Goal: Task Accomplishment & Management: Manage account settings

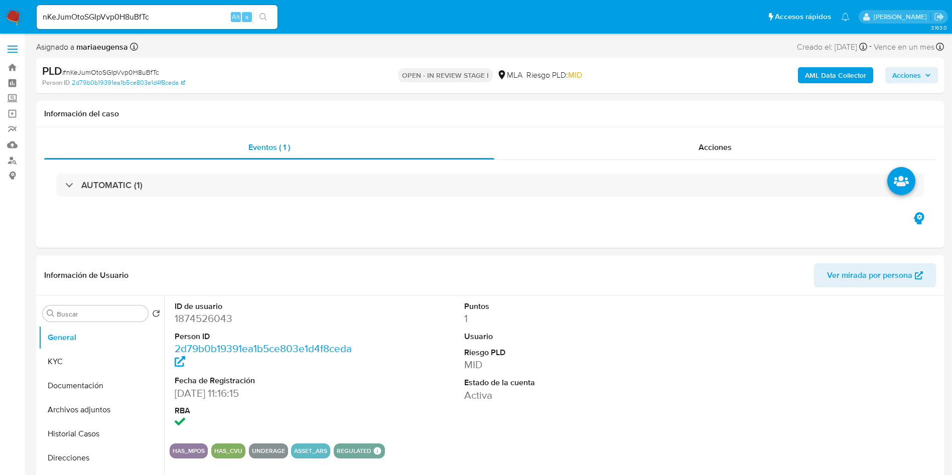
select select "10"
click at [135, 71] on span "# nKeJumOtoSGIpVvp0H8uBfTc" at bounding box center [110, 72] width 97 height 10
copy span "nKeJumOtoSGIpVvp0H8uBfTc"
click at [8, 13] on img at bounding box center [13, 17] width 17 height 17
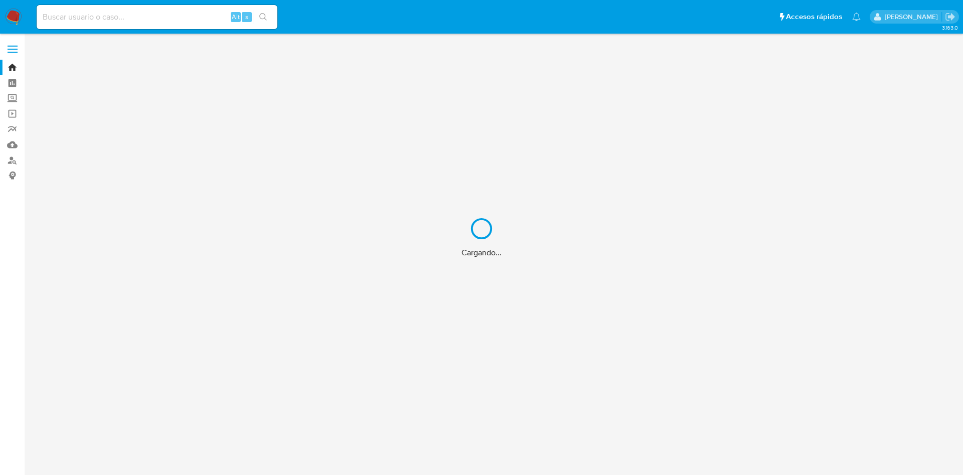
click at [172, 25] on div "Cargando..." at bounding box center [481, 237] width 963 height 475
click at [172, 11] on div "Cargando..." at bounding box center [481, 237] width 963 height 475
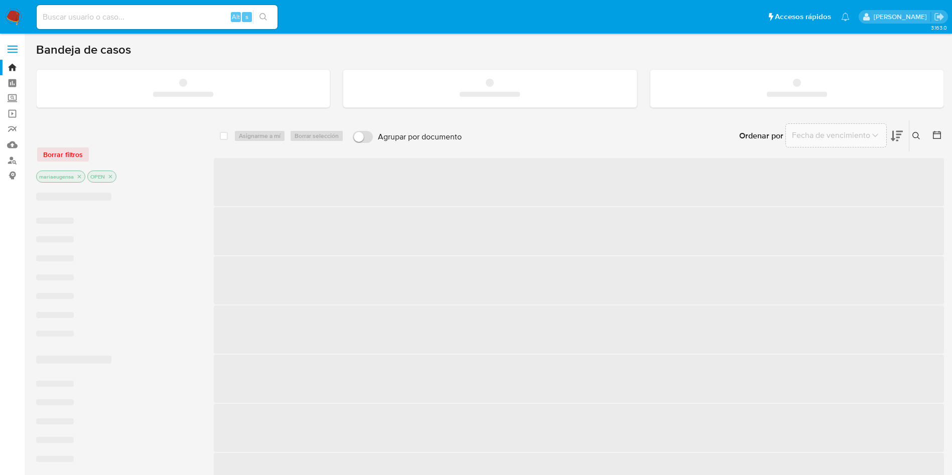
click at [165, 19] on input at bounding box center [157, 17] width 241 height 13
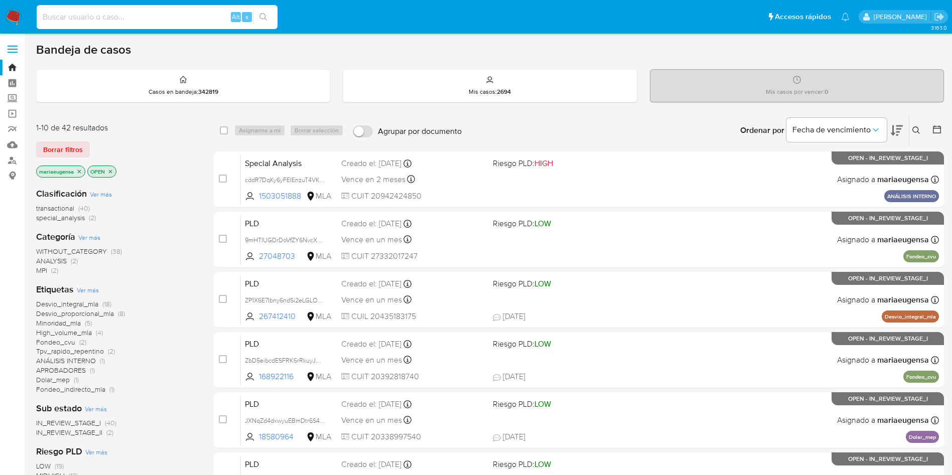
paste input "z9m3bxSH7Bp4SSq4gSiItzbN"
type input "z9m3bxSH7Bp4SSq4gSiItzbN"
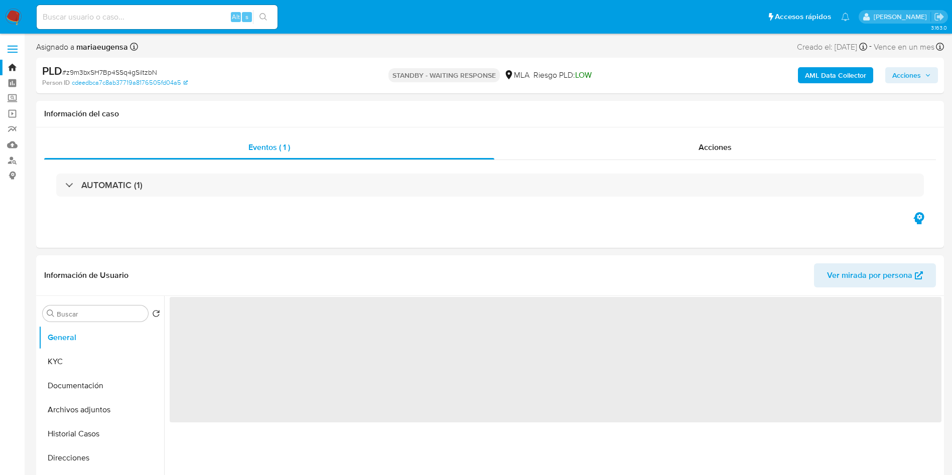
select select "10"
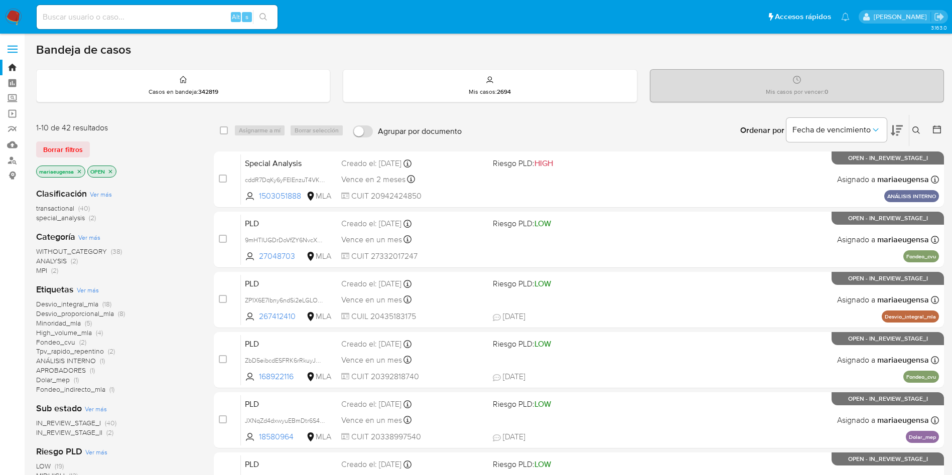
click at [159, 4] on div "Alt s" at bounding box center [157, 17] width 241 height 28
click at [154, 14] on input at bounding box center [157, 17] width 241 height 13
paste input "z9m3bxSH7Bp4SSq4gSiItzbN"
click at [202, 18] on input "z9m3bxSH7Bp4SSq4gSiItzbN" at bounding box center [157, 17] width 241 height 13
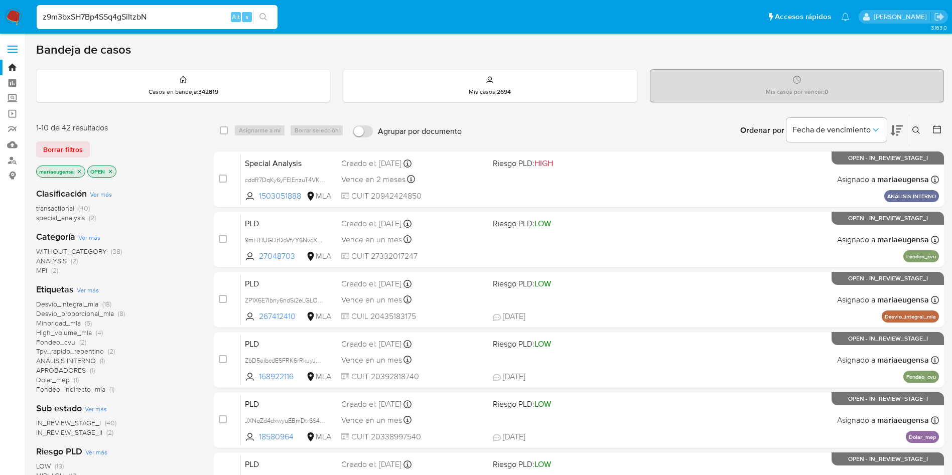
paste input "nKeJumOtoSGIpVvp0H8uBfTc"
type input "nKeJumOtoSGIpVvp0H8uBfTc"
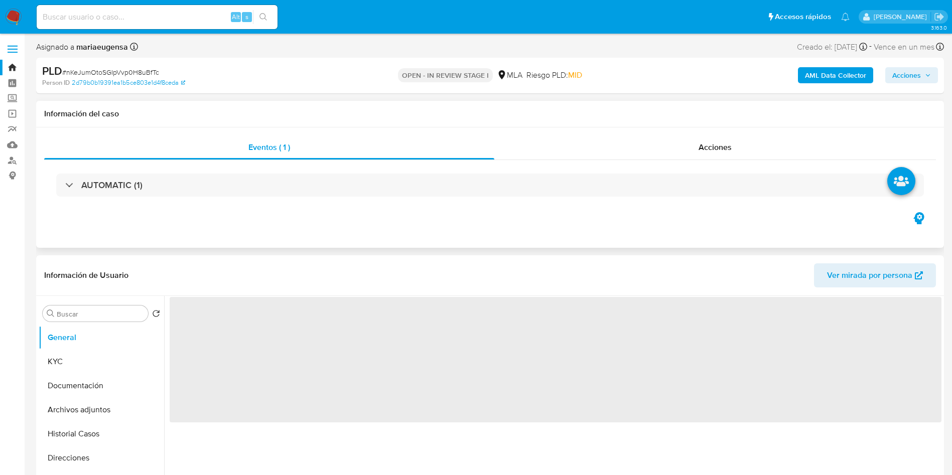
select select "10"
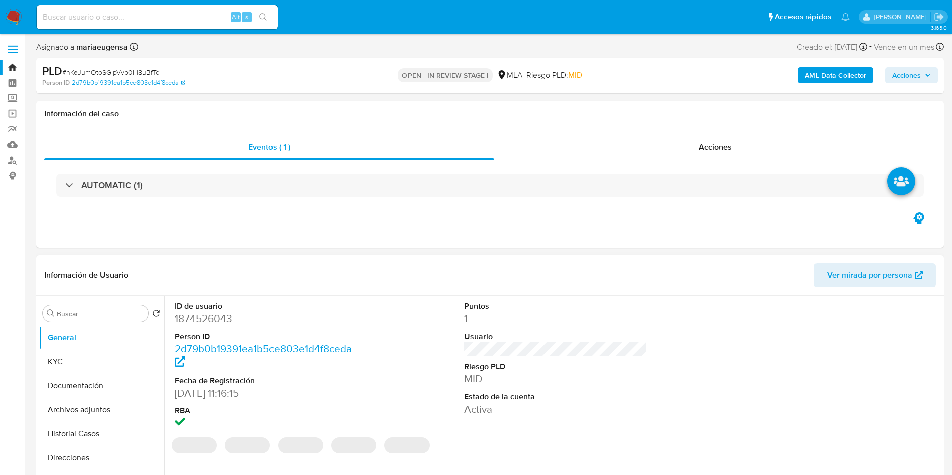
drag, startPoint x: 194, startPoint y: 305, endPoint x: 194, endPoint y: 323, distance: 17.1
click at [194, 315] on dl "ID de usuario 1874526043 Person ID 2d79b0b19391ea1b5ce803e1d4f8ceda Fecha de Re…" at bounding box center [266, 365] width 183 height 129
click at [194, 323] on dd "1874526043" at bounding box center [266, 318] width 183 height 14
copy dd "1874526043"
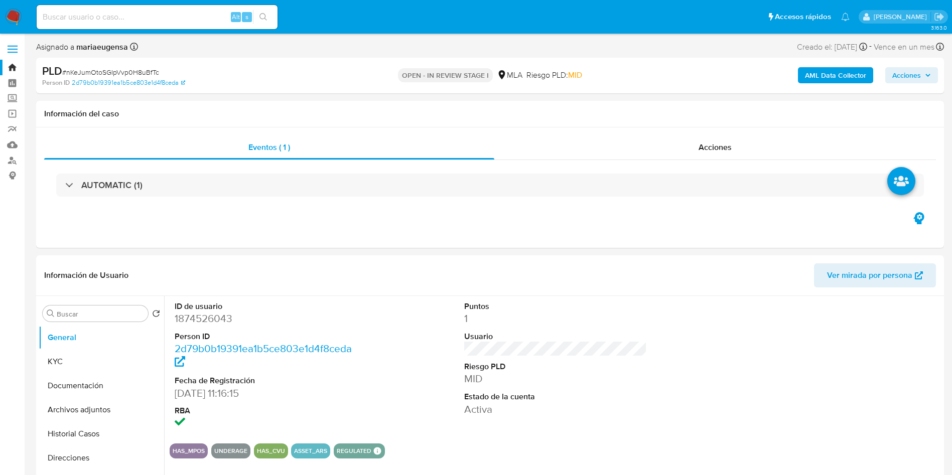
click at [118, 72] on span "# nKeJumOtoSGIpVvp0H8uBfTc" at bounding box center [110, 72] width 97 height 10
click at [118, 71] on span "# nKeJumOtoSGIpVvp0H8uBfTc" at bounding box center [110, 72] width 97 height 10
click at [130, 74] on span "# nKeJumOtoSGIpVvp0H8uBfTc" at bounding box center [110, 72] width 97 height 10
copy span "nKeJumOtoSGIpVvp0H8uBfTc"
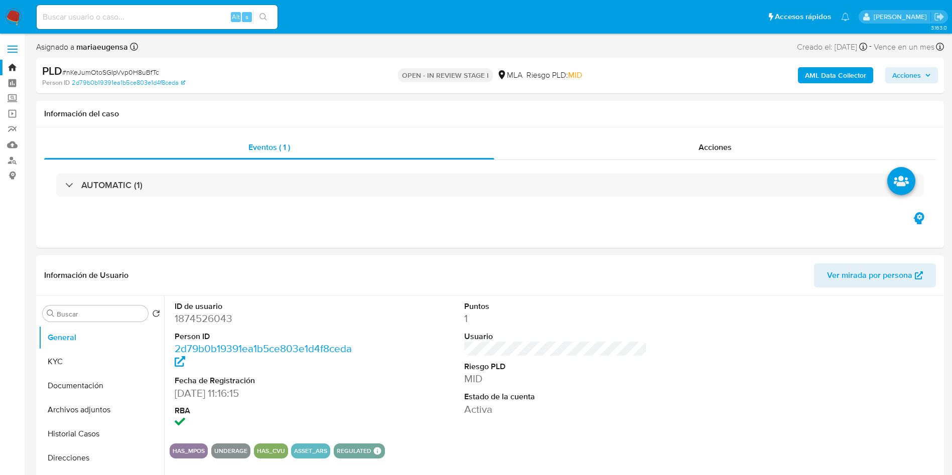
click at [201, 317] on dd "1874526043" at bounding box center [266, 318] width 183 height 14
copy dd "1874526043"
drag, startPoint x: 120, startPoint y: 364, endPoint x: 84, endPoint y: 374, distance: 37.5
click at [112, 365] on button "KYC" at bounding box center [101, 362] width 125 height 24
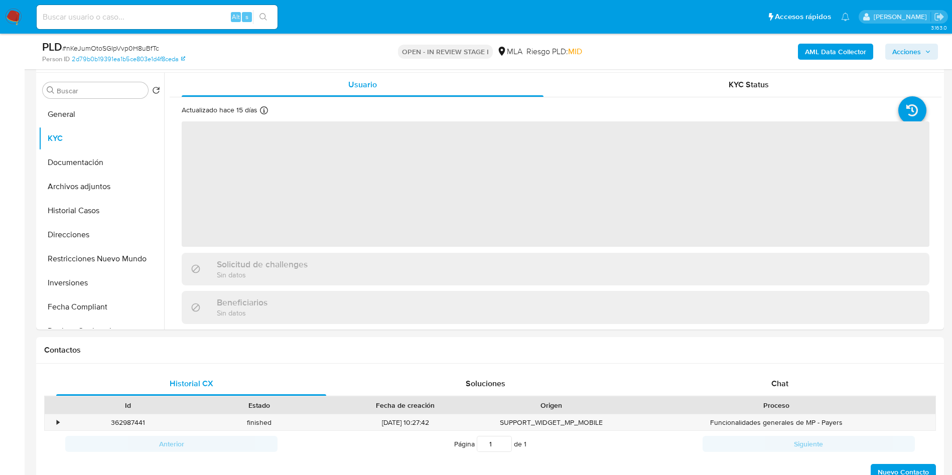
scroll to position [192, 0]
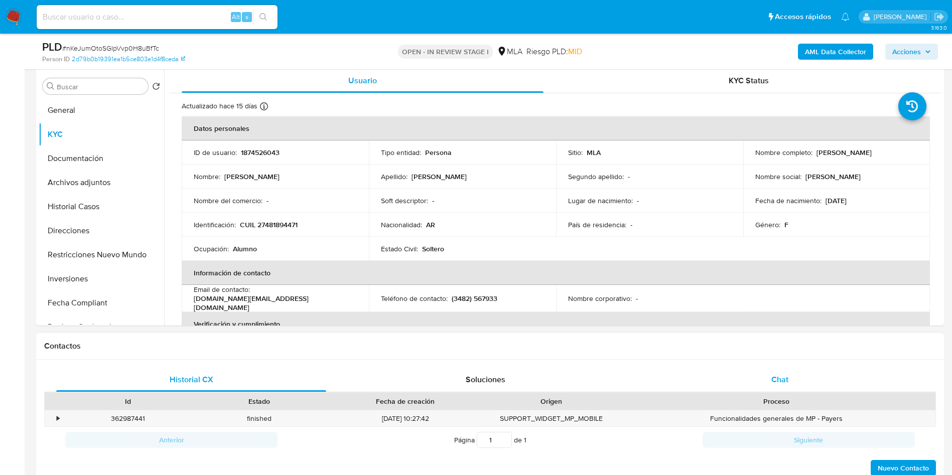
click at [750, 389] on div "Chat" at bounding box center [780, 380] width 270 height 24
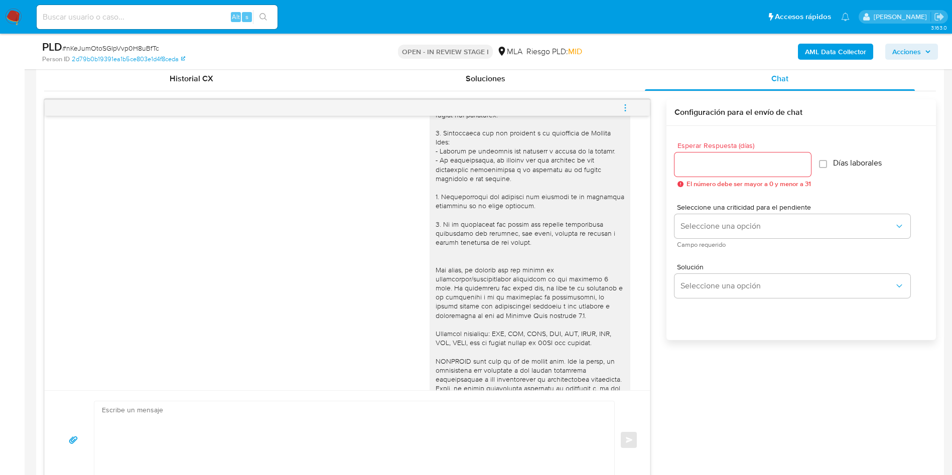
scroll to position [0, 0]
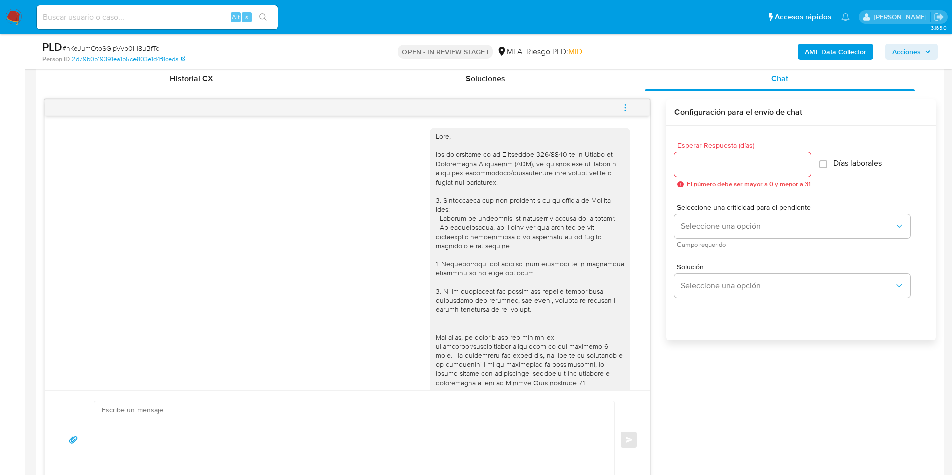
click at [54, 138] on div "17/09/2025 14:22:06 Hola, Esperamos que te encuentres muy bien. Te consultamos …" at bounding box center [347, 253] width 605 height 274
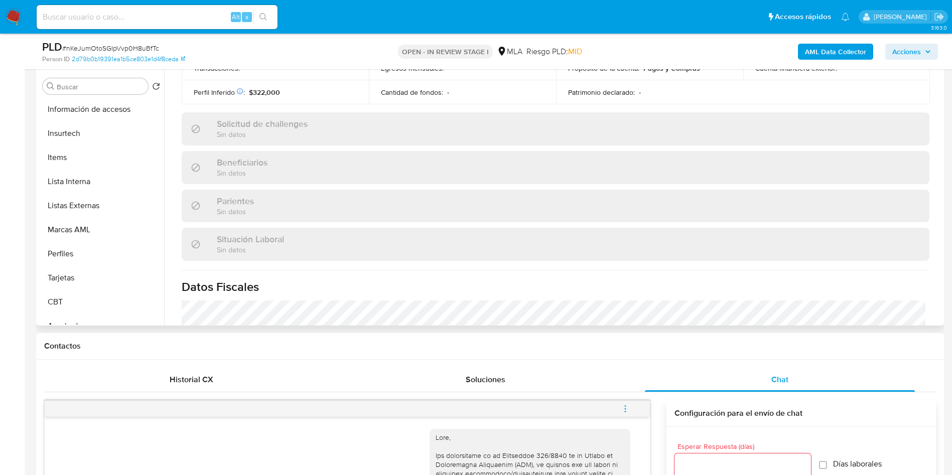
scroll to position [544, 0]
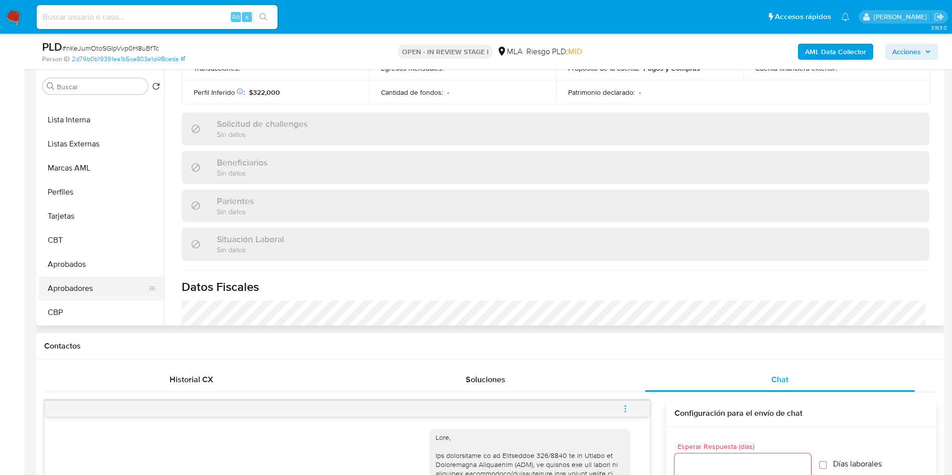
click at [94, 287] on button "Aprobadores" at bounding box center [97, 288] width 117 height 24
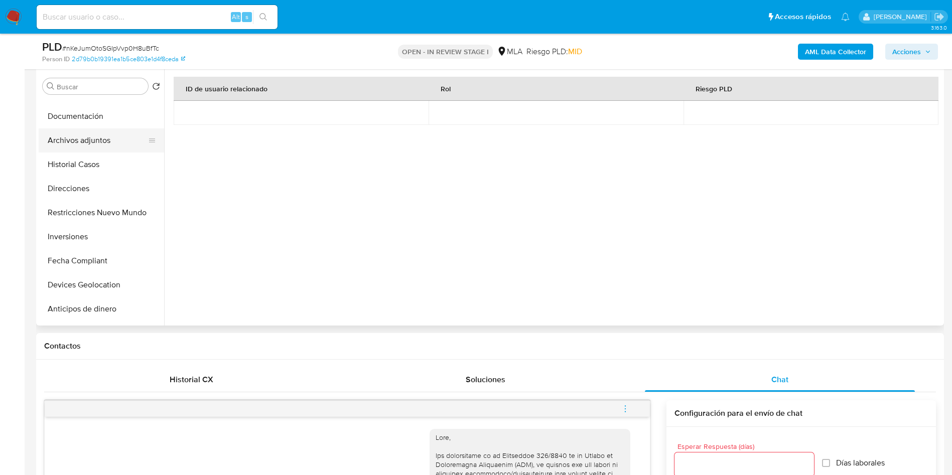
scroll to position [0, 0]
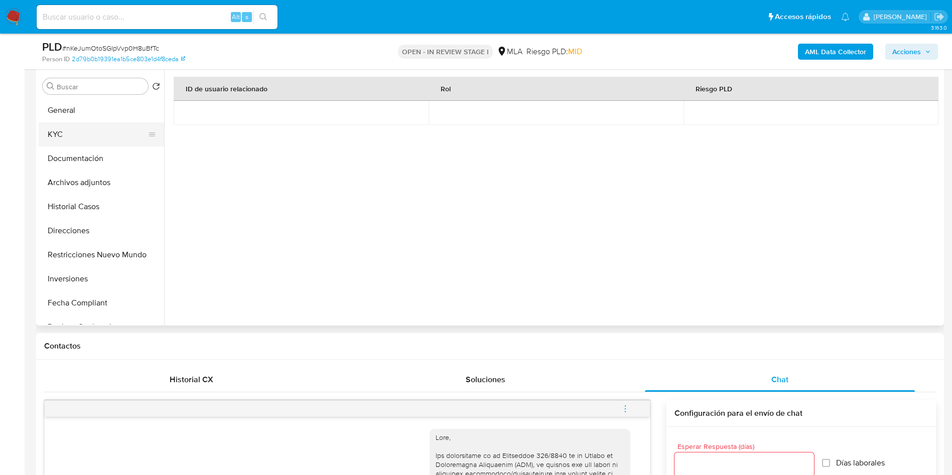
click at [79, 137] on button "KYC" at bounding box center [97, 134] width 117 height 24
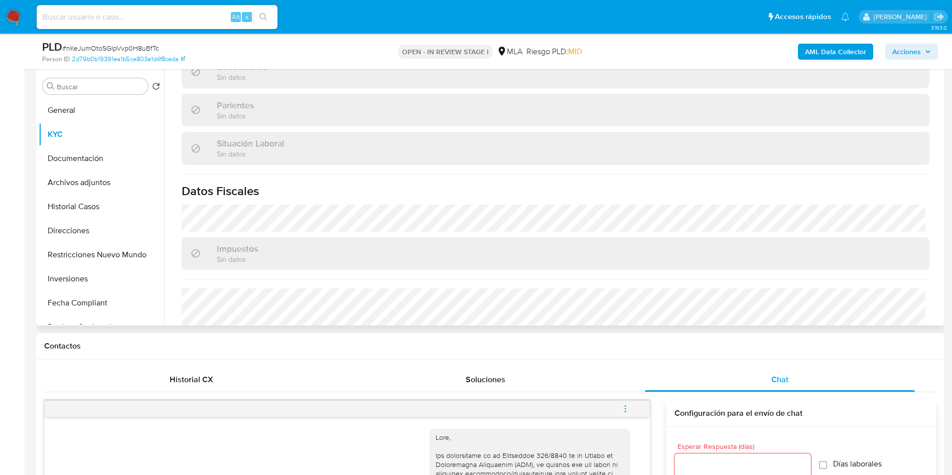
scroll to position [519, 0]
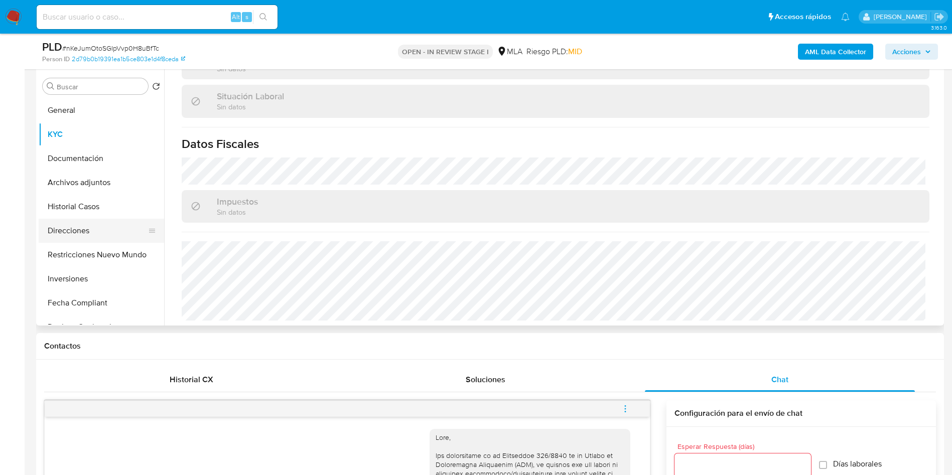
click at [91, 231] on button "Direcciones" at bounding box center [97, 231] width 117 height 24
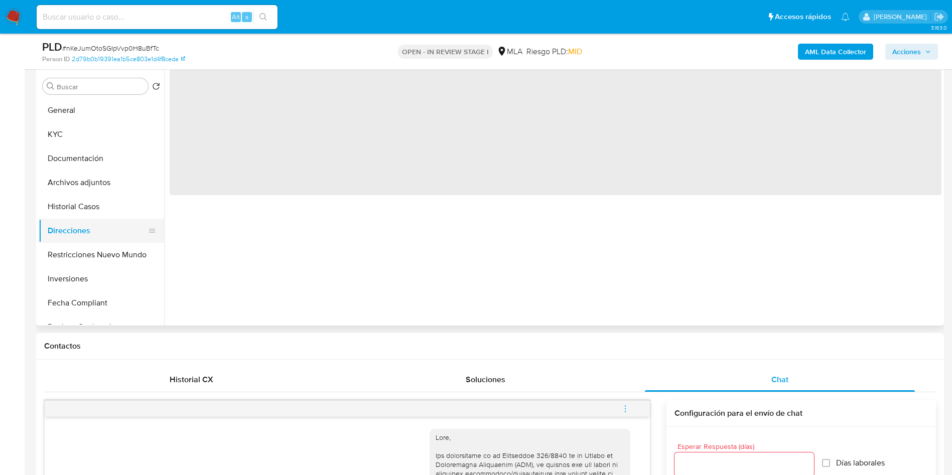
scroll to position [0, 0]
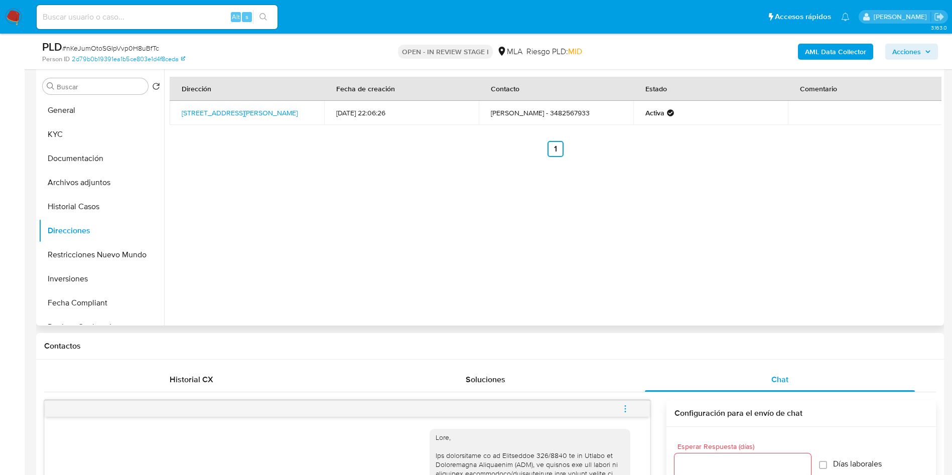
drag, startPoint x: 243, startPoint y: 116, endPoint x: 165, endPoint y: 107, distance: 78.8
click at [165, 107] on div "Dirección Fecha de creación Contacto Estado Comentario Calle 314 326, Avellaned…" at bounding box center [552, 197] width 777 height 257
copy table "Dirección Fecha de creación Contacto Estado Comentario Calle 314 326, Avellaned…"
click at [219, 126] on div "Dirección Fecha de creación Contacto Estado Comentario Calle 314 326, Avellaned…" at bounding box center [555, 117] width 771 height 80
drag, startPoint x: 237, startPoint y: 115, endPoint x: 179, endPoint y: 109, distance: 59.0
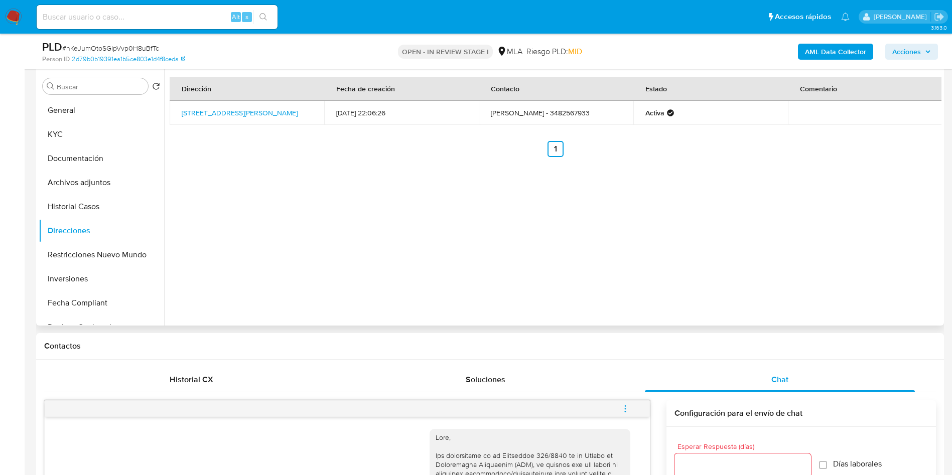
click at [179, 109] on td "Calle 314 326, Avellaneda, Santa Fe, 3561, Argentina 326" at bounding box center [247, 113] width 154 height 24
copy link "Calle 314 326, Avellaneda, Santa Fe, 3561, Argentina 326"
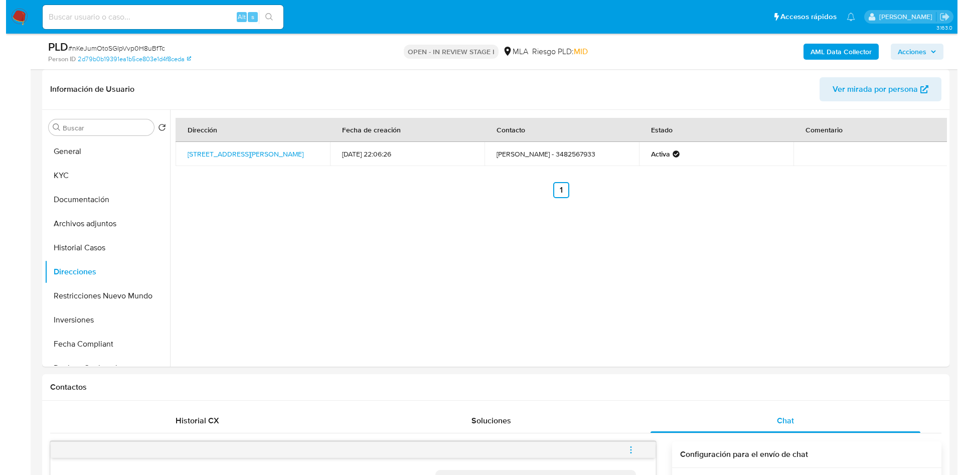
scroll to position [116, 0]
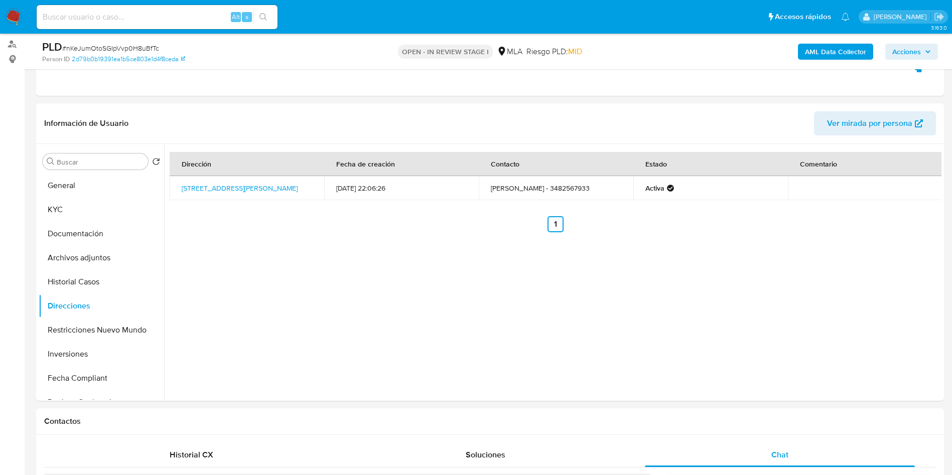
click at [802, 58] on button "AML Data Collector" at bounding box center [835, 52] width 75 height 16
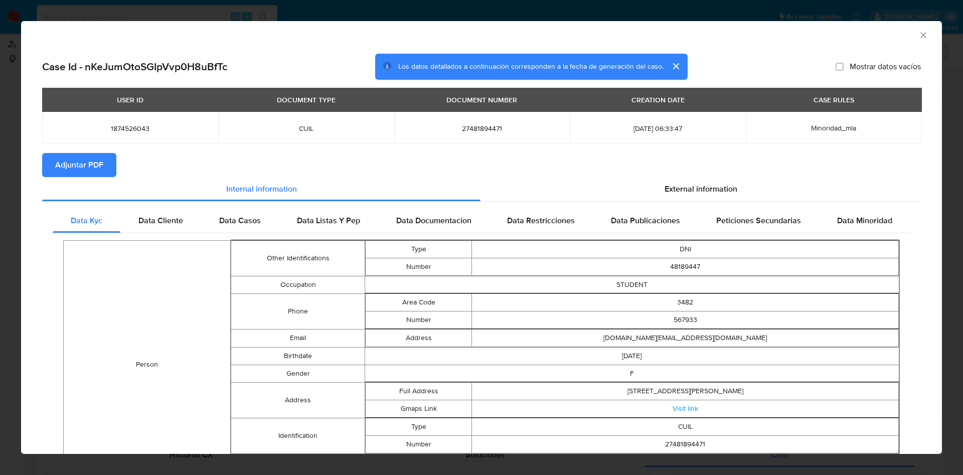
click at [95, 163] on span "Adjuntar PDF" at bounding box center [79, 165] width 48 height 22
click at [73, 175] on span "Adjuntar PDF" at bounding box center [79, 165] width 48 height 22
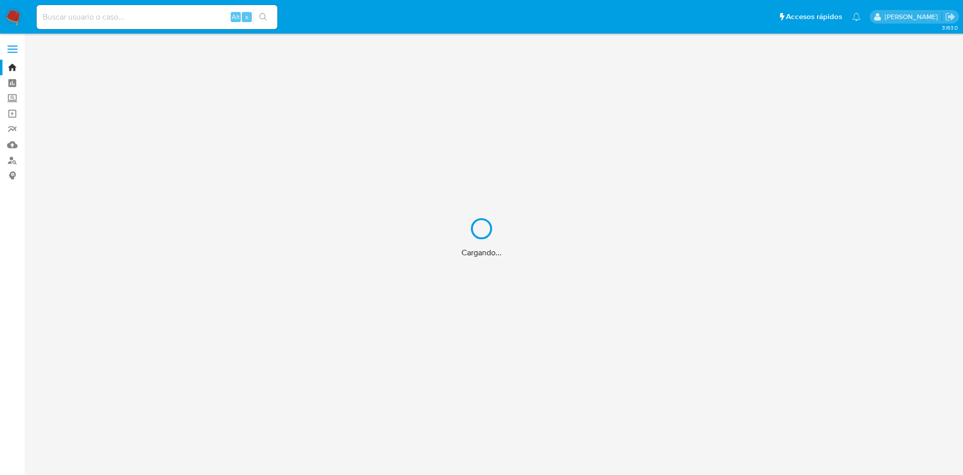
click at [158, 29] on div "Cargando..." at bounding box center [481, 237] width 963 height 475
click at [158, 20] on div "Cargando..." at bounding box center [481, 237] width 963 height 475
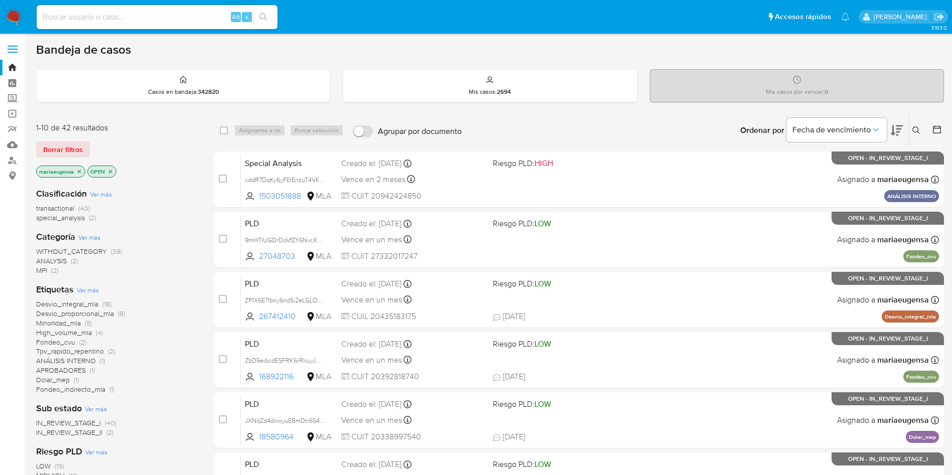
click at [158, 20] on input at bounding box center [157, 17] width 241 height 13
paste input "Wd1SHDEcII1SipjlLfN8DvD0"
type input "Wd1SHDEcII1SipjlLfN8DvD0"
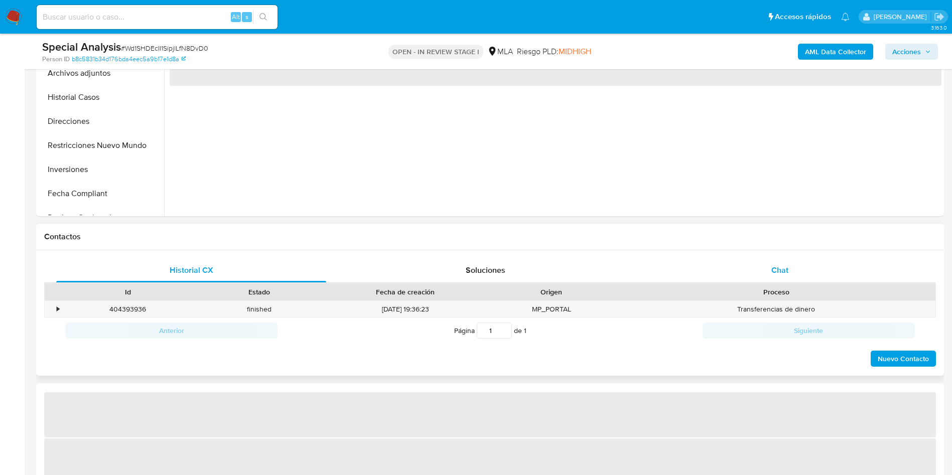
select select "10"
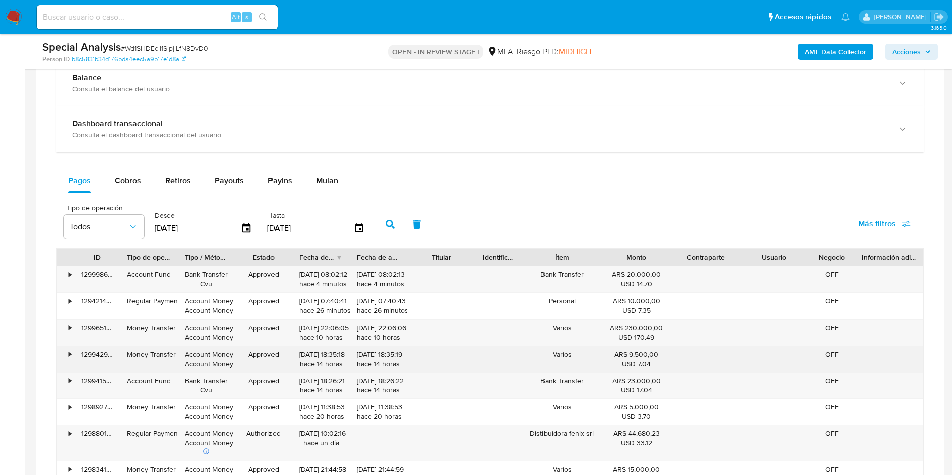
scroll to position [752, 0]
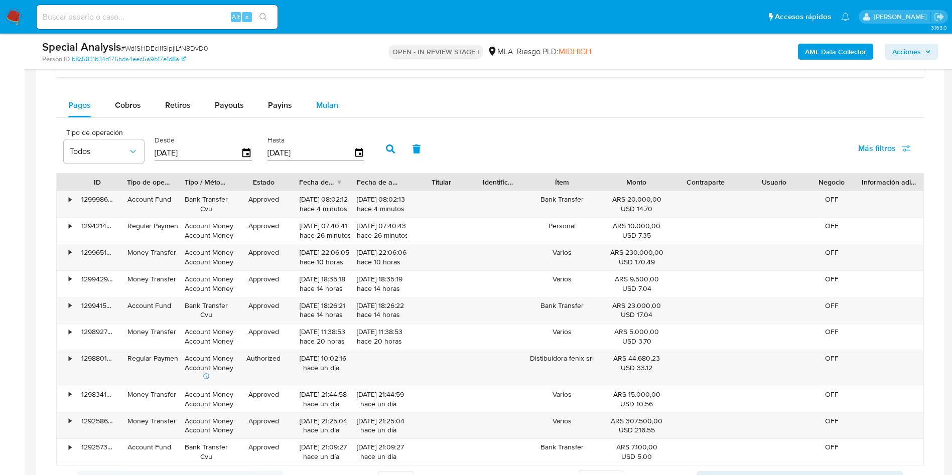
click at [322, 104] on span "Mulan" at bounding box center [327, 105] width 22 height 12
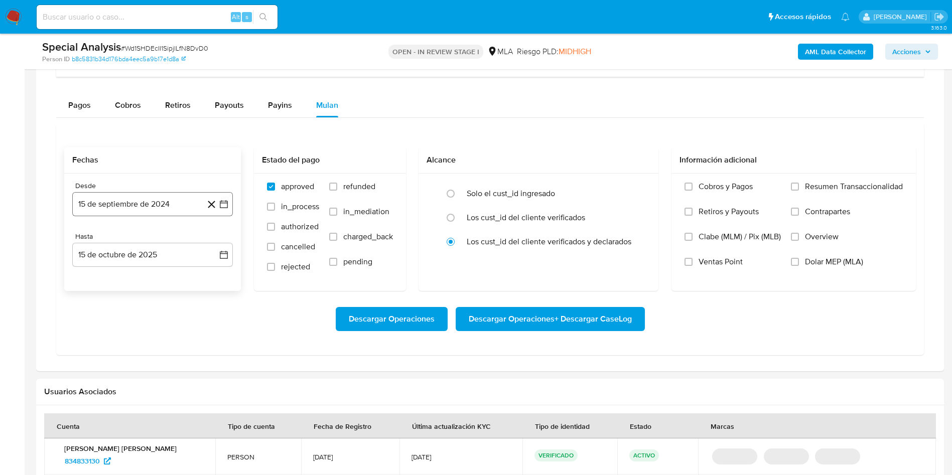
click at [163, 193] on button "15 de septiembre de 2024" at bounding box center [152, 204] width 161 height 24
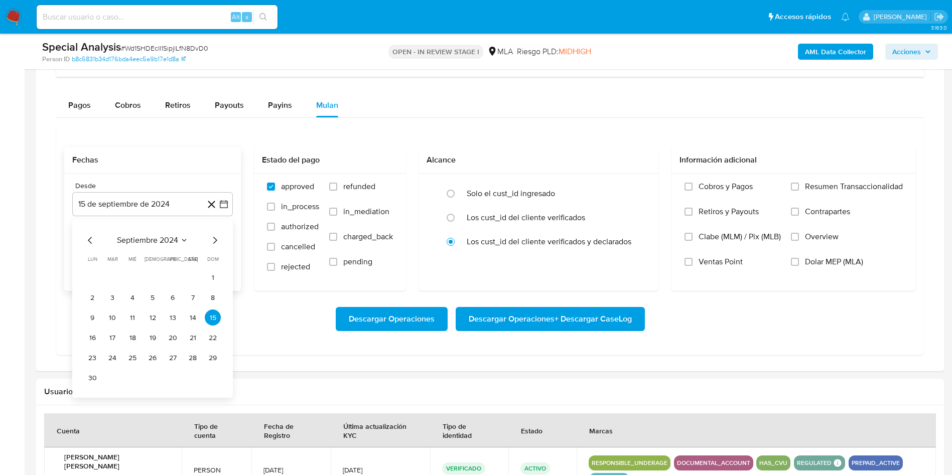
click at [148, 239] on span "septiembre 2024" at bounding box center [147, 240] width 61 height 10
click at [208, 239] on icon "Año siguiente" at bounding box center [213, 240] width 12 height 12
click at [155, 303] on span "may" at bounding box center [151, 305] width 13 height 8
click at [151, 275] on button "1" at bounding box center [152, 277] width 16 height 16
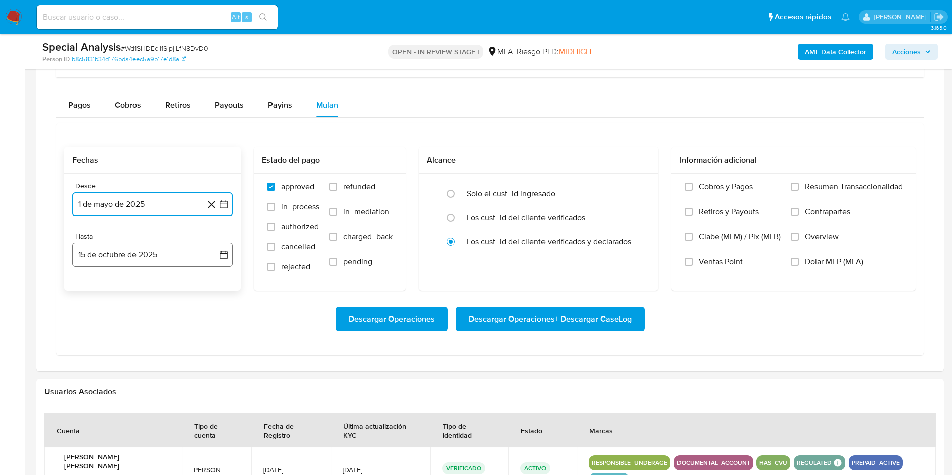
click at [166, 249] on button "15 de octubre de 2025" at bounding box center [152, 255] width 161 height 24
click at [91, 295] on icon "Mes anterior" at bounding box center [90, 291] width 12 height 12
click at [91, 294] on icon "Mes anterior" at bounding box center [90, 291] width 12 height 12
drag, startPoint x: 212, startPoint y: 409, endPoint x: 246, endPoint y: 390, distance: 38.4
click at [213, 351] on button "31" at bounding box center [213, 408] width 16 height 16
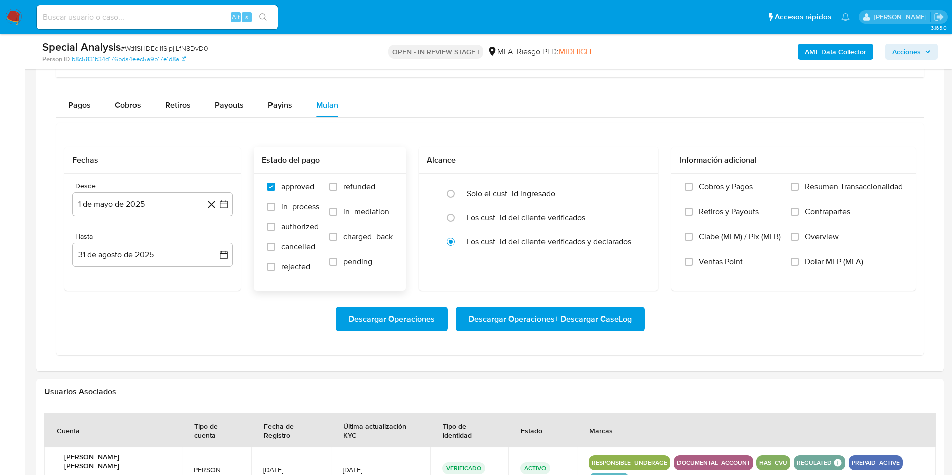
click at [365, 184] on span "refunded" at bounding box center [359, 187] width 32 height 10
click at [337, 184] on input "refunded" at bounding box center [333, 187] width 8 height 8
checkbox input "true"
click at [713, 264] on span "Dolar MEP (MLA)" at bounding box center [834, 262] width 58 height 10
click at [713, 264] on input "Dolar MEP (MLA)" at bounding box center [795, 262] width 8 height 8
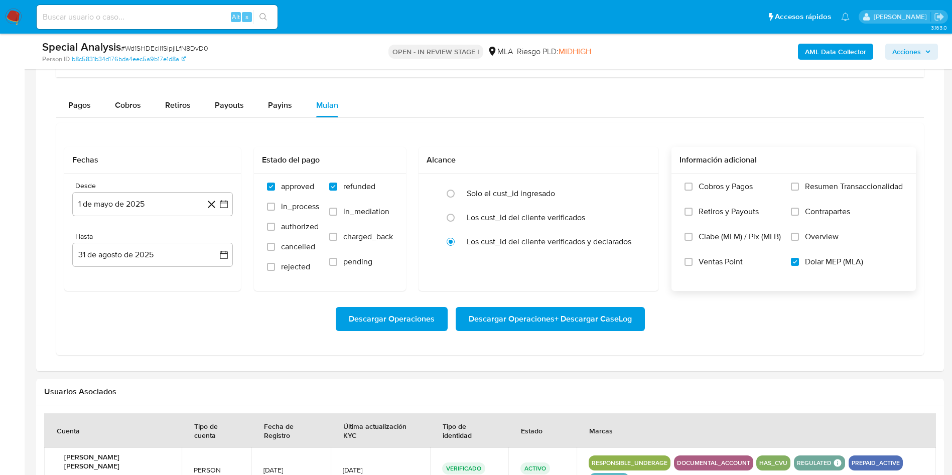
click at [537, 327] on span "Descargar Operaciones + Descargar CaseLog" at bounding box center [549, 319] width 163 height 22
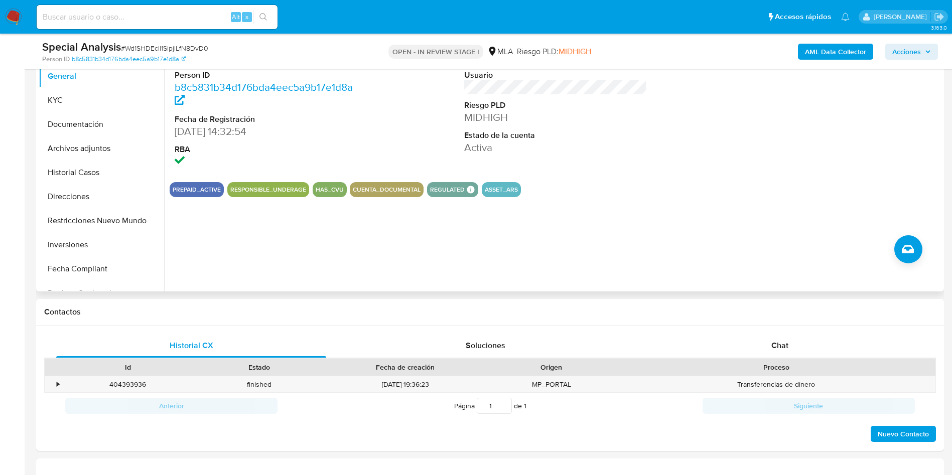
scroll to position [75, 0]
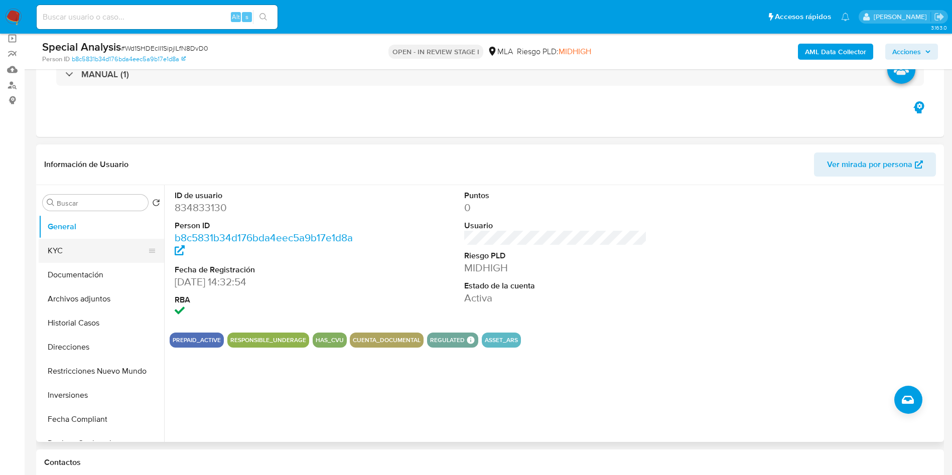
click at [95, 249] on button "KYC" at bounding box center [97, 251] width 117 height 24
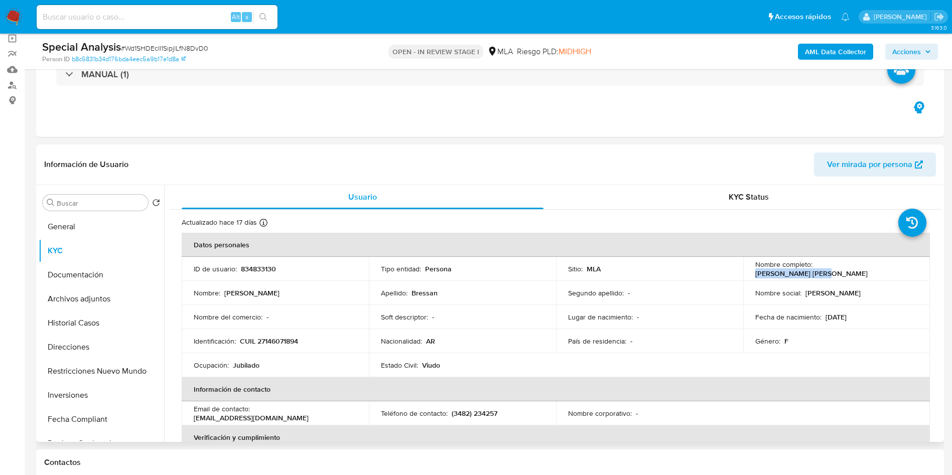
drag, startPoint x: 813, startPoint y: 266, endPoint x: 873, endPoint y: 268, distance: 60.7
click at [713, 269] on p "Maria Ester Bressan" at bounding box center [811, 273] width 112 height 9
copy p "Maria Ester Bressan"
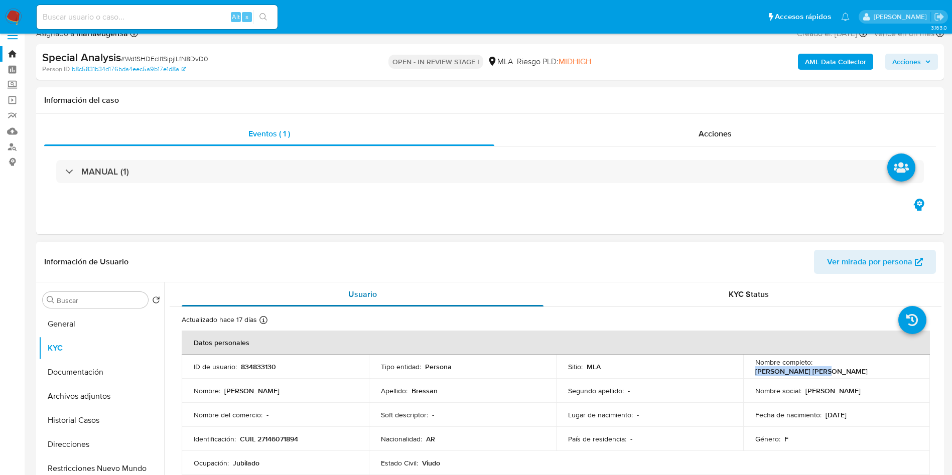
scroll to position [0, 0]
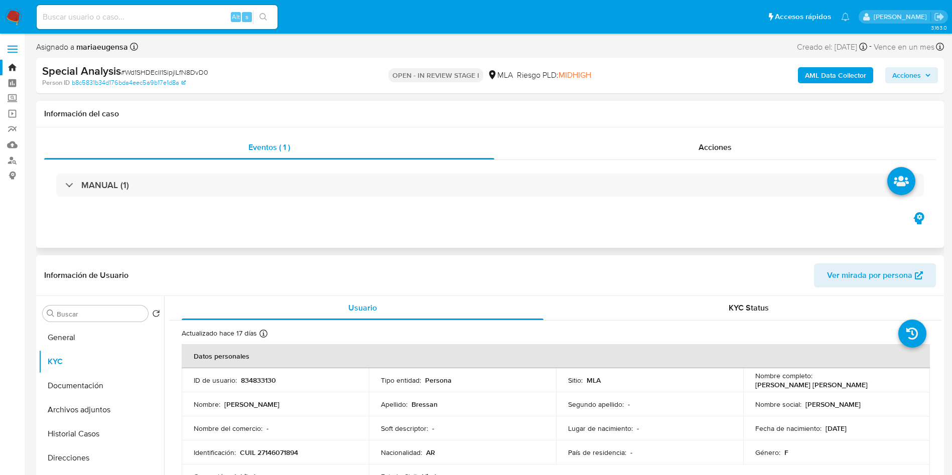
click at [121, 242] on div "Eventos ( 1 ) Acciones MANUAL (1)" at bounding box center [489, 187] width 907 height 120
click at [95, 333] on button "General" at bounding box center [97, 338] width 117 height 24
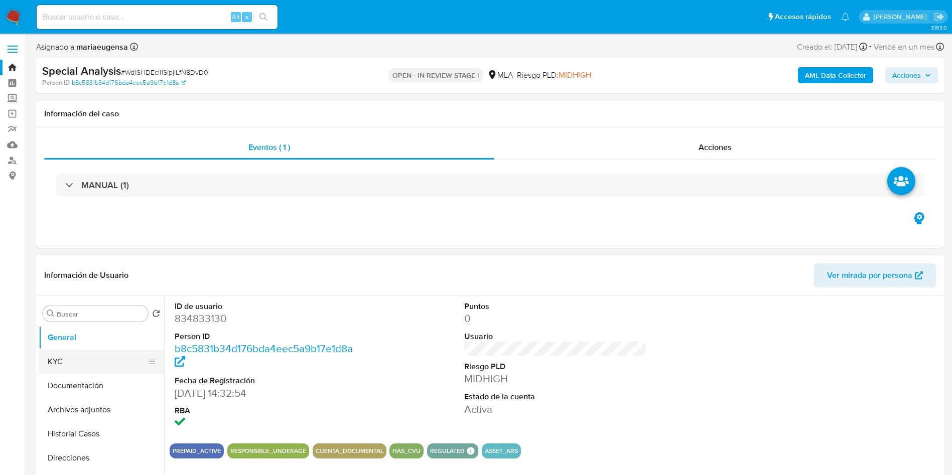
click at [73, 351] on button "KYC" at bounding box center [97, 362] width 117 height 24
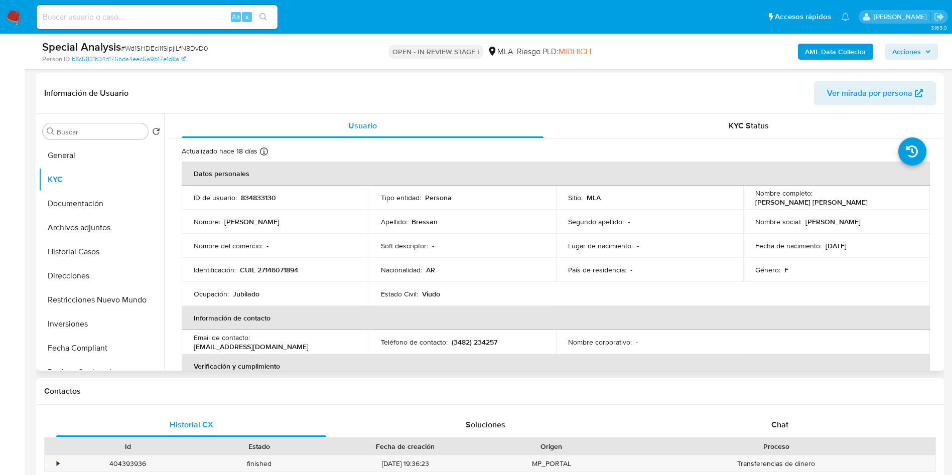
scroll to position [148, 0]
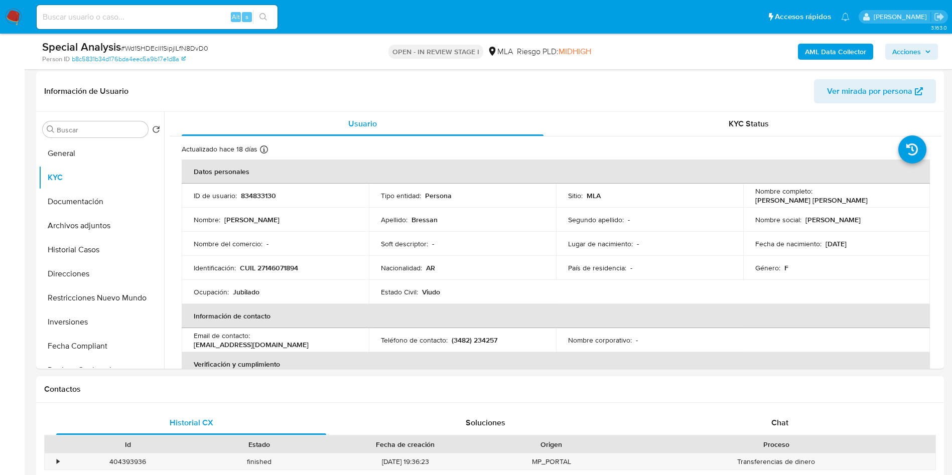
click at [161, 44] on span "# Wd1SHDEcII1SipjlLfN8DvD0" at bounding box center [164, 48] width 87 height 10
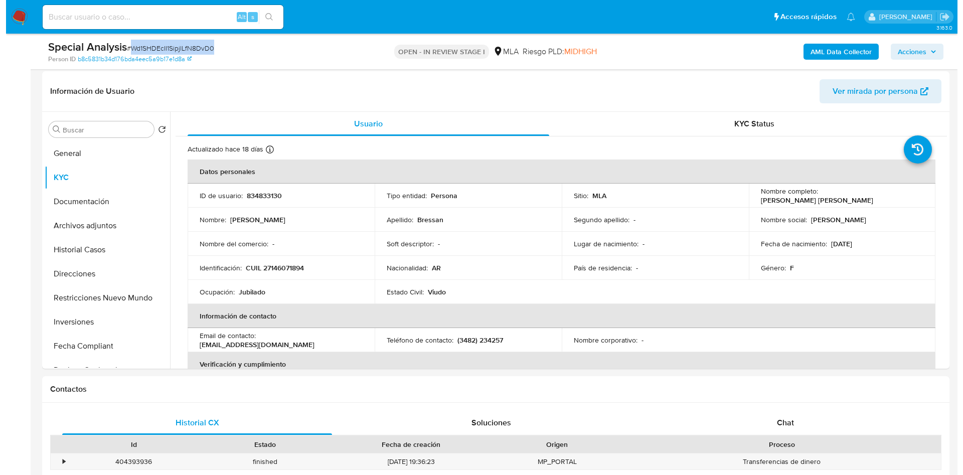
scroll to position [0, 0]
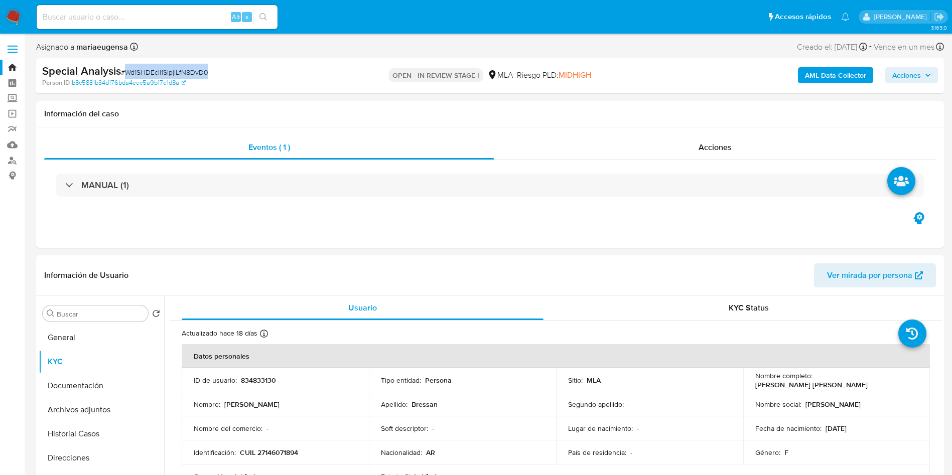
click at [713, 75] on b "AML Data Collector" at bounding box center [835, 75] width 61 height 16
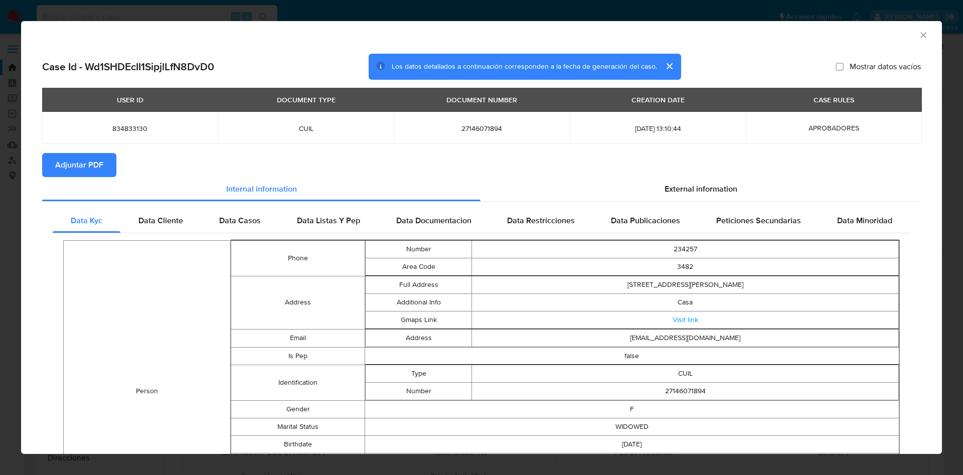
click at [81, 158] on span "Adjuntar PDF" at bounding box center [79, 165] width 48 height 22
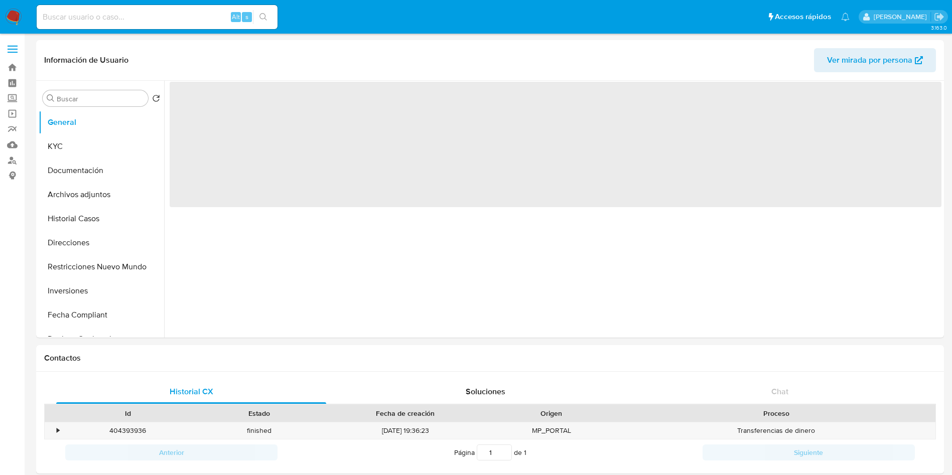
select select "10"
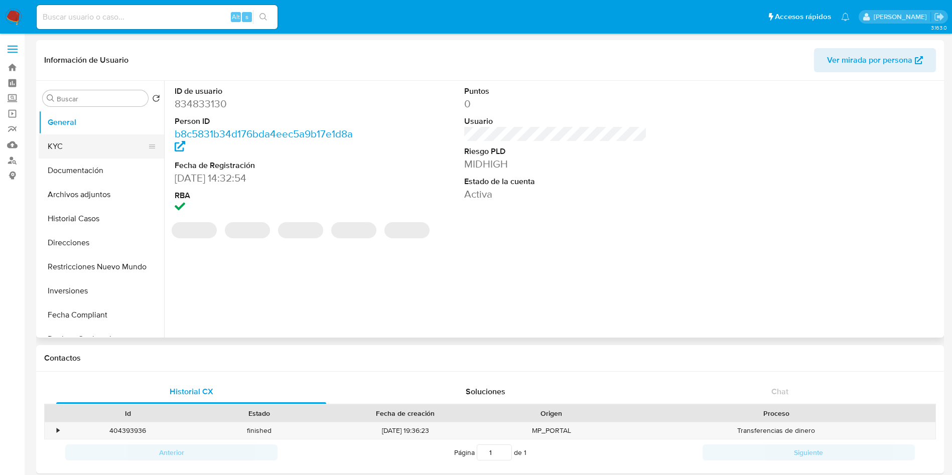
click at [107, 149] on button "KYC" at bounding box center [97, 146] width 117 height 24
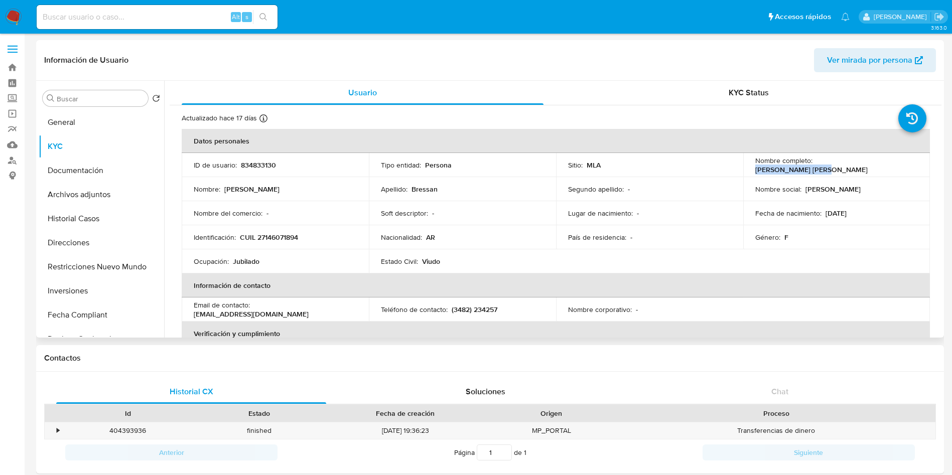
drag, startPoint x: 814, startPoint y: 169, endPoint x: 867, endPoint y: 173, distance: 53.3
click at [867, 173] on td "Nombre completo : Maria Ester Bressan" at bounding box center [836, 165] width 187 height 24
copy p "Maria Ester Bressan"
click at [288, 236] on p "CUIL 27146071894" at bounding box center [269, 237] width 58 height 9
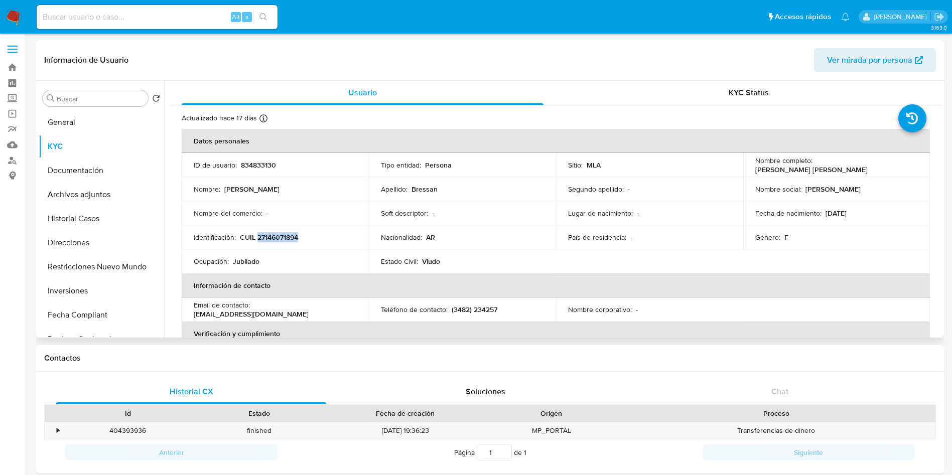
copy p "27146071894"
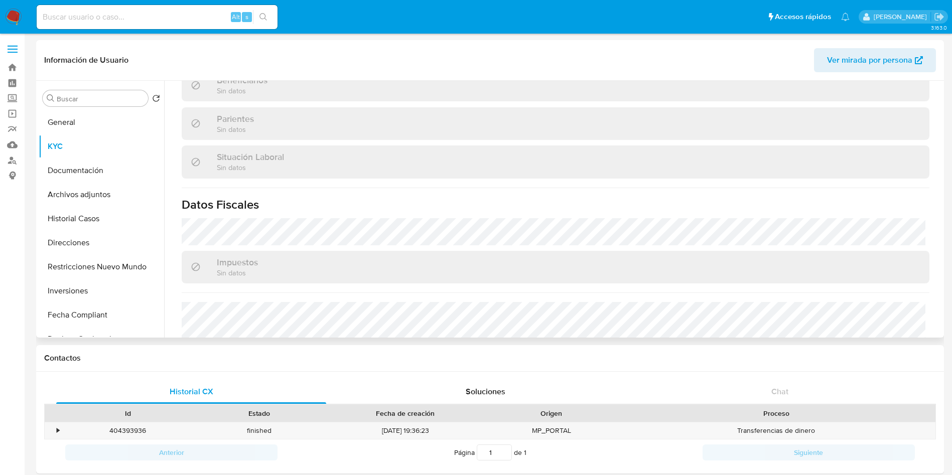
scroll to position [510, 0]
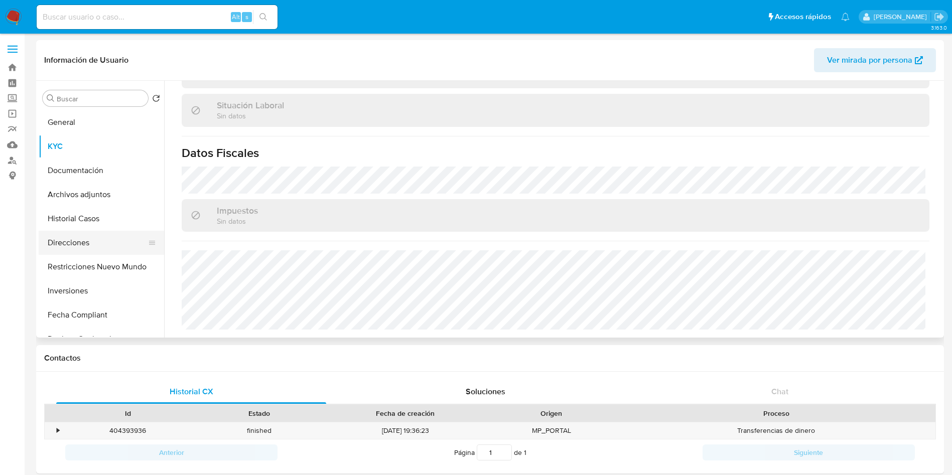
click at [99, 240] on button "Direcciones" at bounding box center [97, 243] width 117 height 24
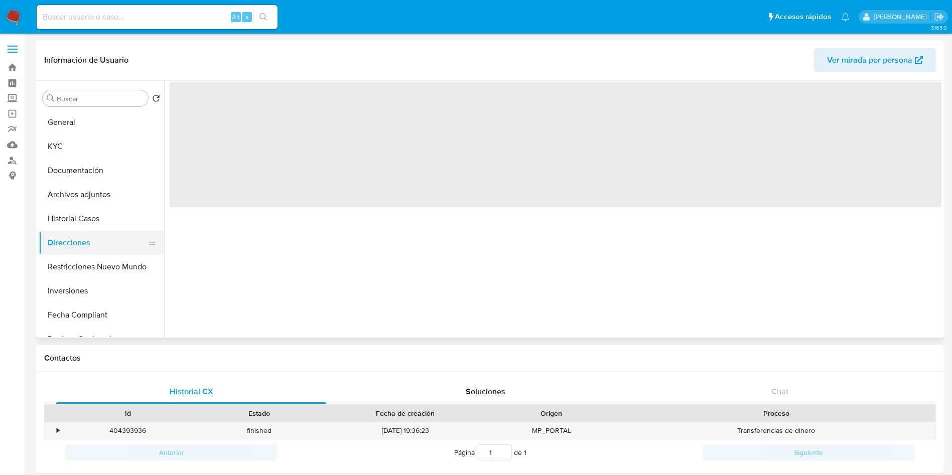
scroll to position [0, 0]
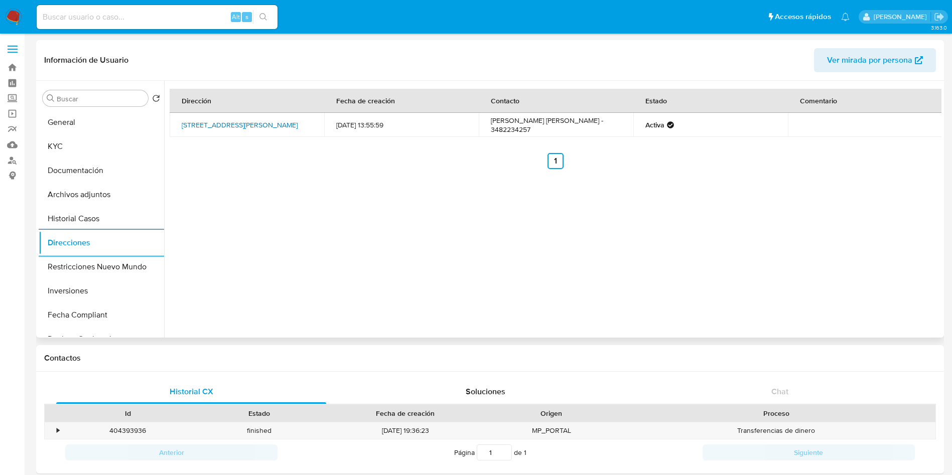
drag, startPoint x: 255, startPoint y: 130, endPoint x: 257, endPoint y: 121, distance: 8.8
click at [254, 127] on td "Calle 314 326, Avellaneda, Santa Fe, 3561, Argentina 326" at bounding box center [247, 125] width 154 height 24
click at [257, 120] on link "Calle 314 326, Avellaneda, Santa Fe, 3561, Argentina 326" at bounding box center [240, 125] width 116 height 10
click at [90, 114] on button "General" at bounding box center [97, 122] width 117 height 24
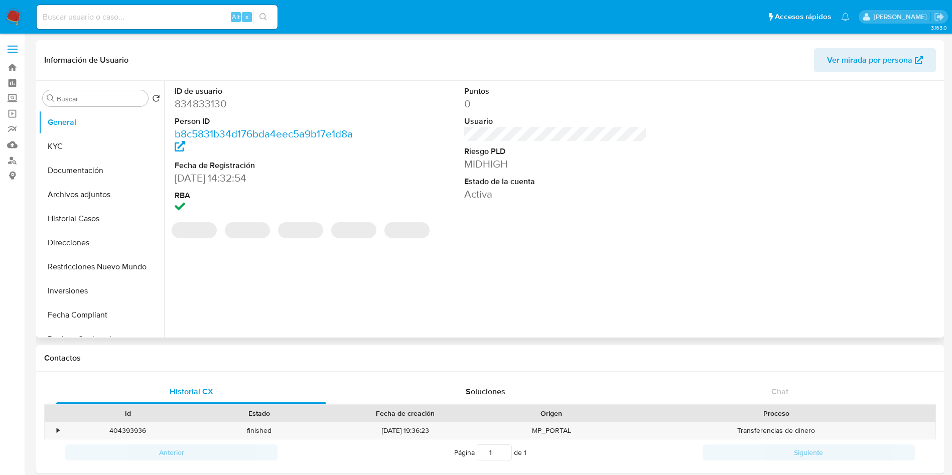
click at [193, 107] on dd "834833130" at bounding box center [266, 104] width 183 height 14
copy dd "834833130"
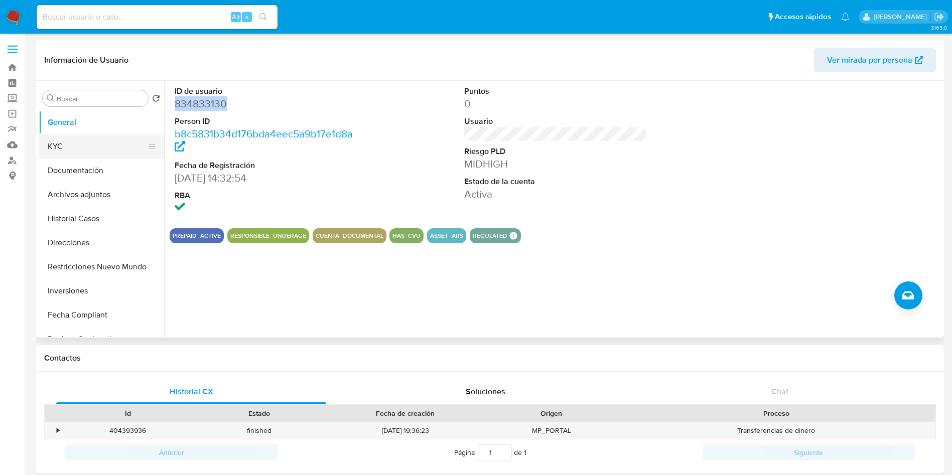
click at [106, 140] on button "KYC" at bounding box center [97, 146] width 117 height 24
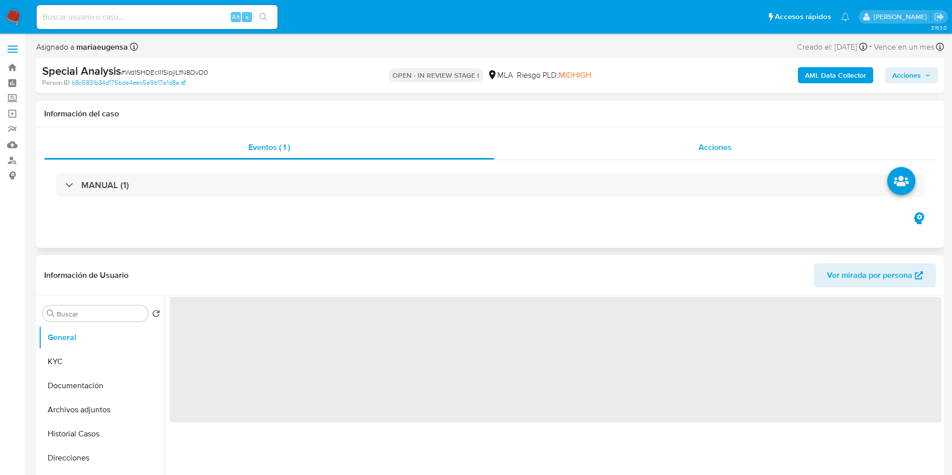
select select "10"
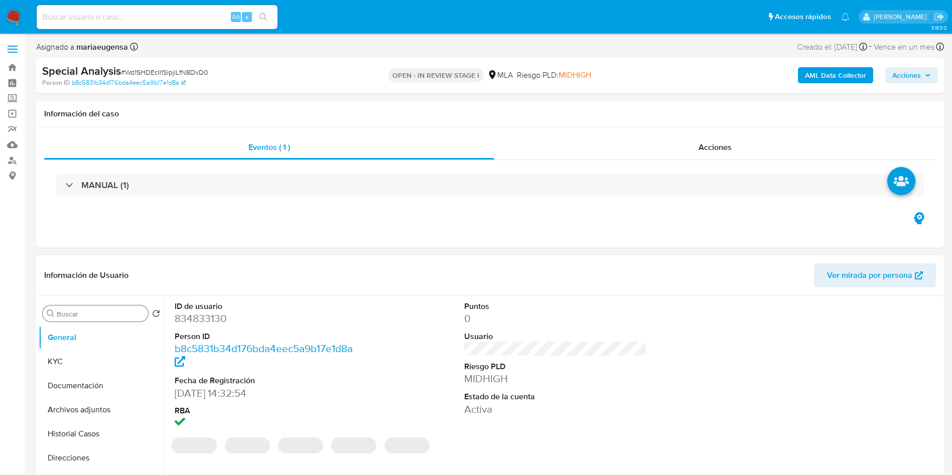
click at [126, 315] on input "Buscar" at bounding box center [100, 313] width 87 height 9
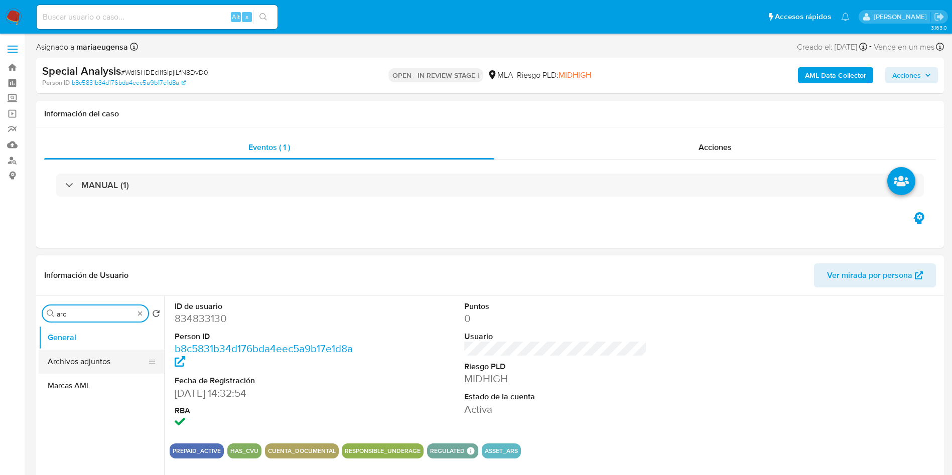
type input "arc"
click at [117, 366] on button "Archivos adjuntos" at bounding box center [97, 362] width 117 height 24
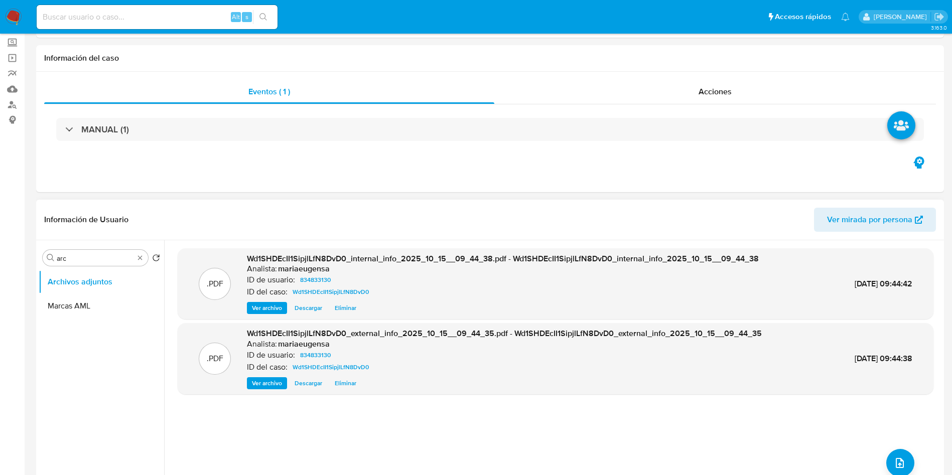
scroll to position [75, 0]
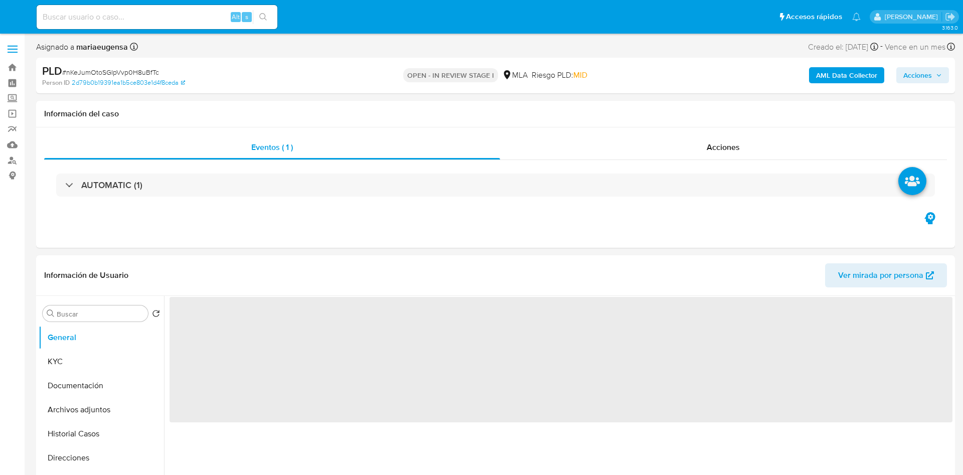
select select "10"
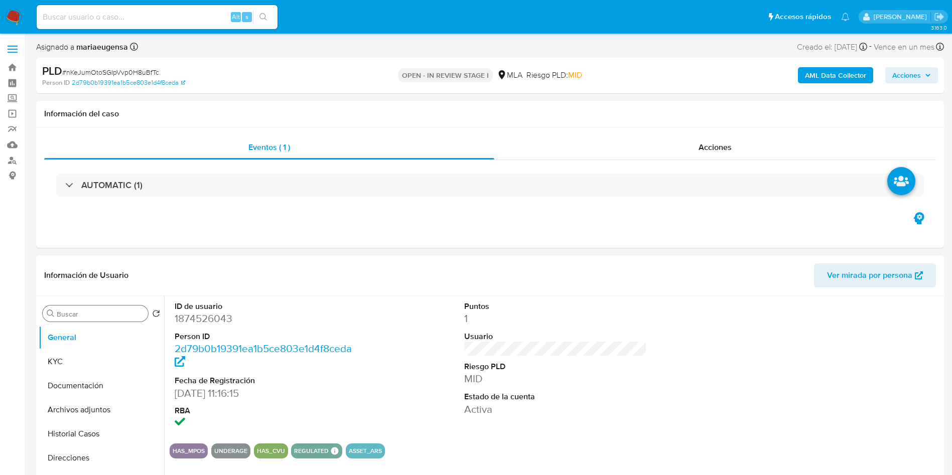
click at [82, 320] on div "Buscar" at bounding box center [95, 313] width 105 height 16
click at [82, 316] on input "Buscar" at bounding box center [100, 313] width 87 height 9
type input "arc"
click at [88, 364] on button "Archivos adjuntos" at bounding box center [97, 362] width 117 height 24
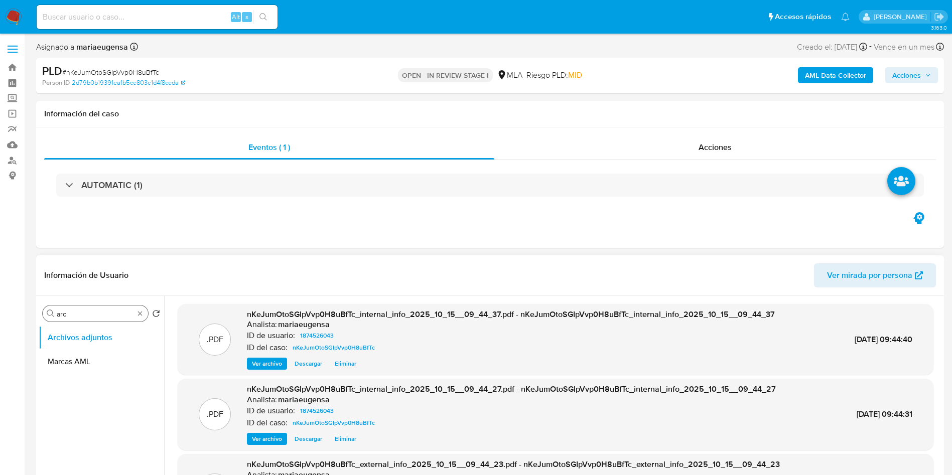
click at [84, 310] on input "arc" at bounding box center [95, 313] width 77 height 9
type input "kyc"
click at [80, 336] on button "KYC" at bounding box center [97, 338] width 117 height 24
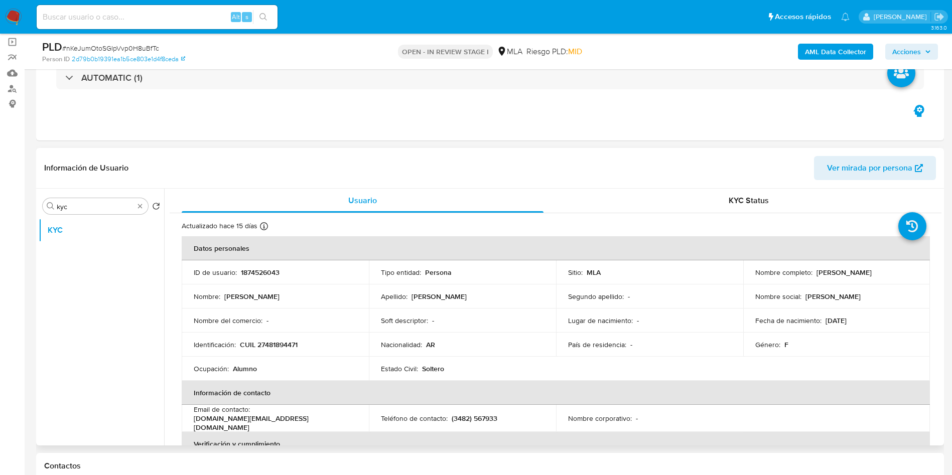
scroll to position [41, 0]
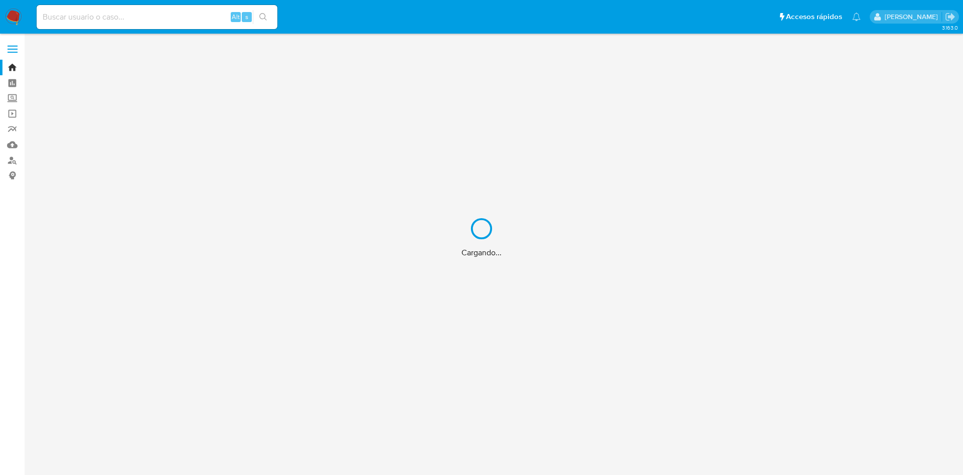
click at [130, 18] on div "Cargando..." at bounding box center [481, 237] width 963 height 475
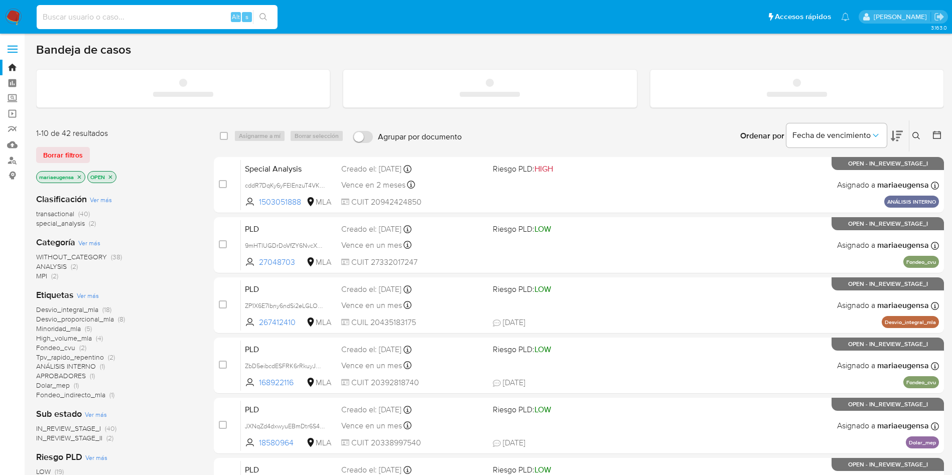
click at [130, 19] on input at bounding box center [157, 17] width 241 height 13
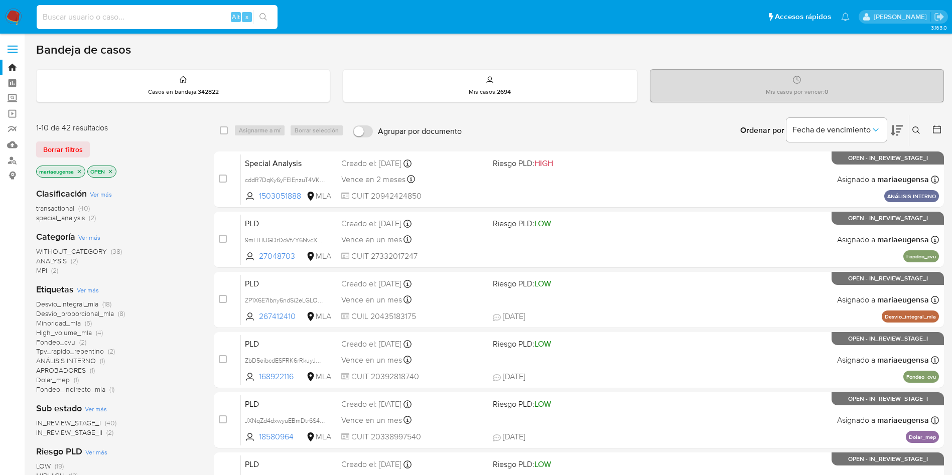
paste input "yC4zTaDZkEQzedjxNhl11EPH"
type input "yC4zTaDZkEQzedjxNhl11EPH"
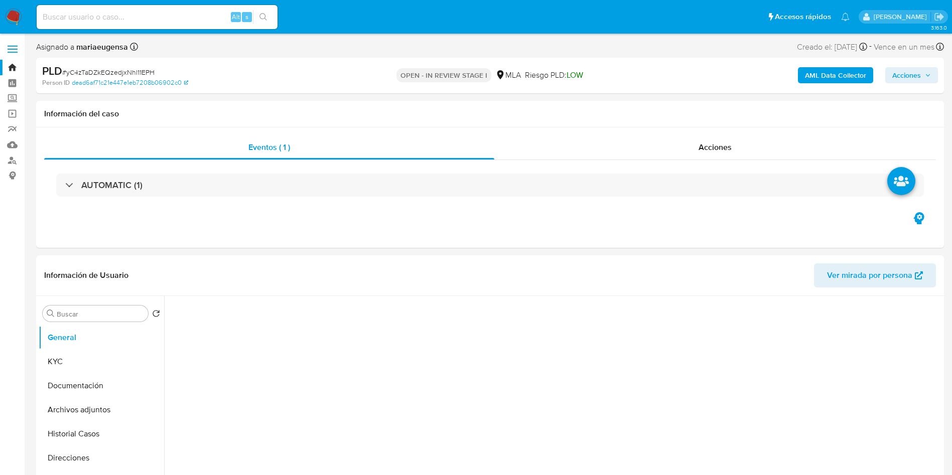
select select "10"
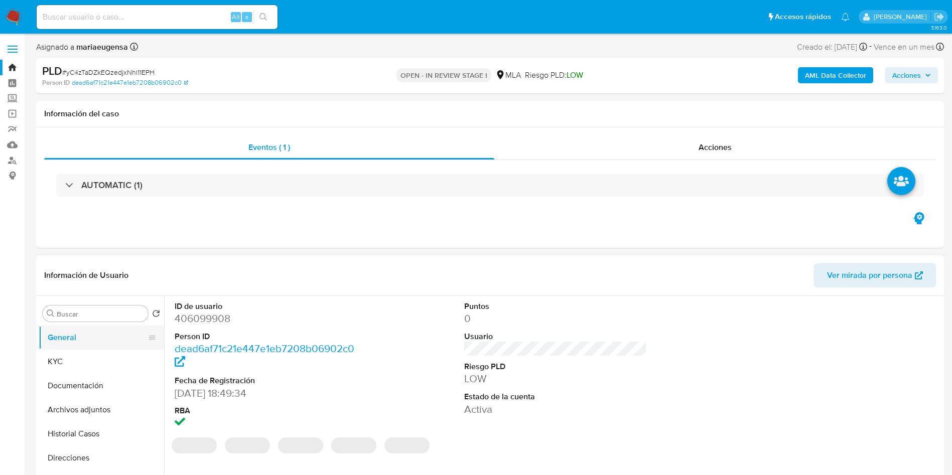
click at [81, 342] on button "General" at bounding box center [97, 338] width 117 height 24
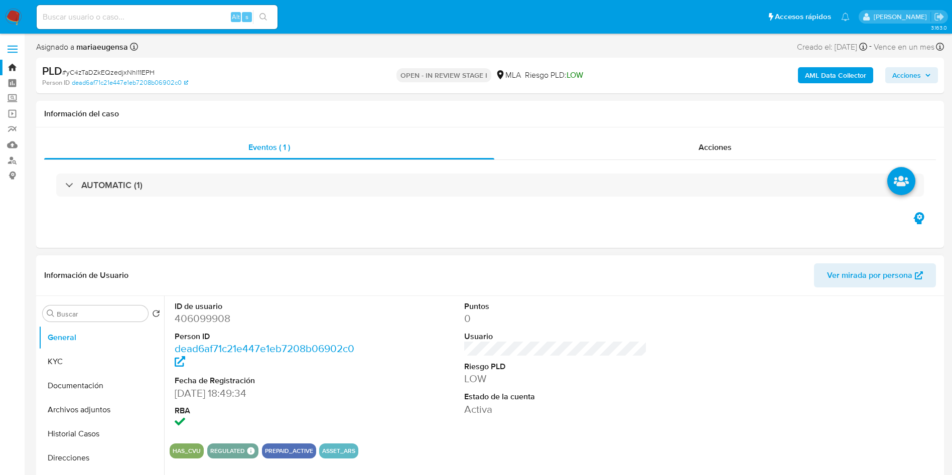
click at [224, 318] on dd "406099908" at bounding box center [266, 318] width 183 height 14
copy dd "406099908"
click at [100, 352] on button "KYC" at bounding box center [97, 362] width 117 height 24
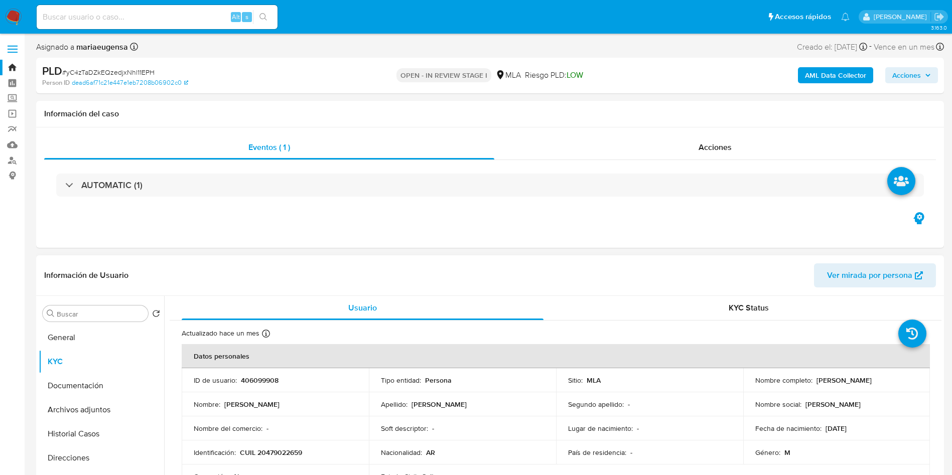
drag, startPoint x: 811, startPoint y: 379, endPoint x: 902, endPoint y: 379, distance: 90.8
click at [902, 379] on div "Nombre completo : Marco Nicolas Etichetti" at bounding box center [836, 380] width 163 height 9
copy div "Marco Nicolas Etichetti"
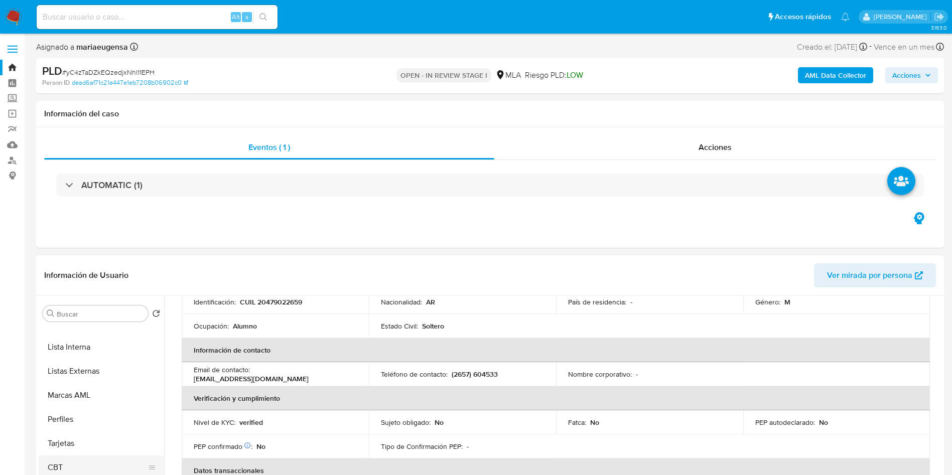
scroll to position [376, 0]
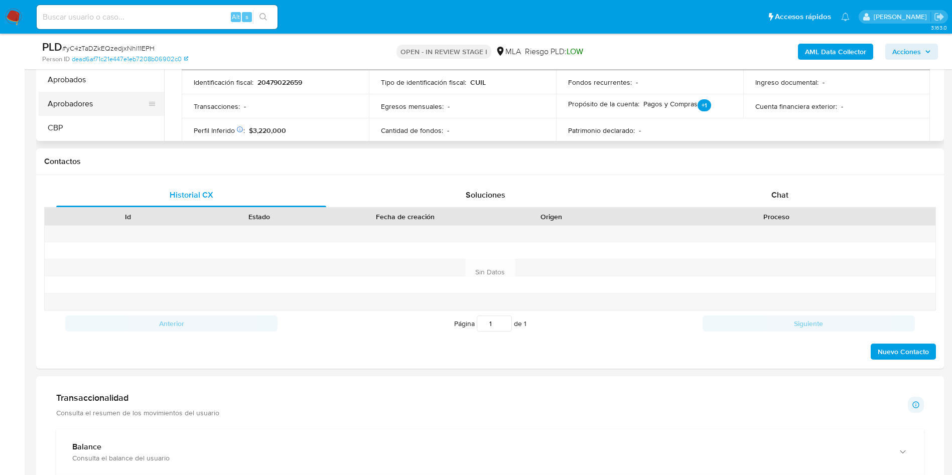
click at [88, 103] on button "Aprobadores" at bounding box center [97, 104] width 117 height 24
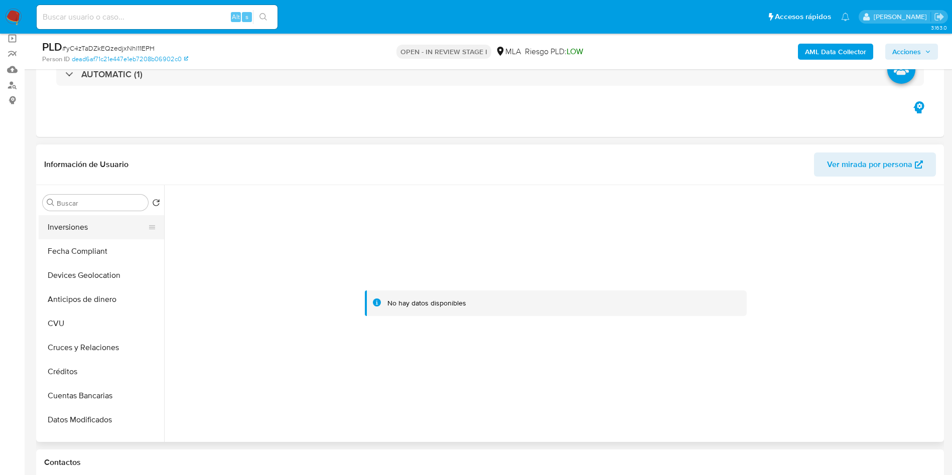
scroll to position [0, 0]
click at [85, 226] on button "General" at bounding box center [97, 227] width 117 height 24
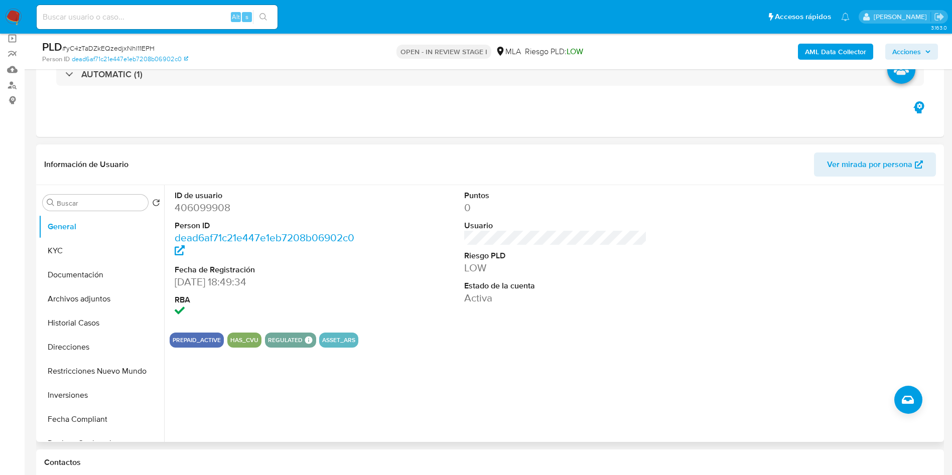
click at [208, 208] on dd "406099908" at bounding box center [266, 208] width 183 height 14
copy dd "406099908"
click at [137, 44] on span "# yC4zTaDZkEQzedjxNhl11EPH" at bounding box center [108, 48] width 92 height 10
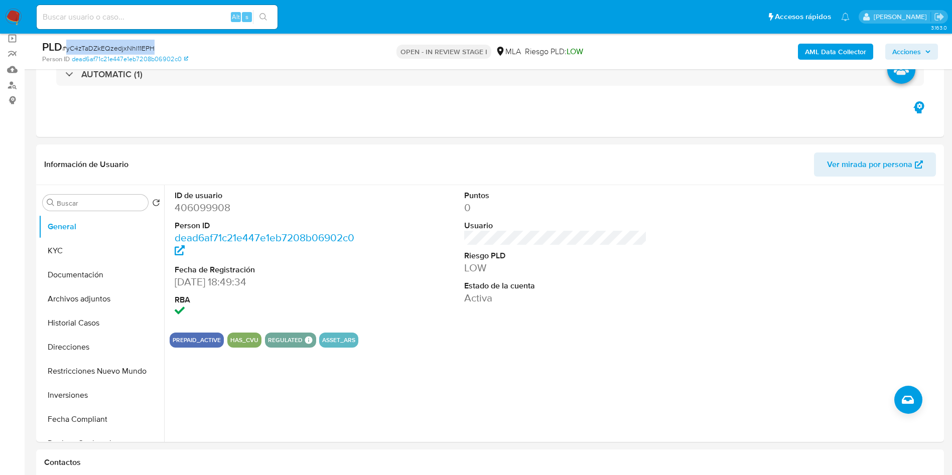
copy span "yC4zTaDZkEQzedjxNhl11EPH"
click at [107, 242] on button "KYC" at bounding box center [97, 251] width 117 height 24
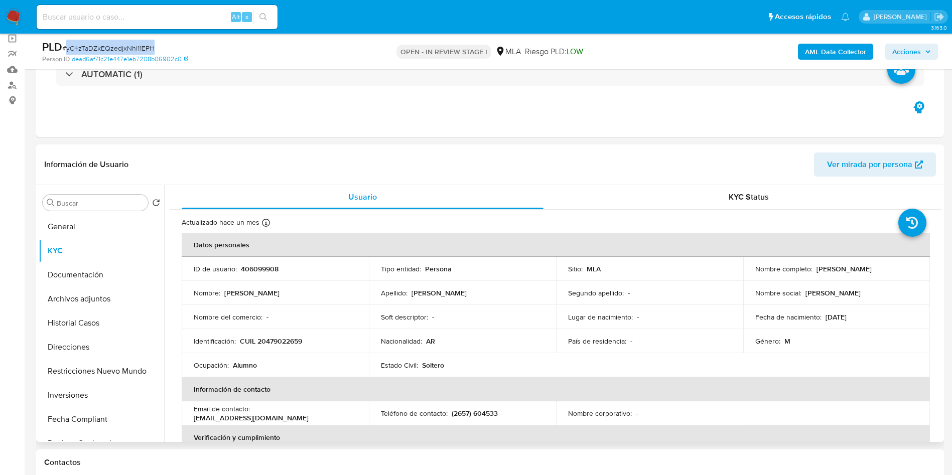
drag, startPoint x: 814, startPoint y: 269, endPoint x: 917, endPoint y: 272, distance: 103.9
click at [917, 272] on td "Nombre completo : Marco Nicolas Etichetti" at bounding box center [836, 269] width 187 height 24
copy p "[PERSON_NAME]"
click at [275, 337] on p "CUIL 20479022659" at bounding box center [271, 341] width 62 height 9
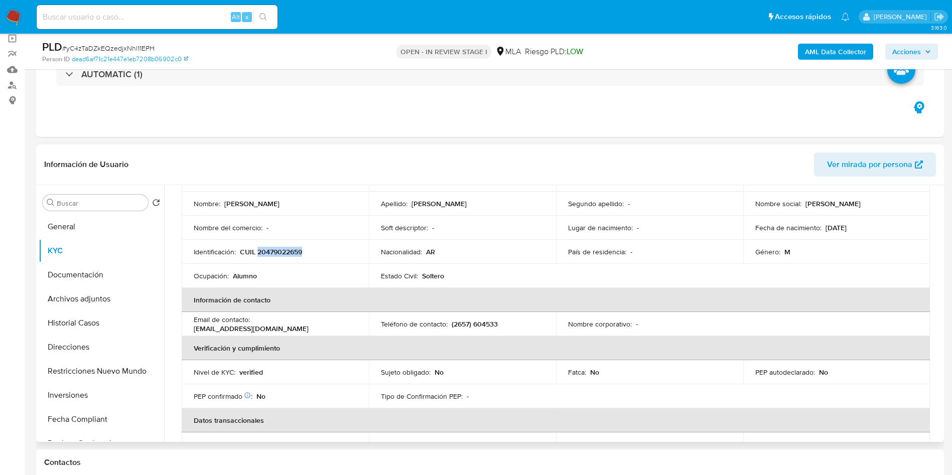
scroll to position [75, 0]
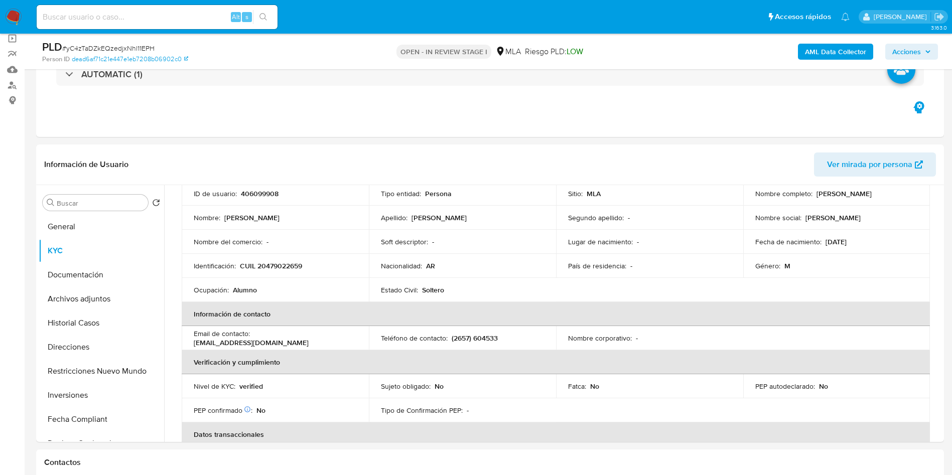
click at [131, 42] on div "PLD # yC4zTaDZkEQzedjxNhl11EPH" at bounding box center [189, 47] width 295 height 15
click at [131, 46] on span "# yC4zTaDZkEQzedjxNhl11EPH" at bounding box center [108, 48] width 92 height 10
copy span "yC4zTaDZkEQzedjxNhl11EPH"
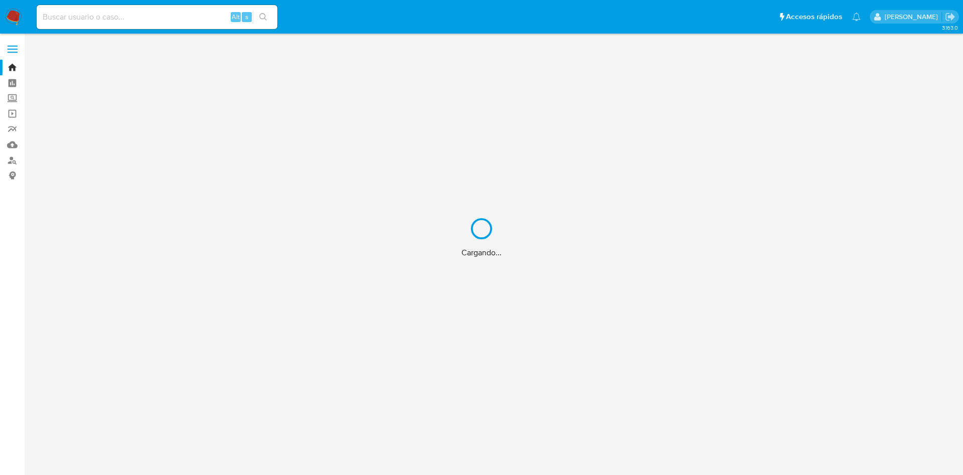
click at [126, 19] on div "Cargando..." at bounding box center [481, 237] width 963 height 475
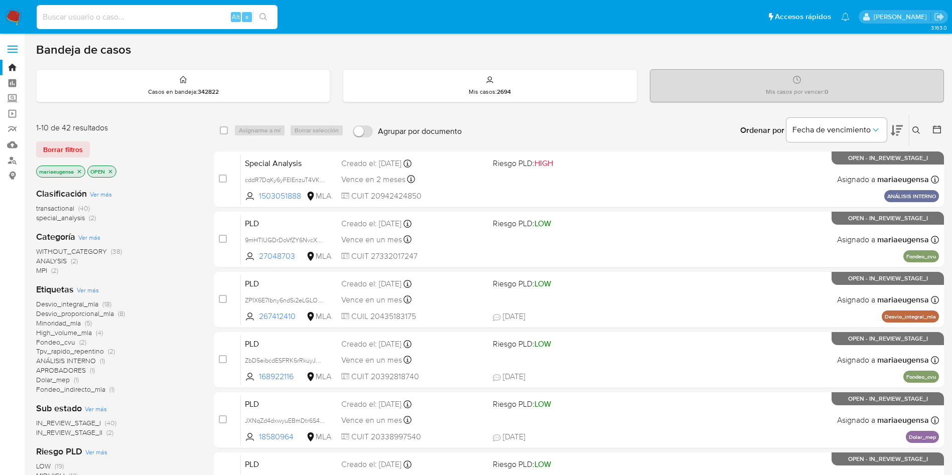
click at [126, 19] on input at bounding box center [157, 17] width 241 height 13
paste input "204058431"
type input "204058431"
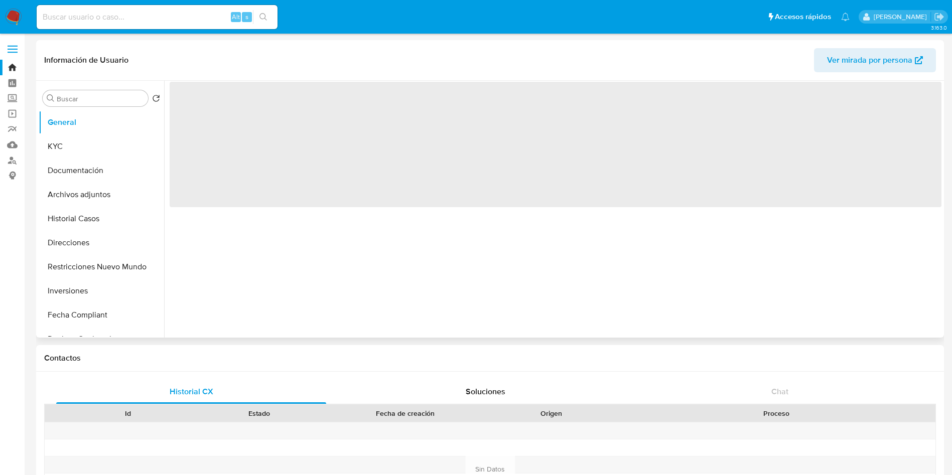
select select "10"
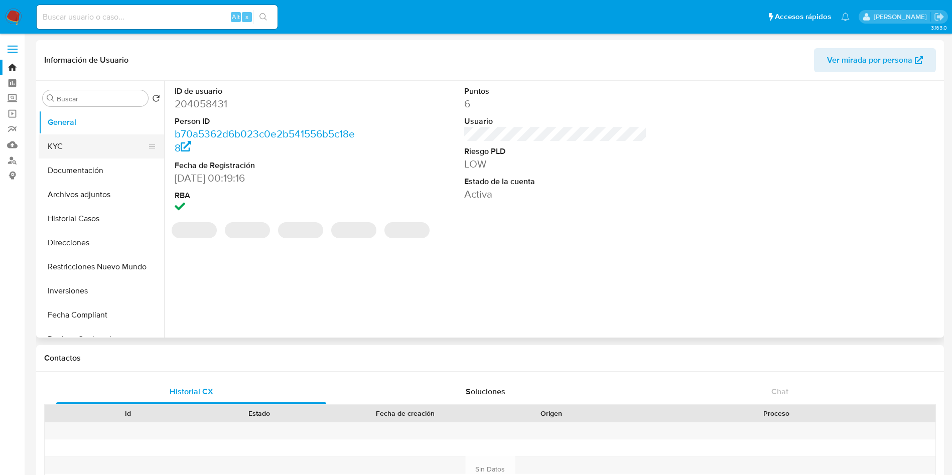
click at [101, 151] on button "KYC" at bounding box center [97, 146] width 117 height 24
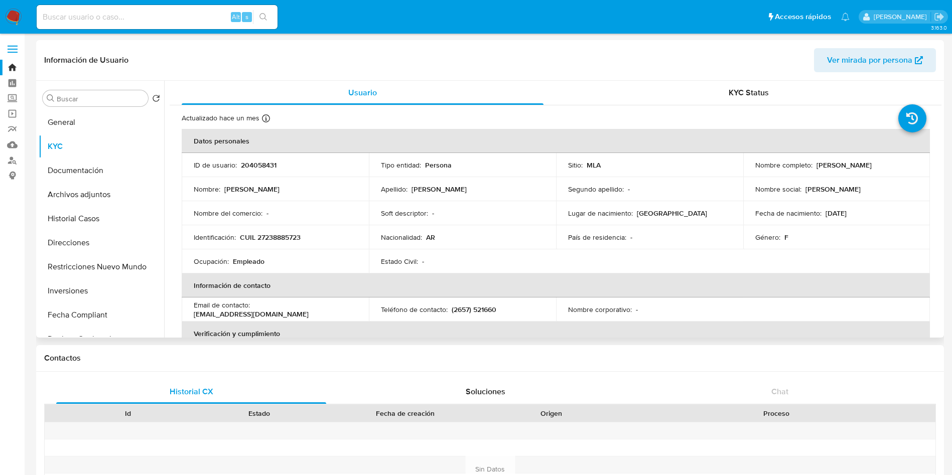
drag, startPoint x: 813, startPoint y: 164, endPoint x: 891, endPoint y: 168, distance: 77.8
click at [891, 168] on div "Nombre completo : Nuria Gabriela Cruseño" at bounding box center [836, 165] width 163 height 9
copy p "Nuria Gabriela Cruseño"
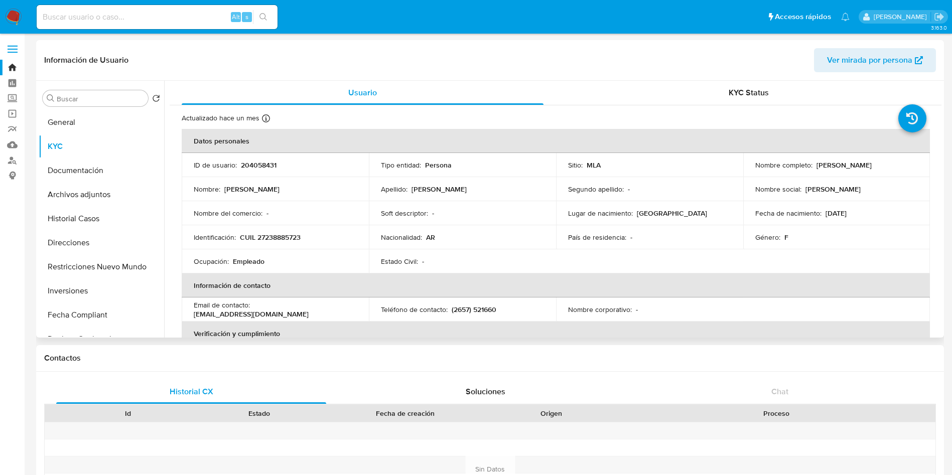
click at [287, 235] on p "CUIL 27238885723" at bounding box center [270, 237] width 61 height 9
click at [287, 234] on p "CUIL 27238885723" at bounding box center [270, 237] width 61 height 9
copy p "27238885723"
click at [120, 97] on input "Buscar" at bounding box center [100, 98] width 87 height 9
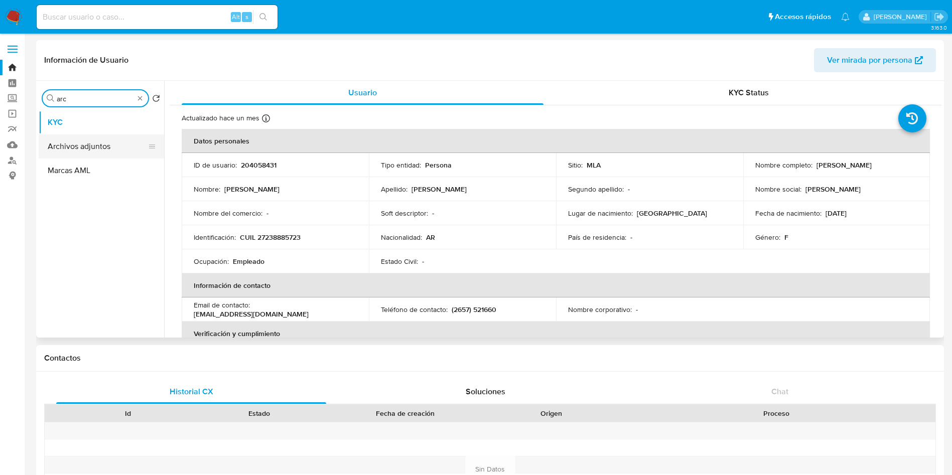
type input "arc"
click at [111, 144] on button "Archivos adjuntos" at bounding box center [97, 146] width 117 height 24
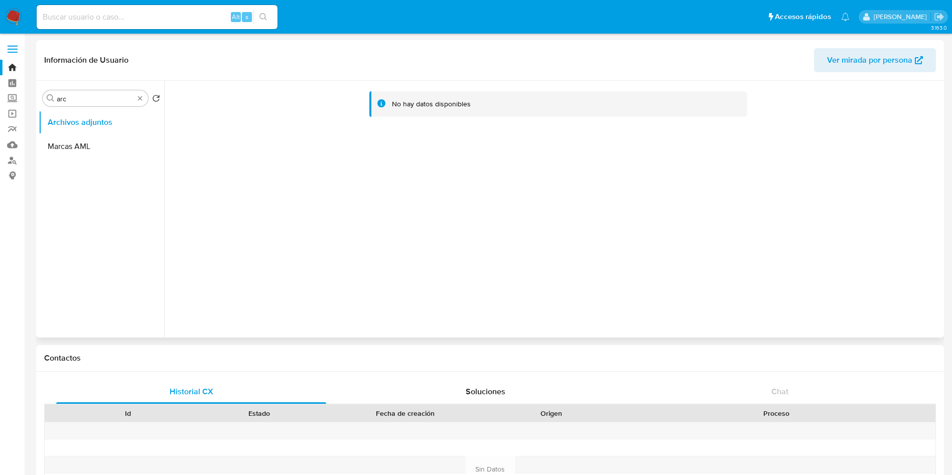
click at [621, 190] on div "No hay datos disponibles" at bounding box center [552, 209] width 777 height 257
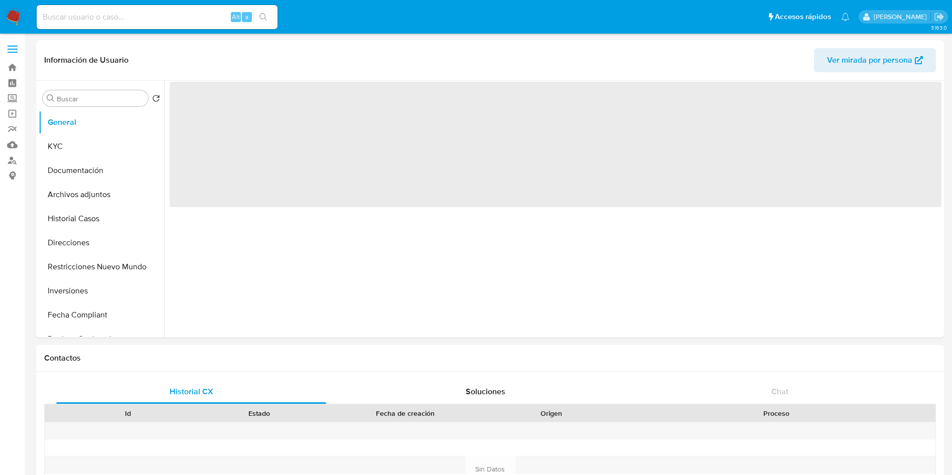
select select "10"
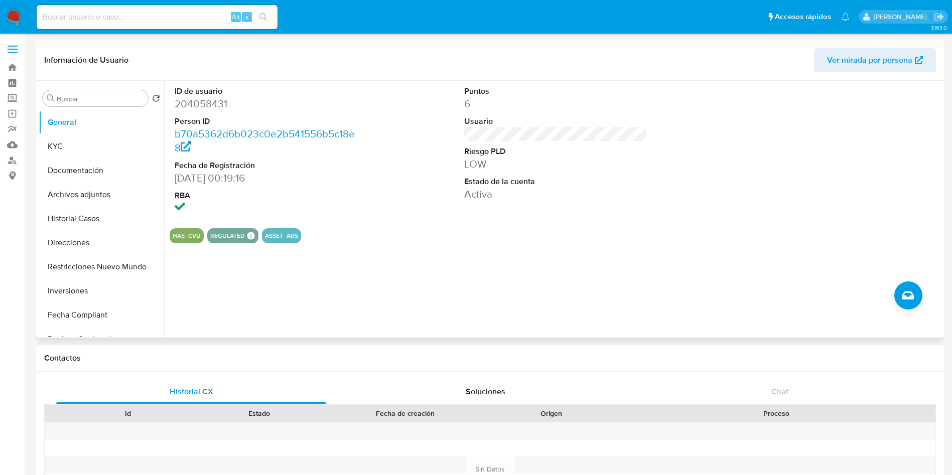
click at [415, 257] on div "ID de usuario 204058431 Person ID b70a5362d6b023c0e2b541556b5c18e8 Fecha de Reg…" at bounding box center [552, 209] width 777 height 257
click at [78, 101] on input "Buscar" at bounding box center [100, 98] width 87 height 9
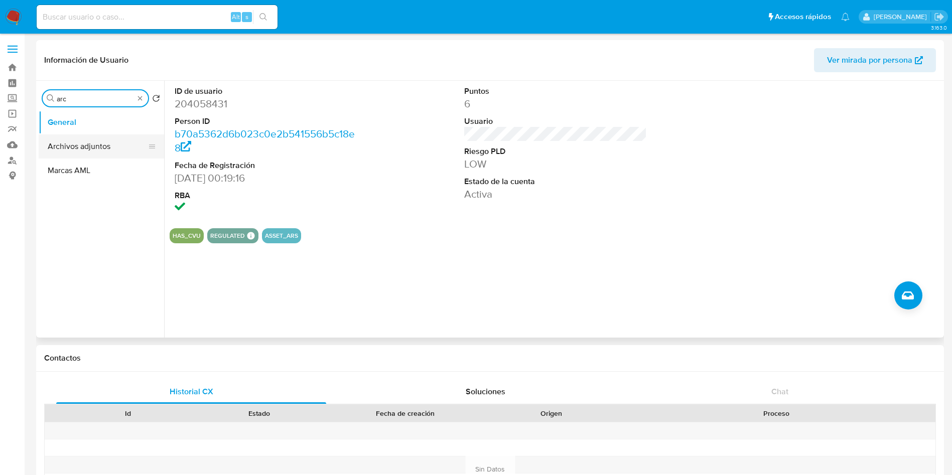
type input "arc"
click at [90, 146] on button "Archivos adjuntos" at bounding box center [97, 146] width 117 height 24
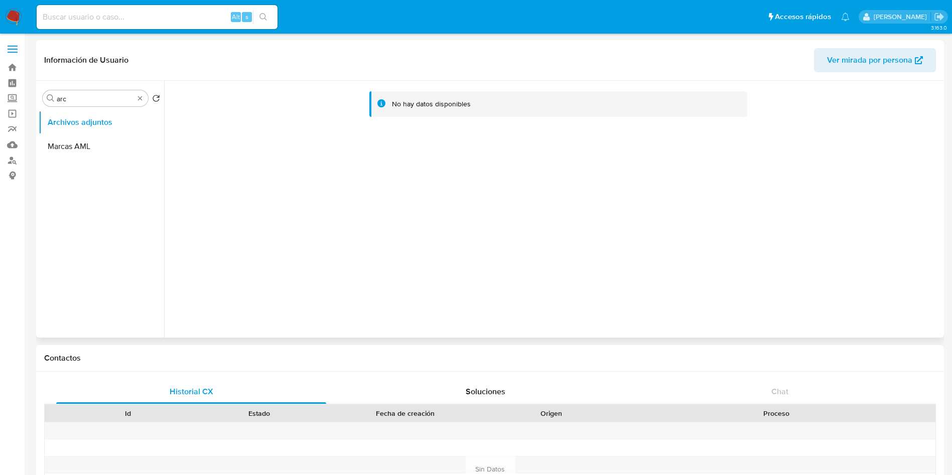
click at [248, 270] on div "No hay datos disponibles" at bounding box center [552, 209] width 777 height 257
click at [350, 248] on div "No hay datos disponibles" at bounding box center [552, 209] width 777 height 257
click at [389, 259] on div "No hay datos disponibles" at bounding box center [552, 209] width 777 height 257
drag, startPoint x: 10, startPoint y: 12, endPoint x: 26, endPoint y: 1, distance: 19.5
click at [10, 13] on img at bounding box center [13, 17] width 17 height 17
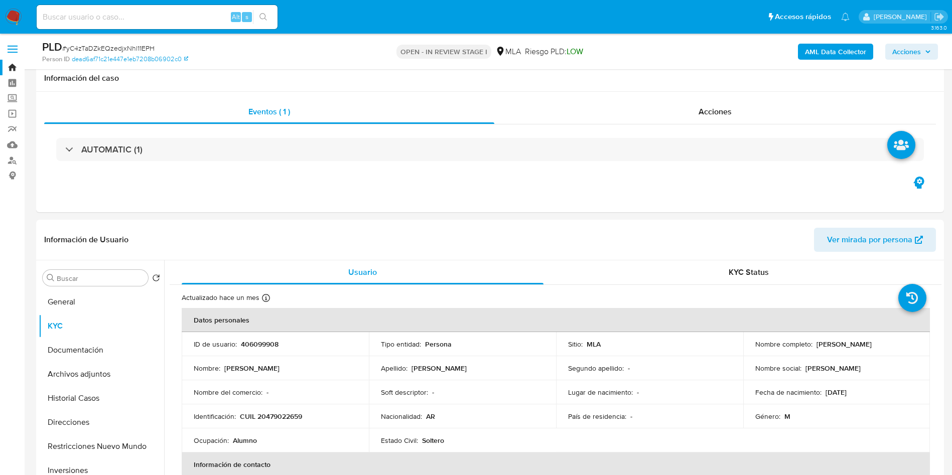
select select "10"
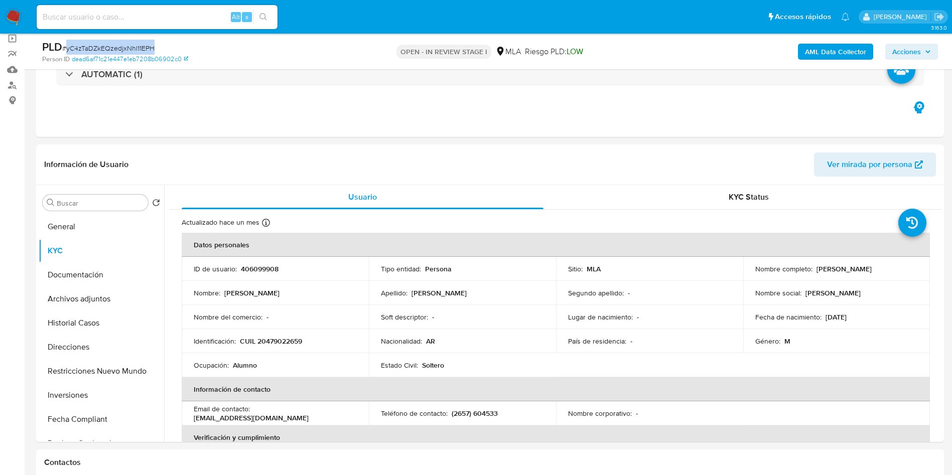
scroll to position [75, 0]
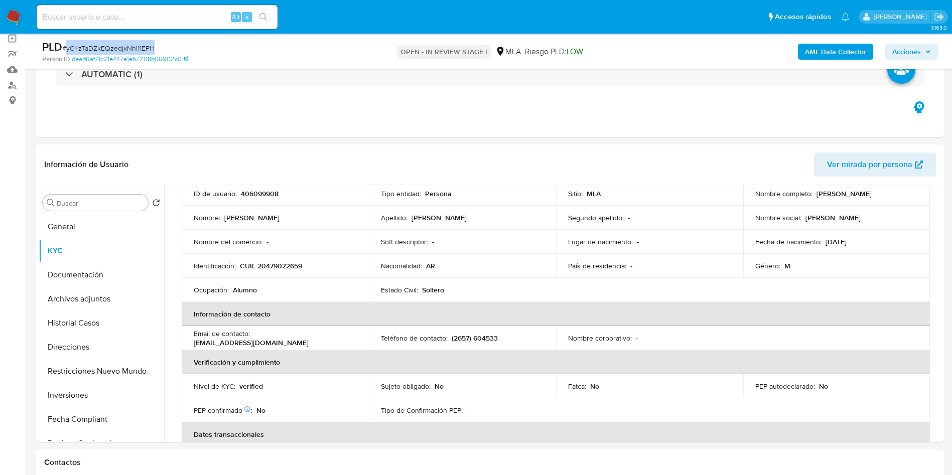
click at [11, 17] on img at bounding box center [13, 17] width 17 height 17
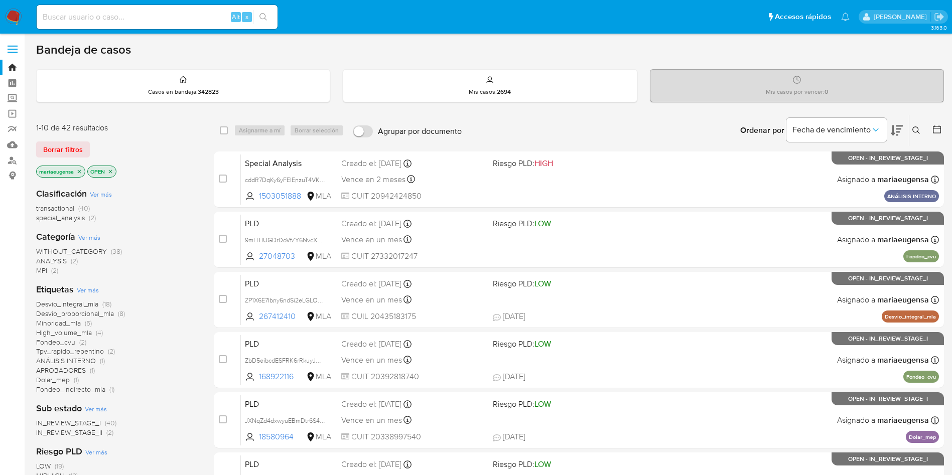
click at [186, 17] on input at bounding box center [157, 17] width 241 height 13
paste input "yC4zTaDZkEQzedjxNhl11EPH"
type input "yC4zTaDZkEQzedjxNhl11EPH"
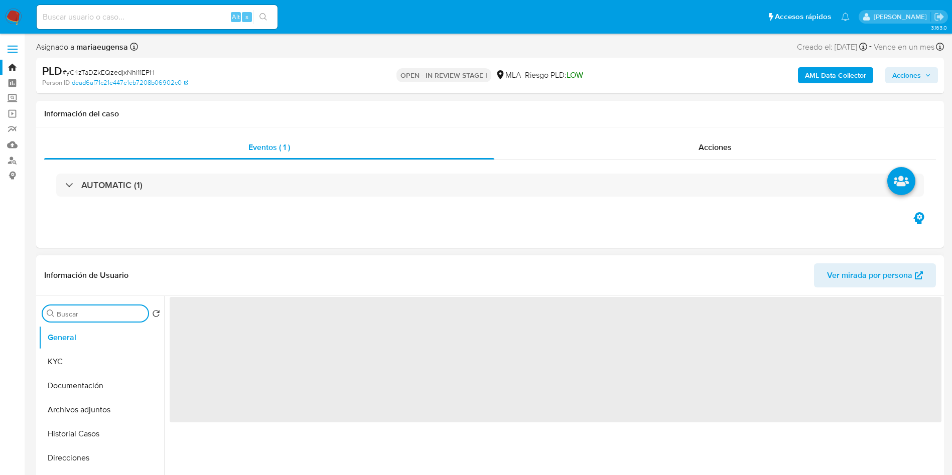
click at [83, 309] on input "Buscar" at bounding box center [100, 313] width 87 height 9
type input "a"
select select "10"
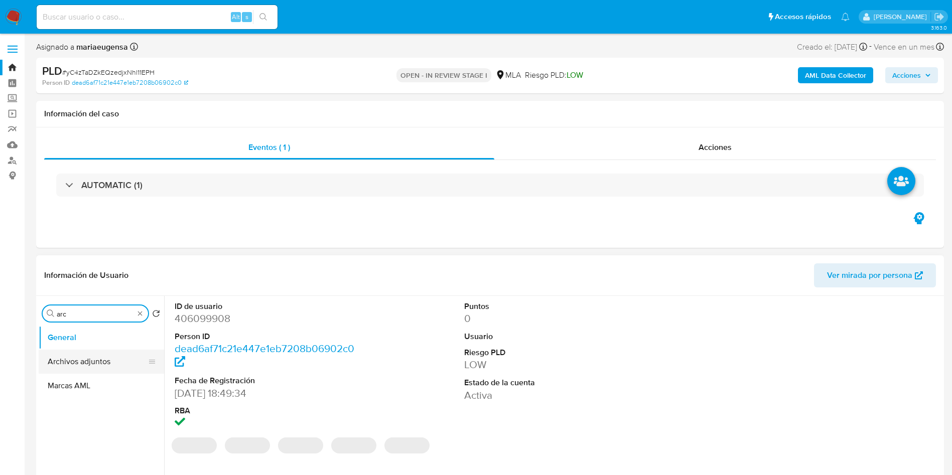
type input "arc"
click at [97, 359] on button "Archivos adjuntos" at bounding box center [97, 362] width 117 height 24
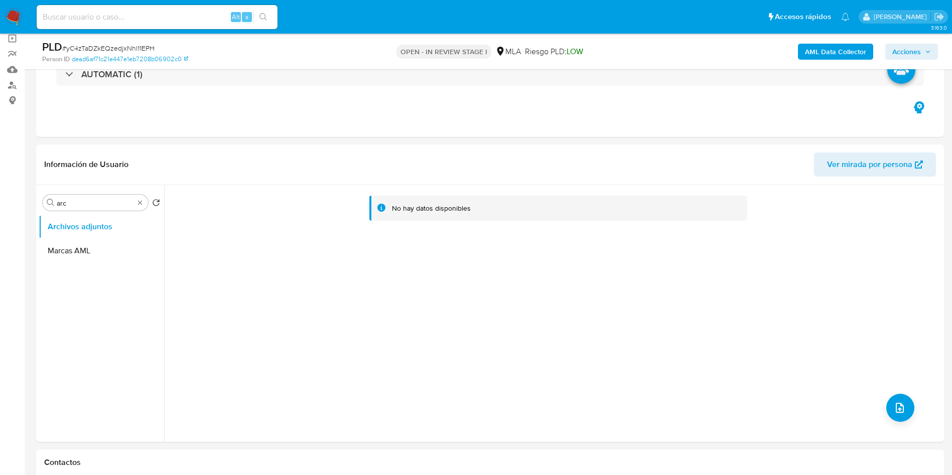
click at [846, 54] on b "AML Data Collector" at bounding box center [835, 52] width 61 height 16
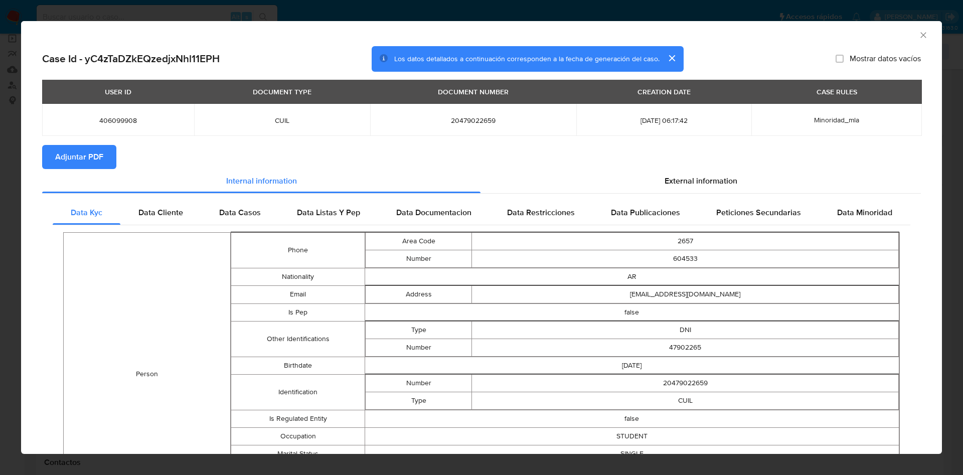
click at [105, 157] on button "Adjuntar PDF" at bounding box center [79, 157] width 74 height 24
click at [918, 34] on icon "Cerrar ventana" at bounding box center [923, 35] width 10 height 10
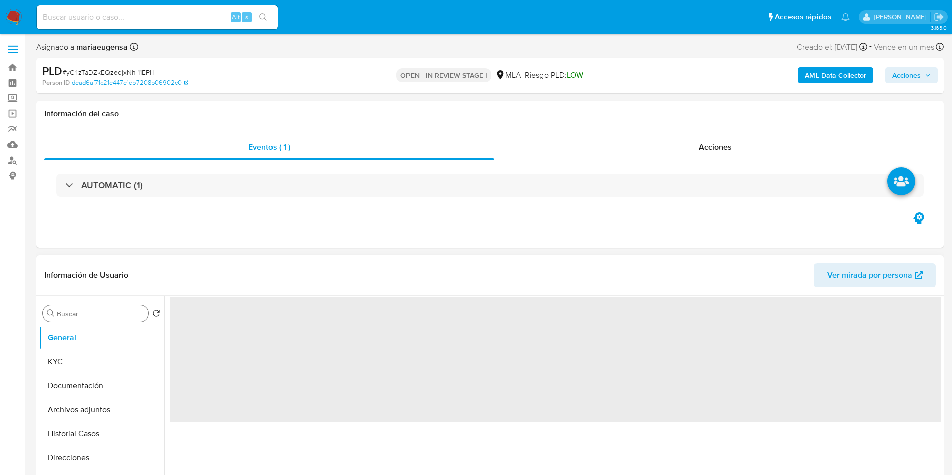
select select "10"
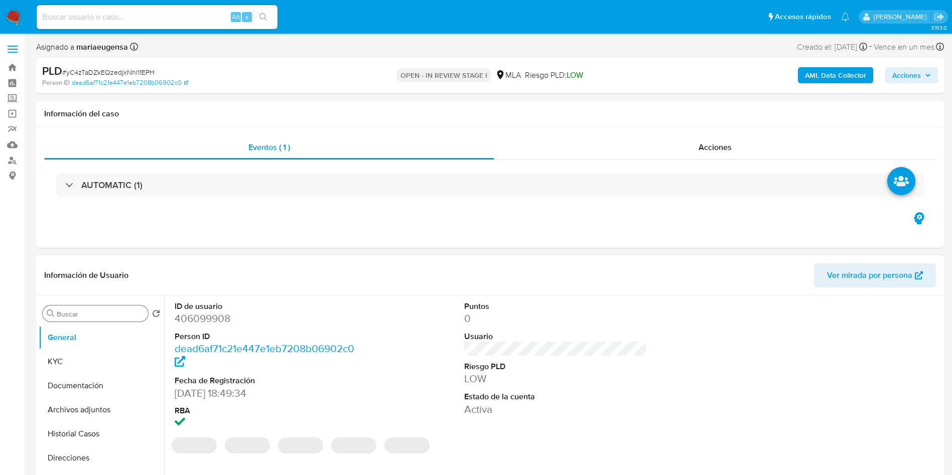
click at [74, 309] on input "Buscar" at bounding box center [100, 313] width 87 height 9
type input "arc"
click at [88, 369] on button "Archivos adjuntos" at bounding box center [97, 362] width 117 height 24
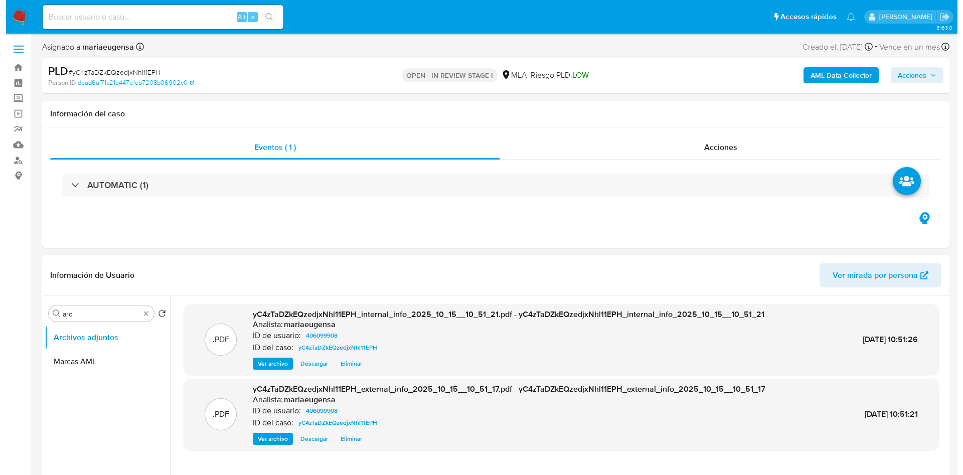
scroll to position [75, 0]
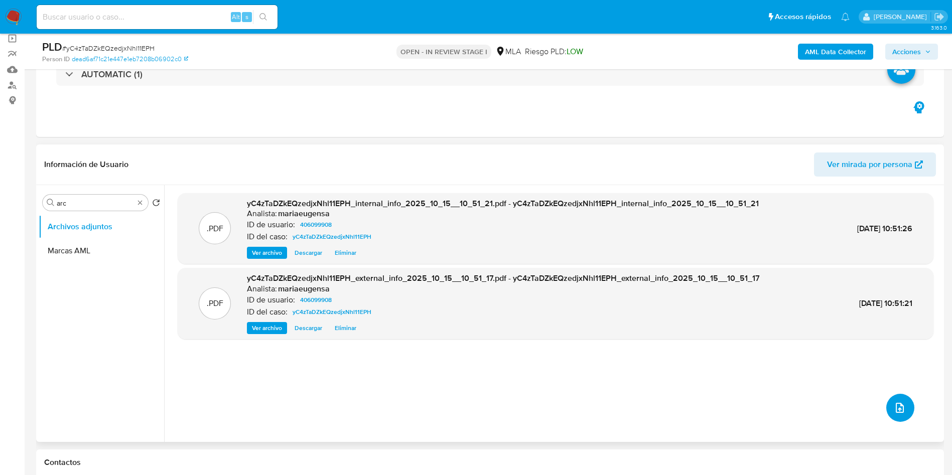
click at [888, 413] on button "upload-file" at bounding box center [900, 408] width 28 height 28
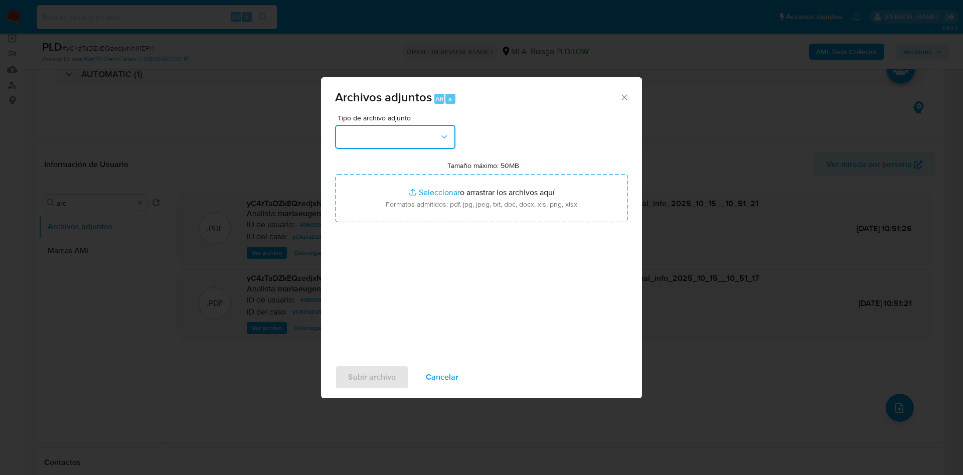
click at [404, 138] on button "button" at bounding box center [395, 137] width 120 height 24
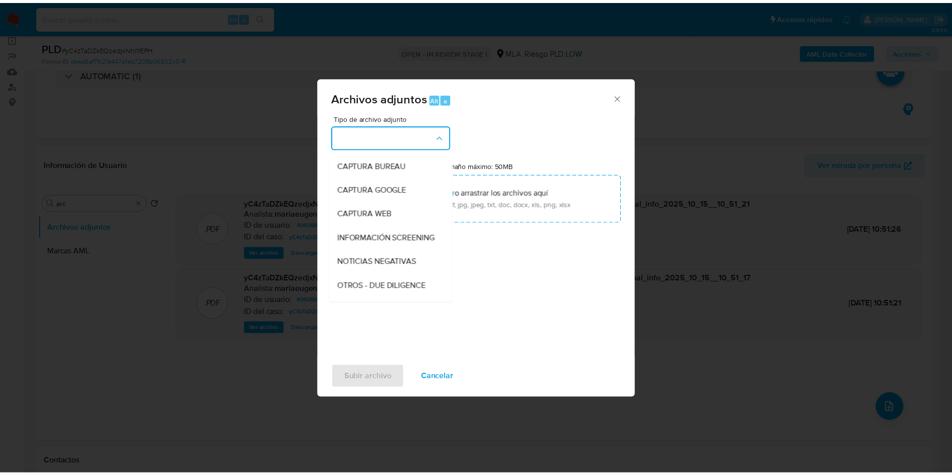
scroll to position [150, 0]
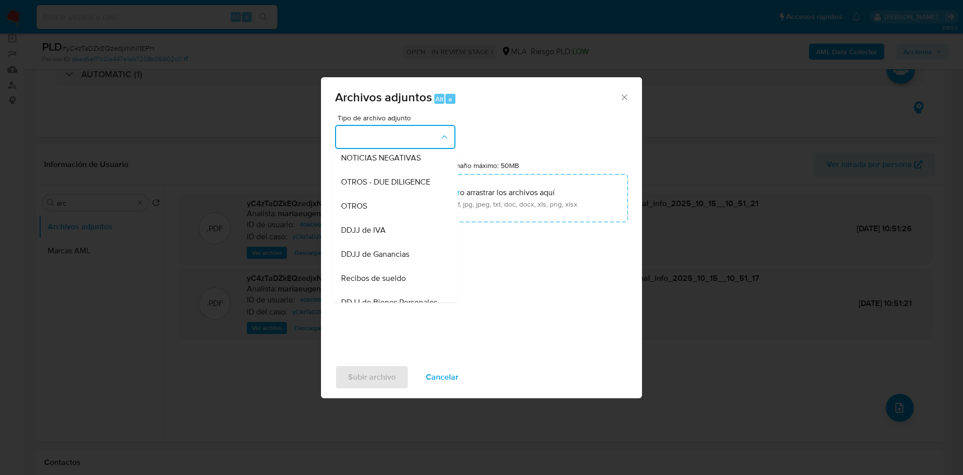
drag, startPoint x: 376, startPoint y: 221, endPoint x: 379, endPoint y: 234, distance: 13.9
click at [376, 218] on div "OTROS" at bounding box center [392, 206] width 102 height 24
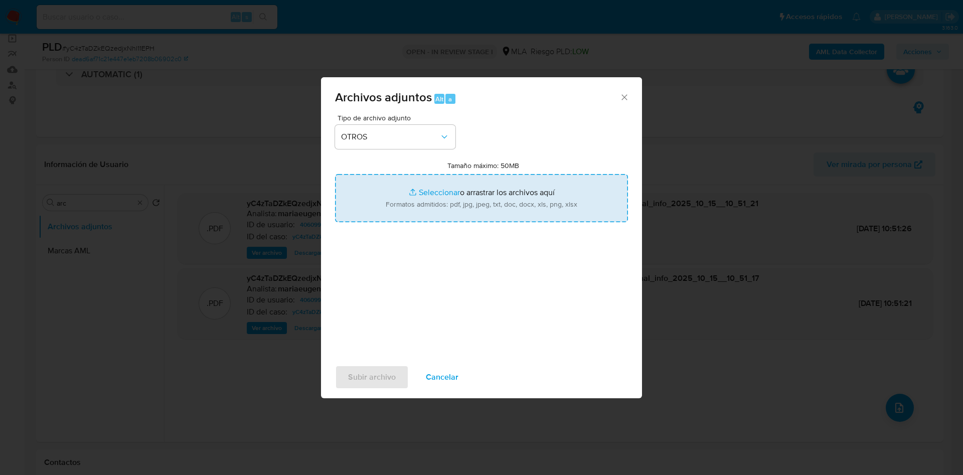
click at [432, 187] on input "Tamaño máximo: 50MB Seleccionar archivos" at bounding box center [481, 198] width 293 height 48
type input "C:\fakepath\Caselog yC4zTaDZkEQzedjxNhl11EPH_2025_09_17_21_52_39.docx"
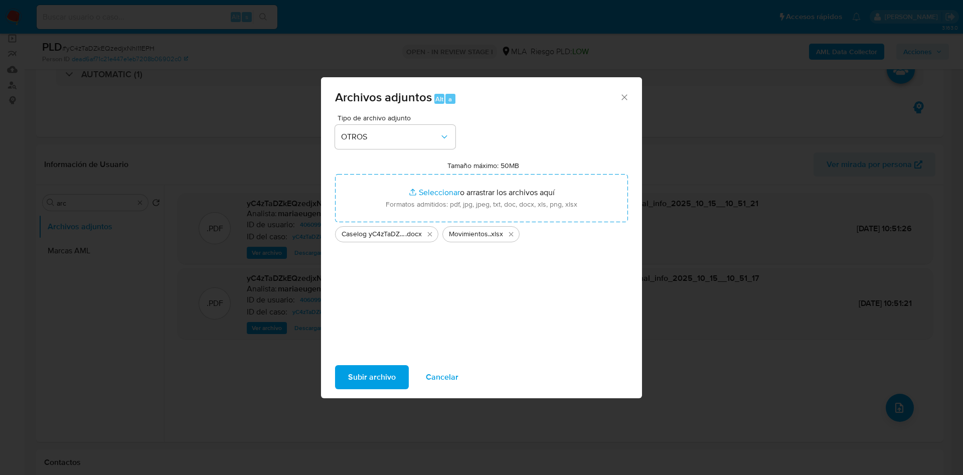
click at [362, 376] on span "Subir archivo" at bounding box center [372, 377] width 48 height 22
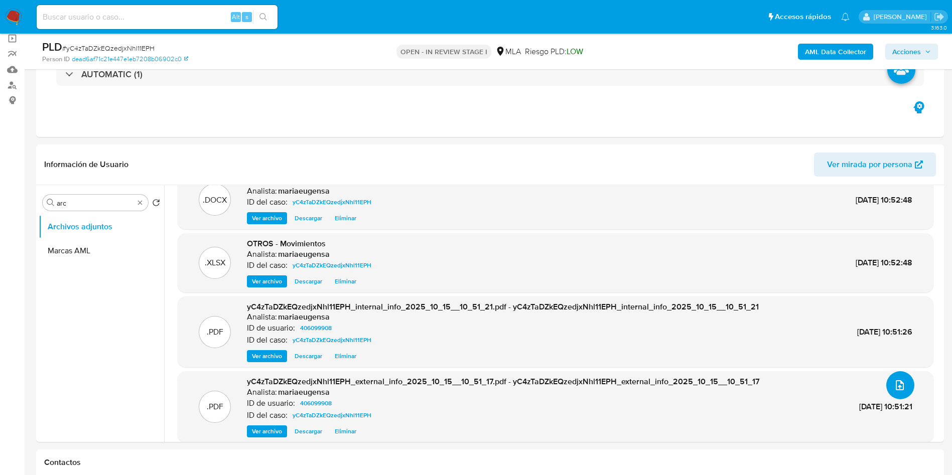
scroll to position [32, 0]
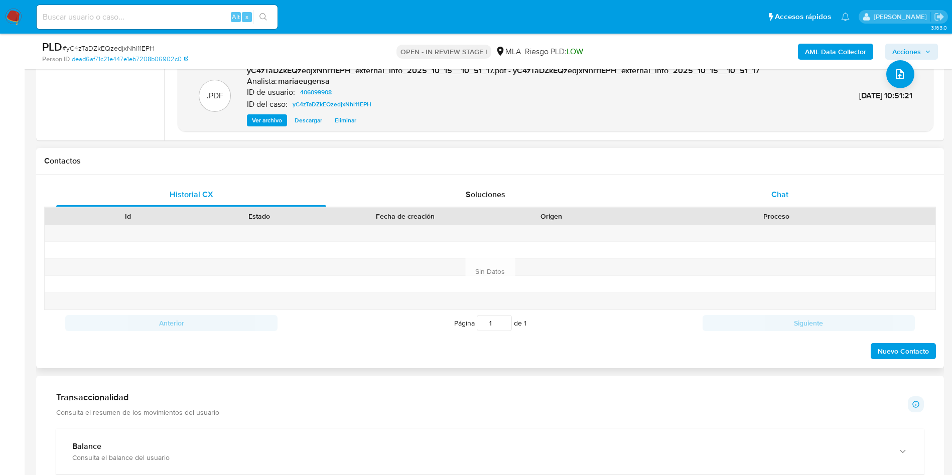
click at [783, 183] on div "Chat" at bounding box center [780, 195] width 270 height 24
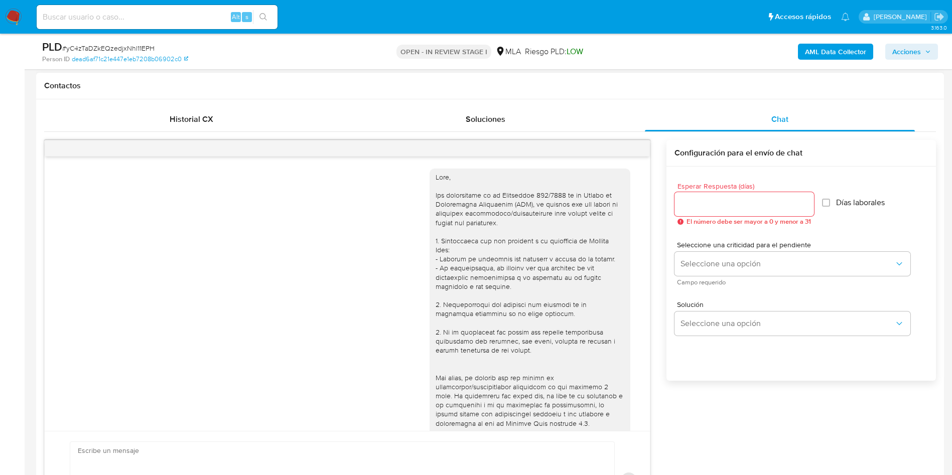
scroll to position [405, 0]
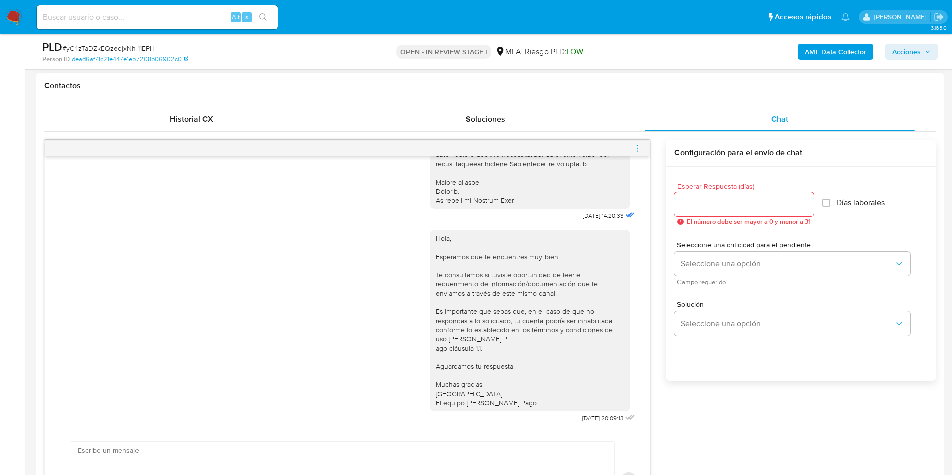
click at [637, 145] on icon "menu-action" at bounding box center [637, 145] width 1 height 1
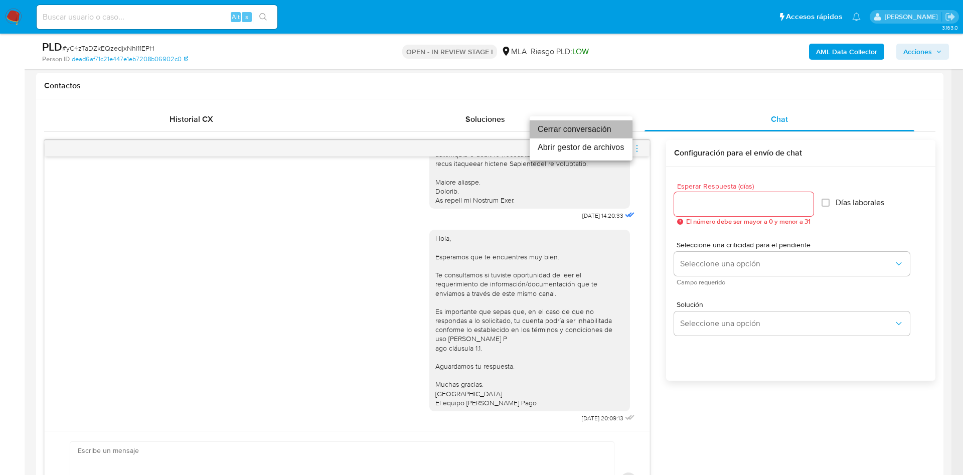
drag, startPoint x: 603, startPoint y: 126, endPoint x: 617, endPoint y: 129, distance: 14.0
click at [603, 126] on li "Cerrar conversación" at bounding box center [581, 129] width 103 height 18
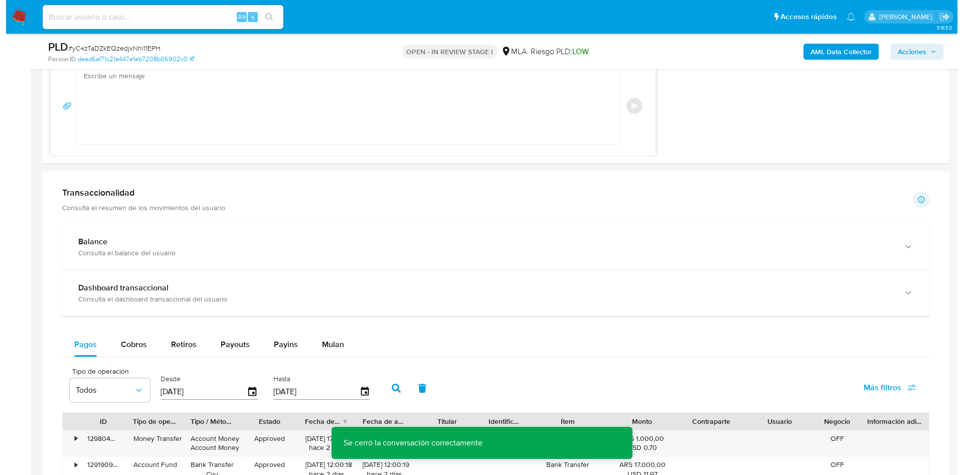
scroll to position [1535, 0]
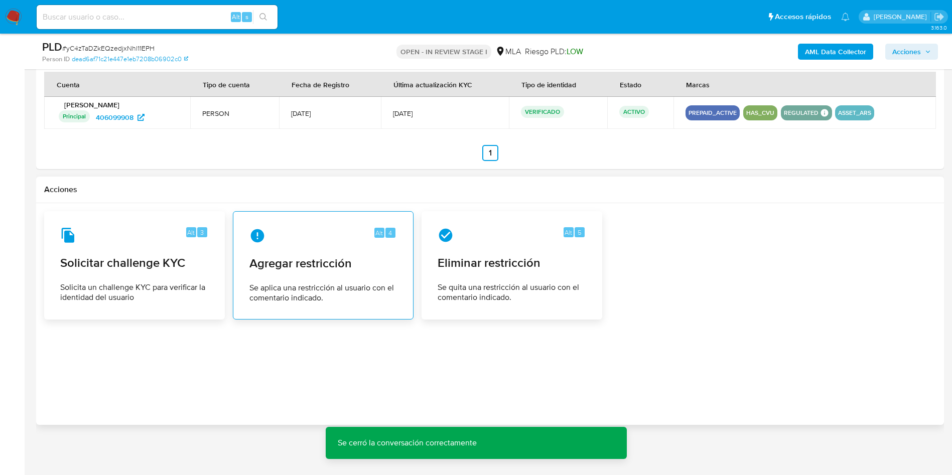
click at [332, 270] on span "Agregar restricción" at bounding box center [322, 263] width 147 height 15
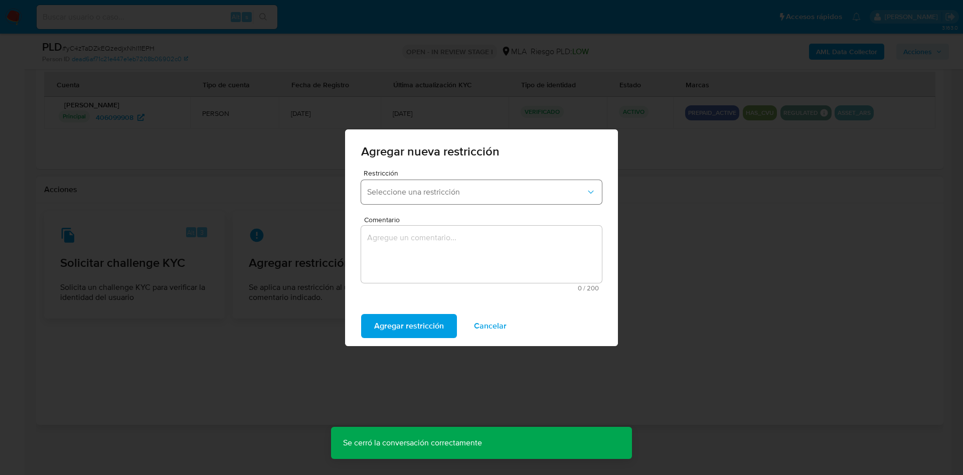
click at [412, 192] on span "Seleccione una restricción" at bounding box center [476, 192] width 219 height 10
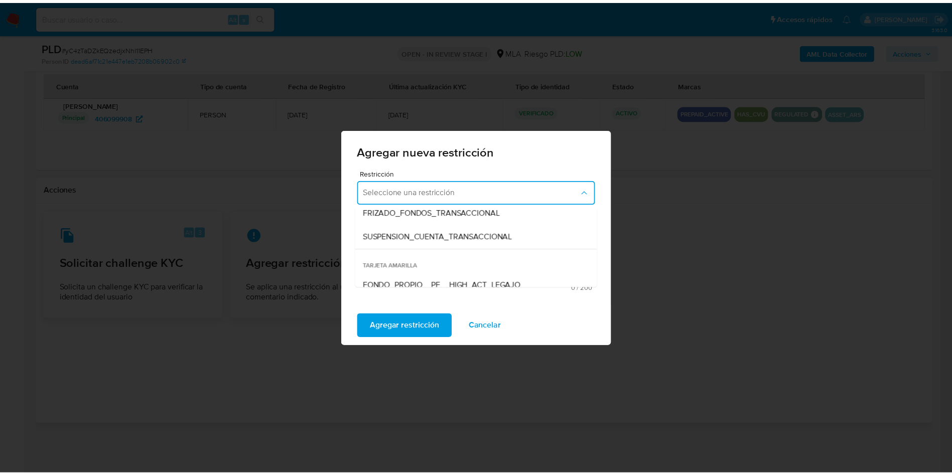
scroll to position [150, 0]
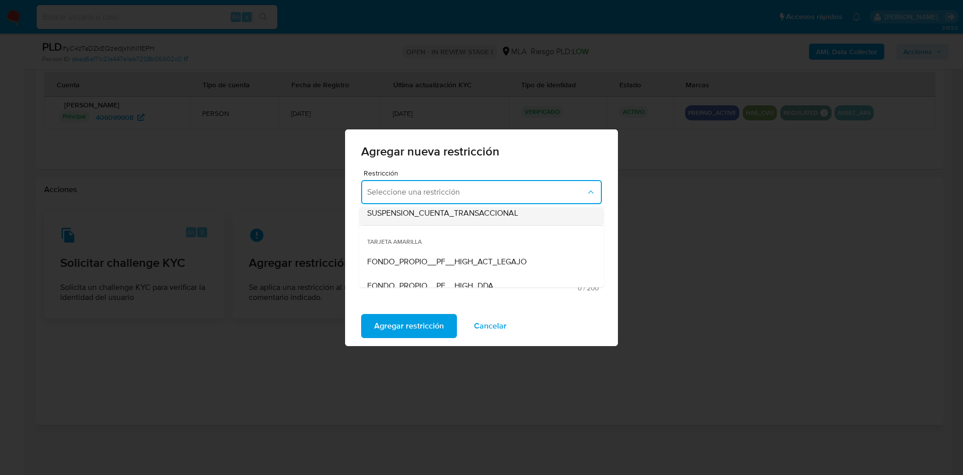
click at [434, 220] on div "SUSPENSION_CUENTA_TRANSACCIONAL" at bounding box center [478, 213] width 223 height 24
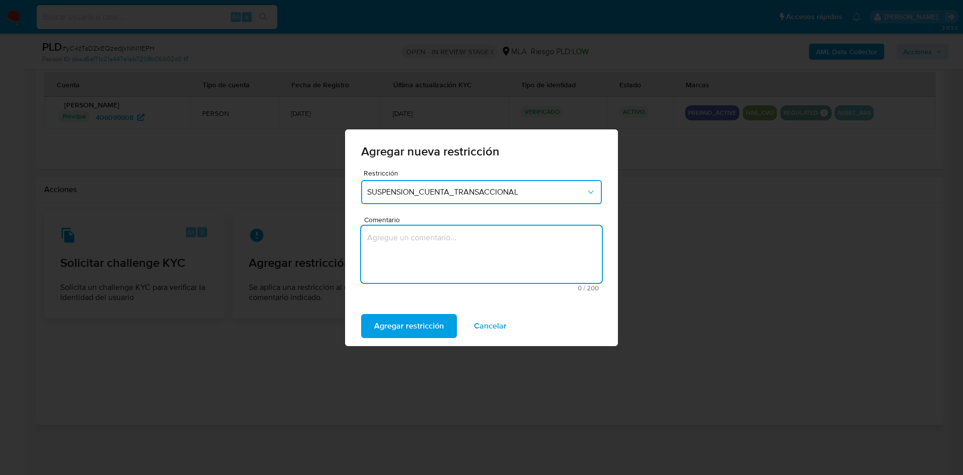
click at [432, 253] on textarea "Comentario" at bounding box center [481, 254] width 241 height 57
type textarea "AML"
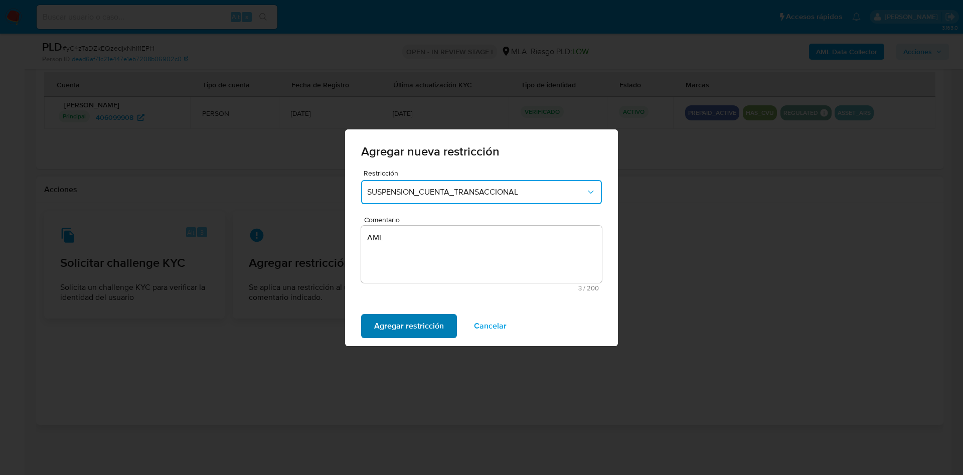
click at [420, 322] on span "Agregar restricción" at bounding box center [409, 326] width 70 height 22
click at [391, 323] on span "Confirmar" at bounding box center [392, 326] width 36 height 22
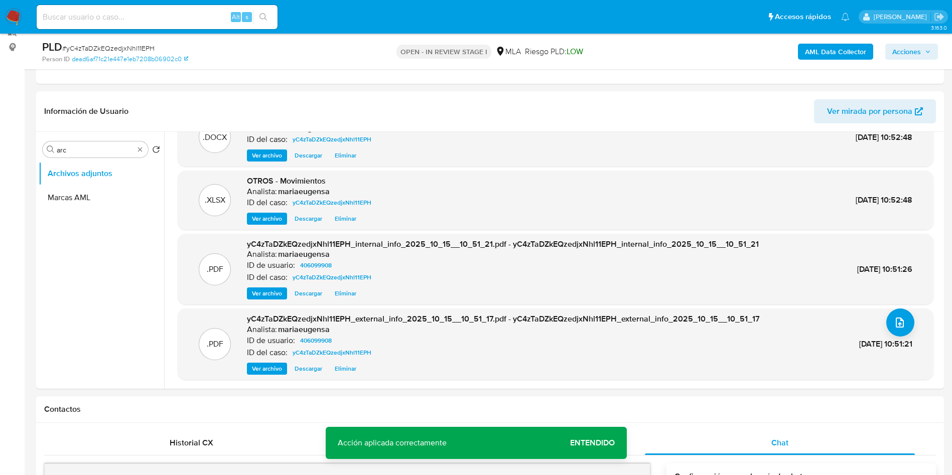
scroll to position [0, 0]
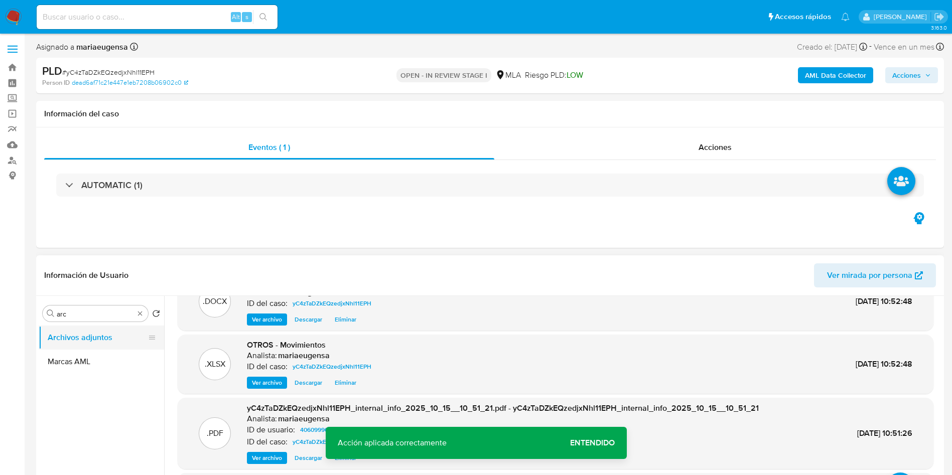
drag, startPoint x: 110, startPoint y: 325, endPoint x: 99, endPoint y: 346, distance: 24.0
click at [110, 324] on div "Buscar arc Volver al orden por defecto Archivos adjuntos Marcas AML" at bounding box center [101, 424] width 125 height 255
click at [96, 351] on button "Marcas AML" at bounding box center [97, 362] width 117 height 24
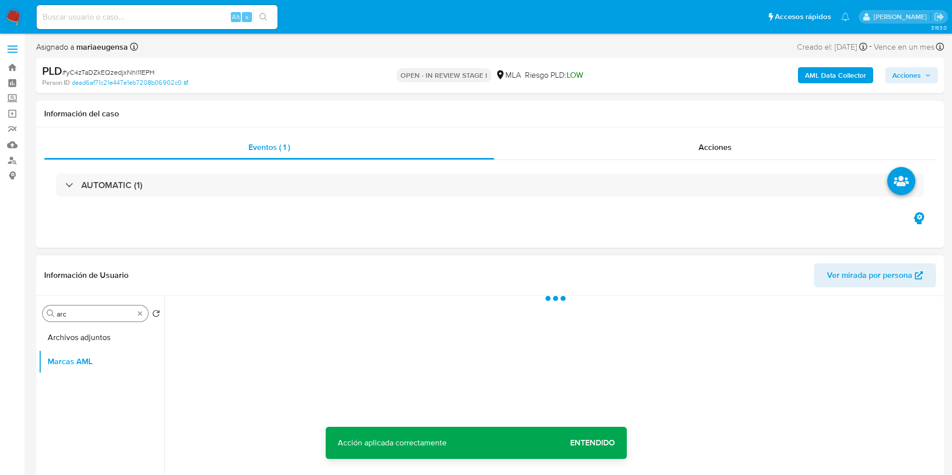
click at [104, 309] on input "arc" at bounding box center [95, 313] width 77 height 9
click at [104, 314] on input "arc" at bounding box center [95, 313] width 77 height 9
click at [108, 332] on button "Restricciones Nuevo Mundo" at bounding box center [97, 338] width 117 height 24
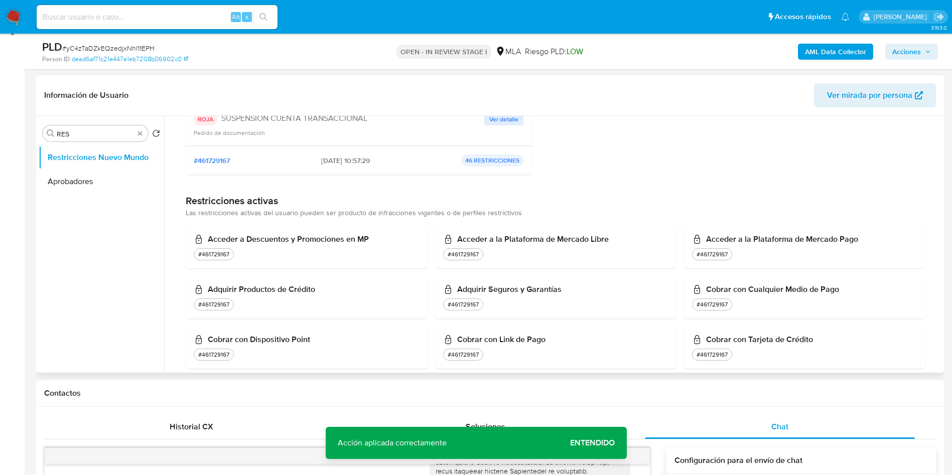
scroll to position [150, 0]
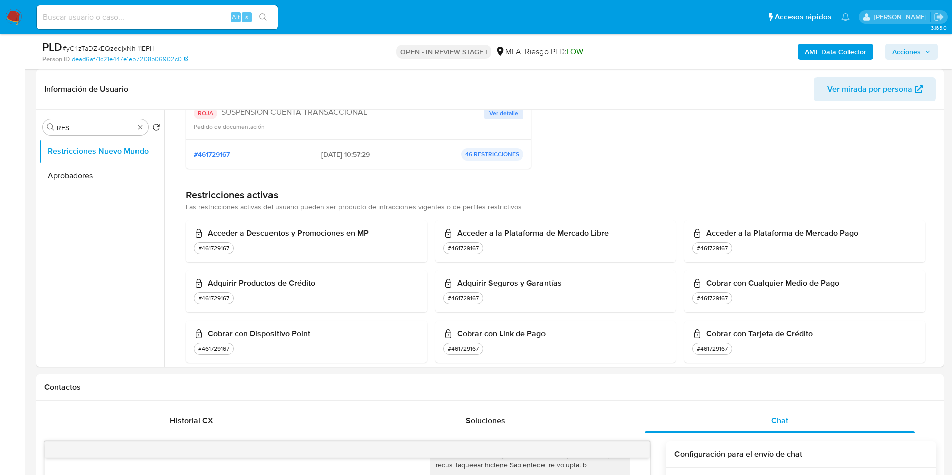
click at [135, 45] on span "# yC4zTaDZkEQzedjxNhl11EPH" at bounding box center [108, 48] width 92 height 10
click at [135, 44] on span "# yC4zTaDZkEQzedjxNhl11EPH" at bounding box center [108, 48] width 92 height 10
copy span "yC4zTaDZkEQzedjxNhl11EPH"
click at [81, 126] on input "RES" at bounding box center [95, 127] width 77 height 9
drag, startPoint x: 75, startPoint y: 124, endPoint x: 47, endPoint y: 122, distance: 28.2
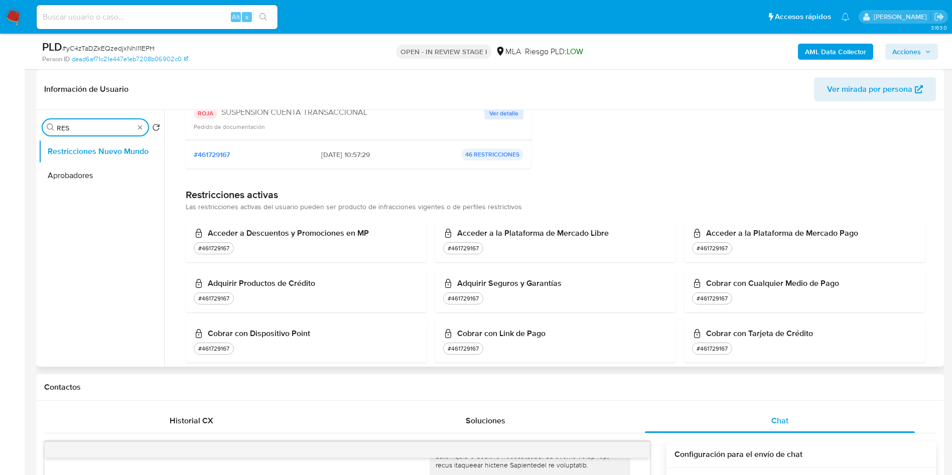
click at [47, 122] on div "Buscar RES" at bounding box center [95, 127] width 105 height 16
type input "ARC"
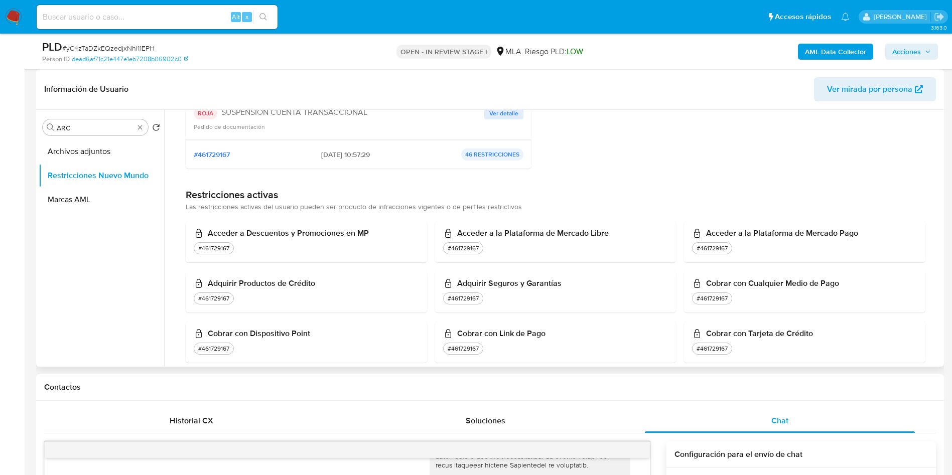
click at [106, 135] on div "Buscar ARC Volver al orden por defecto Archivos adjuntos Restricciones Nuevo Mu…" at bounding box center [101, 238] width 125 height 255
click at [104, 155] on button "Archivos adjuntos" at bounding box center [97, 151] width 117 height 24
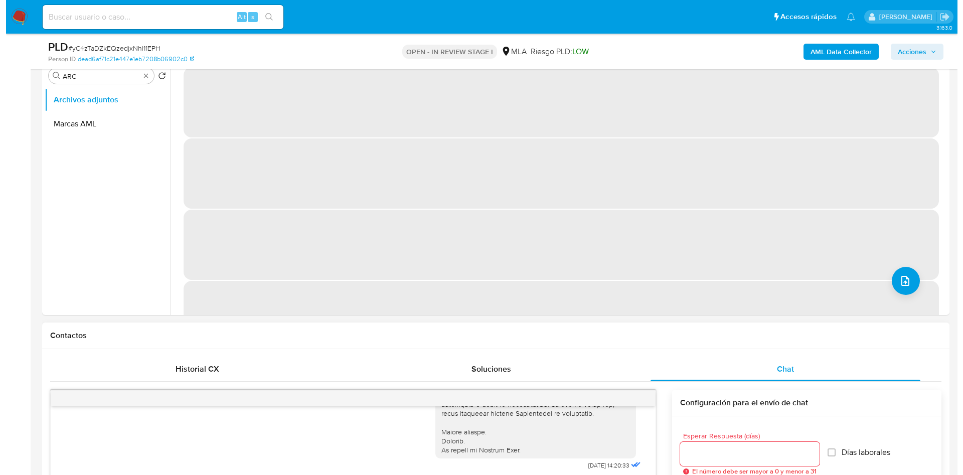
scroll to position [226, 0]
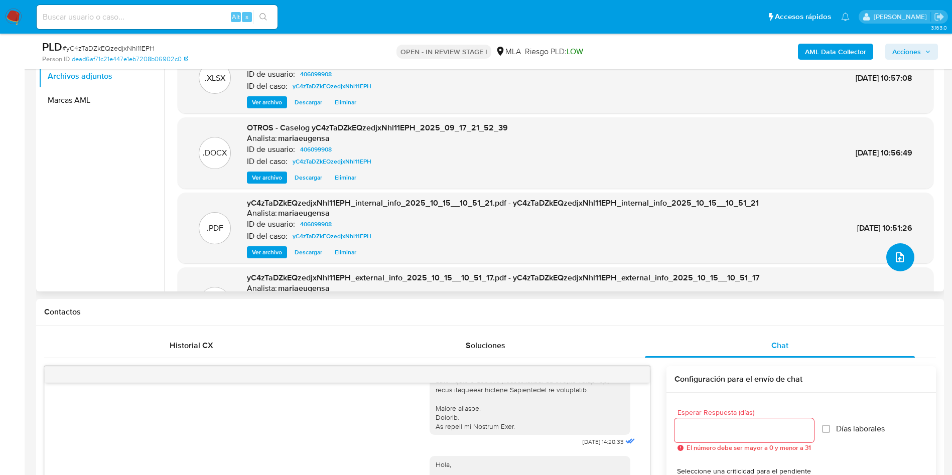
click at [895, 260] on icon "upload-file" at bounding box center [899, 257] width 8 height 10
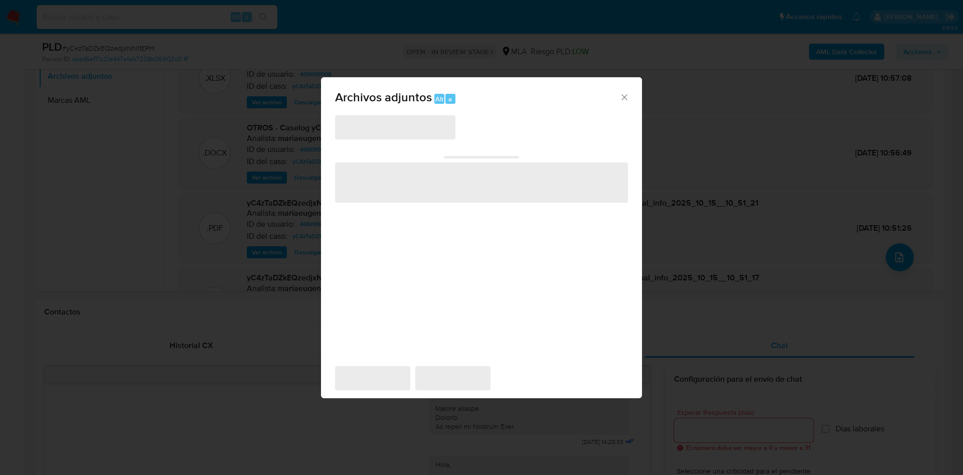
click at [471, 193] on span "‌" at bounding box center [481, 183] width 293 height 40
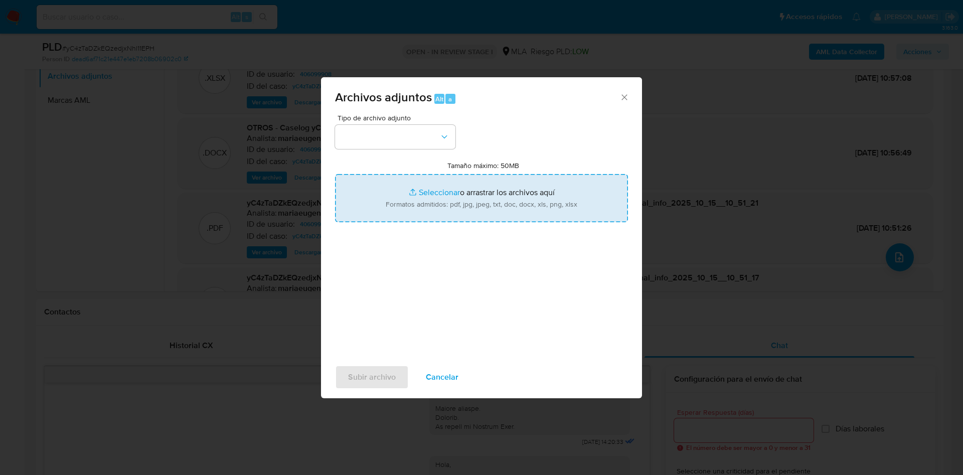
click at [469, 198] on input "Tamaño máximo: 50MB Seleccionar archivos" at bounding box center [481, 198] width 293 height 48
type input "C:\fakepath\Caselog yC4zTaDZkEQzedjxNhl11EPH_2025_09_17_21_52_39 V2.docx"
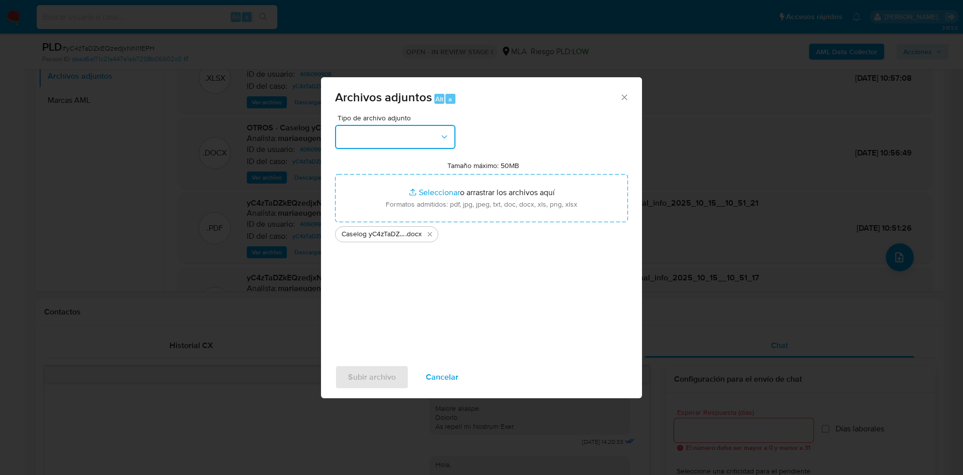
click at [402, 134] on button "button" at bounding box center [395, 137] width 120 height 24
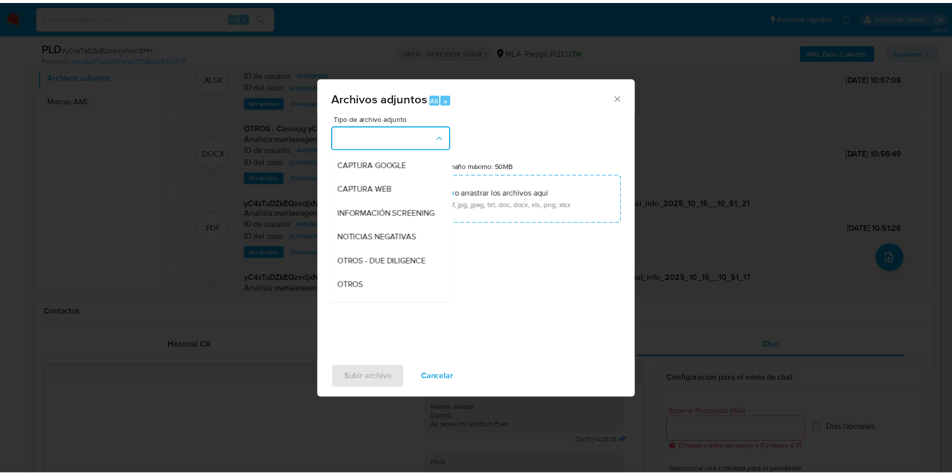
scroll to position [150, 0]
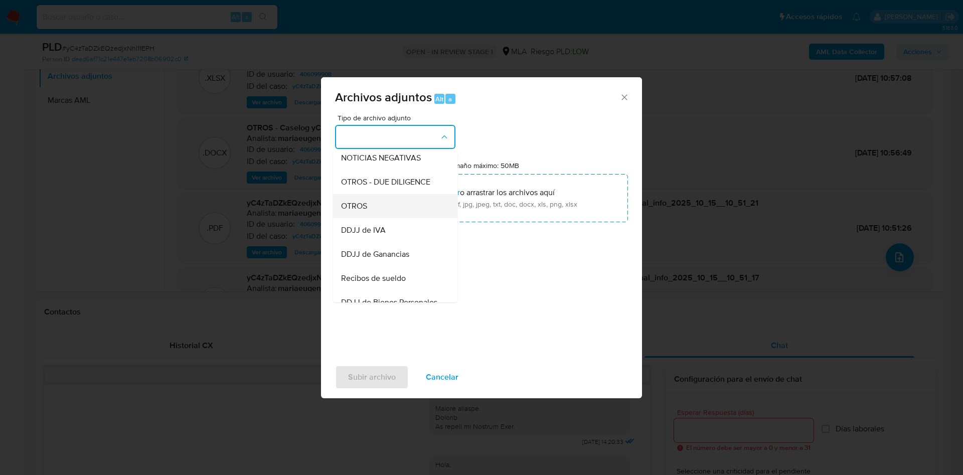
click at [369, 216] on div "OTROS" at bounding box center [392, 206] width 102 height 24
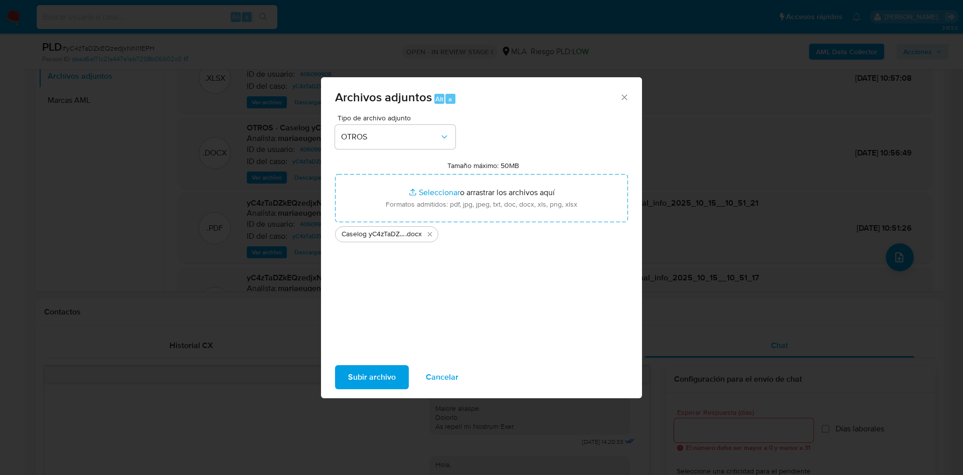
click at [372, 379] on span "Subir archivo" at bounding box center [372, 377] width 48 height 22
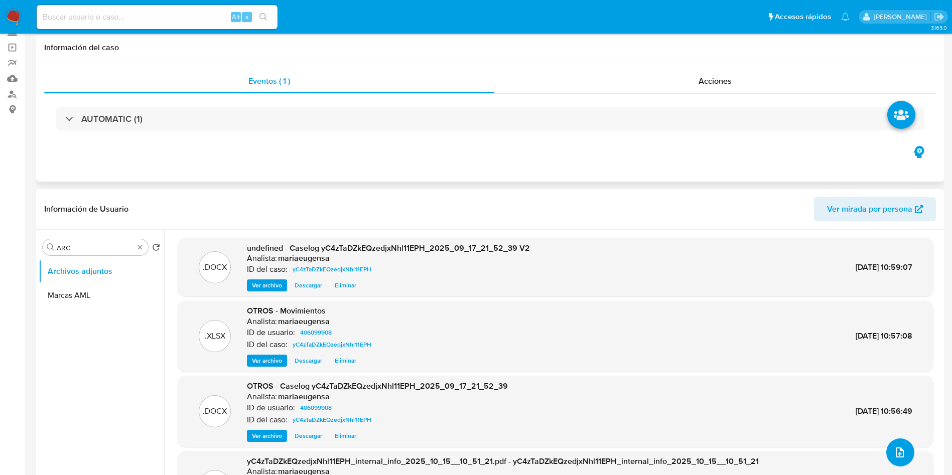
scroll to position [0, 0]
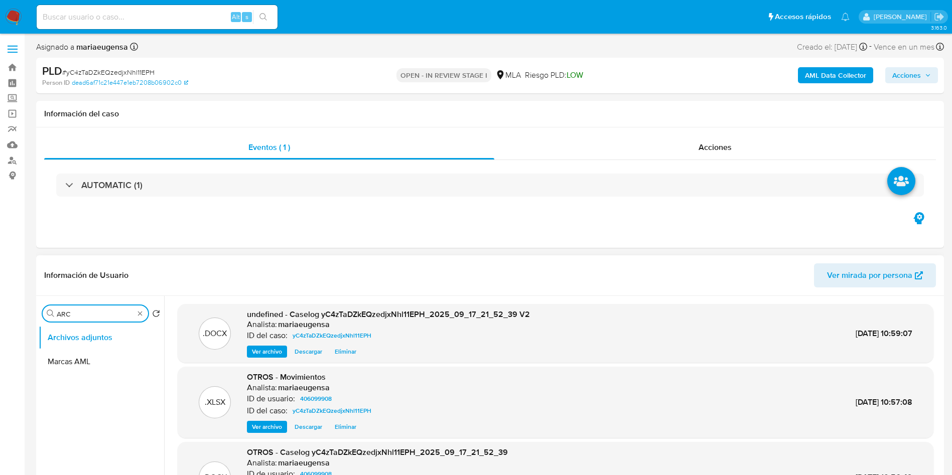
click at [80, 310] on input "ARC" at bounding box center [95, 313] width 77 height 9
click at [81, 356] on button "Restricciones Nuevo Mundo" at bounding box center [97, 362] width 117 height 24
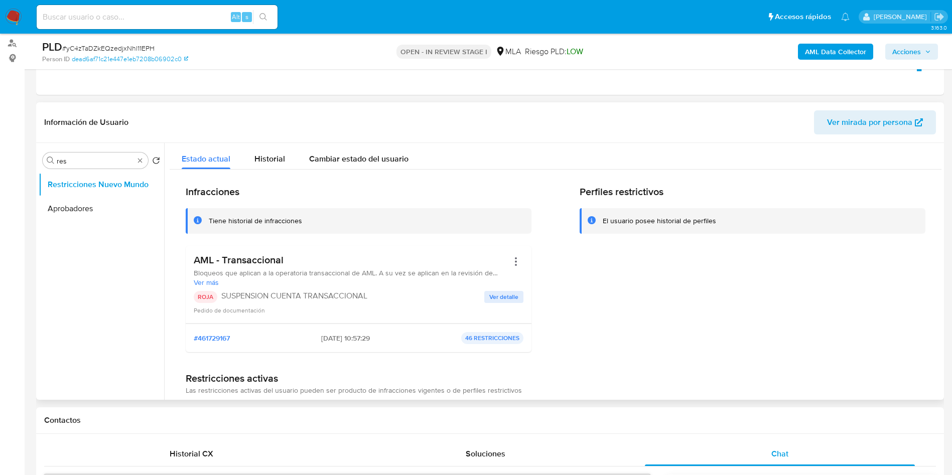
scroll to position [117, 0]
click at [85, 155] on div "Buscar res" at bounding box center [95, 161] width 105 height 16
click at [84, 162] on input "res" at bounding box center [95, 161] width 77 height 9
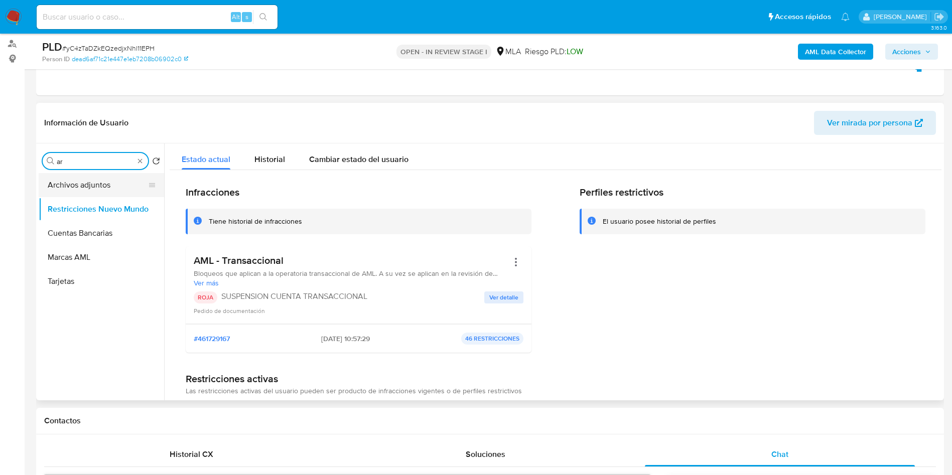
click at [82, 186] on button "Archivos adjuntos" at bounding box center [97, 185] width 117 height 24
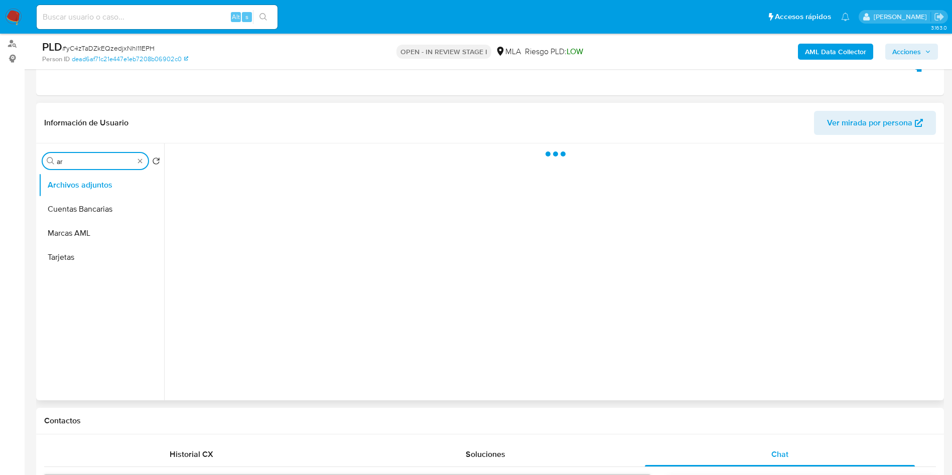
click at [98, 157] on input "ar" at bounding box center [95, 161] width 77 height 9
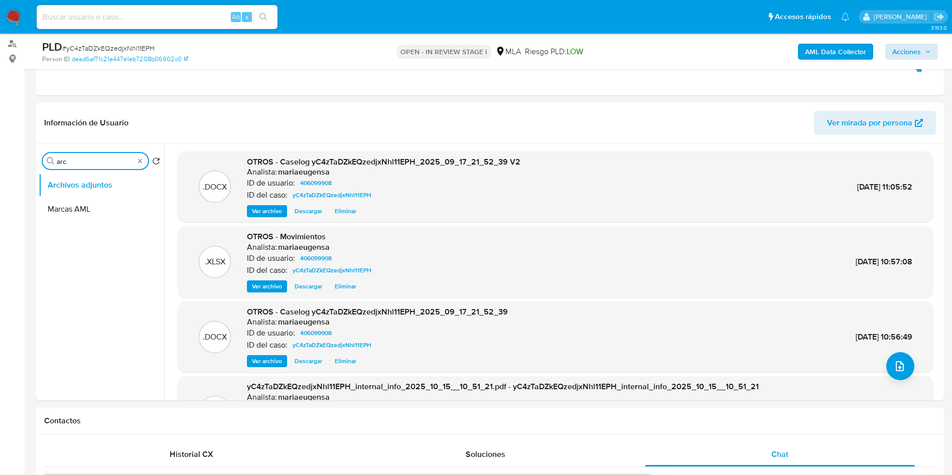
type input "arc"
drag, startPoint x: 920, startPoint y: 45, endPoint x: 805, endPoint y: 61, distance: 116.9
click at [920, 45] on span "Acciones" at bounding box center [911, 52] width 39 height 14
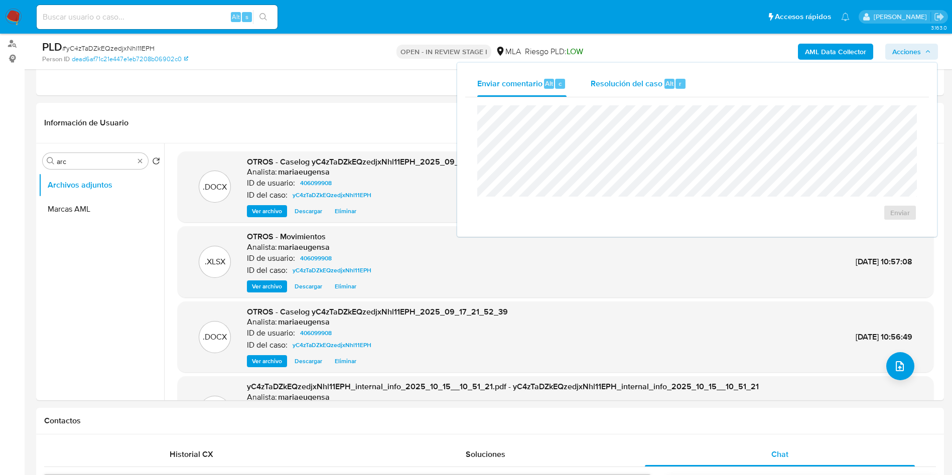
click at [616, 83] on span "Resolución del caso" at bounding box center [626, 83] width 72 height 12
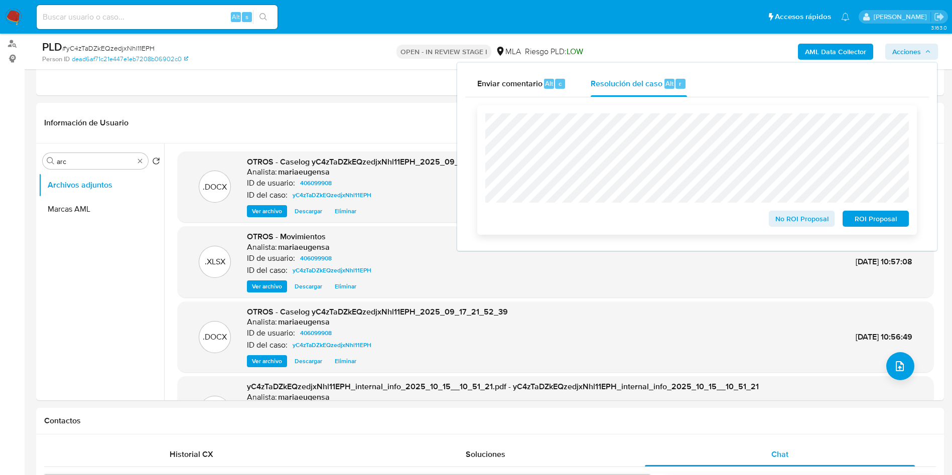
click at [865, 219] on span "ROI Proposal" at bounding box center [875, 219] width 52 height 14
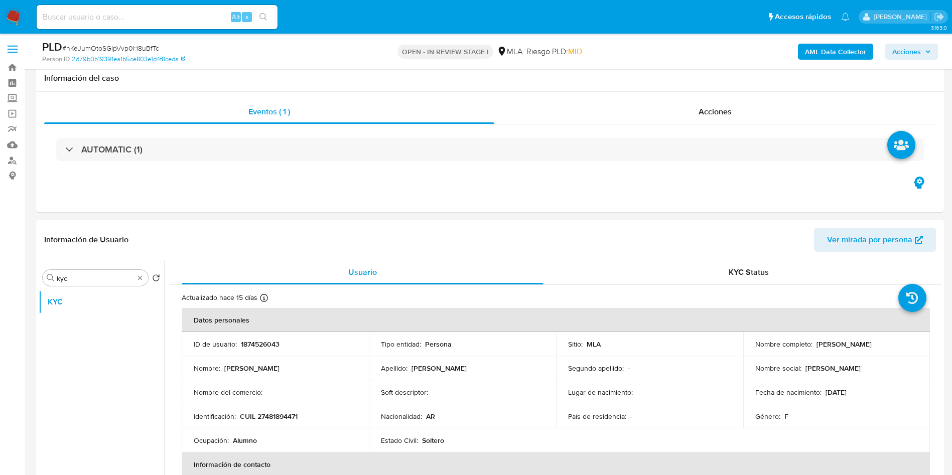
select select "10"
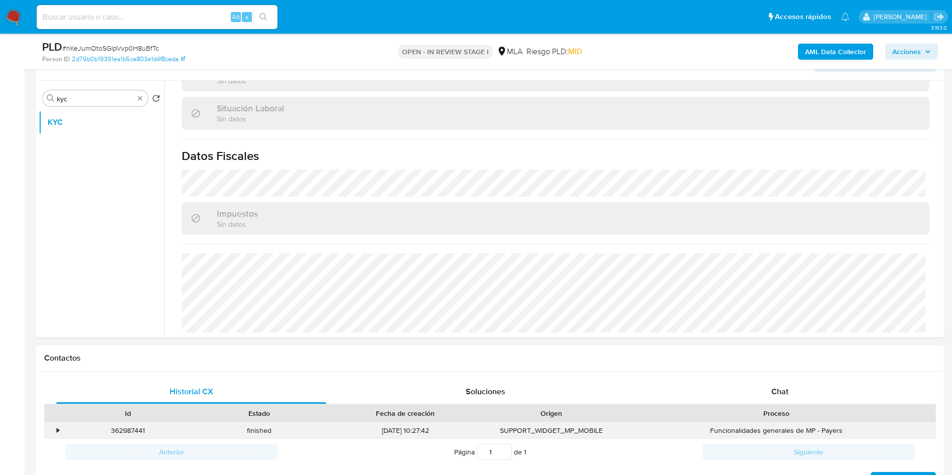
scroll to position [191, 0]
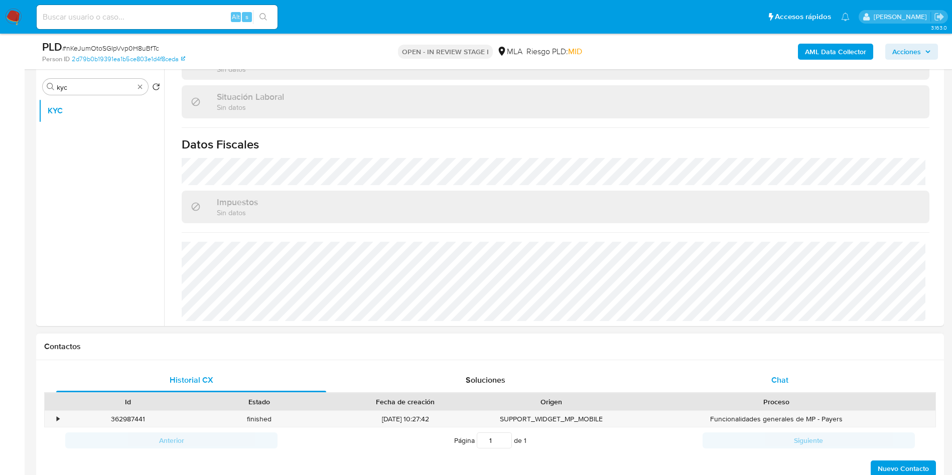
click at [801, 377] on div "Chat" at bounding box center [780, 380] width 270 height 24
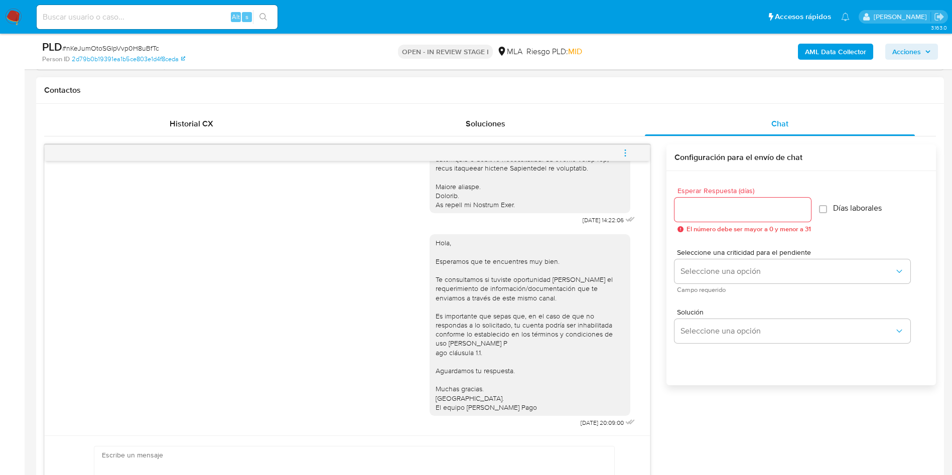
scroll to position [492, 0]
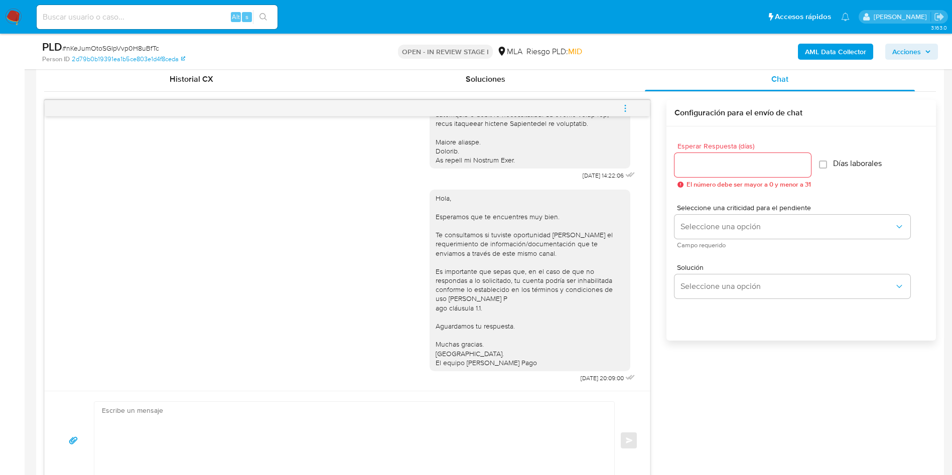
click at [630, 103] on button "menu-action" at bounding box center [624, 108] width 33 height 24
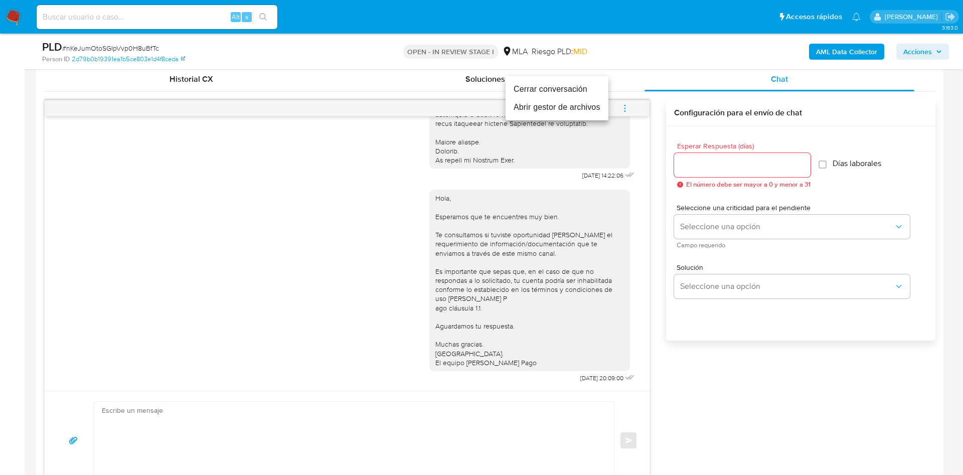
drag, startPoint x: 574, startPoint y: 88, endPoint x: 339, endPoint y: 266, distance: 295.1
click at [339, 266] on div "Cerrar conversación Abrir gestor de archivos" at bounding box center [481, 237] width 963 height 475
click at [339, 266] on div at bounding box center [481, 237] width 963 height 475
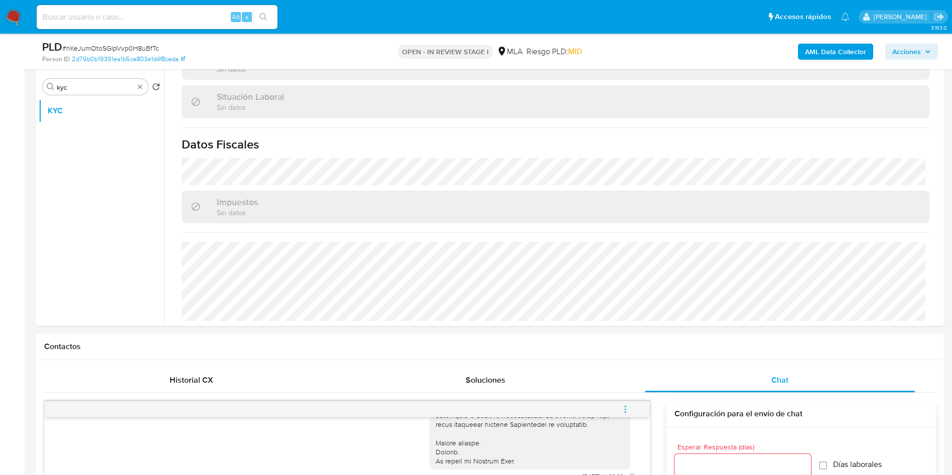
scroll to position [0, 0]
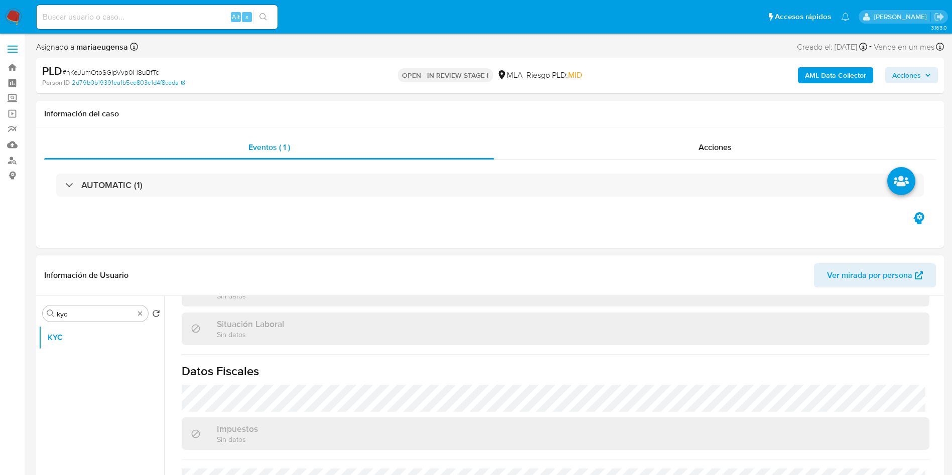
click at [85, 322] on div "Buscar kyc Volver al orden por defecto KYC" at bounding box center [101, 424] width 125 height 255
click at [91, 312] on input "kyc" at bounding box center [95, 313] width 77 height 9
click at [91, 311] on input "kyc" at bounding box center [95, 313] width 77 height 9
click at [117, 361] on button "Direcciones" at bounding box center [97, 362] width 117 height 24
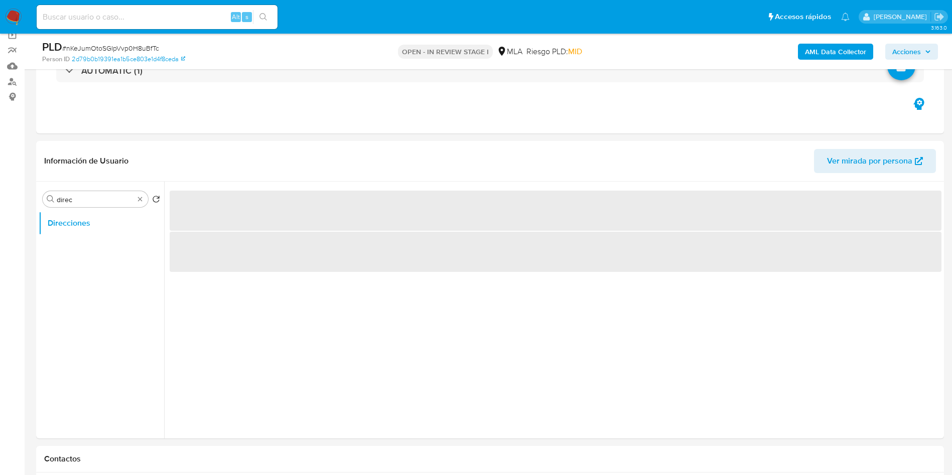
scroll to position [81, 0]
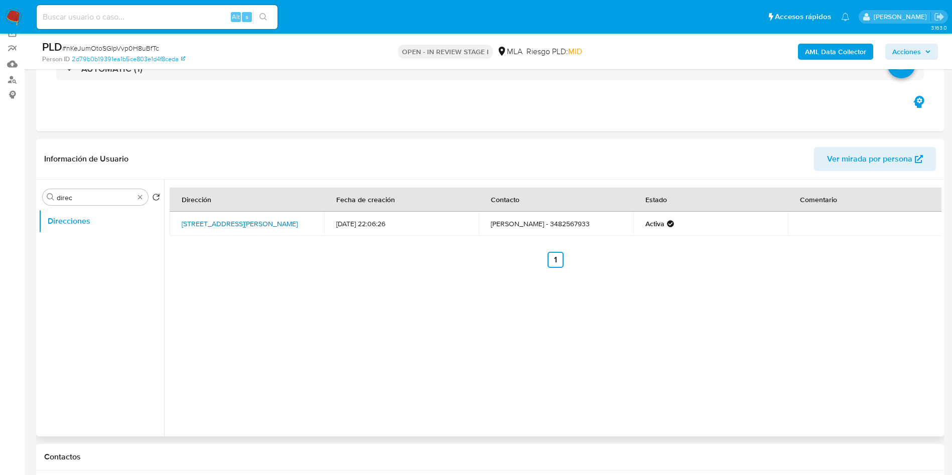
click at [235, 219] on link "[STREET_ADDRESS][PERSON_NAME]" at bounding box center [240, 224] width 116 height 10
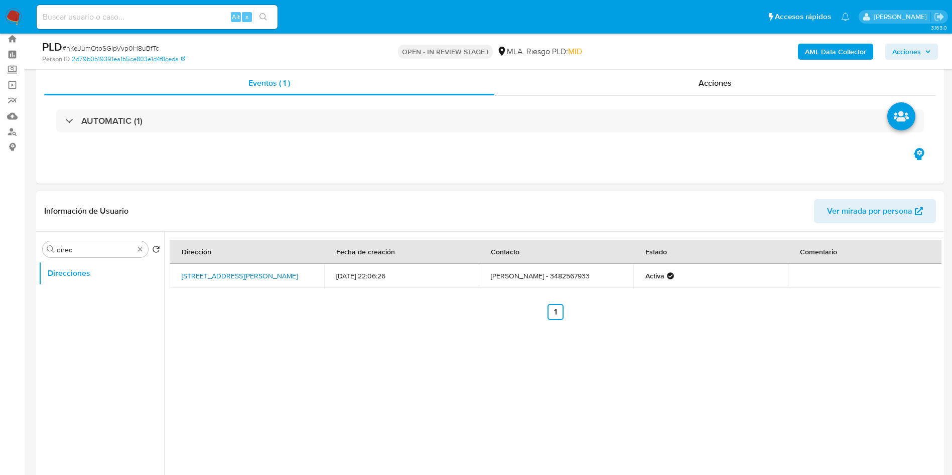
scroll to position [0, 0]
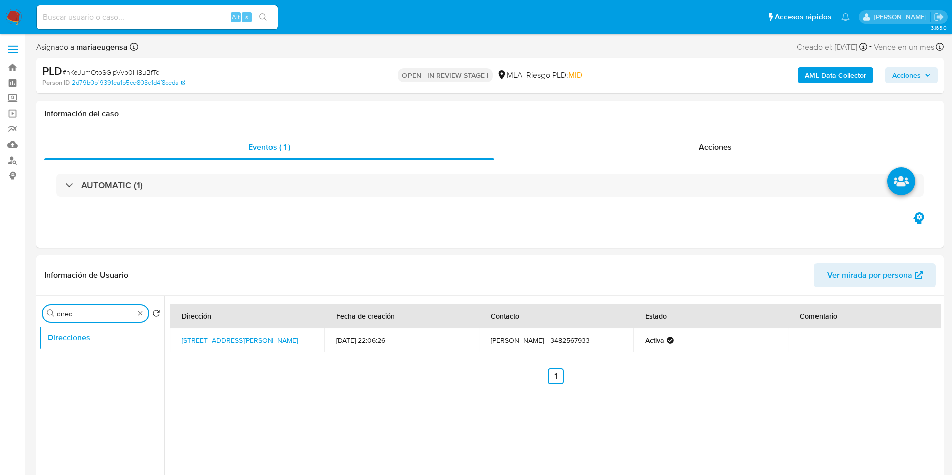
drag, startPoint x: 97, startPoint y: 309, endPoint x: 0, endPoint y: 296, distance: 97.7
click at [52, 338] on button "KYC" at bounding box center [97, 338] width 117 height 24
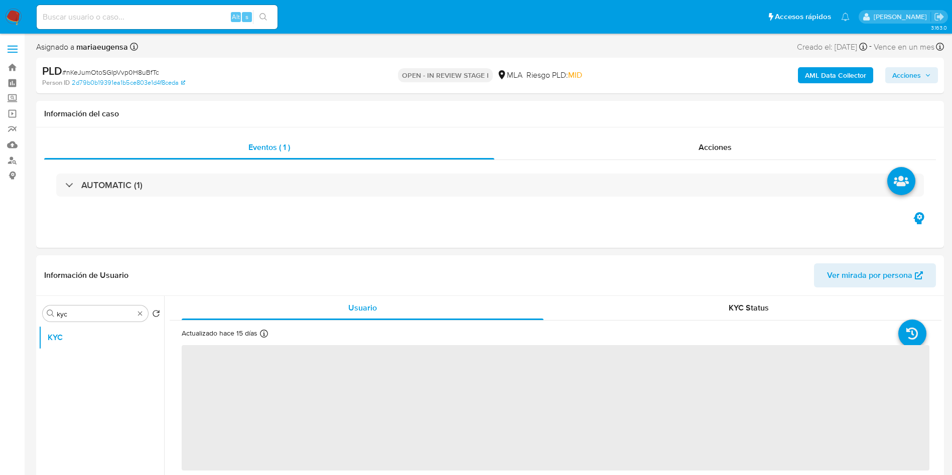
scroll to position [126, 0]
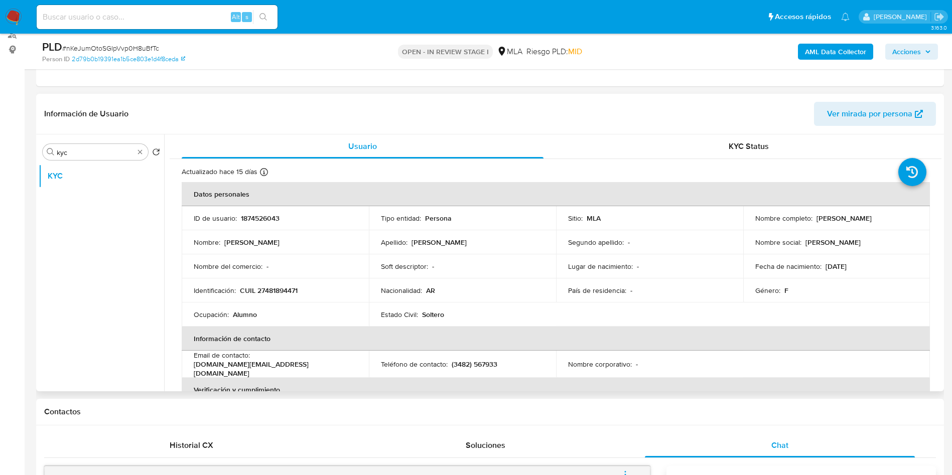
drag, startPoint x: 813, startPoint y: 221, endPoint x: 899, endPoint y: 221, distance: 86.3
click at [899, 221] on div "Nombre completo : Josefina Emilia Delgado" at bounding box center [836, 218] width 163 height 9
copy p "Josefina Emilia Delgado"
click at [280, 286] on p "CUIL 27481894471" at bounding box center [269, 290] width 58 height 9
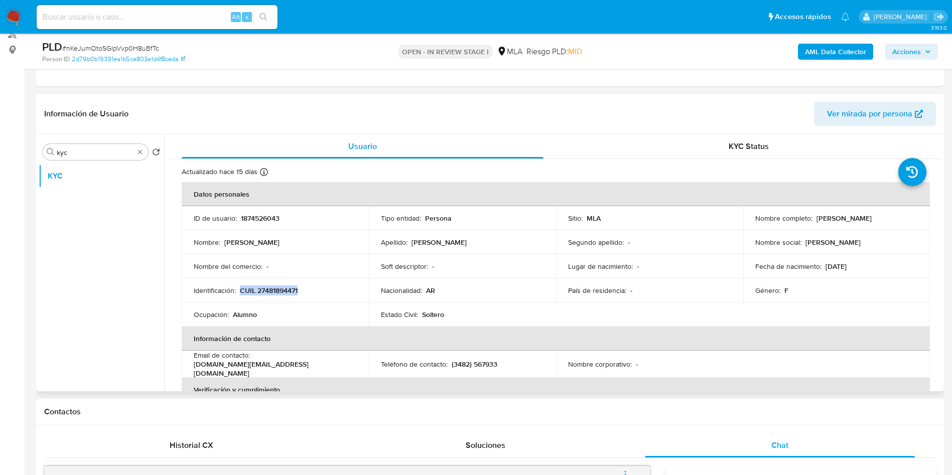
copy p "CUIL 27481894471"
drag, startPoint x: 309, startPoint y: 267, endPoint x: 302, endPoint y: 273, distance: 9.2
click at [306, 269] on div "Nombre del comercio : -" at bounding box center [275, 266] width 163 height 9
click at [273, 286] on p "CUIL 27481894471" at bounding box center [269, 290] width 58 height 9
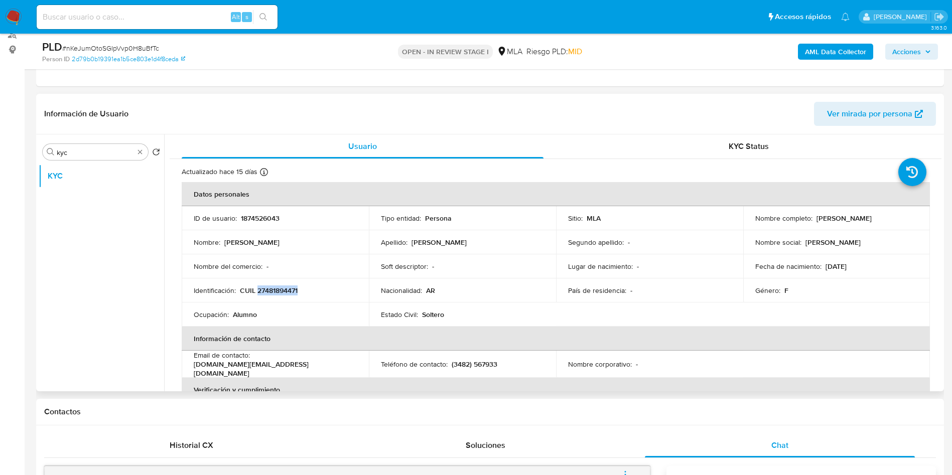
copy p "27481894471"
click at [82, 254] on ul "KYC" at bounding box center [101, 277] width 125 height 226
click at [110, 148] on input "kyc" at bounding box center [95, 152] width 77 height 9
type input "arc"
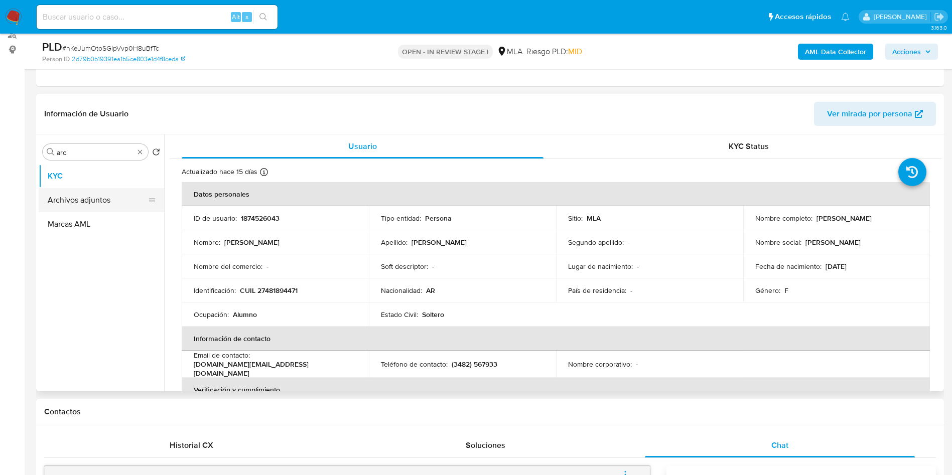
click at [114, 194] on button "Archivos adjuntos" at bounding box center [97, 200] width 117 height 24
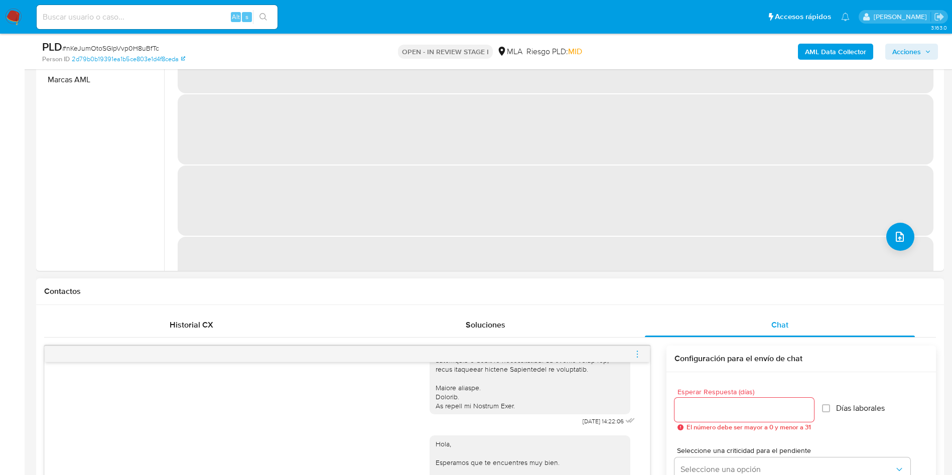
scroll to position [276, 0]
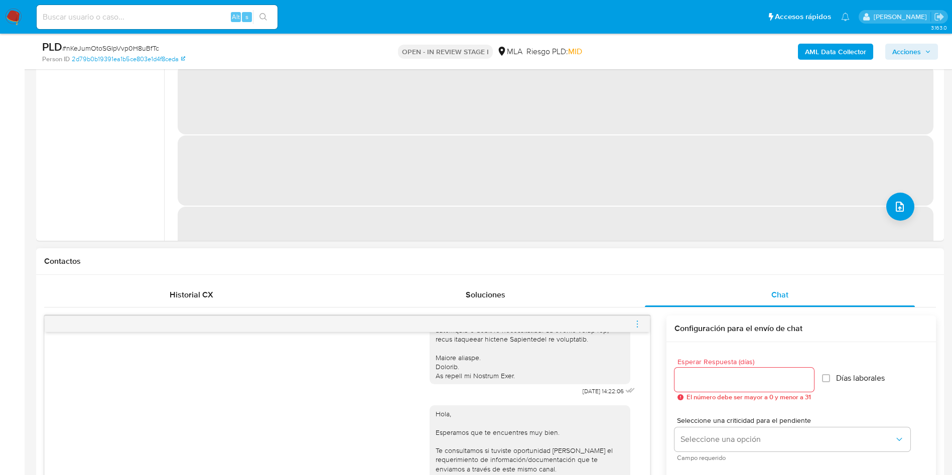
click at [635, 322] on icon "menu-action" at bounding box center [637, 324] width 9 height 9
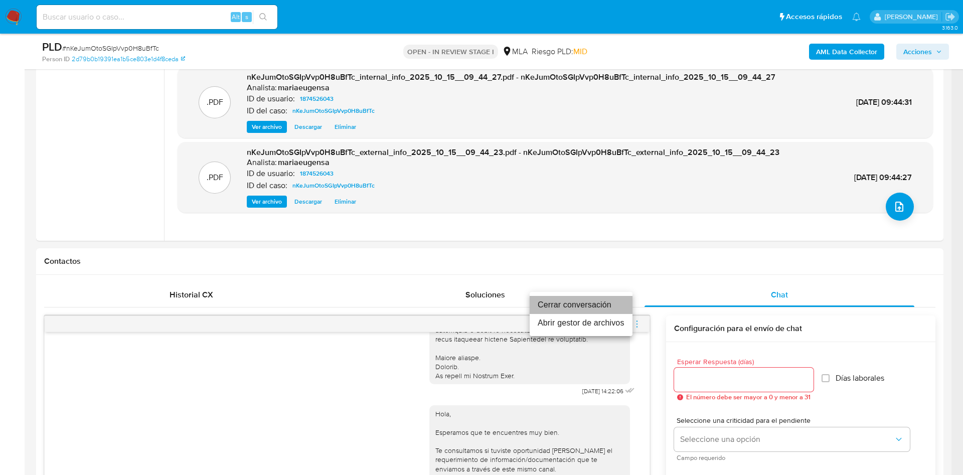
click at [608, 303] on li "Cerrar conversación" at bounding box center [581, 305] width 103 height 18
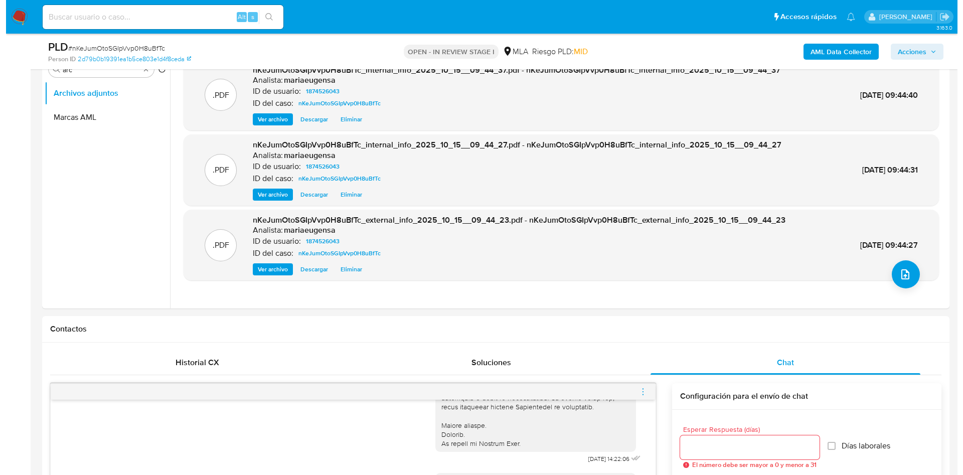
scroll to position [126, 0]
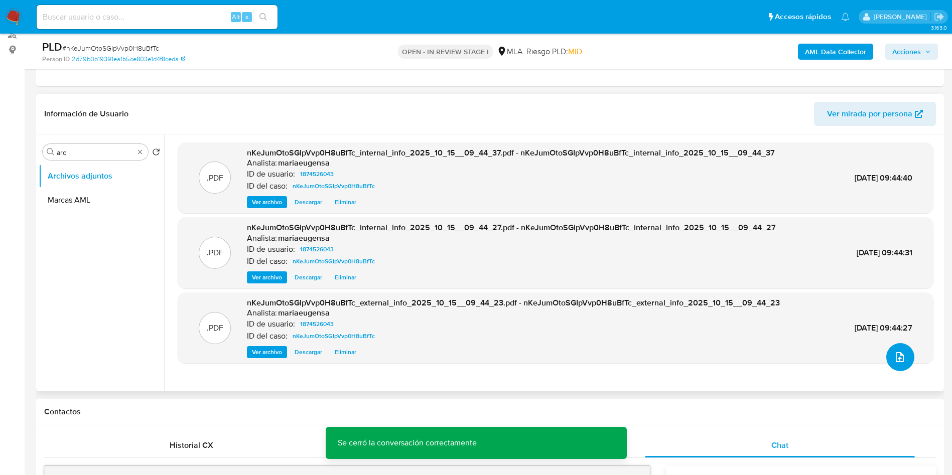
click at [893, 348] on button "upload-file" at bounding box center [900, 357] width 28 height 28
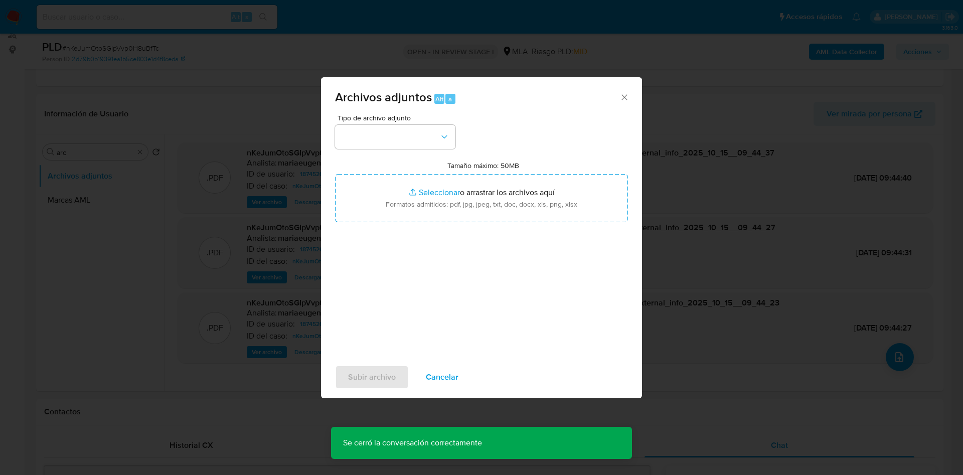
click at [451, 182] on input "Tamaño máximo: 50MB Seleccionar archivos" at bounding box center [481, 198] width 293 height 48
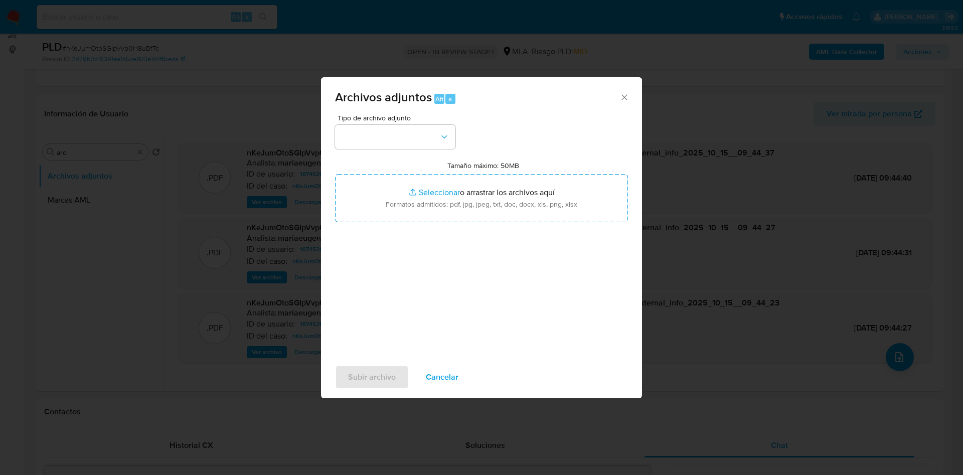
type input "C:\fakepath\Caselog nKeJumOtoSGIpVvp0H8uBfTc_2025_09_18_13_40_58.docx"
click at [398, 146] on button "button" at bounding box center [395, 137] width 120 height 24
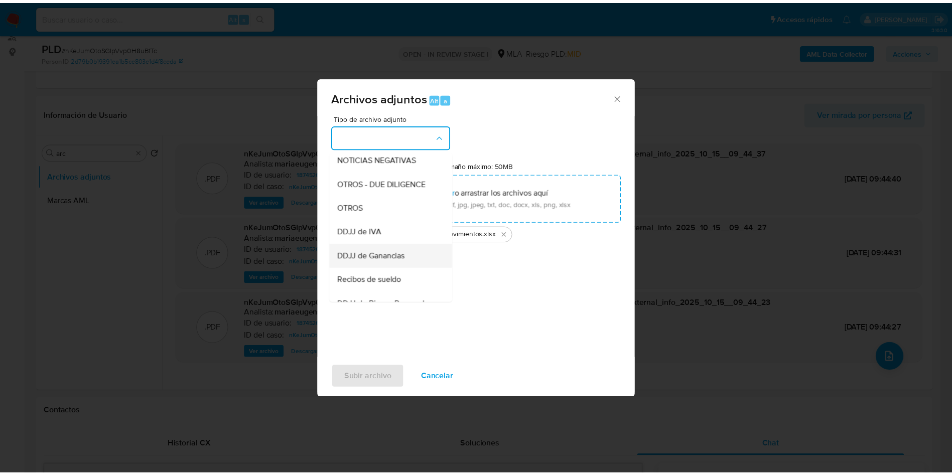
scroll to position [150, 0]
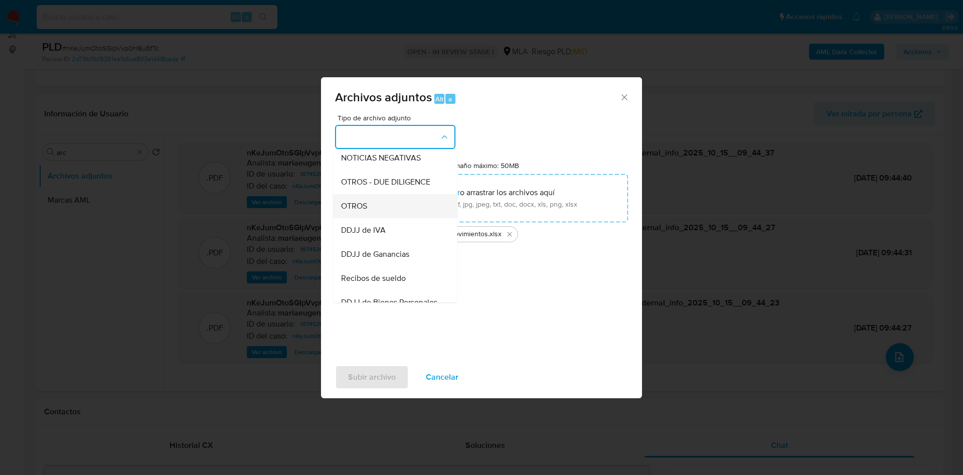
click at [368, 218] on div "OTROS" at bounding box center [392, 206] width 102 height 24
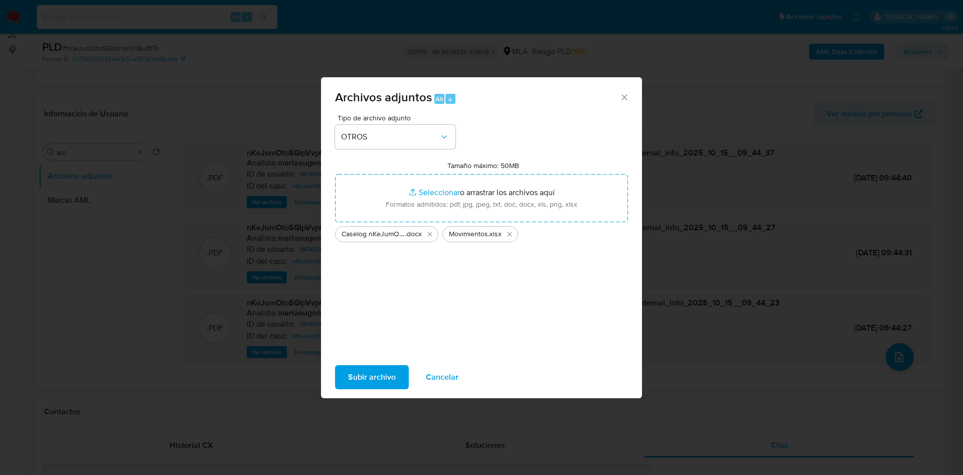
click at [368, 371] on span "Subir archivo" at bounding box center [372, 377] width 48 height 22
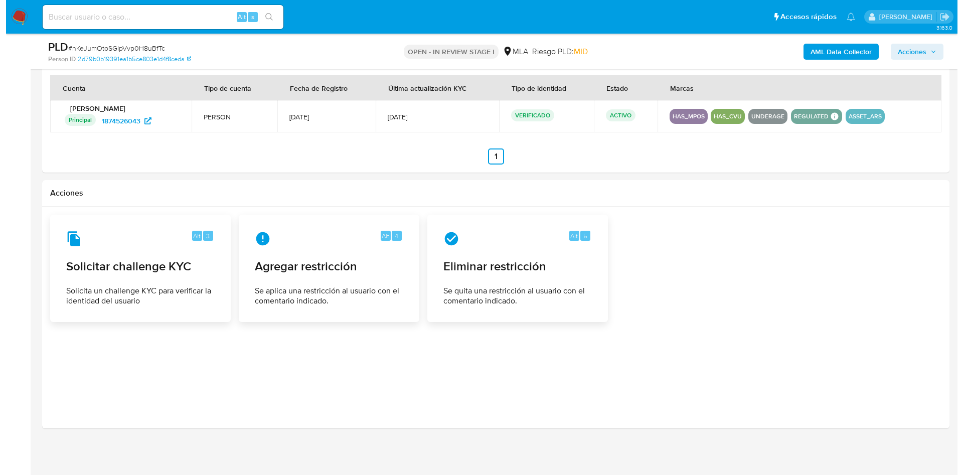
scroll to position [1535, 0]
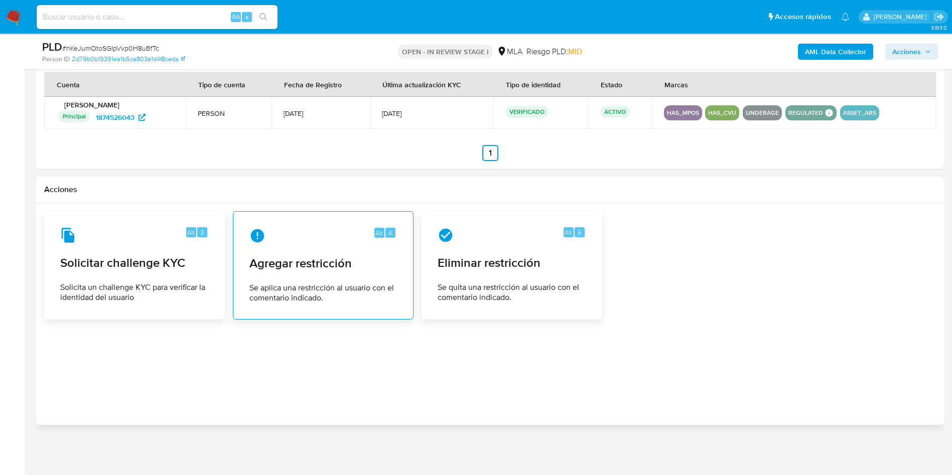
click at [316, 284] on span "Se aplica una restricción al usuario con el comentario indicado." at bounding box center [322, 293] width 147 height 20
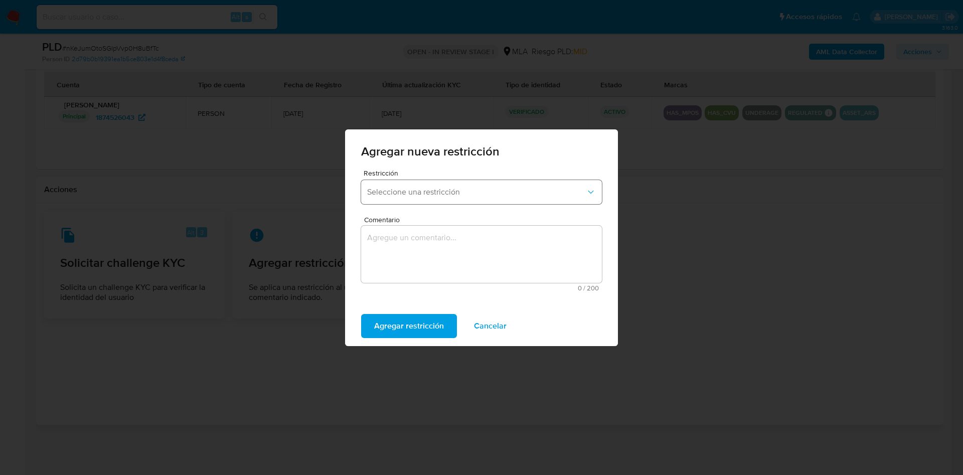
click at [393, 196] on span "Seleccione una restricción" at bounding box center [476, 192] width 219 height 10
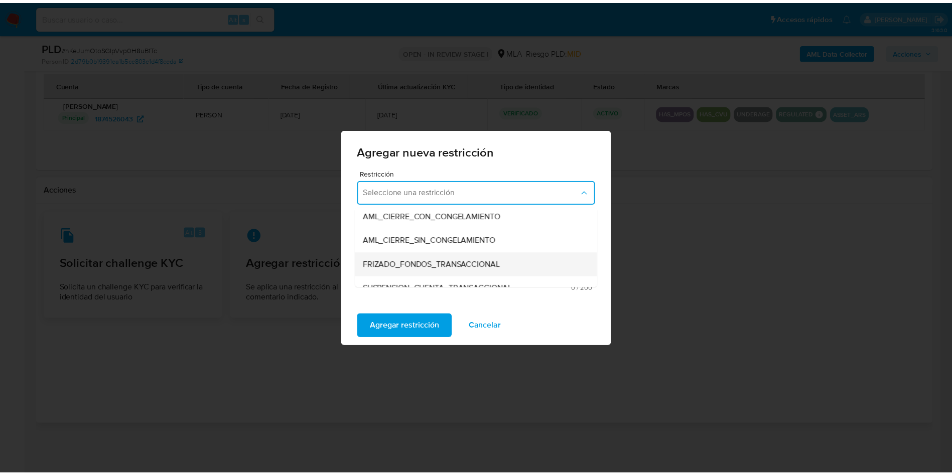
scroll to position [150, 0]
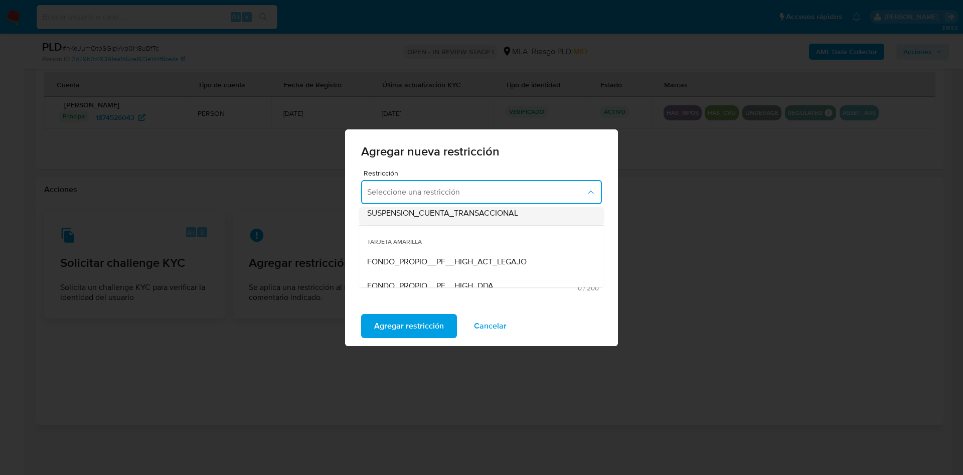
click at [423, 217] on span "SUSPENSION_CUENTA_TRANSACCIONAL" at bounding box center [442, 213] width 151 height 10
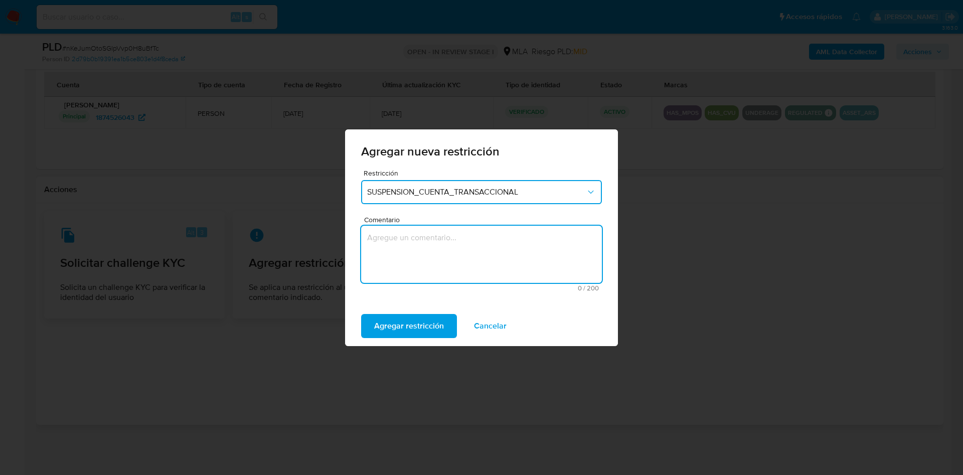
click at [406, 258] on textarea "Comentario" at bounding box center [481, 254] width 241 height 57
type textarea "AML"
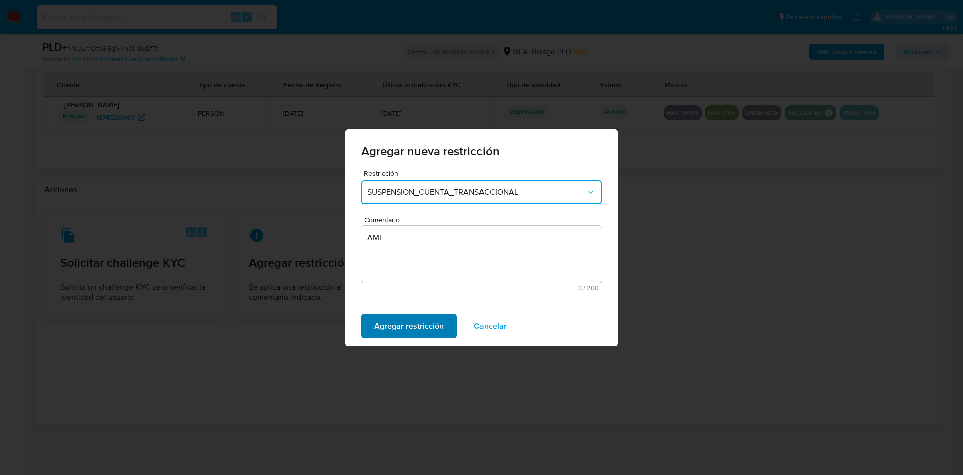
click at [384, 327] on span "Agregar restricción" at bounding box center [409, 326] width 70 height 22
click at [384, 327] on span "Confirmar" at bounding box center [392, 326] width 36 height 22
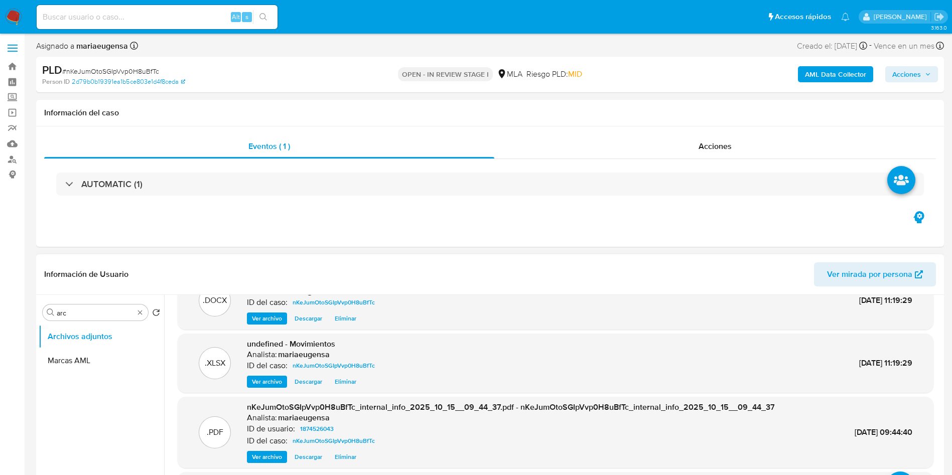
scroll to position [0, 0]
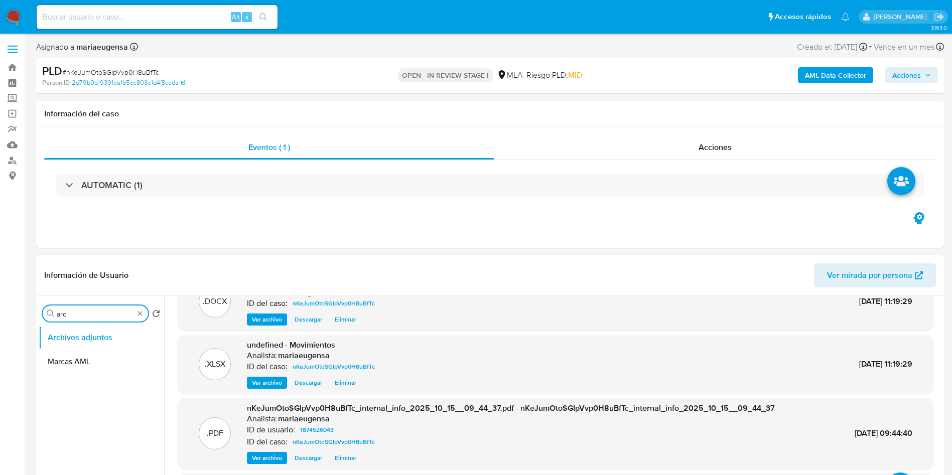
click at [80, 314] on input "arc" at bounding box center [95, 313] width 77 height 9
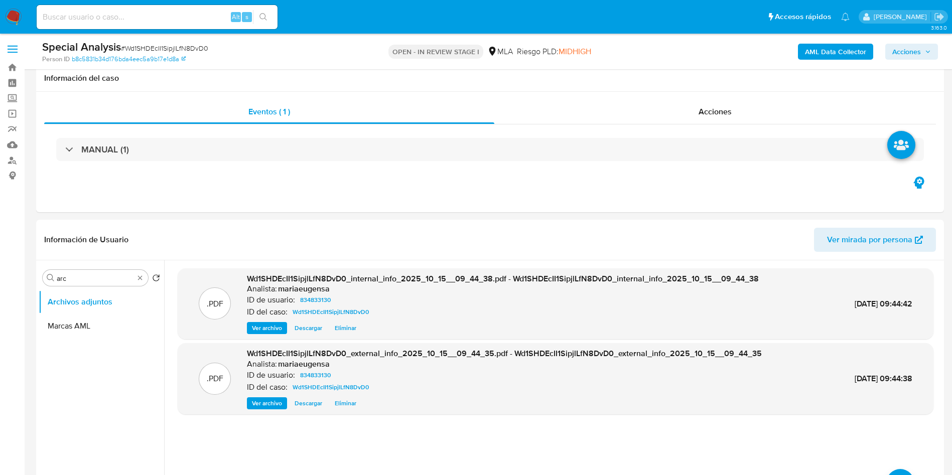
select select "10"
click at [75, 23] on div "Alt s" at bounding box center [157, 17] width 241 height 24
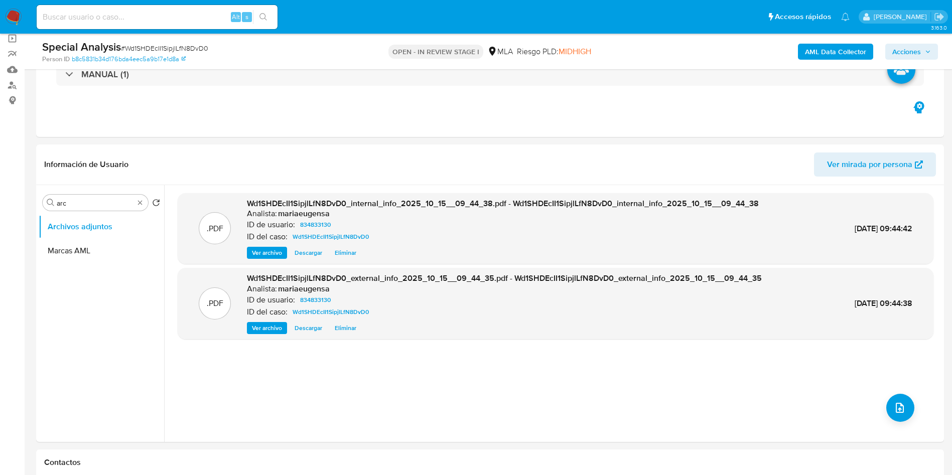
click at [80, 19] on input at bounding box center [157, 17] width 241 height 13
paste input "Wd1SHDEcII1SipjlLfN8DvD0"
type input "Wd1SHDEcII1SipjlLfN8DvD0"
click at [88, 205] on input "arc" at bounding box center [95, 203] width 77 height 9
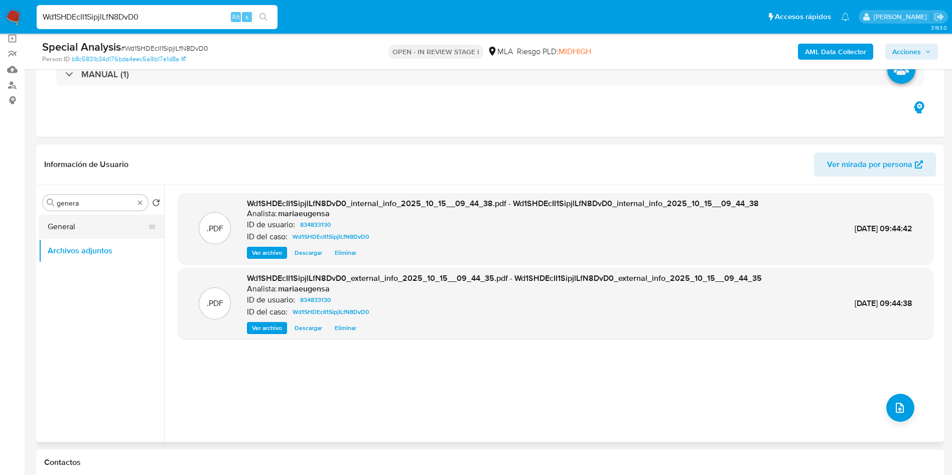
click at [104, 232] on button "General" at bounding box center [97, 227] width 117 height 24
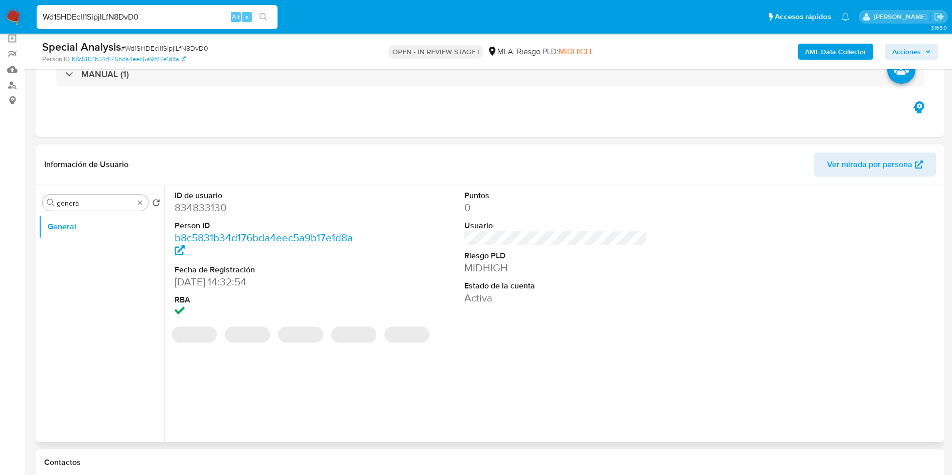
click at [192, 204] on dd "834833130" at bounding box center [266, 208] width 183 height 14
copy dd "834833130"
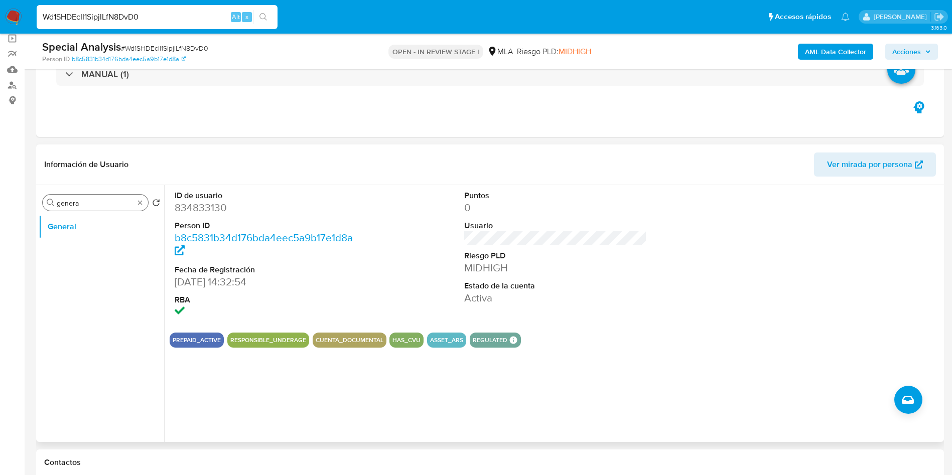
click at [106, 197] on div "Buscar genera" at bounding box center [95, 203] width 105 height 16
click at [107, 202] on input "genera" at bounding box center [95, 203] width 77 height 9
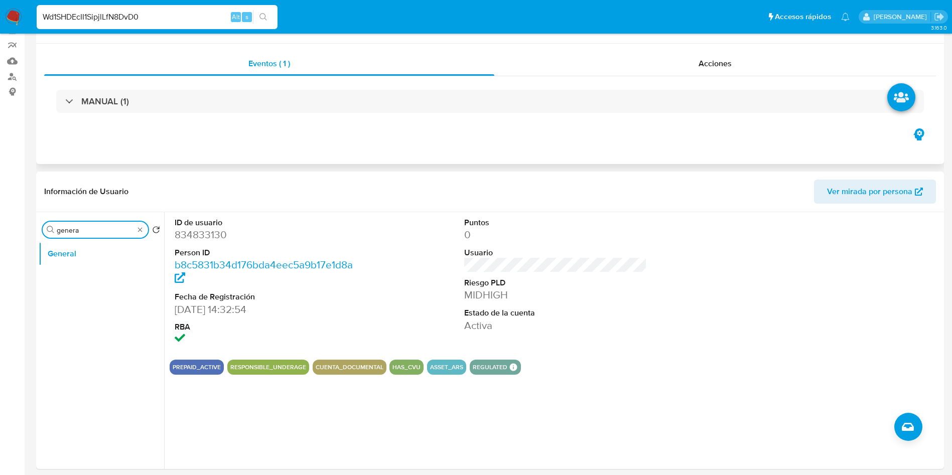
scroll to position [0, 0]
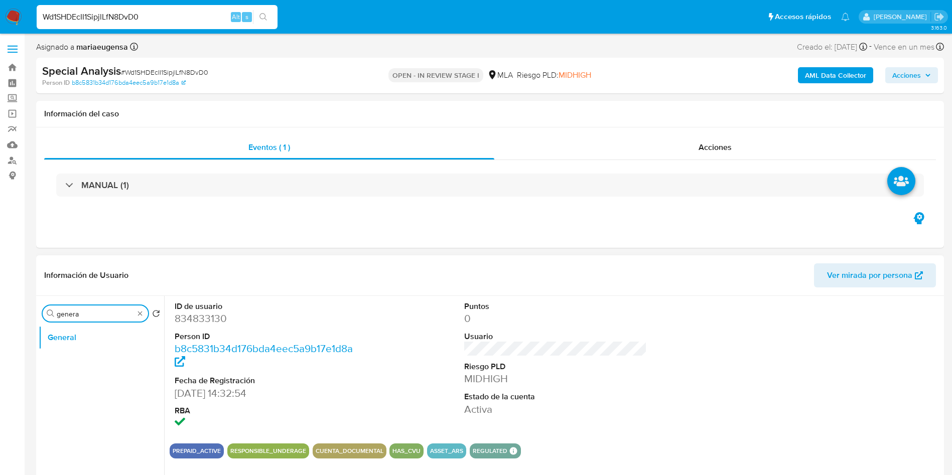
click at [109, 317] on input "genera" at bounding box center [95, 313] width 77 height 9
type input "arc"
click at [106, 356] on button "Archivos adjuntos" at bounding box center [97, 362] width 117 height 24
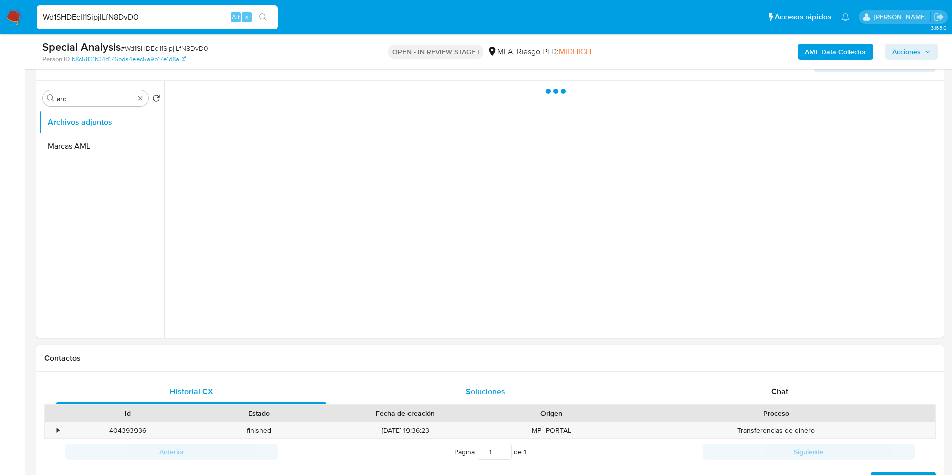
scroll to position [226, 0]
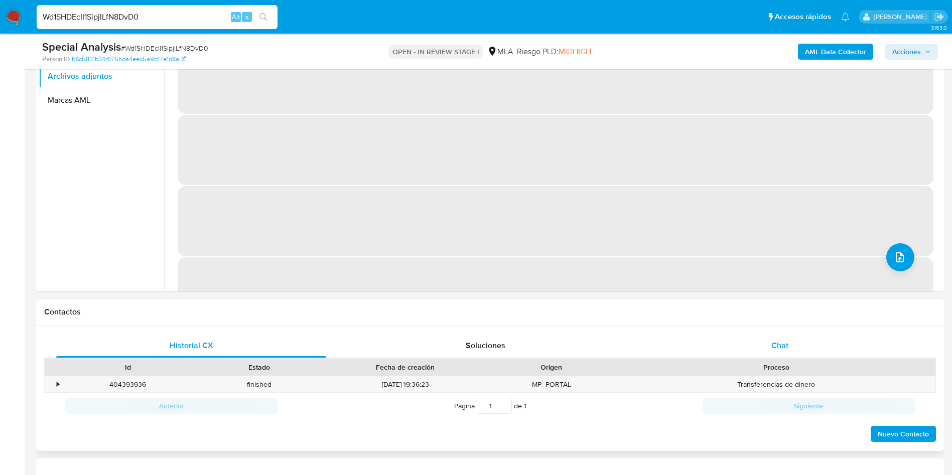
click at [755, 351] on div "Chat" at bounding box center [780, 346] width 270 height 24
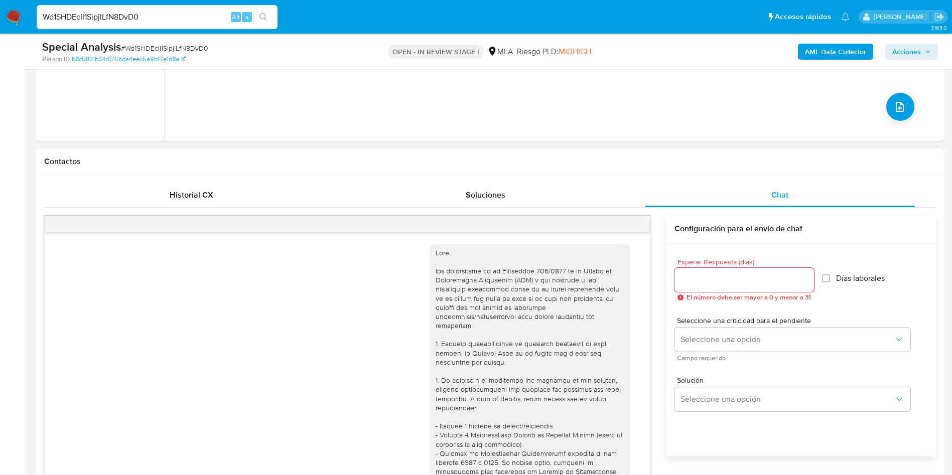
scroll to position [524, 0]
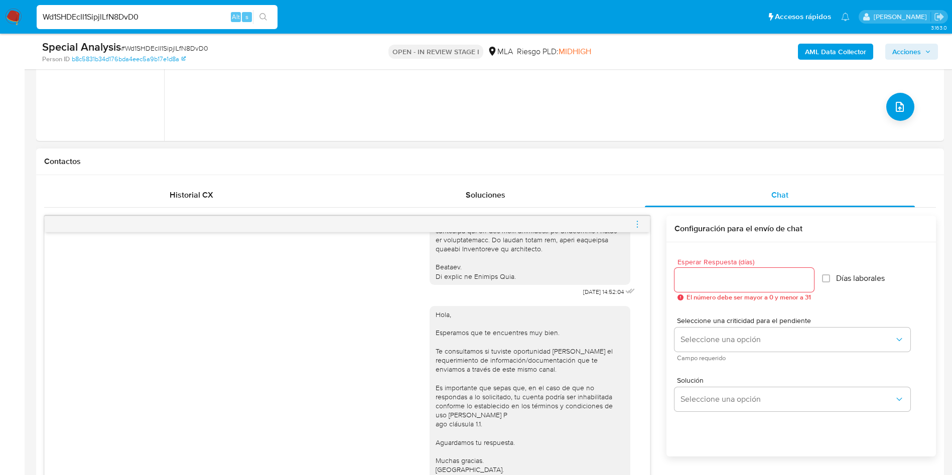
click at [634, 222] on icon "menu-action" at bounding box center [637, 224] width 9 height 9
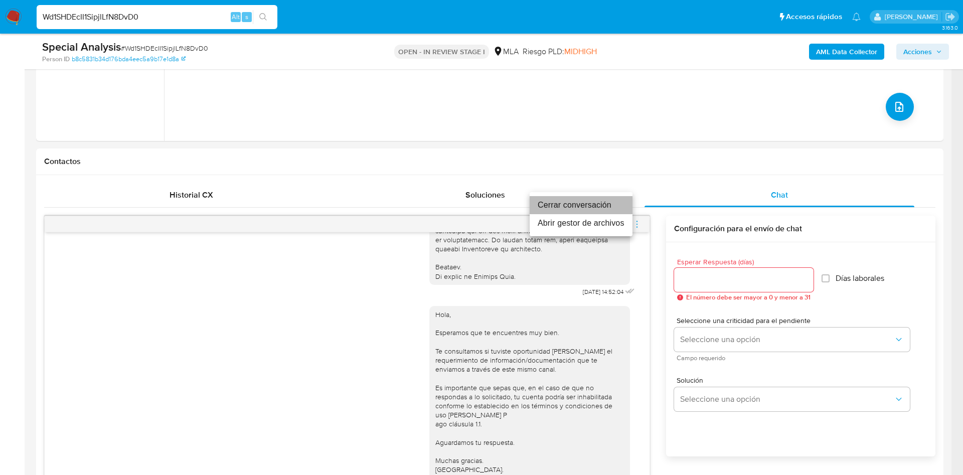
click at [600, 209] on li "Cerrar conversación" at bounding box center [581, 205] width 103 height 18
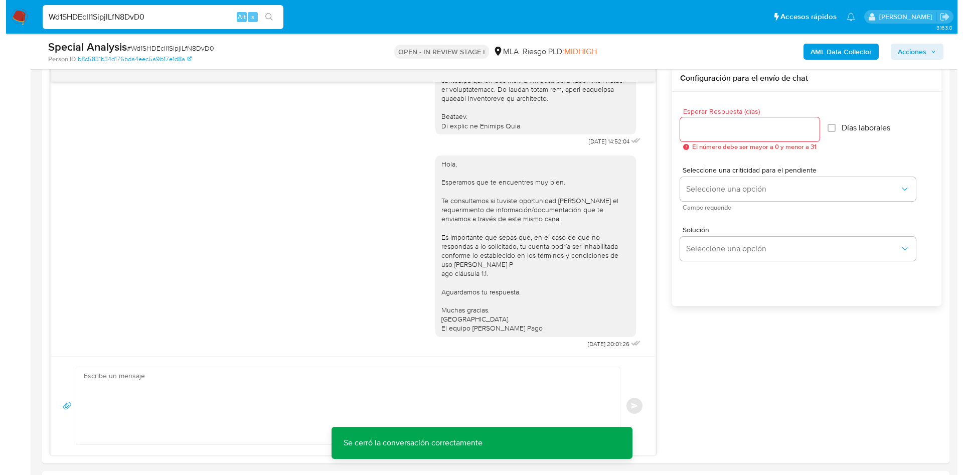
scroll to position [1577, 0]
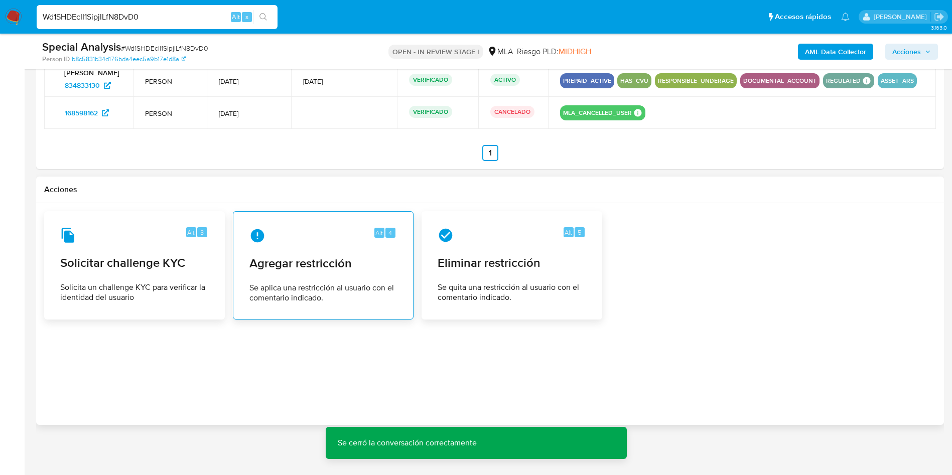
click at [312, 259] on span "Agregar restricción" at bounding box center [322, 263] width 147 height 15
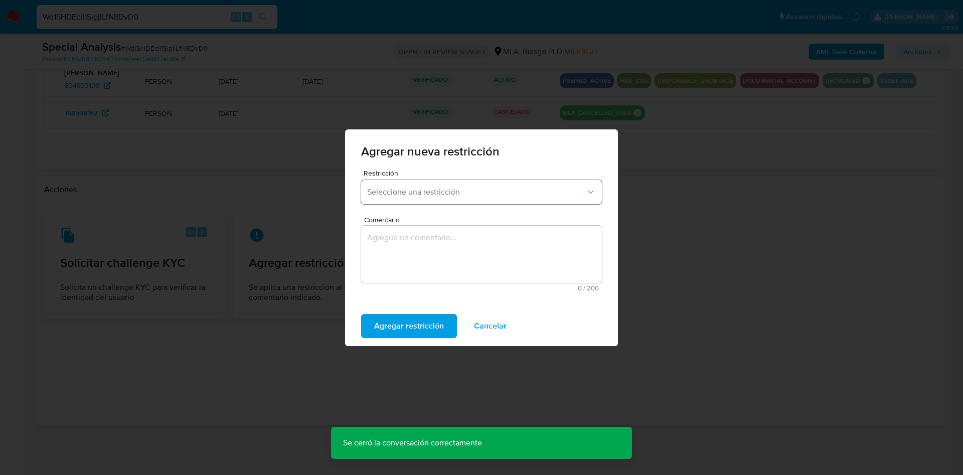
click at [417, 193] on span "Seleccione una restricción" at bounding box center [476, 192] width 219 height 10
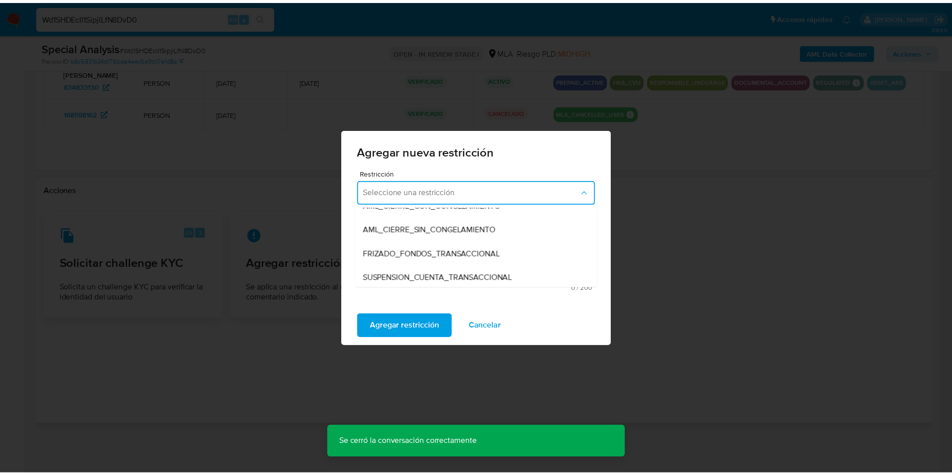
scroll to position [150, 0]
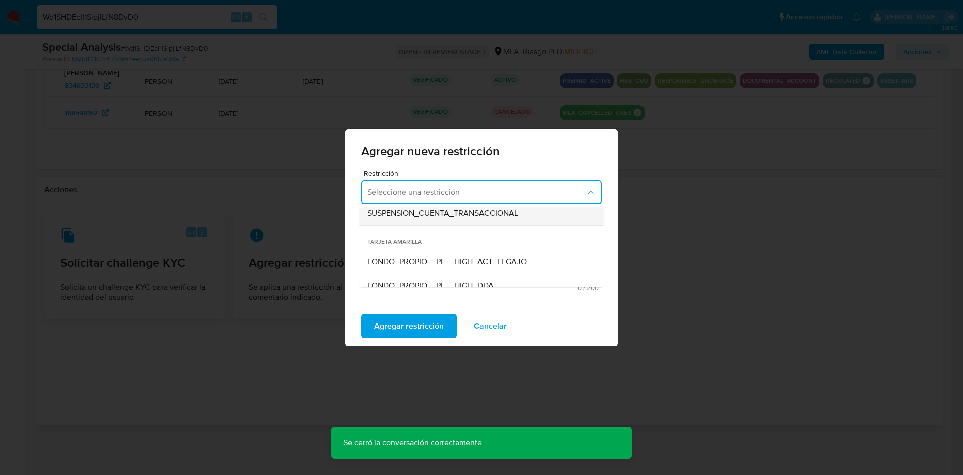
click at [413, 213] on span "SUSPENSION_CUENTA_TRANSACCIONAL" at bounding box center [442, 213] width 151 height 10
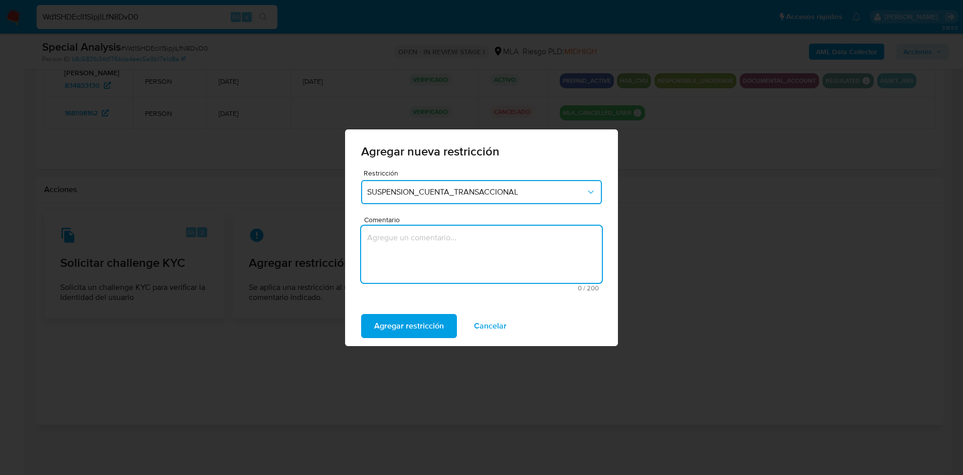
click at [409, 245] on textarea "Comentario" at bounding box center [481, 254] width 241 height 57
type textarea "AML"
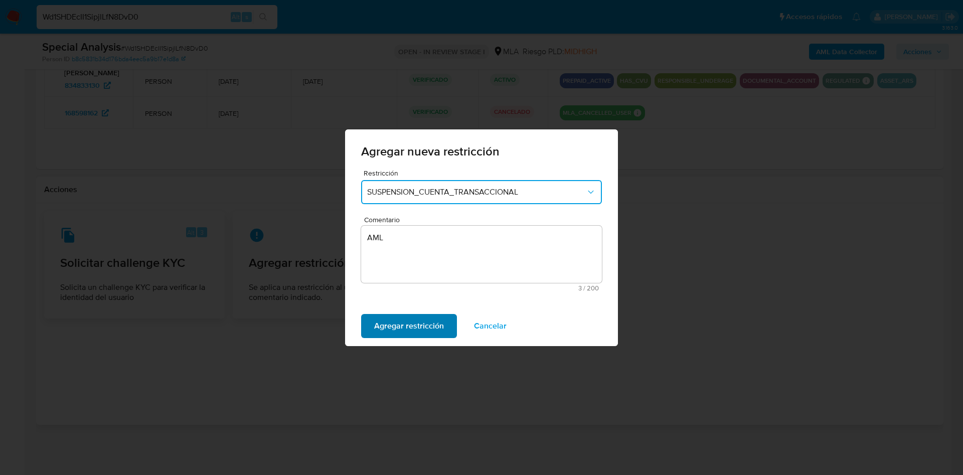
click at [394, 317] on span "Agregar restricción" at bounding box center [409, 326] width 70 height 22
click at [390, 318] on span "Confirmar" at bounding box center [392, 326] width 36 height 22
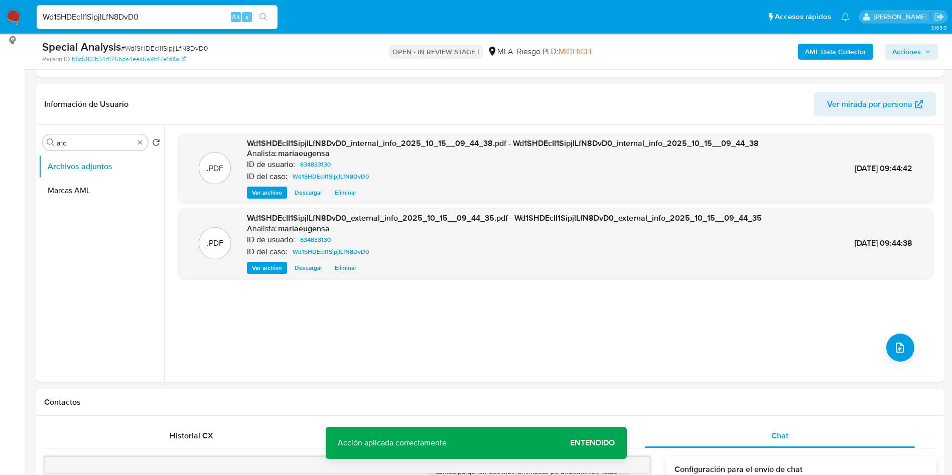
scroll to position [0, 0]
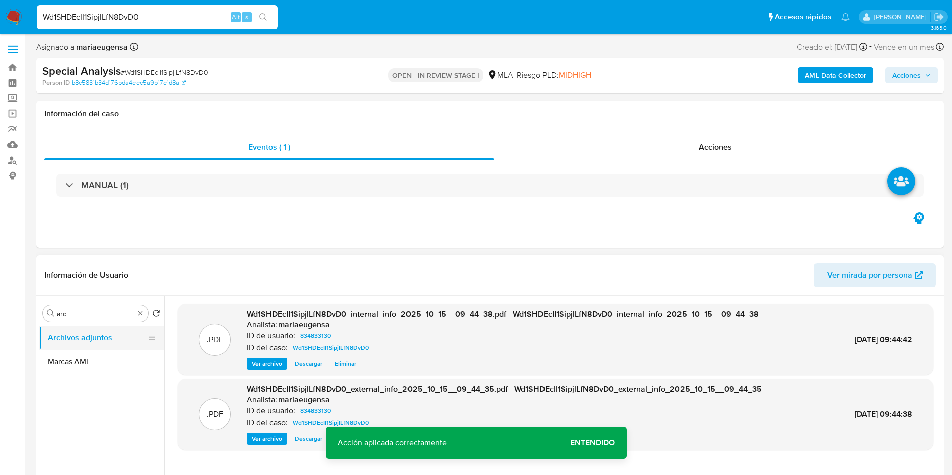
drag, startPoint x: 72, startPoint y: 355, endPoint x: 82, endPoint y: 344, distance: 15.3
click at [73, 353] on button "Marcas AML" at bounding box center [101, 362] width 125 height 24
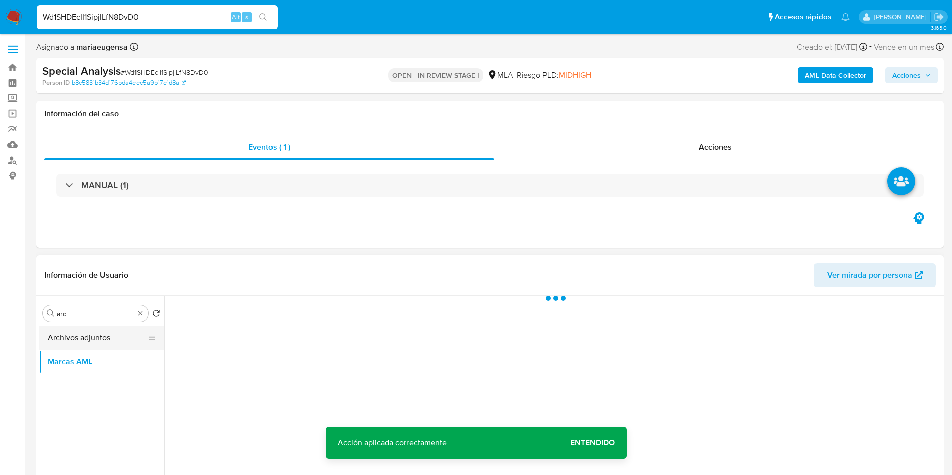
click at [83, 340] on button "Archivos adjuntos" at bounding box center [97, 338] width 117 height 24
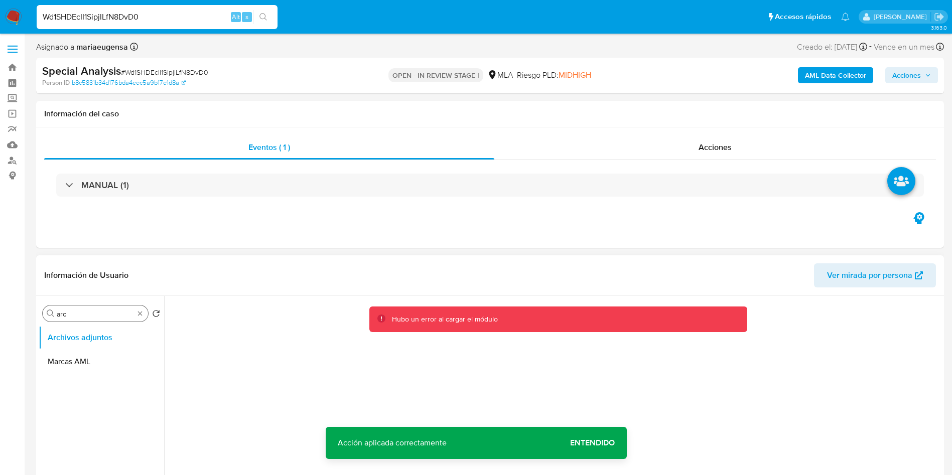
click at [107, 310] on input "arc" at bounding box center [95, 313] width 77 height 9
type input "RES"
drag, startPoint x: 129, startPoint y: 365, endPoint x: 97, endPoint y: 387, distance: 39.7
click at [95, 393] on ul "Archivos adjuntos Restricciones Nuevo Mundo Aprobadores" at bounding box center [101, 439] width 125 height 226
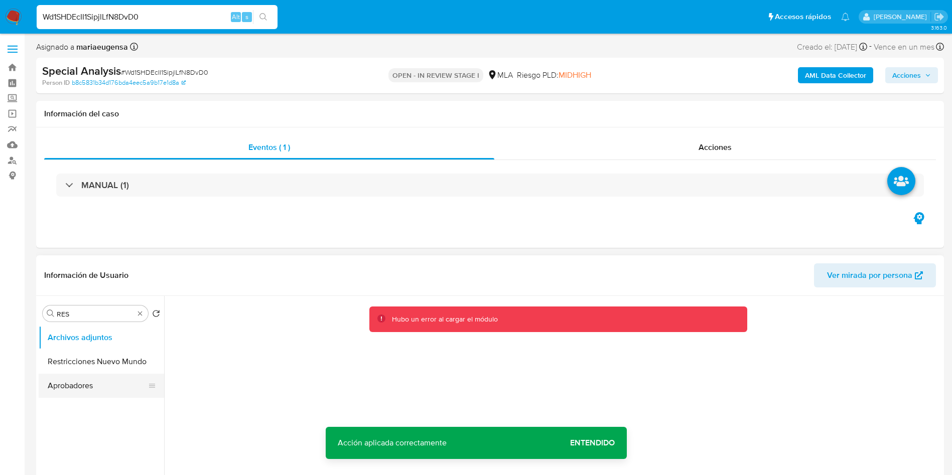
click at [102, 362] on button "Restricciones Nuevo Mundo" at bounding box center [101, 362] width 125 height 24
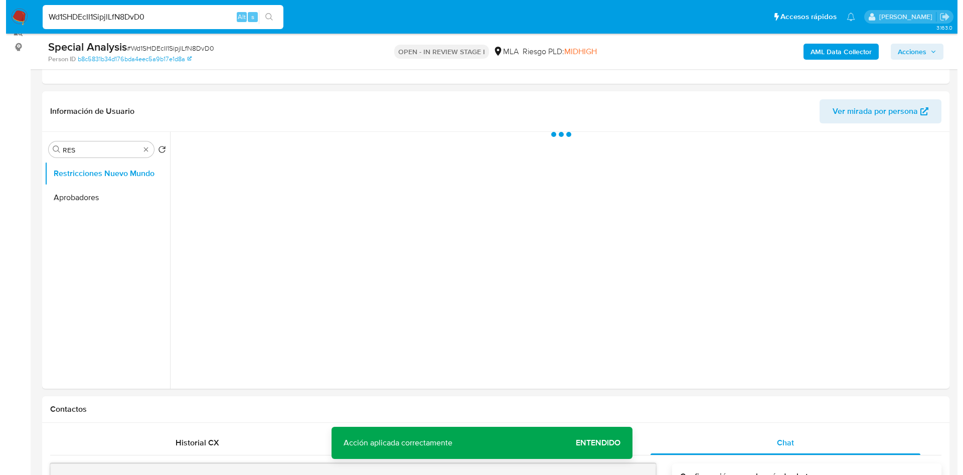
scroll to position [130, 0]
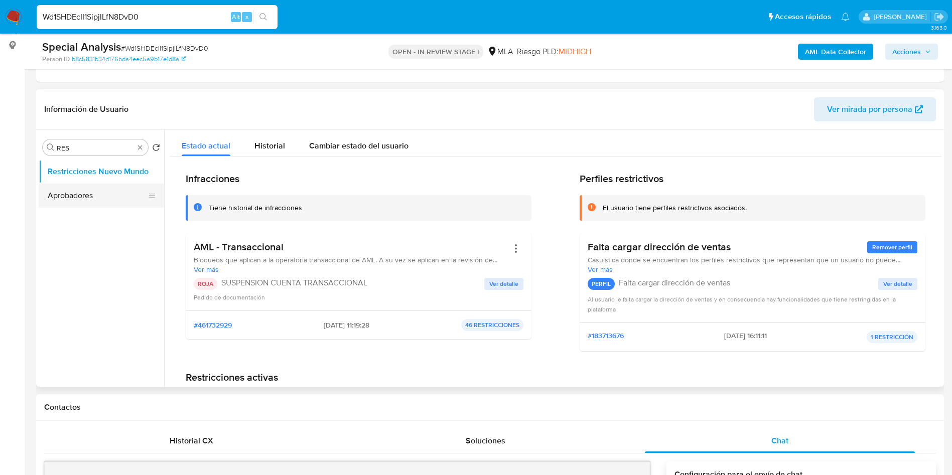
click at [75, 205] on button "Aprobadores" at bounding box center [97, 196] width 117 height 24
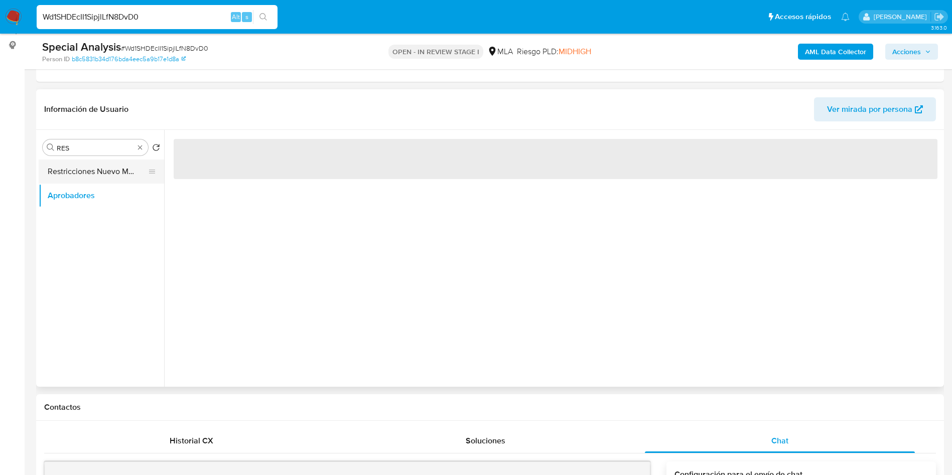
click at [89, 166] on button "Restricciones Nuevo Mundo" at bounding box center [97, 172] width 117 height 24
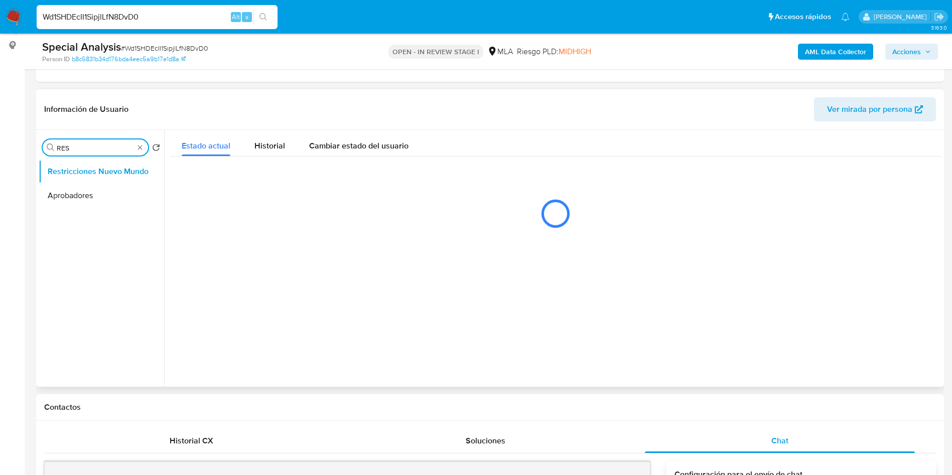
click at [91, 148] on input "RES" at bounding box center [95, 147] width 77 height 9
click at [91, 149] on input "RES" at bounding box center [95, 147] width 77 height 9
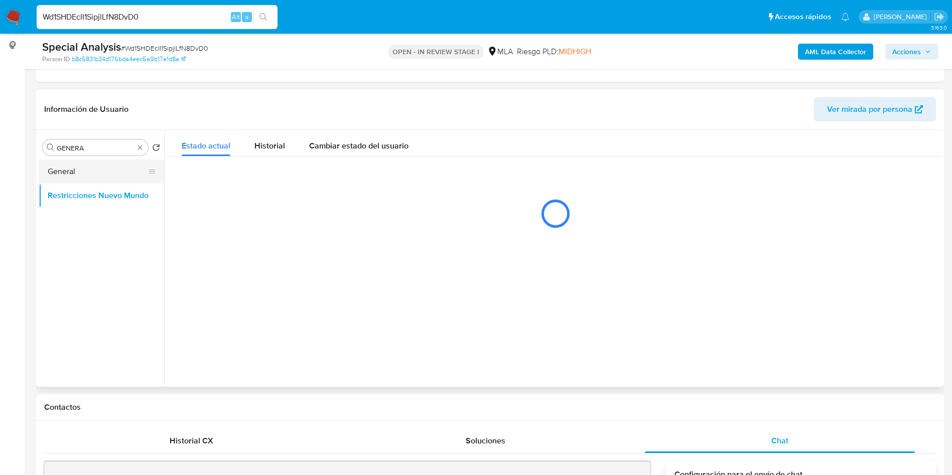
click at [91, 164] on button "General" at bounding box center [97, 172] width 117 height 24
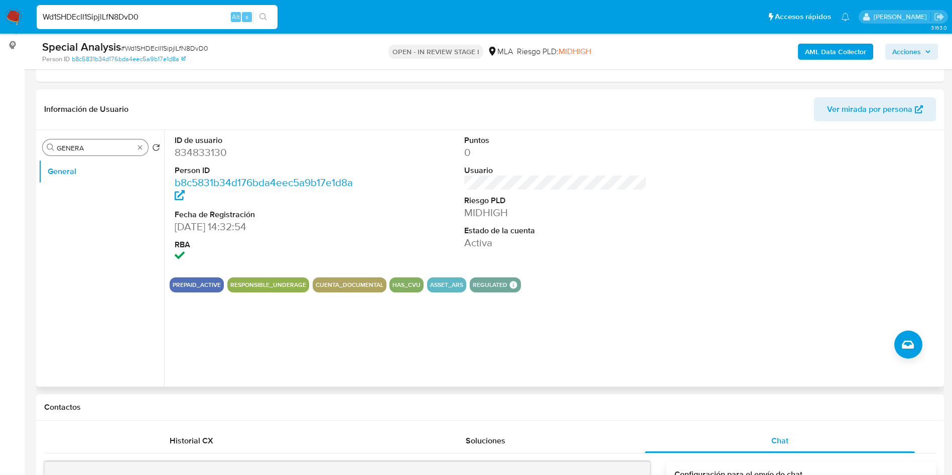
click at [124, 144] on input "GENERA" at bounding box center [95, 147] width 77 height 9
type input "ARC"
click at [107, 199] on button "Archivos adjuntos" at bounding box center [97, 196] width 117 height 24
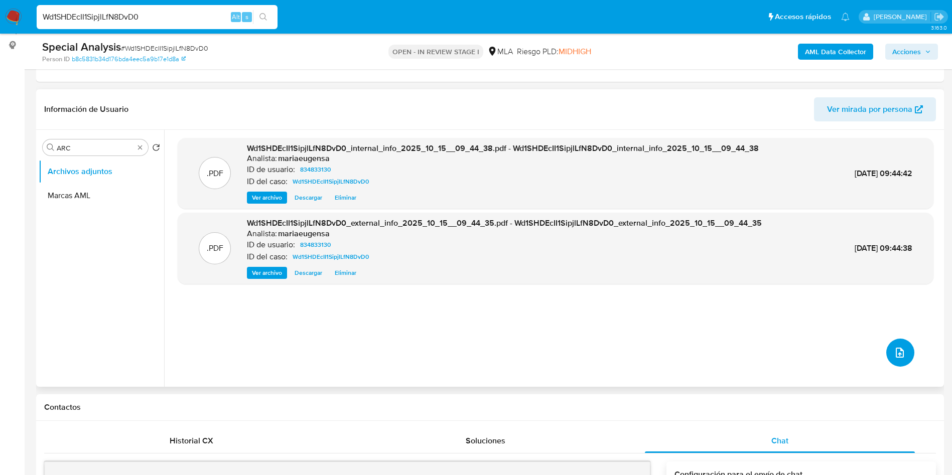
click at [896, 350] on icon "upload-file" at bounding box center [899, 353] width 12 height 12
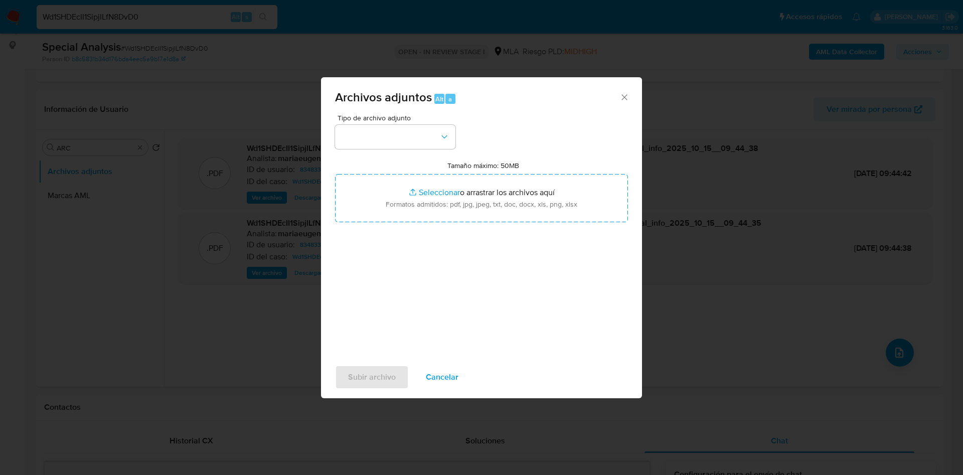
click at [433, 195] on input "Tamaño máximo: 50MB Seleccionar archivos" at bounding box center [481, 198] width 293 height 48
type input "C:\fakepath\Caselog Wd1SHDEcII1SipjlLfN8DvD0_2025_10_15_08_53_46.docx"
click at [395, 146] on button "button" at bounding box center [395, 137] width 120 height 24
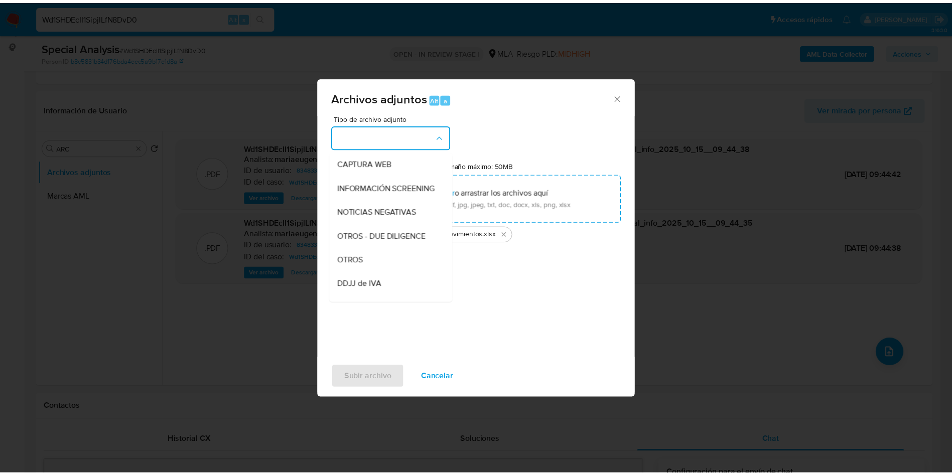
scroll to position [77, 0]
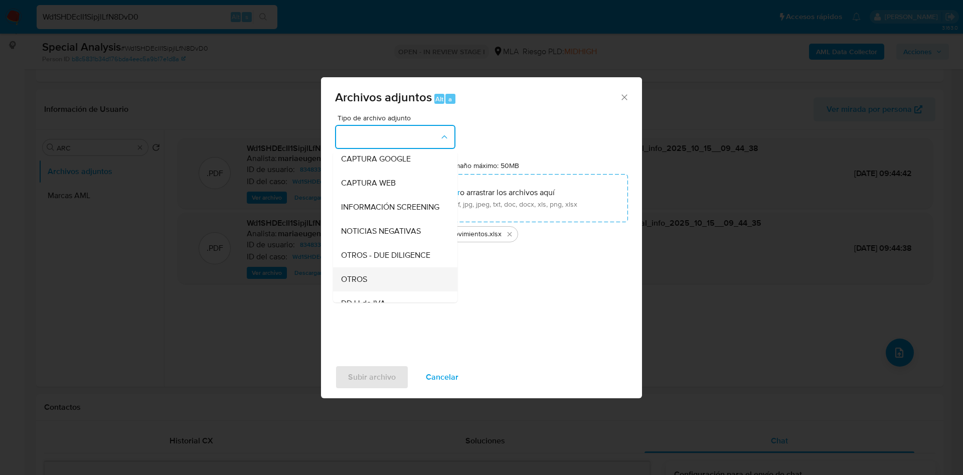
click at [343, 284] on span "OTROS" at bounding box center [354, 279] width 26 height 10
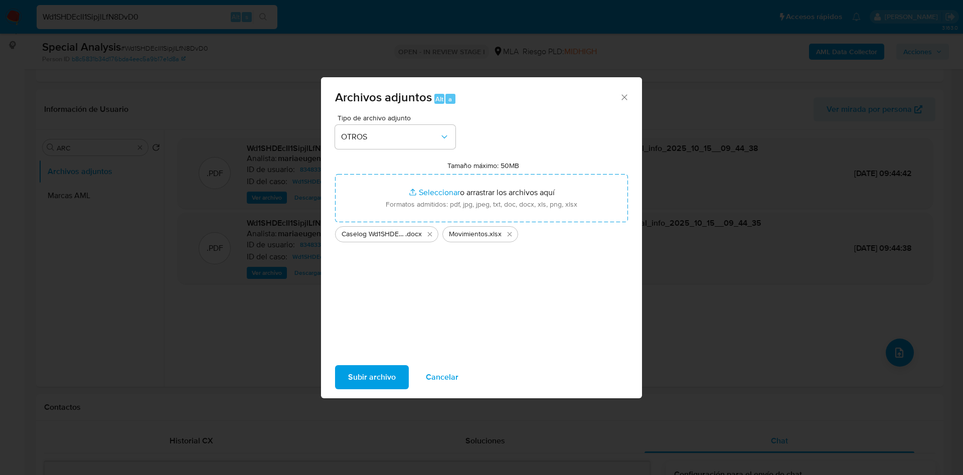
click at [374, 375] on span "Subir archivo" at bounding box center [372, 377] width 48 height 22
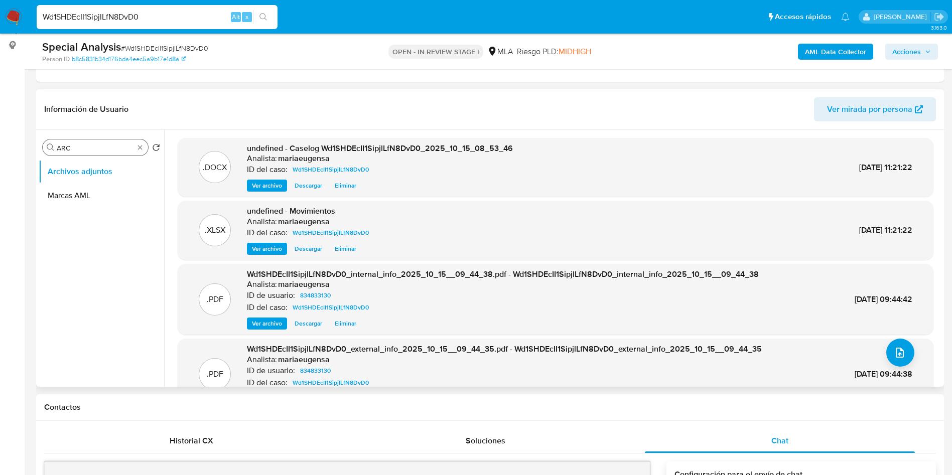
click at [115, 145] on input "ARC" at bounding box center [95, 147] width 77 height 9
type input "res"
click at [105, 192] on button "Restricciones Nuevo Mundo" at bounding box center [97, 196] width 117 height 24
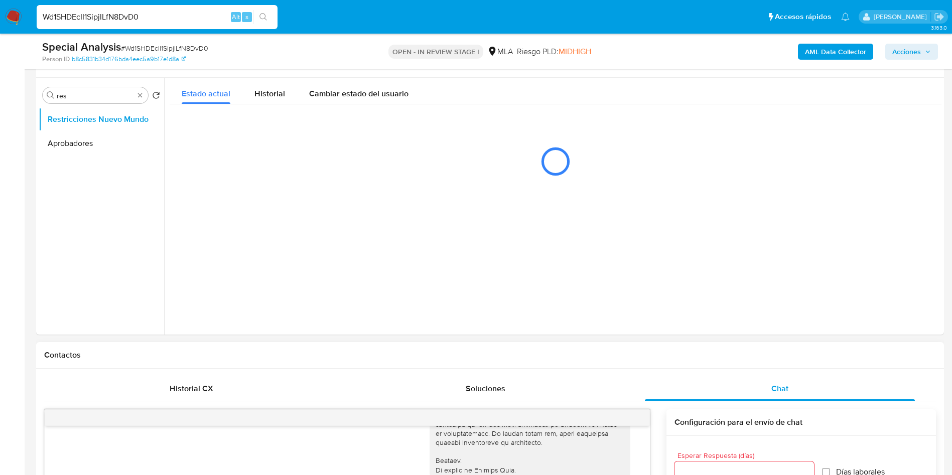
scroll to position [206, 0]
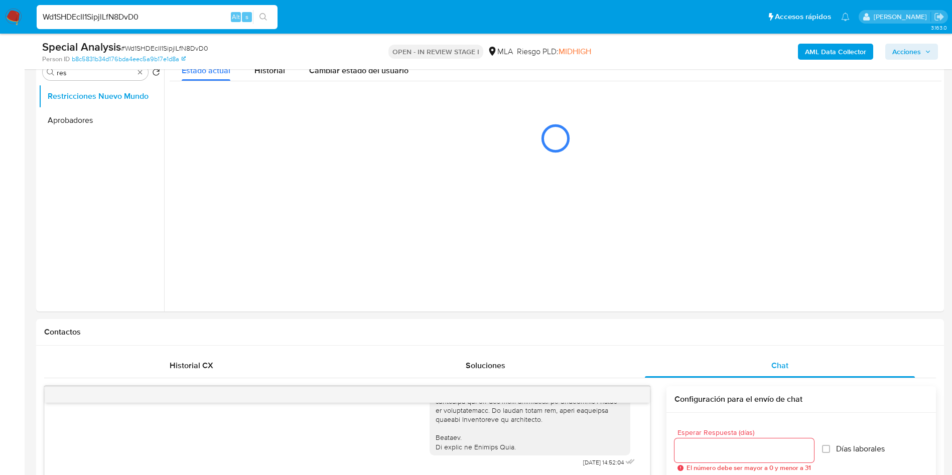
click at [913, 52] on span "Acciones" at bounding box center [906, 52] width 29 height 16
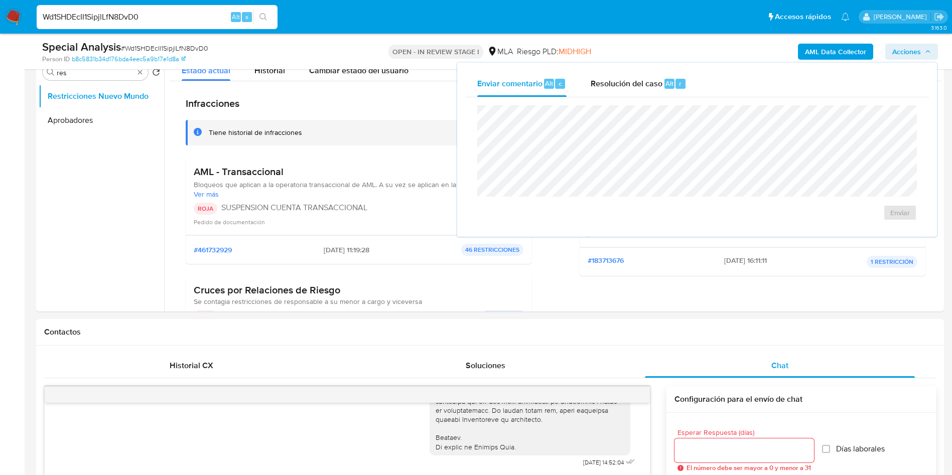
click at [627, 106] on div "Enviar comentario Alt c Resolución del caso Alt r Enviar" at bounding box center [696, 150] width 463 height 158
drag, startPoint x: 646, startPoint y: 87, endPoint x: 464, endPoint y: 128, distance: 185.8
click at [464, 128] on div "Enviar comentario Alt c Resolución del caso Alt r Enviar" at bounding box center [697, 150] width 480 height 174
drag, startPoint x: 655, startPoint y: 81, endPoint x: 652, endPoint y: 100, distance: 19.2
click at [656, 81] on span "Resolución del caso" at bounding box center [626, 83] width 72 height 12
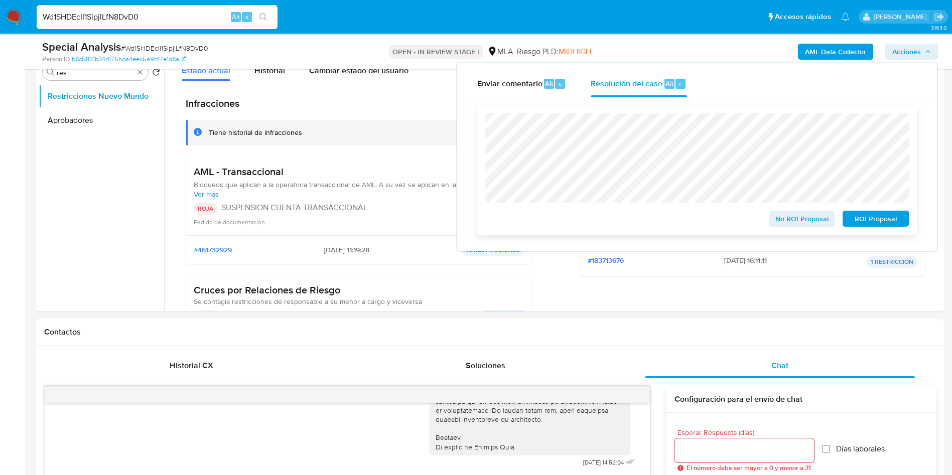
click at [861, 215] on span "ROI Proposal" at bounding box center [875, 219] width 52 height 14
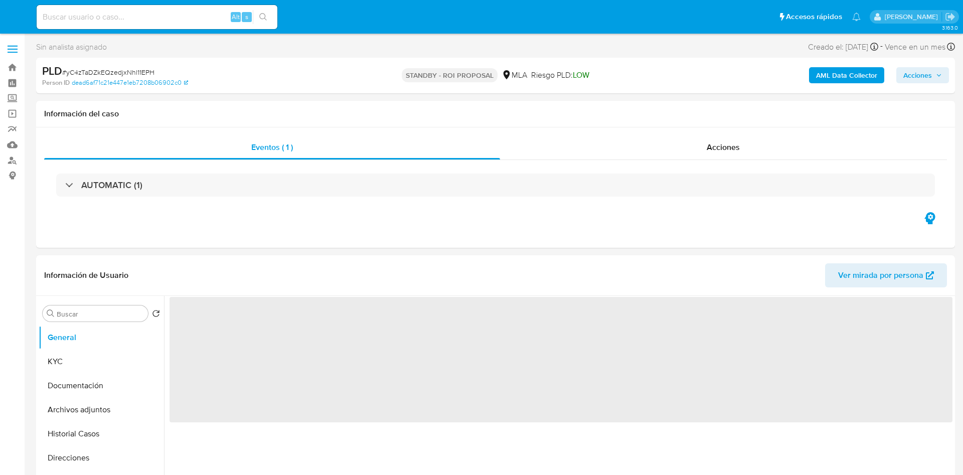
select select "10"
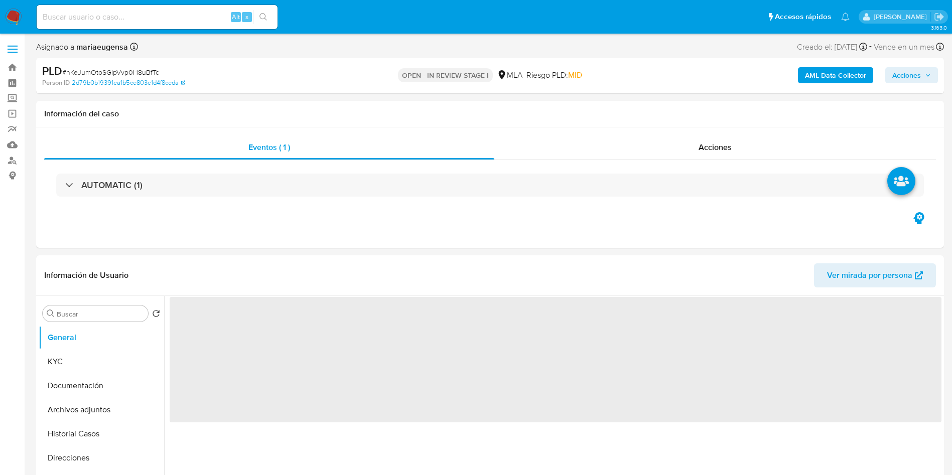
select select "10"
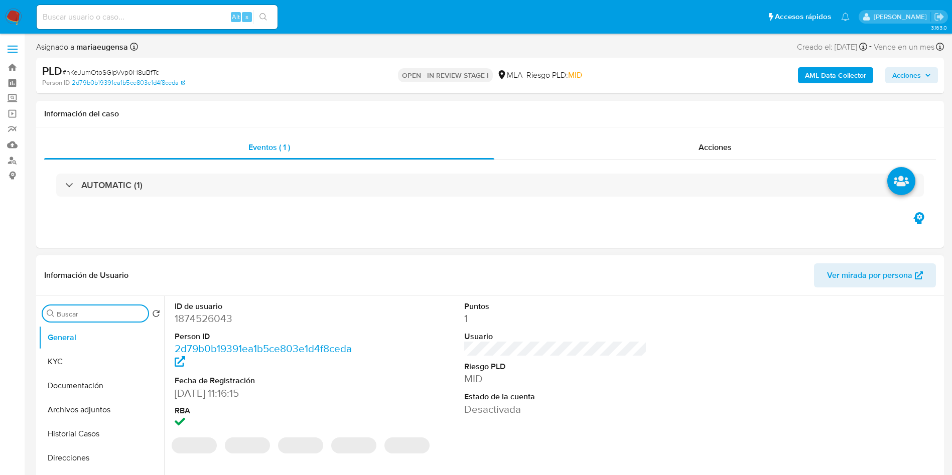
click at [118, 312] on input "Buscar" at bounding box center [100, 313] width 87 height 9
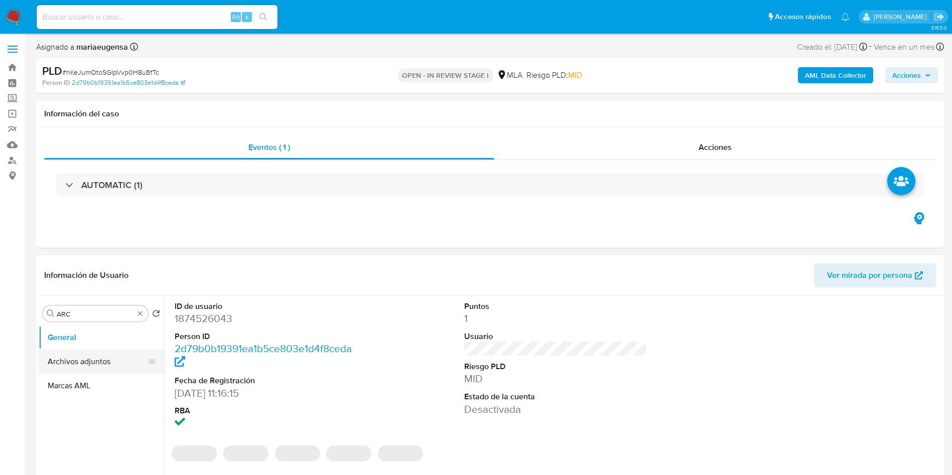
click at [109, 355] on button "Archivos adjuntos" at bounding box center [97, 362] width 117 height 24
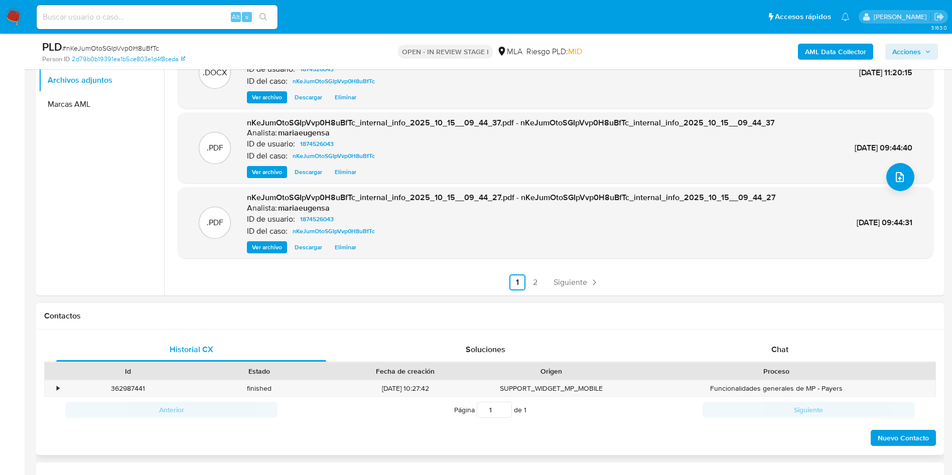
scroll to position [226, 0]
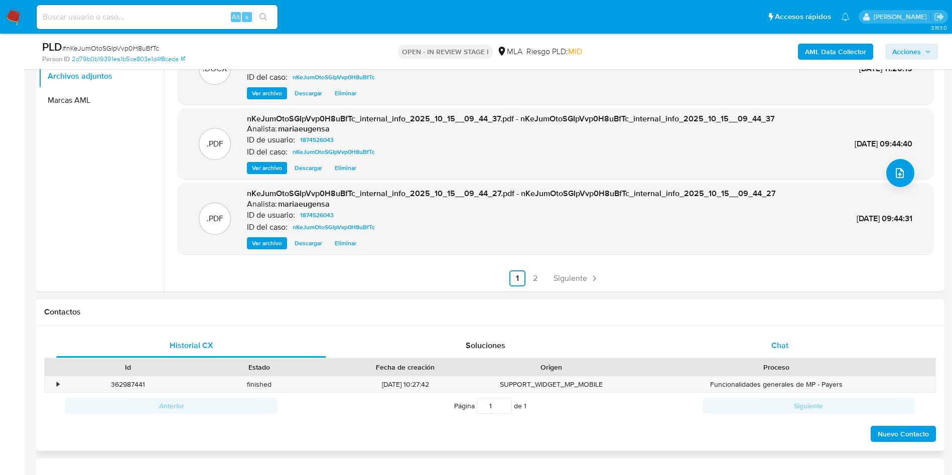
click at [804, 336] on div "Chat" at bounding box center [780, 346] width 270 height 24
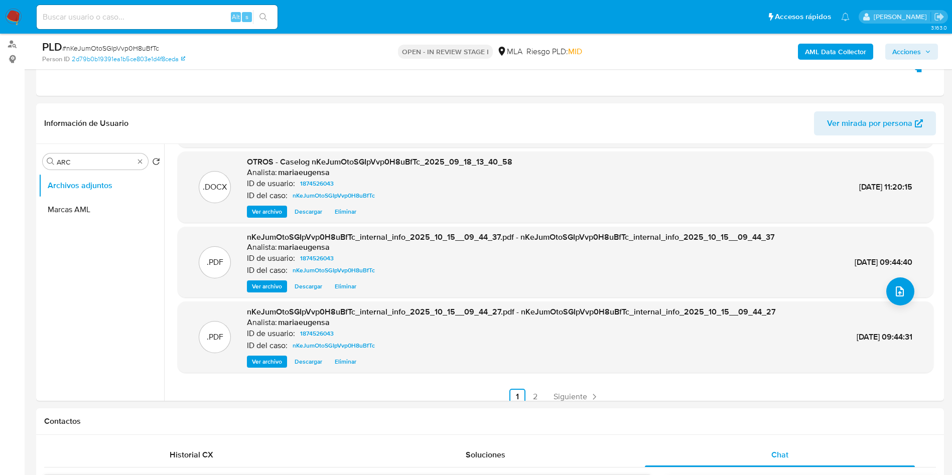
scroll to position [107, 0]
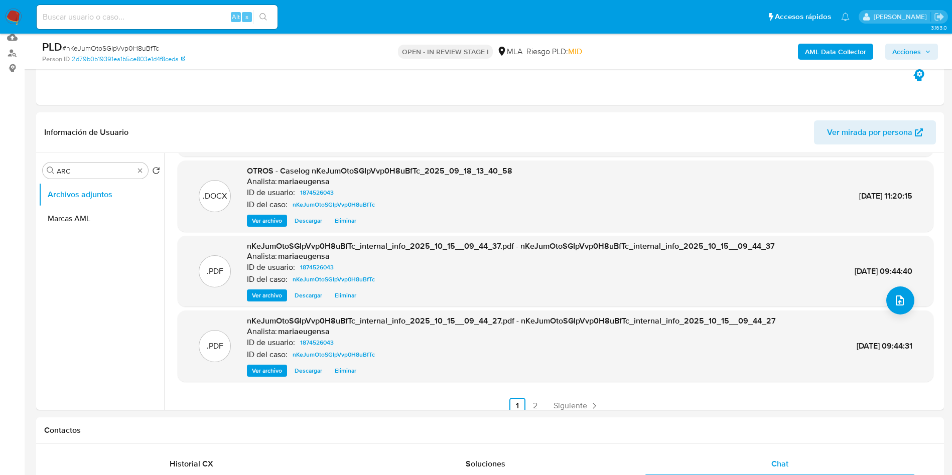
click at [919, 51] on span "Acciones" at bounding box center [906, 52] width 29 height 16
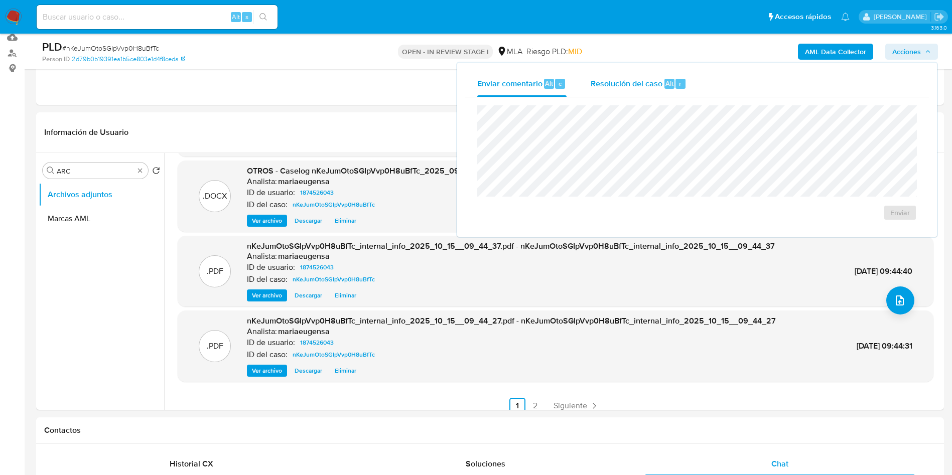
click at [588, 79] on button "Resolución del caso Alt r" at bounding box center [638, 84] width 120 height 26
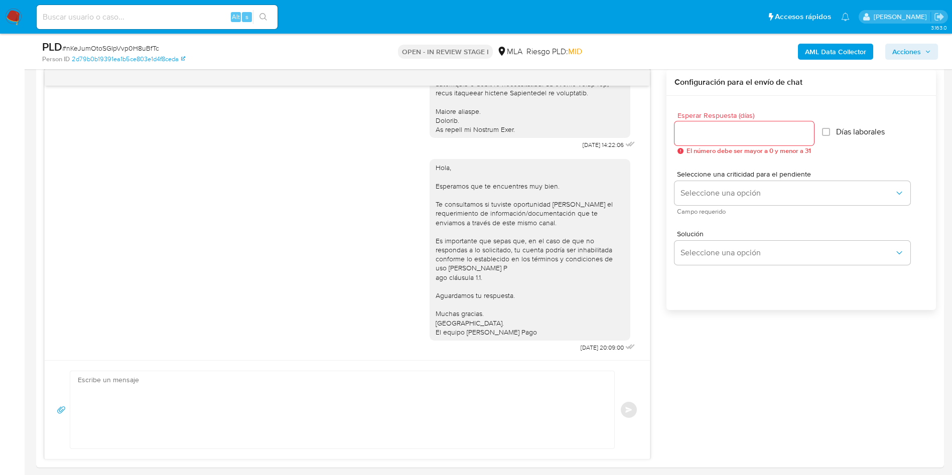
scroll to position [0, 0]
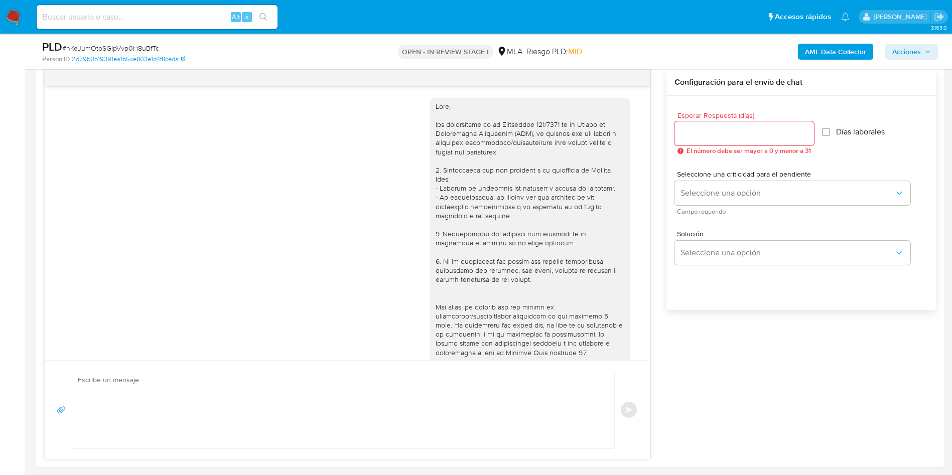
drag, startPoint x: 920, startPoint y: 47, endPoint x: 905, endPoint y: 55, distance: 17.3
click at [920, 47] on span "Acciones" at bounding box center [911, 52] width 39 height 14
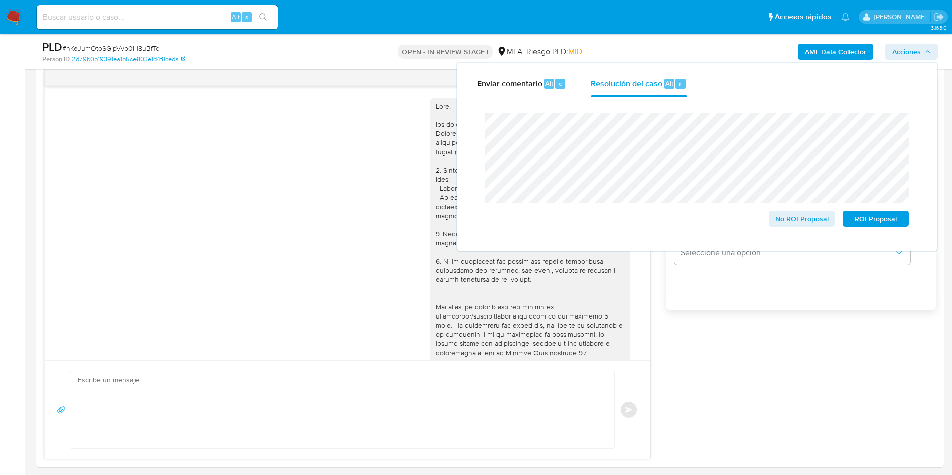
click at [25, 258] on main "3.163.0 Asignado a mariaeugensa Asignado el: 17/09/2025 10:37:55 Creado el: 12/…" at bounding box center [476, 482] width 952 height 2010
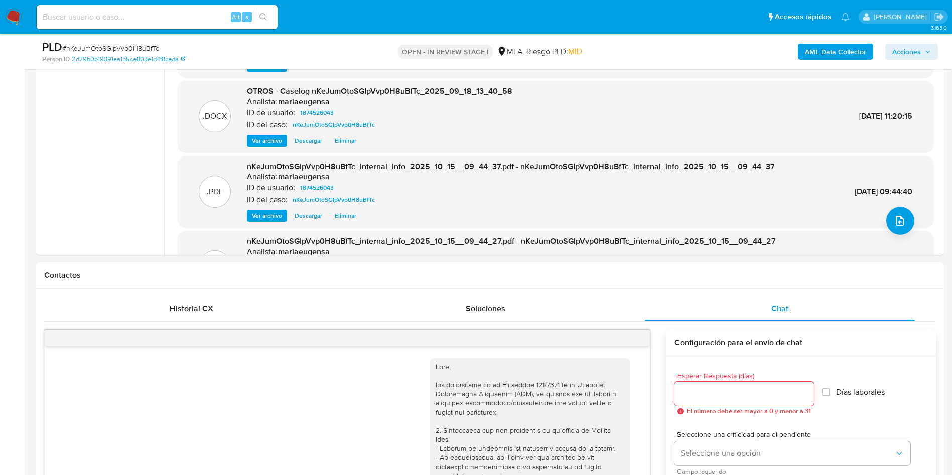
scroll to position [134, 0]
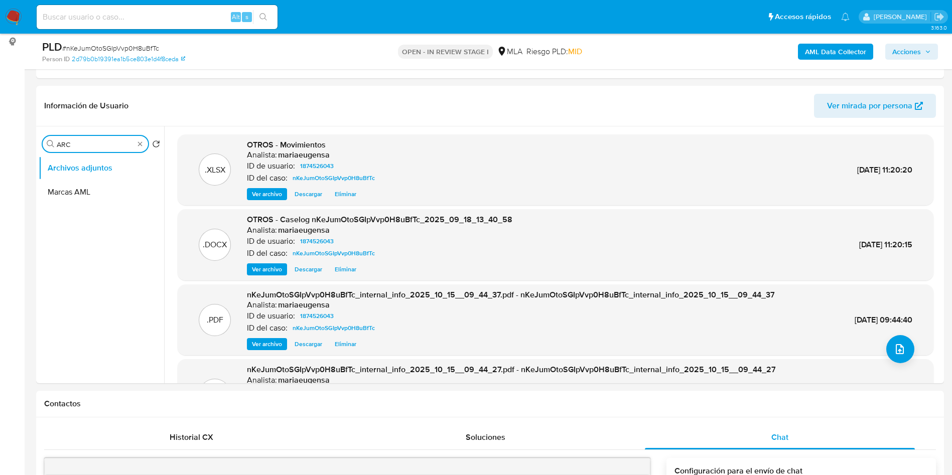
drag, startPoint x: 116, startPoint y: 141, endPoint x: 20, endPoint y: 140, distance: 96.3
type input "res"
click at [82, 194] on button "Restricciones Nuevo Mundo" at bounding box center [97, 192] width 117 height 24
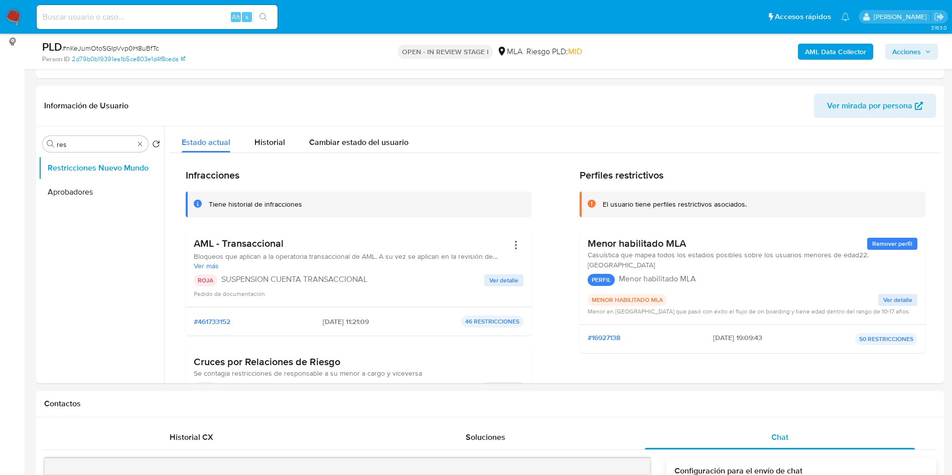
click at [911, 53] on span "Acciones" at bounding box center [906, 52] width 29 height 16
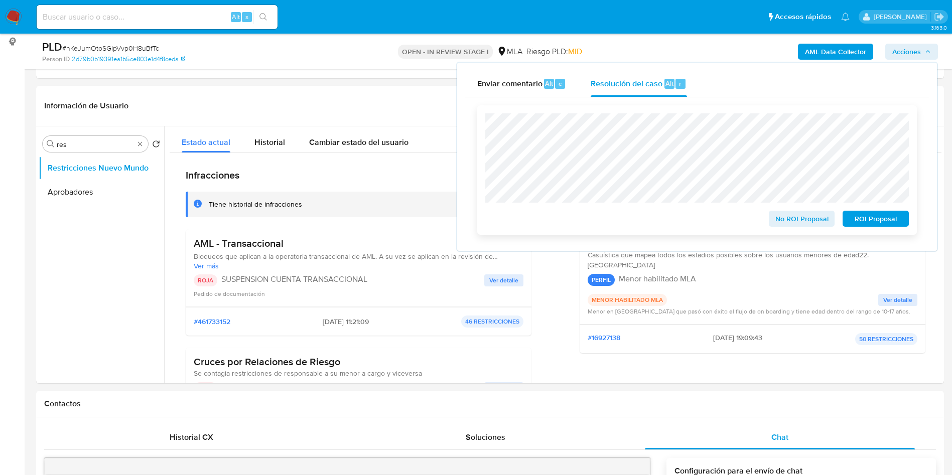
click at [864, 216] on span "ROI Proposal" at bounding box center [875, 219] width 52 height 14
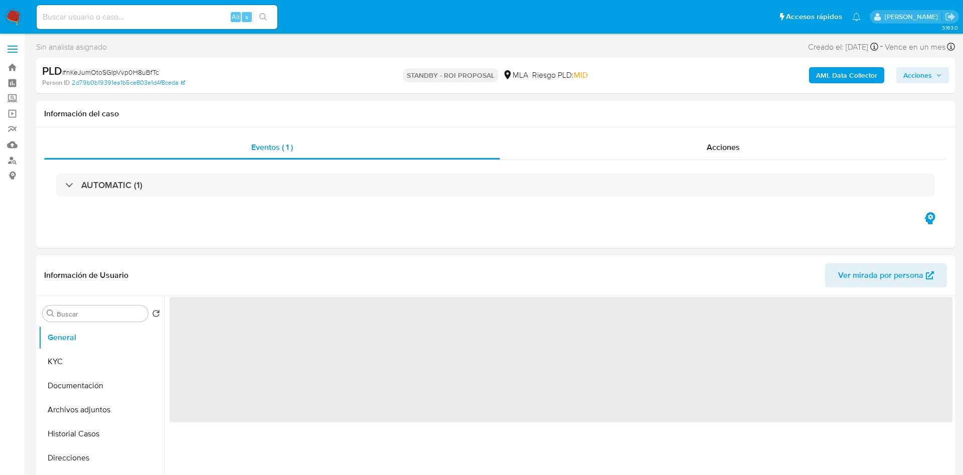
select select "10"
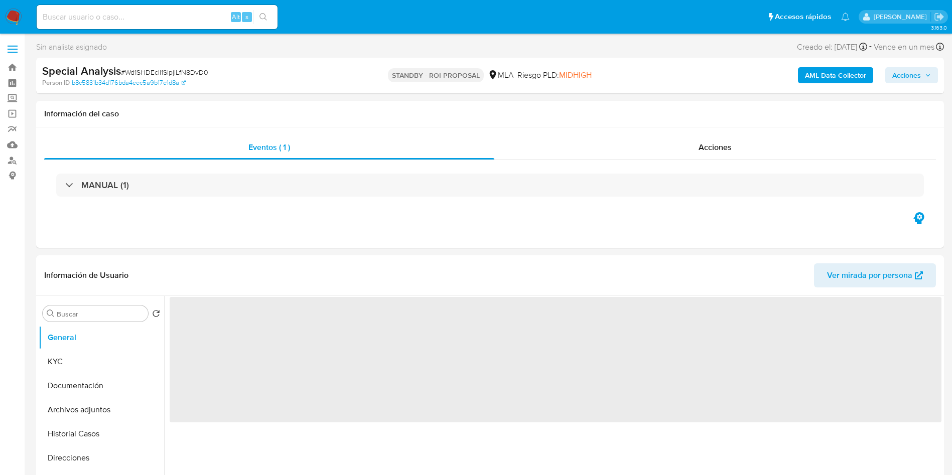
select select "10"
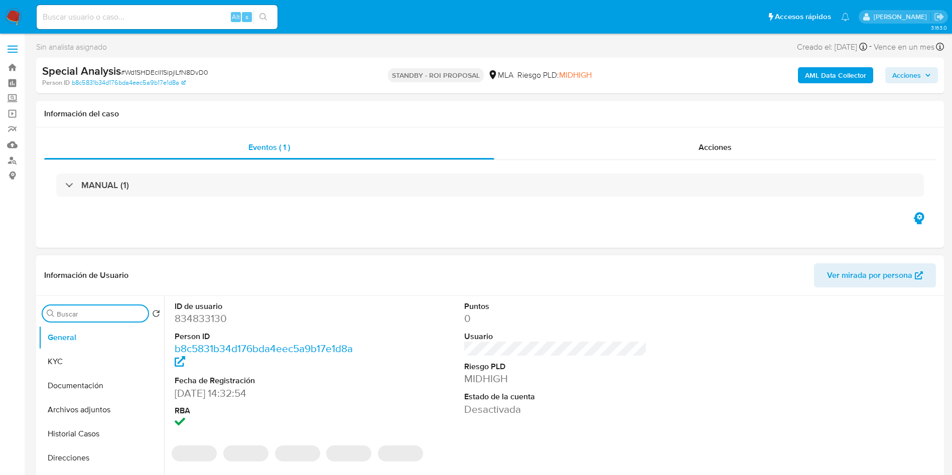
click at [75, 311] on input "Buscar" at bounding box center [100, 313] width 87 height 9
type input "res"
click at [97, 364] on button "Restricciones Nuevo Mundo" at bounding box center [97, 362] width 117 height 24
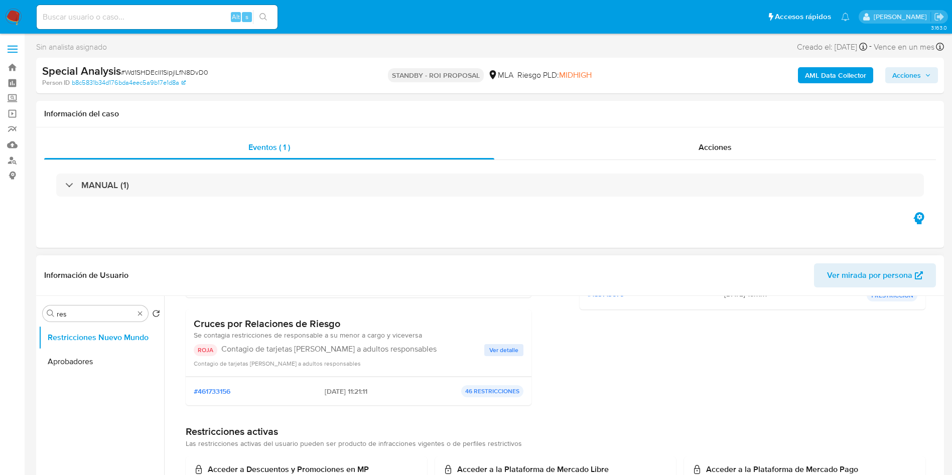
scroll to position [226, 0]
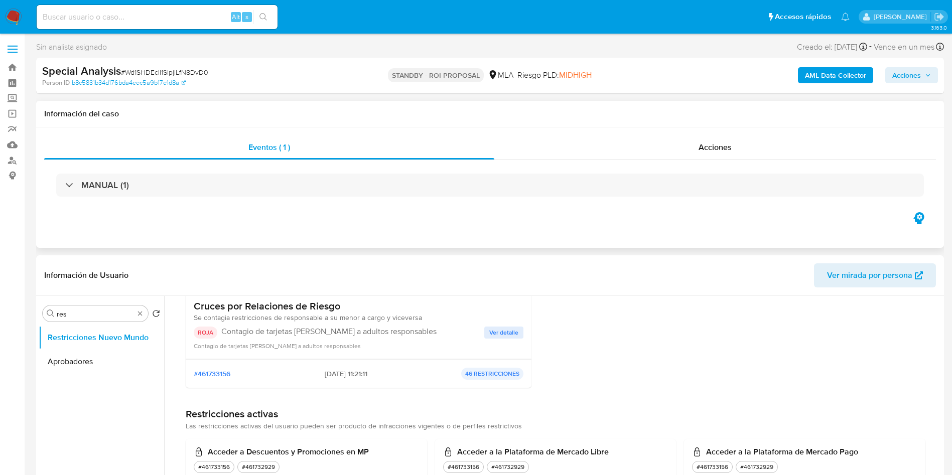
click at [540, 133] on div "Eventos ( 1 ) Acciones MANUAL (1)" at bounding box center [489, 187] width 907 height 120
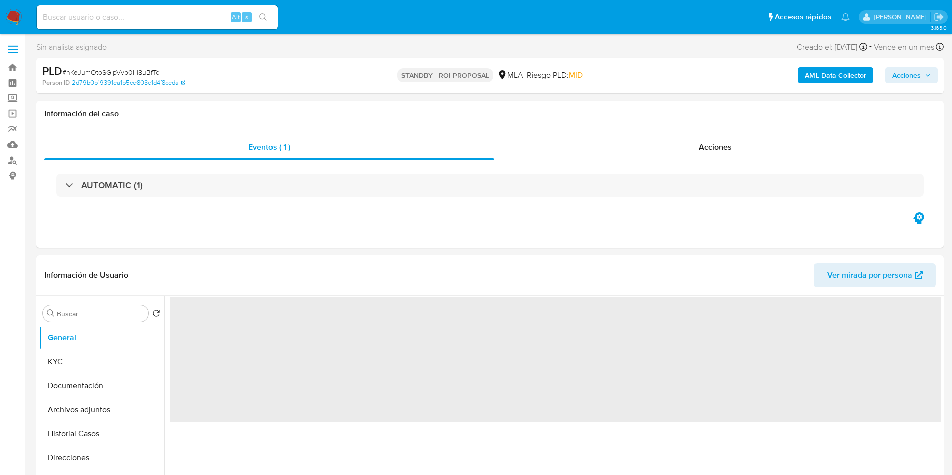
select select "10"
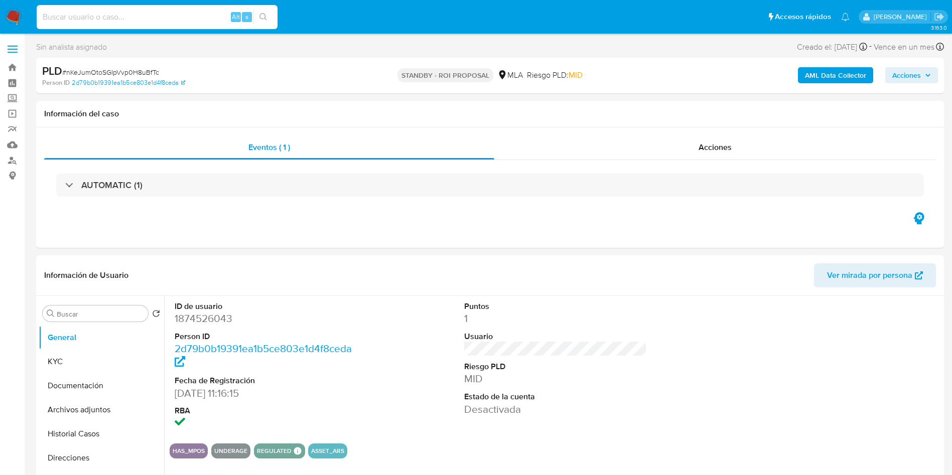
click at [100, 21] on input at bounding box center [157, 17] width 241 height 13
paste input "GKrjFafa9SgzDzs4QYhvspQx"
type input "GKrjFafa9SgzDzs4QYhvspQx"
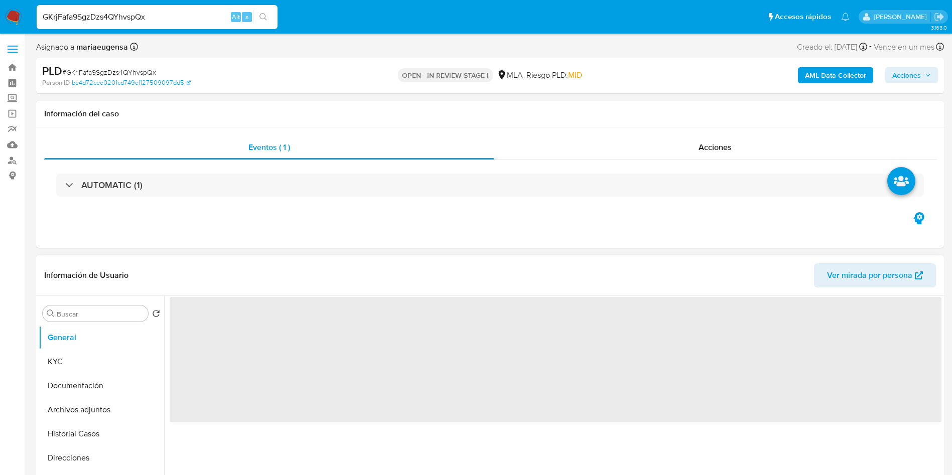
select select "10"
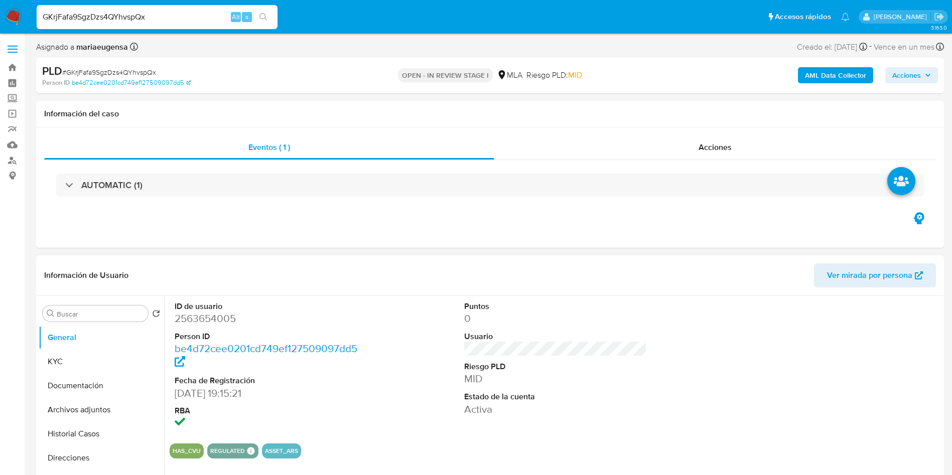
click at [215, 315] on dd "2563654005" at bounding box center [266, 318] width 183 height 14
copy dd "2563654005"
click at [208, 325] on dd "2563654005" at bounding box center [266, 318] width 183 height 14
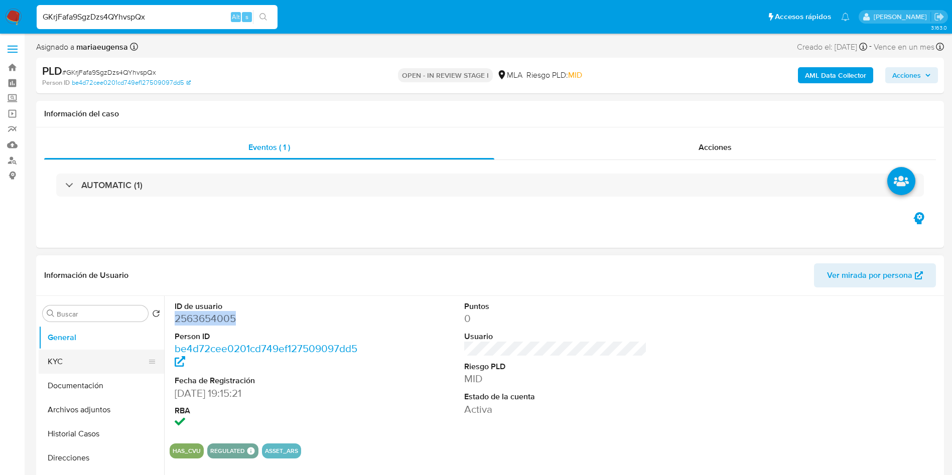
click at [107, 357] on button "KYC" at bounding box center [97, 362] width 117 height 24
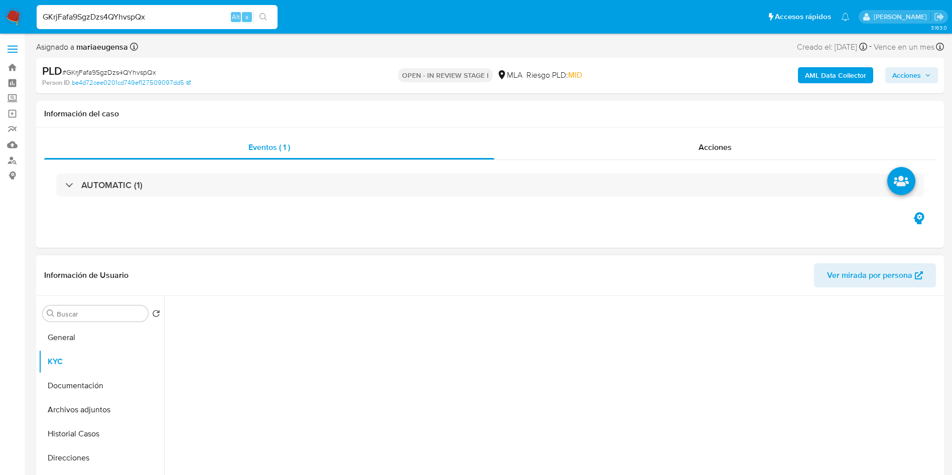
scroll to position [75, 0]
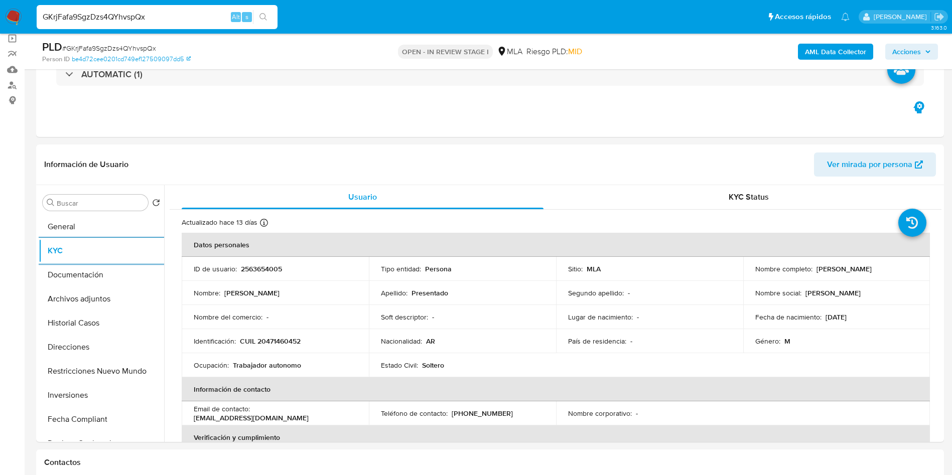
click at [817, 51] on b "AML Data Collector" at bounding box center [835, 52] width 61 height 16
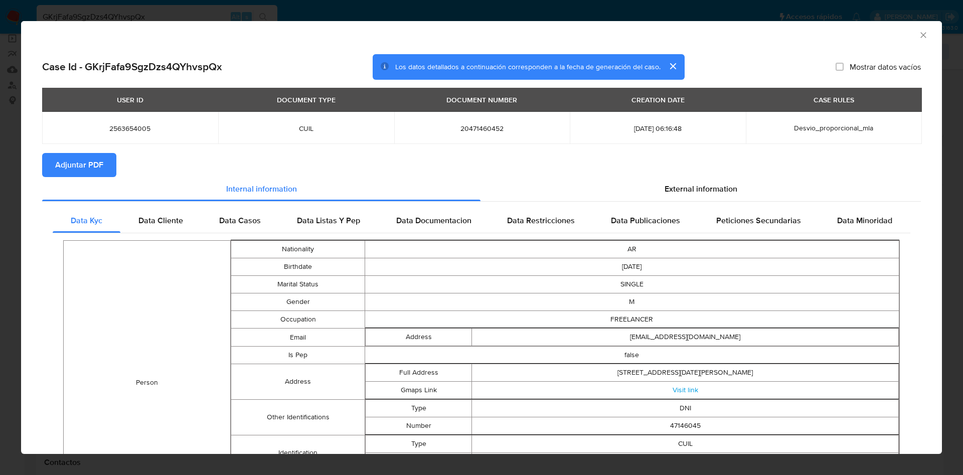
click at [85, 165] on span "Adjuntar PDF" at bounding box center [79, 165] width 48 height 22
click at [83, 165] on span "Adjuntar PDF" at bounding box center [79, 165] width 48 height 22
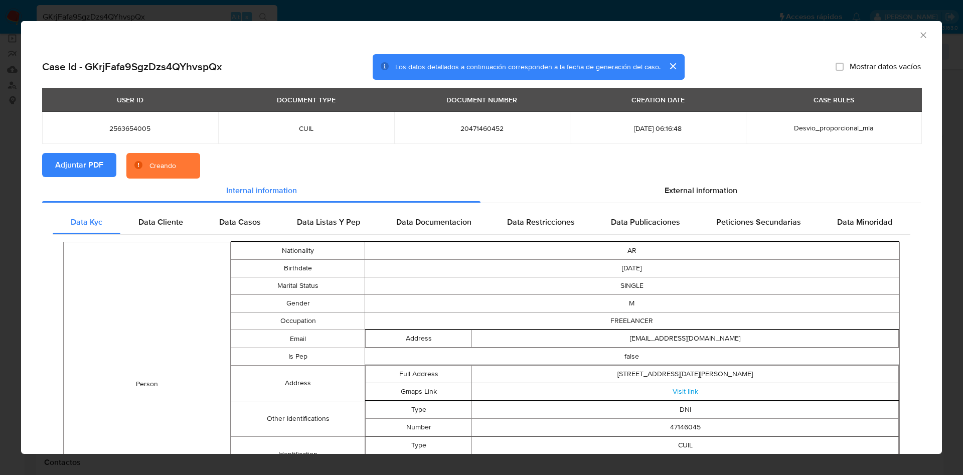
click at [496, 165] on section "Adjuntar PDF Creando" at bounding box center [481, 166] width 879 height 26
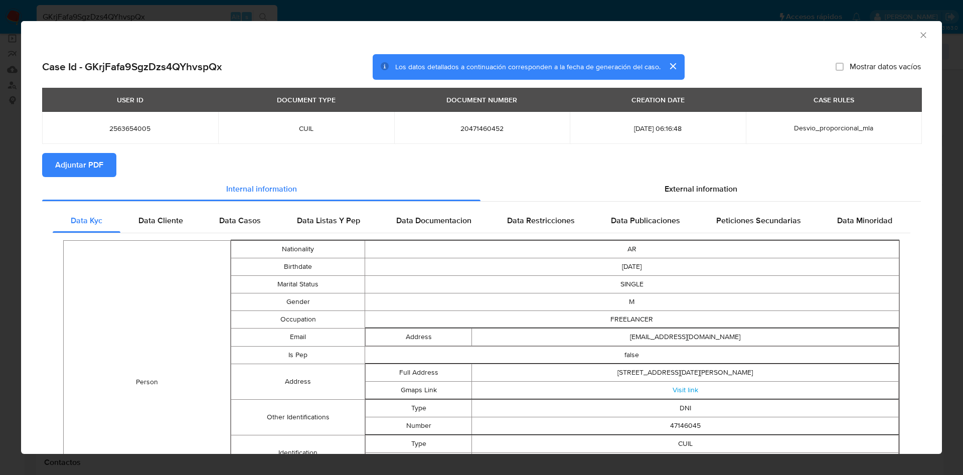
click at [918, 30] on icon "Cerrar ventana" at bounding box center [923, 35] width 10 height 10
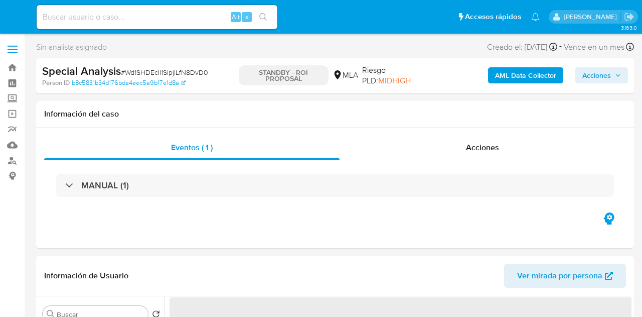
select select "10"
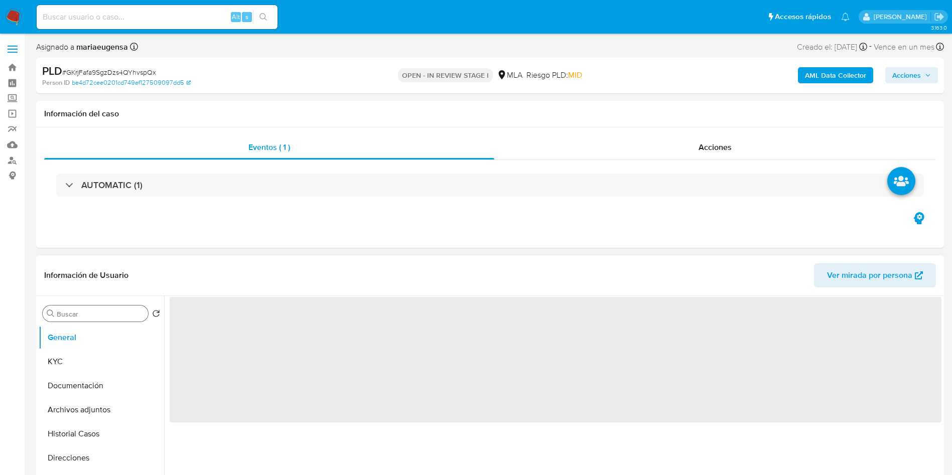
click at [89, 316] on input "Buscar" at bounding box center [100, 313] width 87 height 9
type input "a"
select select "10"
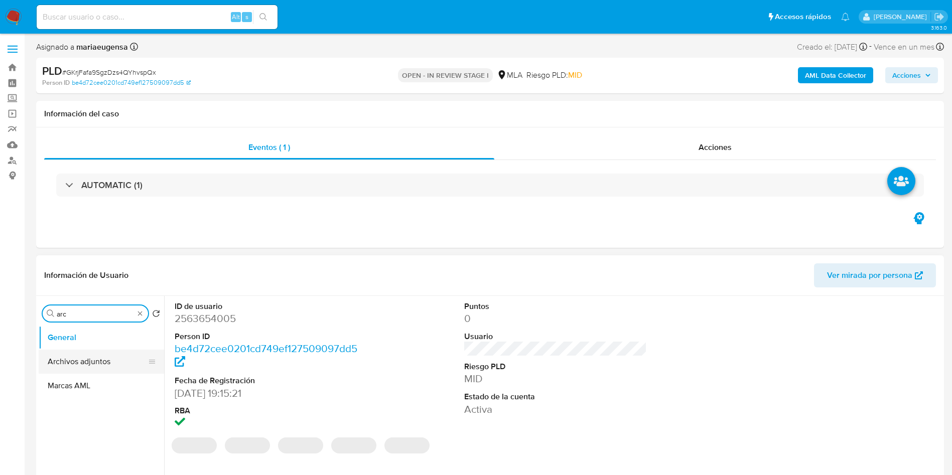
click at [98, 356] on button "Archivos adjuntos" at bounding box center [97, 362] width 117 height 24
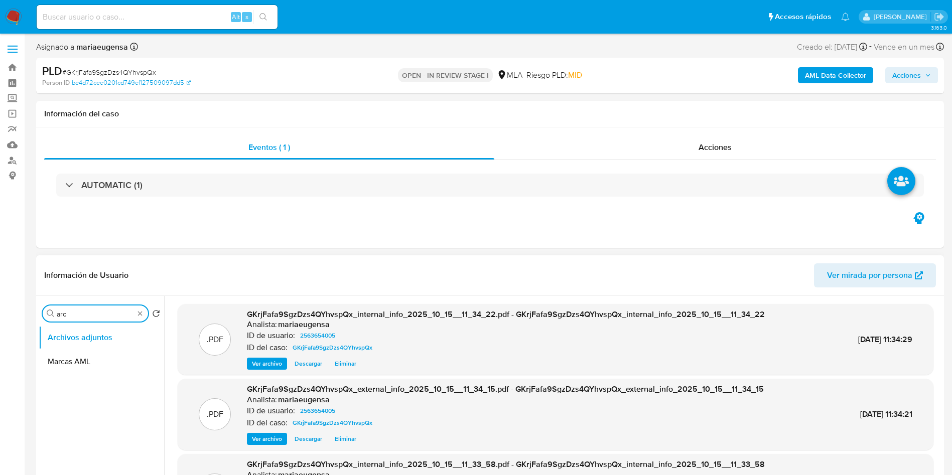
click at [105, 315] on input "arc" at bounding box center [95, 313] width 77 height 9
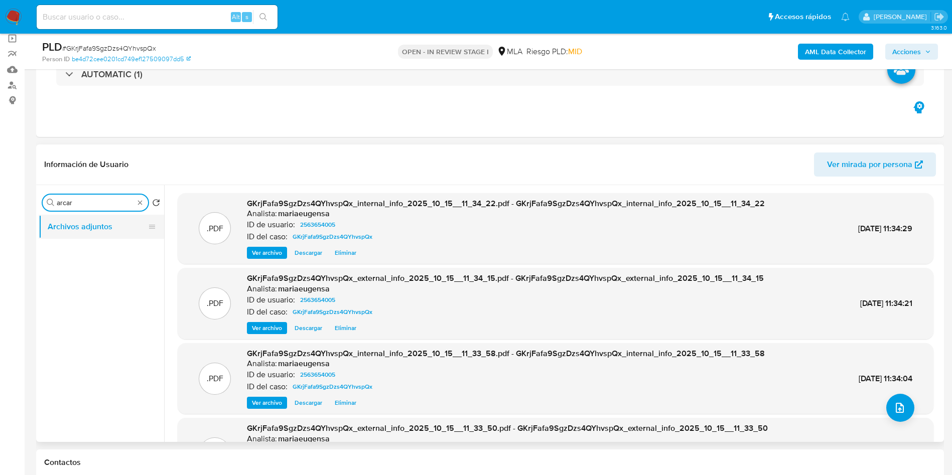
type input "arcar"
click at [111, 225] on button "Archivos adjuntos" at bounding box center [97, 227] width 117 height 24
click at [897, 410] on icon "upload-file" at bounding box center [899, 408] width 12 height 12
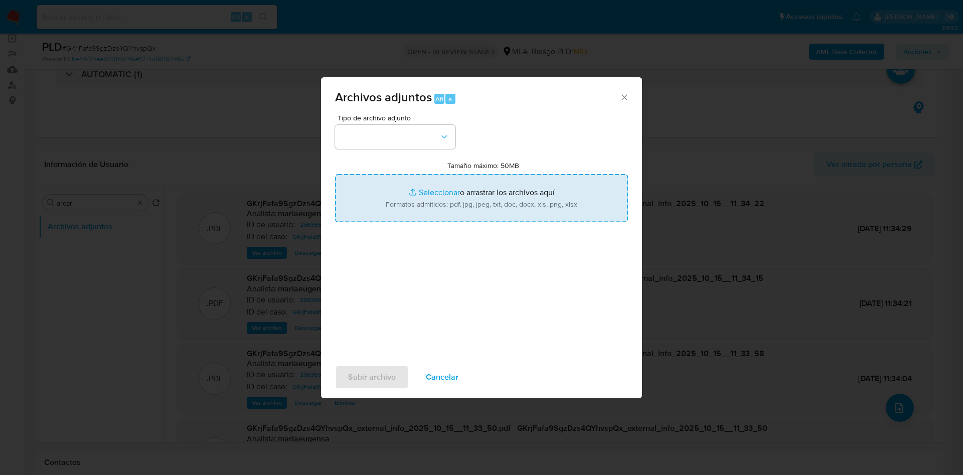
click at [396, 188] on input "Tamaño máximo: 50MB Seleccionar archivos" at bounding box center [481, 198] width 293 height 48
type input "C:\fakepath\Caselog GKrjFafa9SgzDzs4QYhvspQx_2025_09_17_21_18_48.docx"
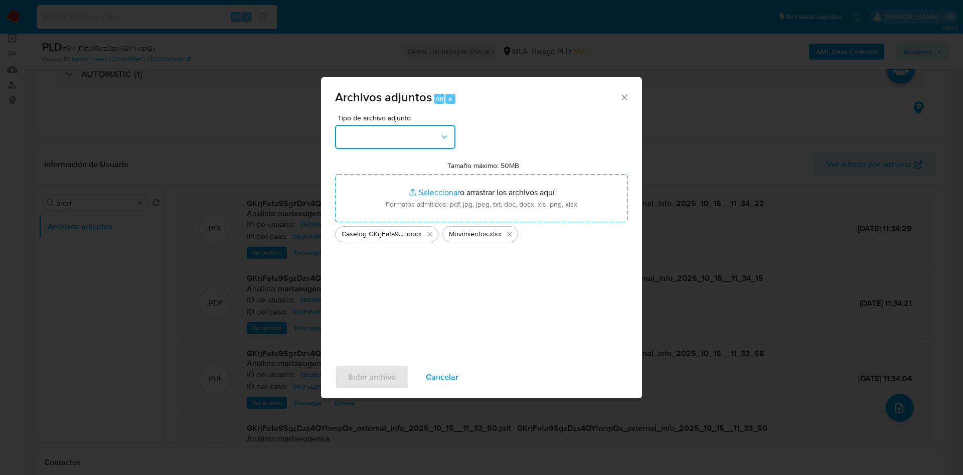
click at [382, 124] on div "Tipo de archivo adjunto" at bounding box center [395, 131] width 120 height 35
click at [381, 143] on button "button" at bounding box center [395, 137] width 120 height 24
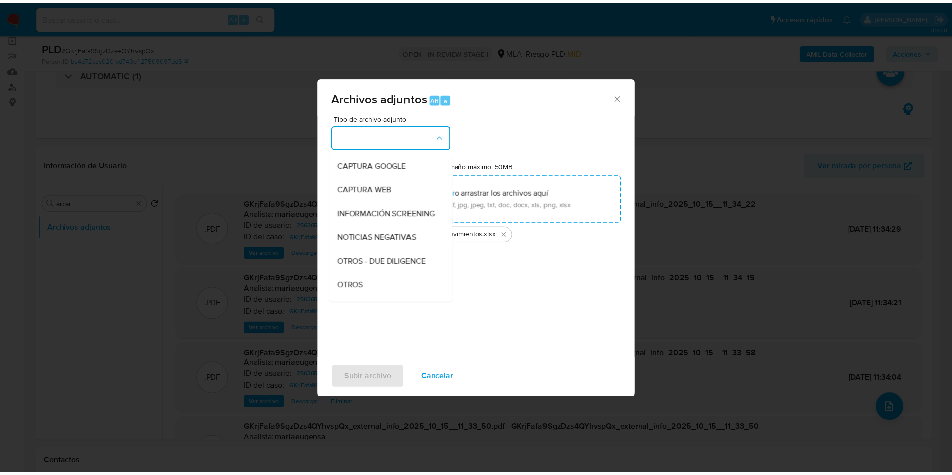
scroll to position [150, 0]
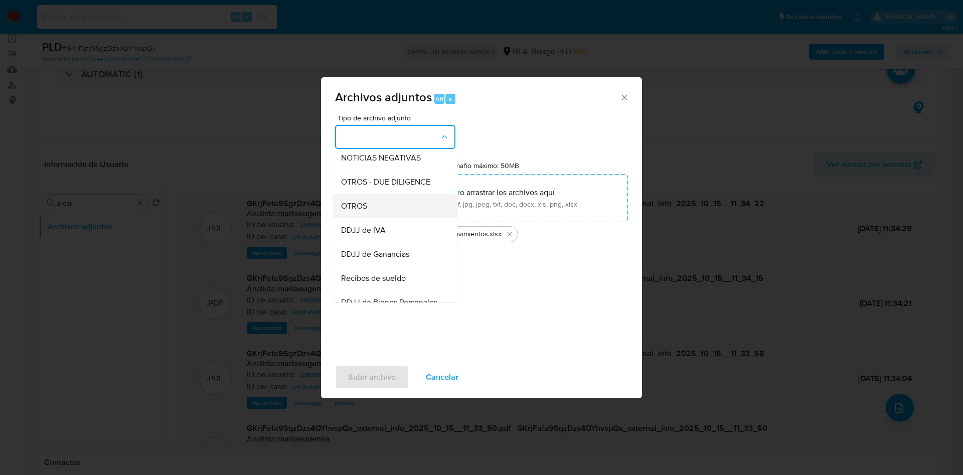
click at [372, 212] on div "OTROS" at bounding box center [392, 206] width 102 height 24
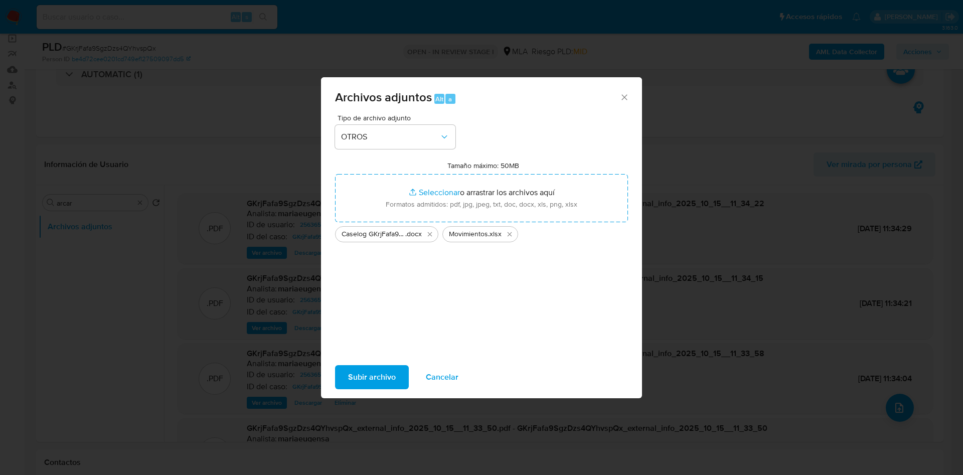
click at [367, 379] on span "Subir archivo" at bounding box center [372, 377] width 48 height 22
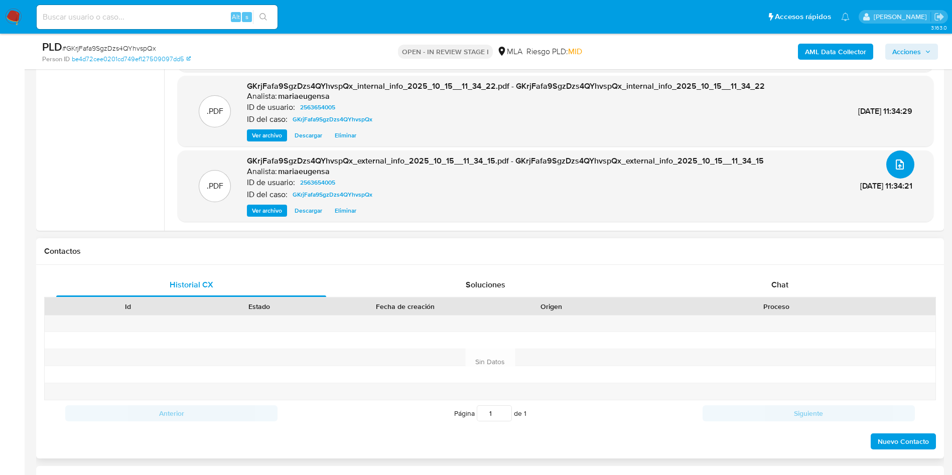
scroll to position [301, 0]
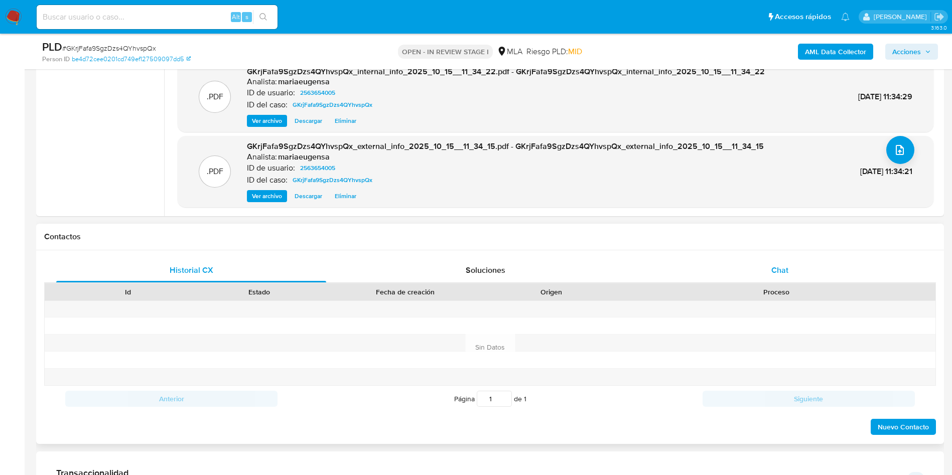
click at [776, 267] on span "Chat" at bounding box center [779, 270] width 17 height 12
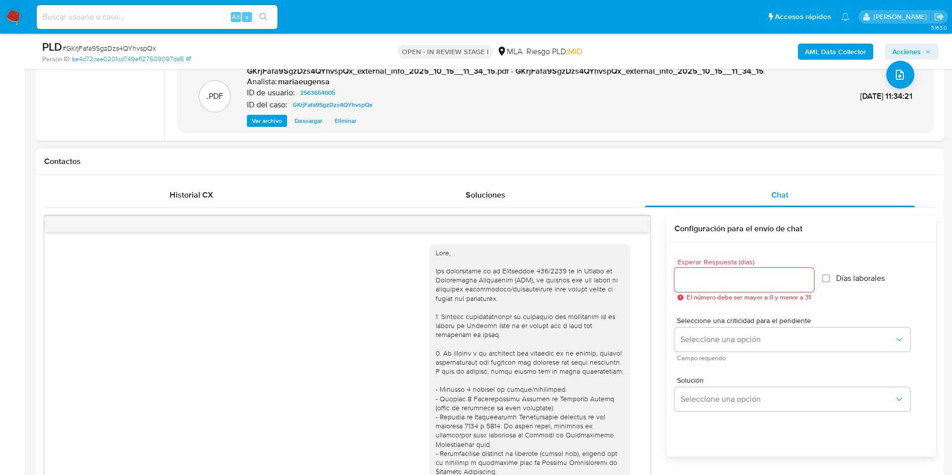
scroll to position [515, 0]
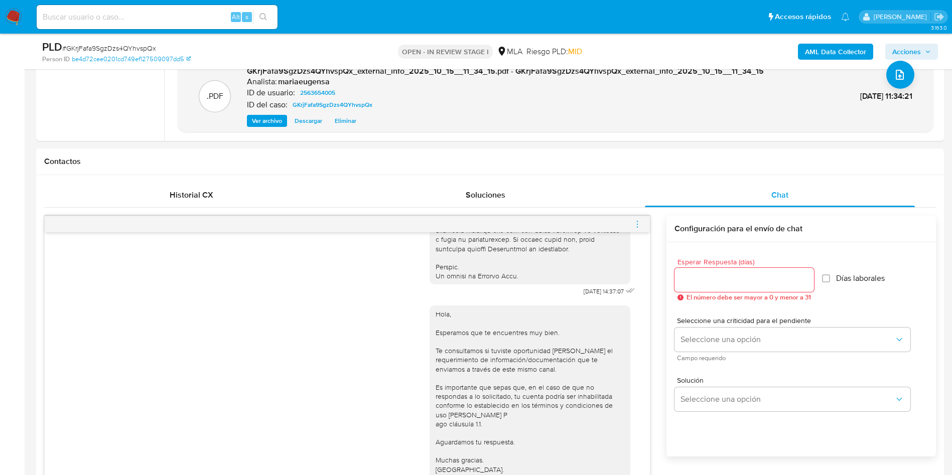
drag, startPoint x: 637, startPoint y: 226, endPoint x: 595, endPoint y: 218, distance: 42.3
click at [636, 226] on icon "menu-action" at bounding box center [637, 224] width 9 height 9
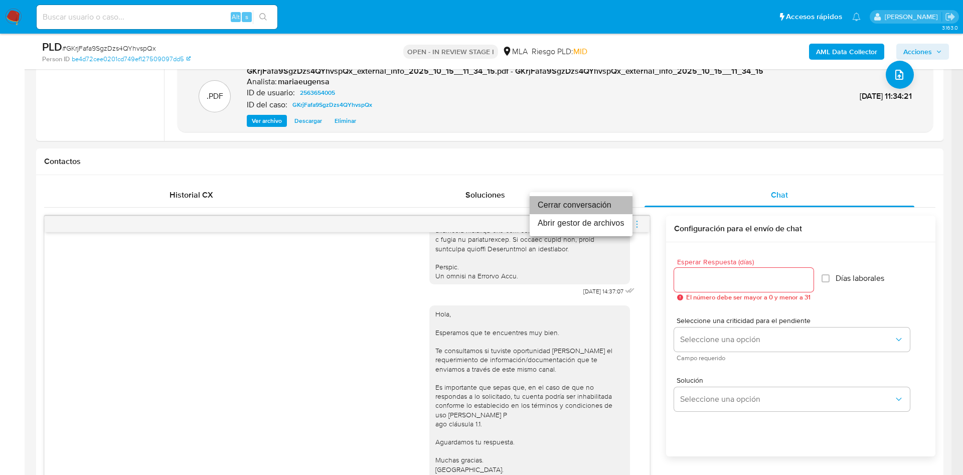
click at [593, 206] on li "Cerrar conversación" at bounding box center [581, 205] width 103 height 18
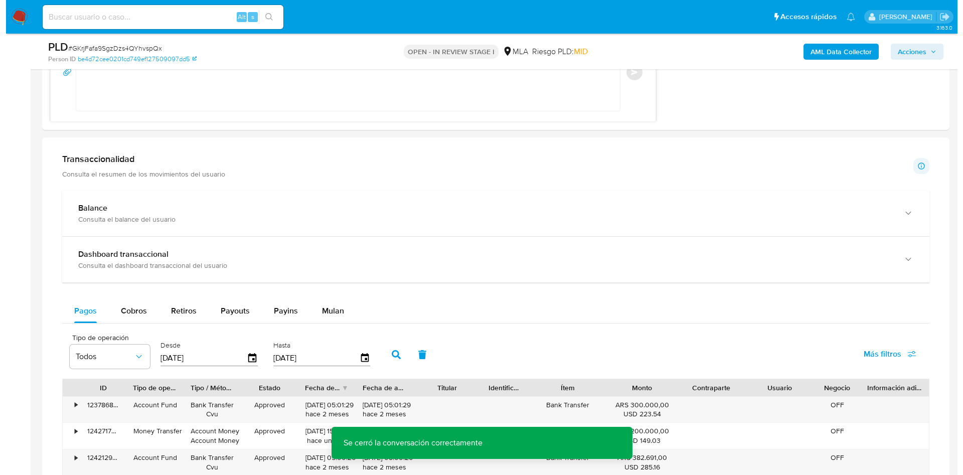
scroll to position [1599, 0]
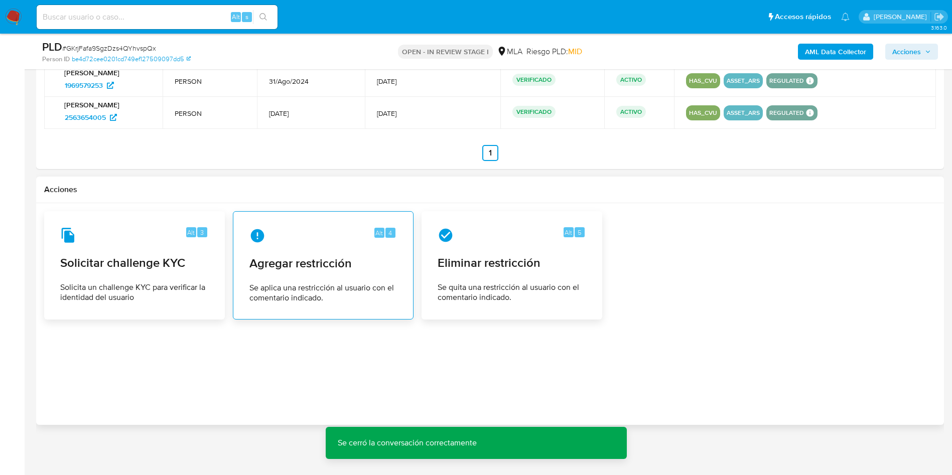
click at [330, 294] on span "Se aplica una restricción al usuario con el comentario indicado." at bounding box center [322, 293] width 147 height 20
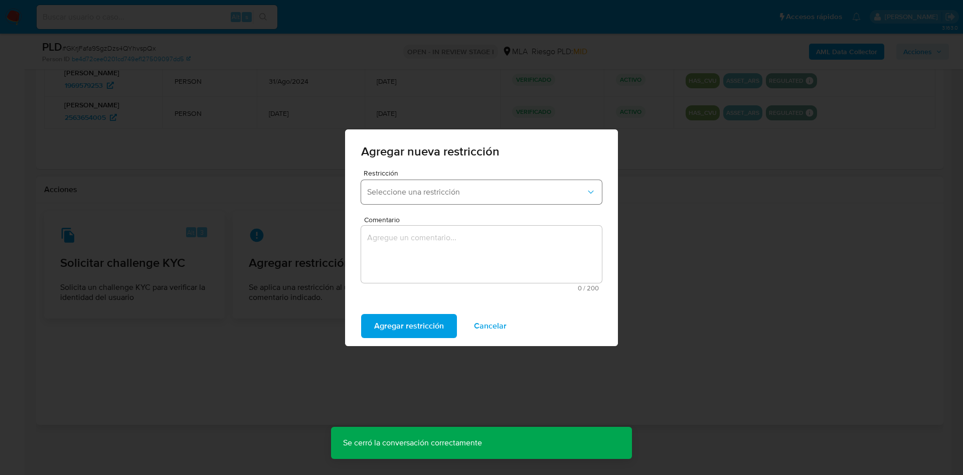
drag, startPoint x: 416, startPoint y: 200, endPoint x: 416, endPoint y: 195, distance: 5.0
click at [416, 195] on button "Seleccione una restricción" at bounding box center [481, 192] width 241 height 24
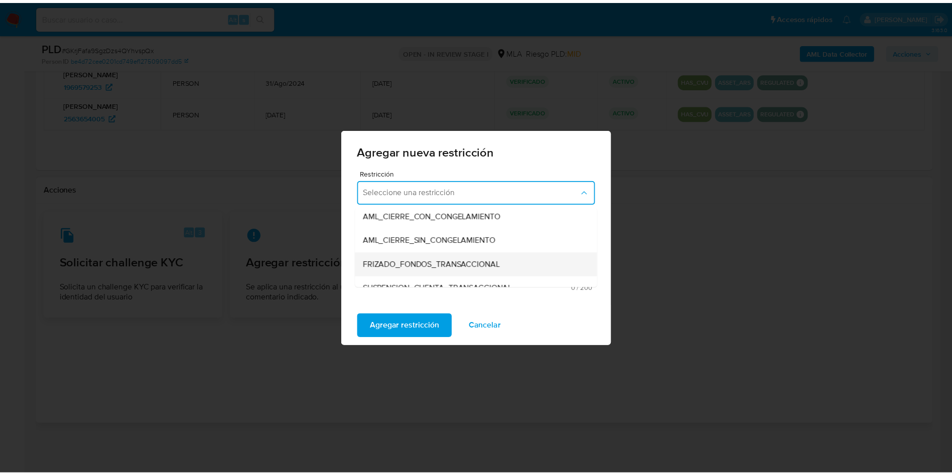
scroll to position [150, 0]
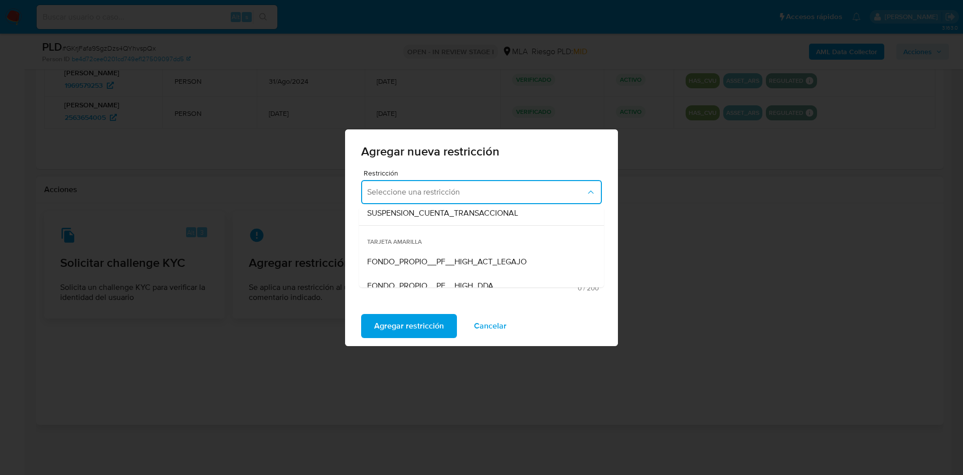
drag, startPoint x: 424, startPoint y: 206, endPoint x: 412, endPoint y: 233, distance: 30.3
click at [424, 207] on div "TARJETA ROJA SUSPENSION_CON_RETIROS_SCREENING SUSPENSION_TOTAL_SCREENING AML_CI…" at bounding box center [481, 245] width 245 height 83
click at [411, 215] on span "SUSPENSION_CUENTA_TRANSACCIONAL" at bounding box center [442, 213] width 151 height 10
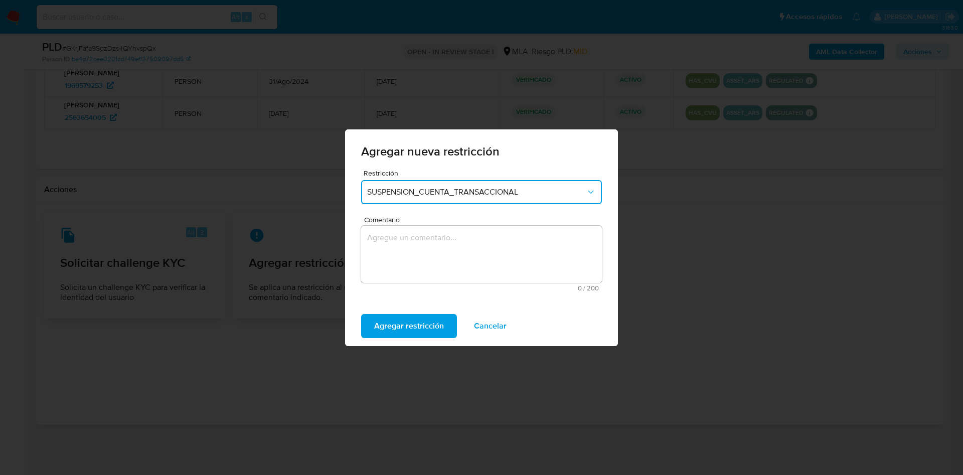
click at [410, 245] on textarea "Comentario" at bounding box center [481, 254] width 241 height 57
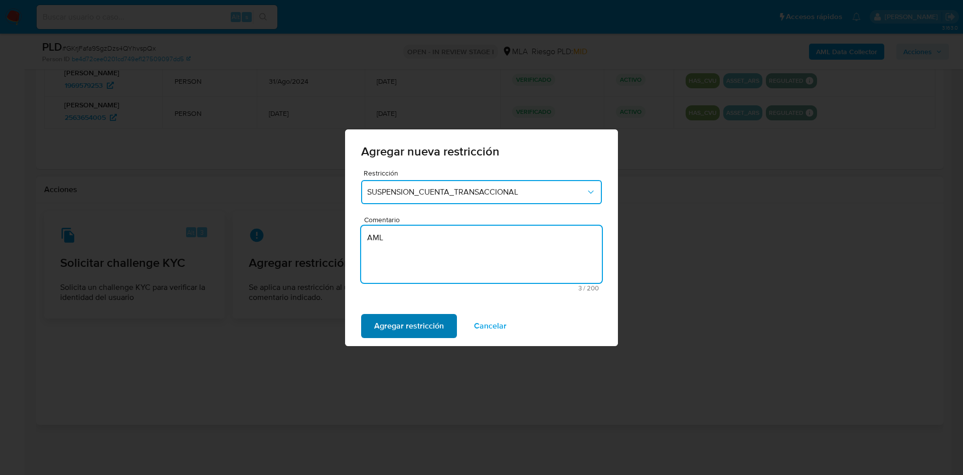
type textarea "AML"
click at [413, 325] on span "Agregar restricción" at bounding box center [409, 326] width 70 height 22
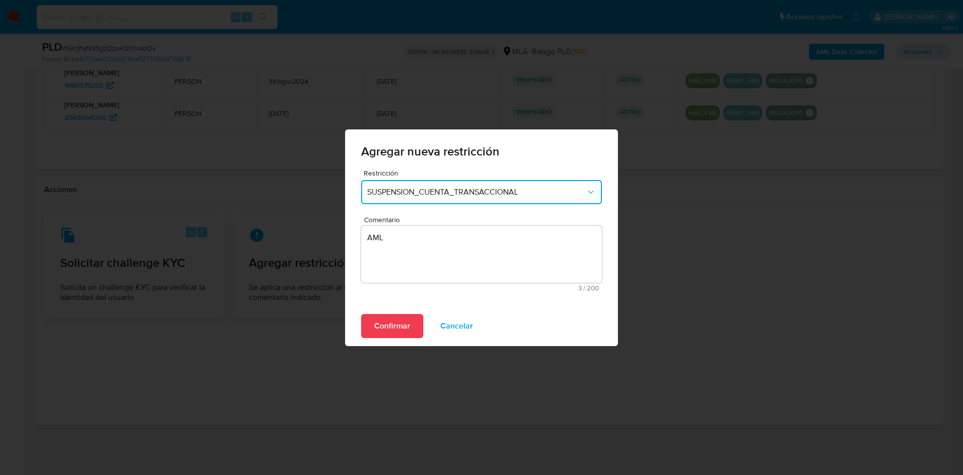
drag, startPoint x: 397, startPoint y: 324, endPoint x: 376, endPoint y: 345, distance: 30.2
click at [396, 324] on span "Confirmar" at bounding box center [392, 326] width 36 height 22
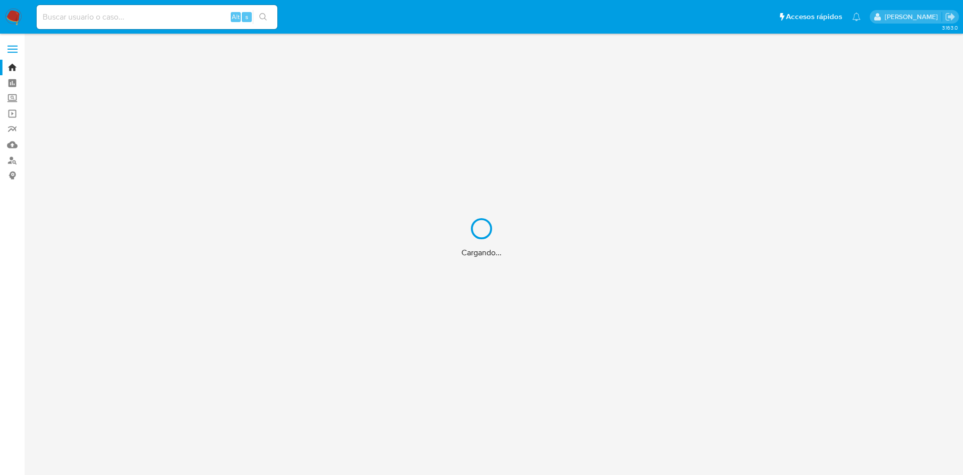
click at [155, 23] on div "Cargando..." at bounding box center [481, 237] width 963 height 475
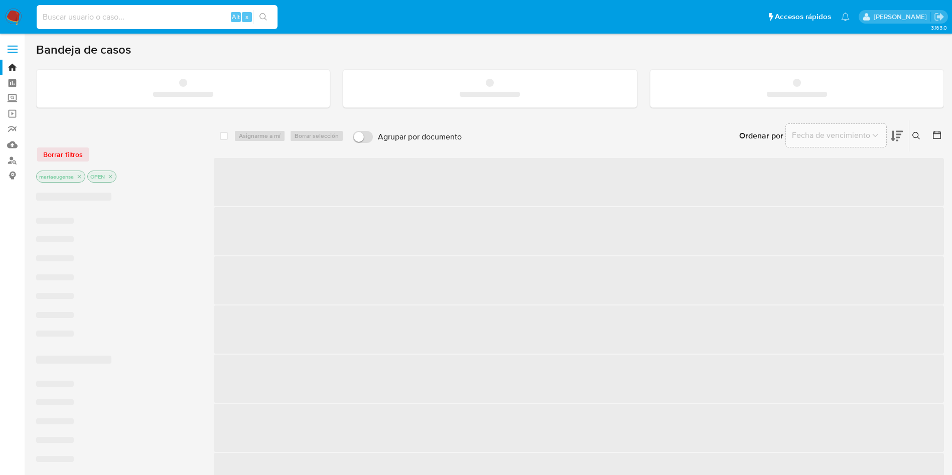
click at [155, 23] on input at bounding box center [157, 17] width 241 height 13
paste input "RKx1P4L2TUVEoBgYgAVH7CPe"
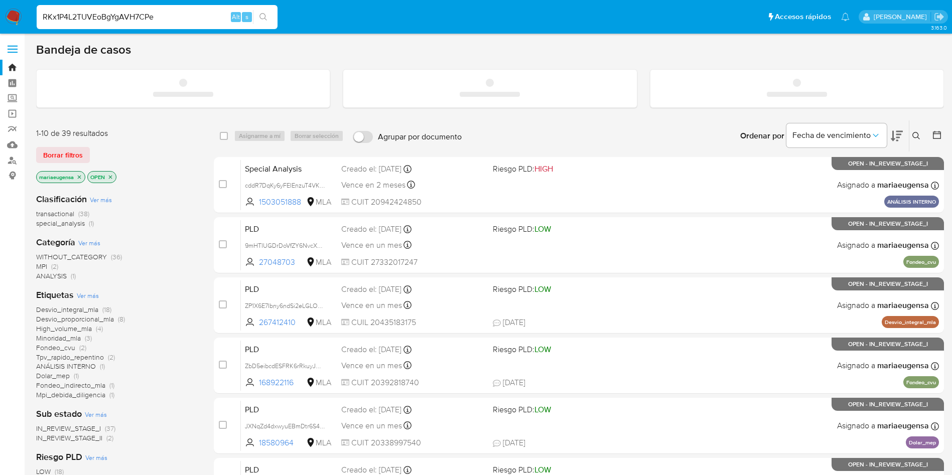
type input "RKx1P4L2TUVEoBgYgAVH7CPe"
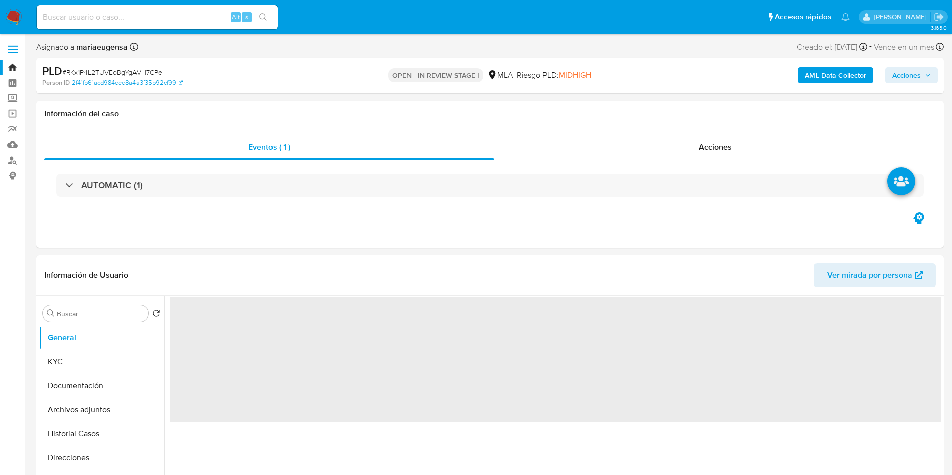
select select "10"
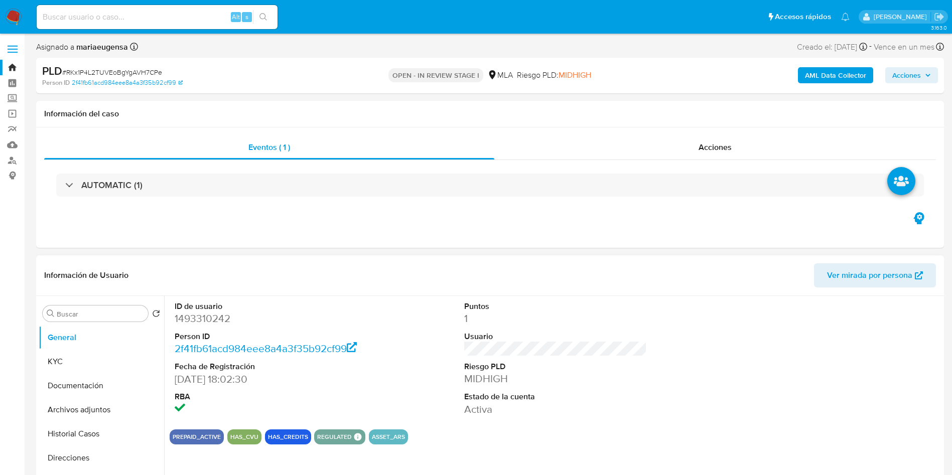
click at [199, 318] on dd "1493310242" at bounding box center [266, 318] width 183 height 14
copy dd "1493310242"
drag, startPoint x: 107, startPoint y: 353, endPoint x: 102, endPoint y: 359, distance: 7.1
click at [107, 351] on button "KYC" at bounding box center [97, 362] width 117 height 24
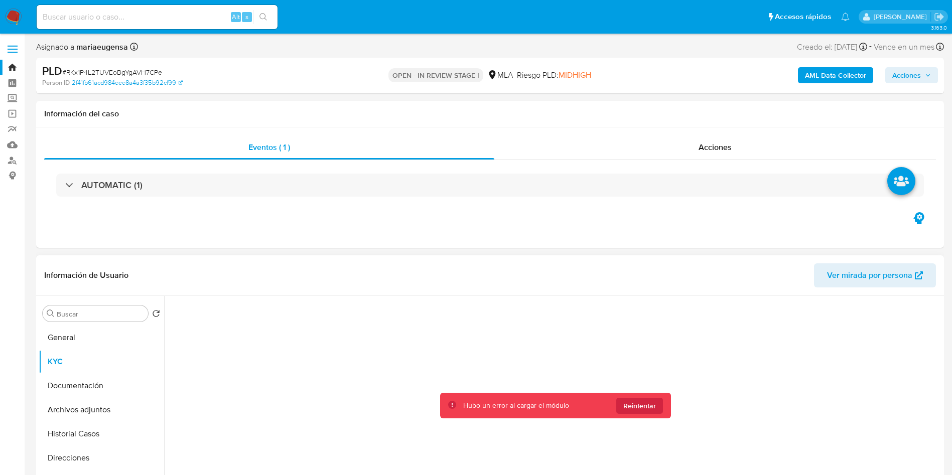
click at [643, 351] on div "Hubo un error al cargar el módulo Reintentar" at bounding box center [555, 406] width 231 height 26
click at [647, 351] on span "Reintentar" at bounding box center [639, 406] width 33 height 16
click at [642, 351] on span "Reintentar" at bounding box center [639, 406] width 33 height 16
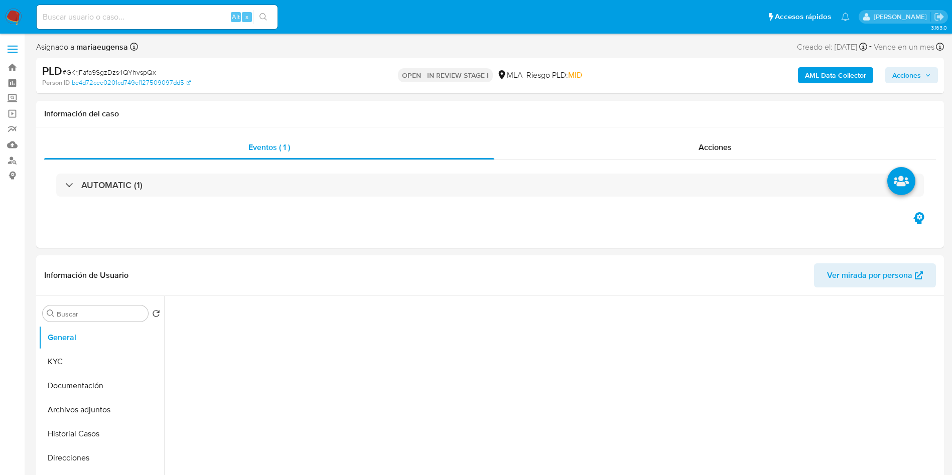
select select "10"
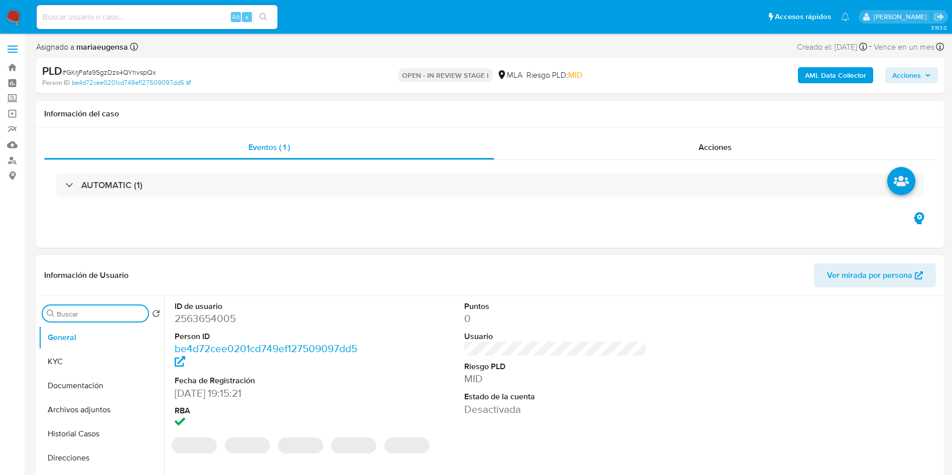
click at [81, 312] on input "Buscar" at bounding box center [100, 313] width 87 height 9
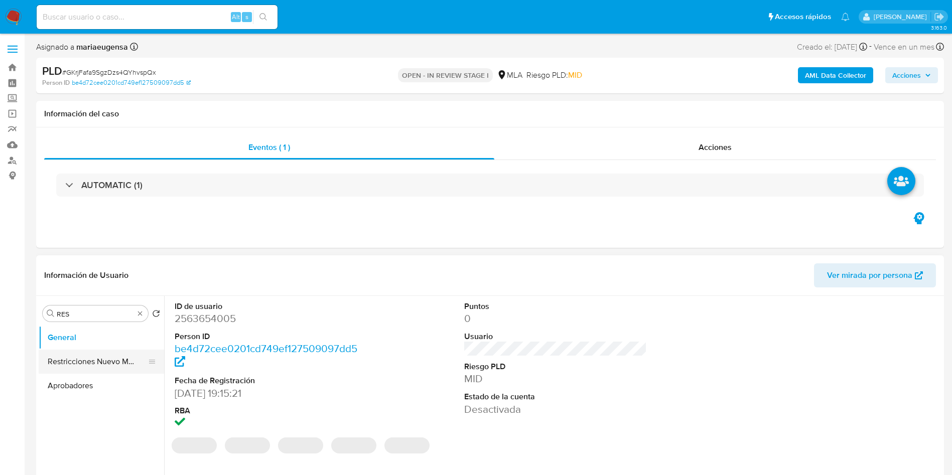
click at [98, 360] on button "Restricciones Nuevo Mundo" at bounding box center [97, 362] width 117 height 24
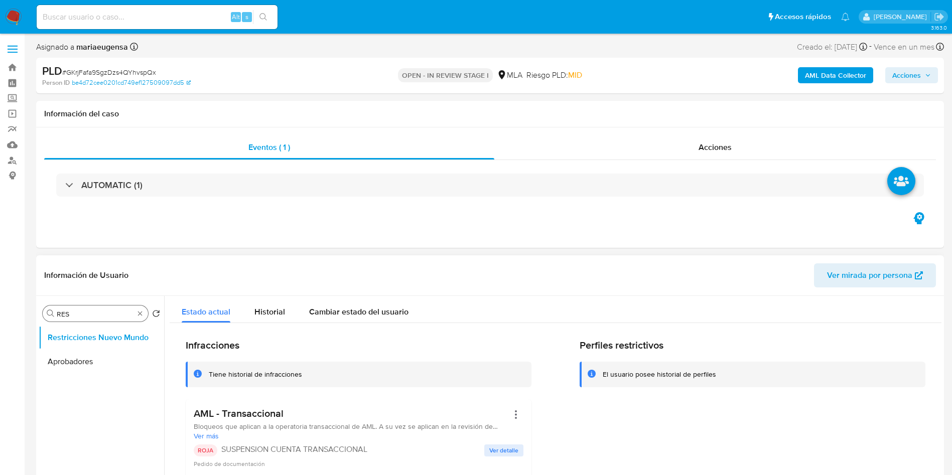
click at [92, 321] on div "Buscar RES" at bounding box center [95, 313] width 105 height 16
click at [93, 318] on div "Buscar RES" at bounding box center [95, 313] width 105 height 16
click at [92, 311] on input "RES" at bounding box center [95, 313] width 77 height 9
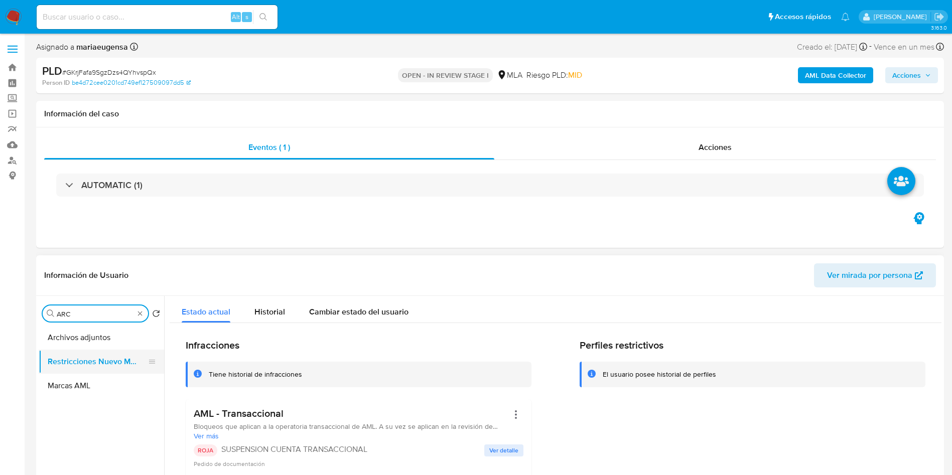
type input "ARC"
click at [85, 358] on button "Restricciones Nuevo Mundo" at bounding box center [97, 362] width 117 height 24
click at [95, 335] on button "Archivos adjuntos" at bounding box center [97, 338] width 117 height 24
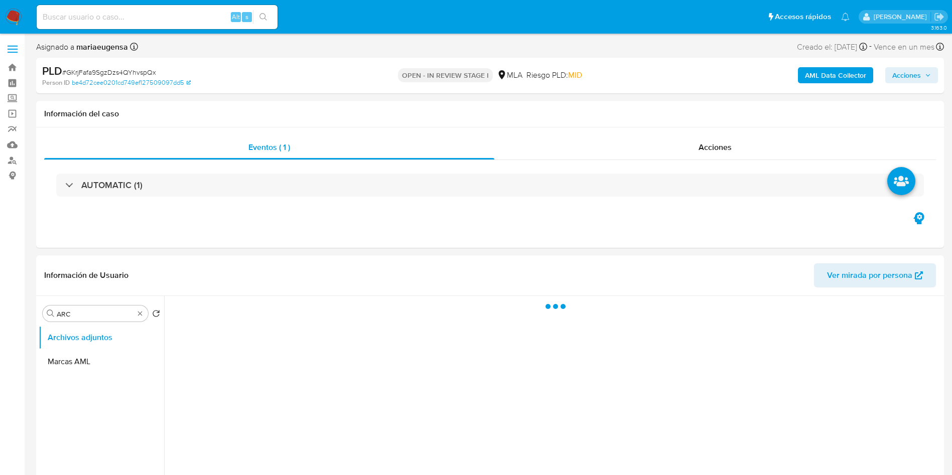
click at [905, 69] on span "Acciones" at bounding box center [906, 75] width 29 height 16
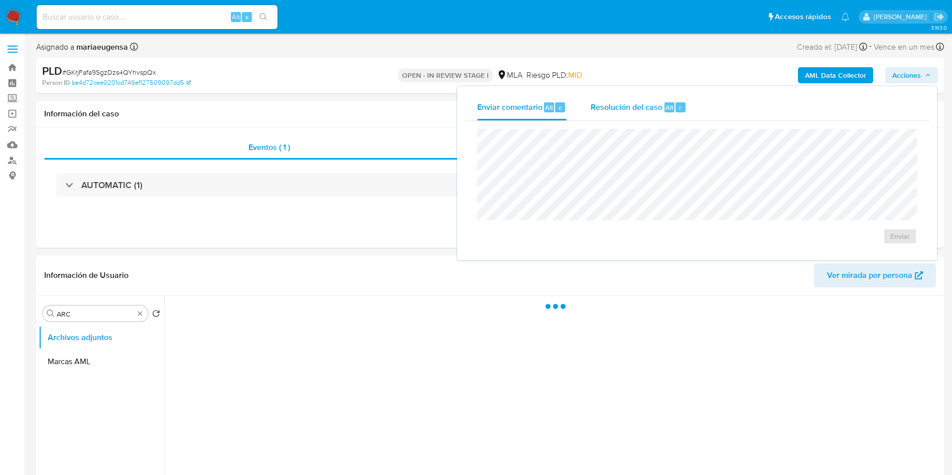
click at [659, 112] on span "Resolución del caso" at bounding box center [626, 107] width 72 height 12
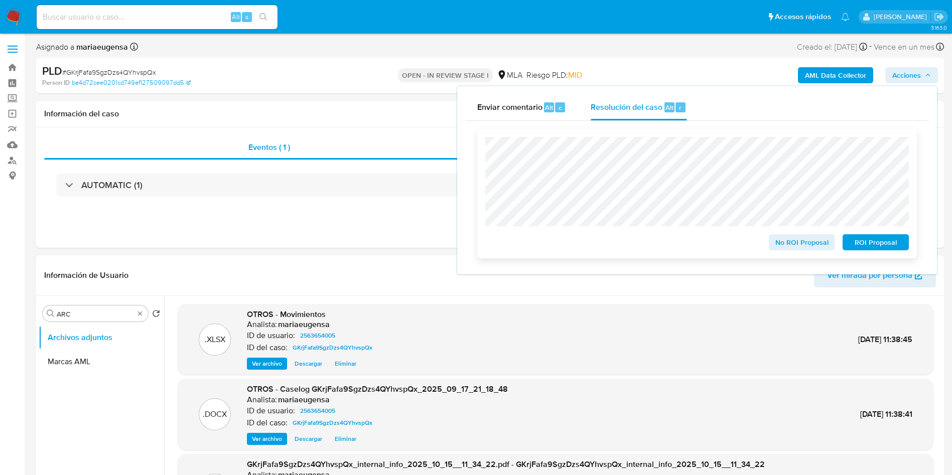
click at [866, 245] on span "ROI Proposal" at bounding box center [875, 242] width 52 height 14
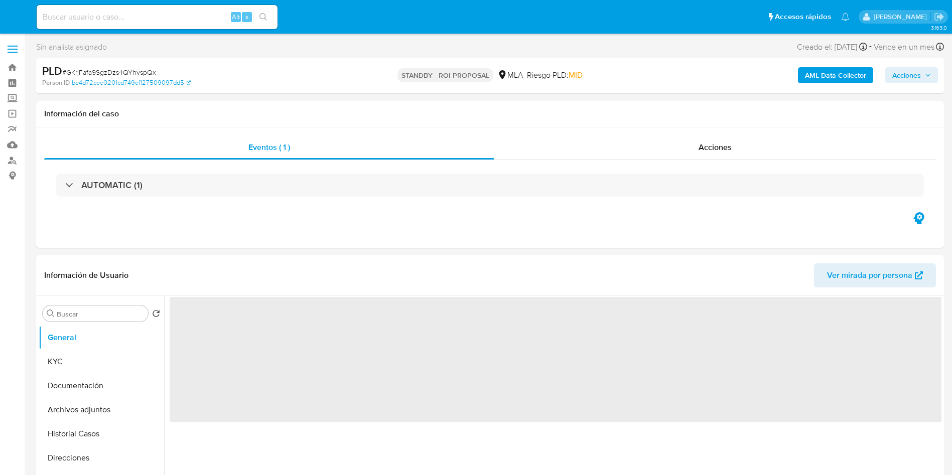
select select "10"
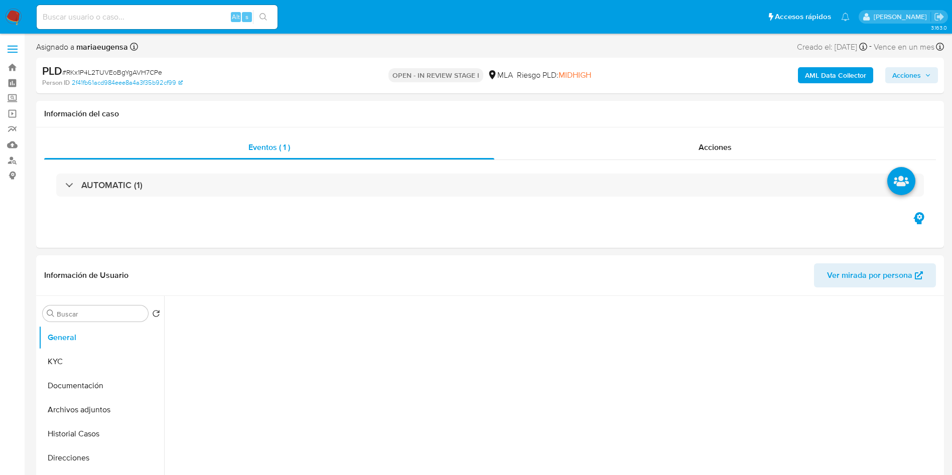
select select "10"
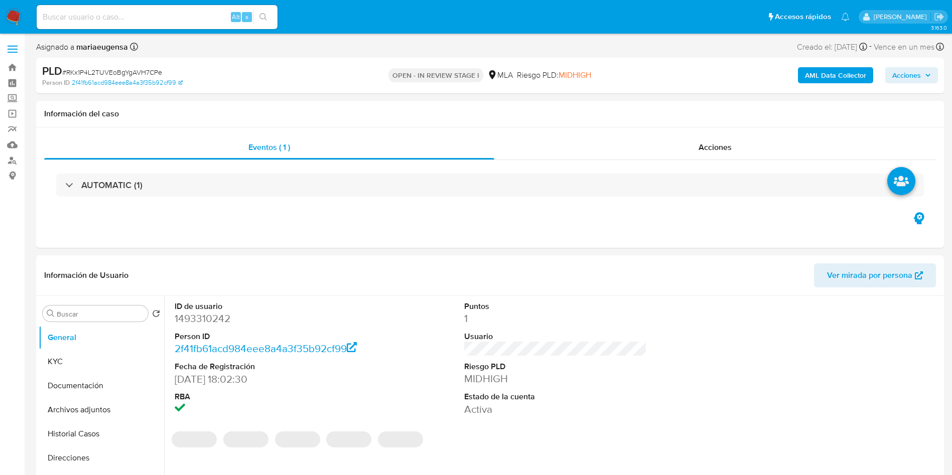
click at [136, 68] on span "# RKx1P4L2TUVEoBgYgAVH7CPe" at bounding box center [112, 72] width 100 height 10
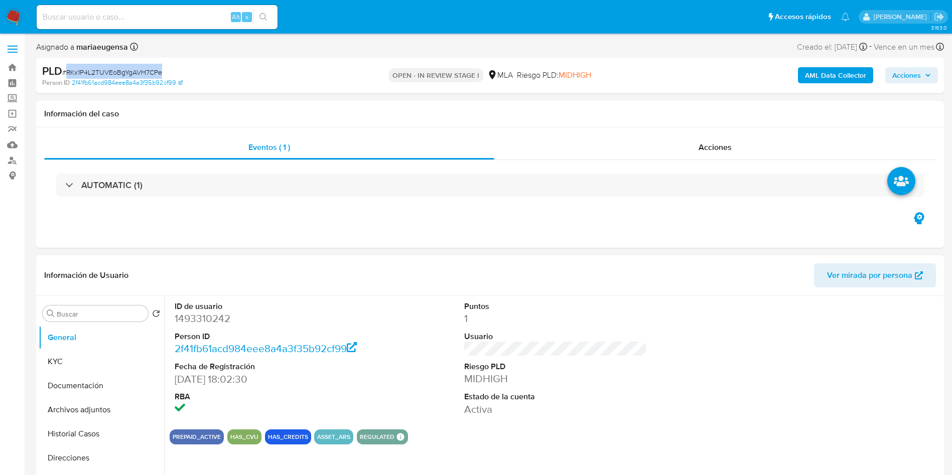
copy span "RKx1P4L2TUVEoBgYgAVH7CPe"
click at [206, 317] on dd "1493310242" at bounding box center [266, 318] width 183 height 14
copy dd "1493310242"
click at [90, 360] on button "KYC" at bounding box center [97, 362] width 117 height 24
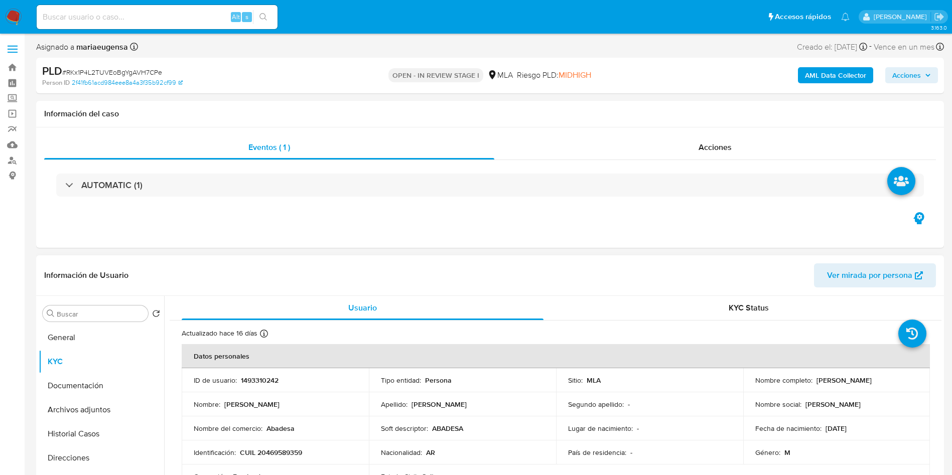
scroll to position [75, 0]
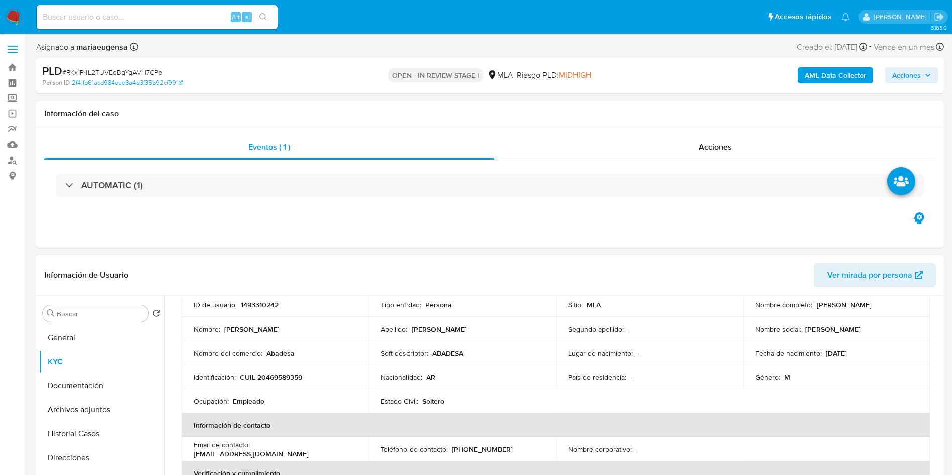
drag, startPoint x: 813, startPoint y: 307, endPoint x: 878, endPoint y: 306, distance: 65.2
click at [878, 306] on div "Nombre completo : Ian Lian Pintos Rey" at bounding box center [836, 304] width 163 height 9
copy p "[PERSON_NAME]"
click at [273, 383] on td "Identificación : CUIL 20469589359" at bounding box center [275, 377] width 187 height 24
click at [277, 377] on p "CUIL 20469589359" at bounding box center [271, 377] width 62 height 9
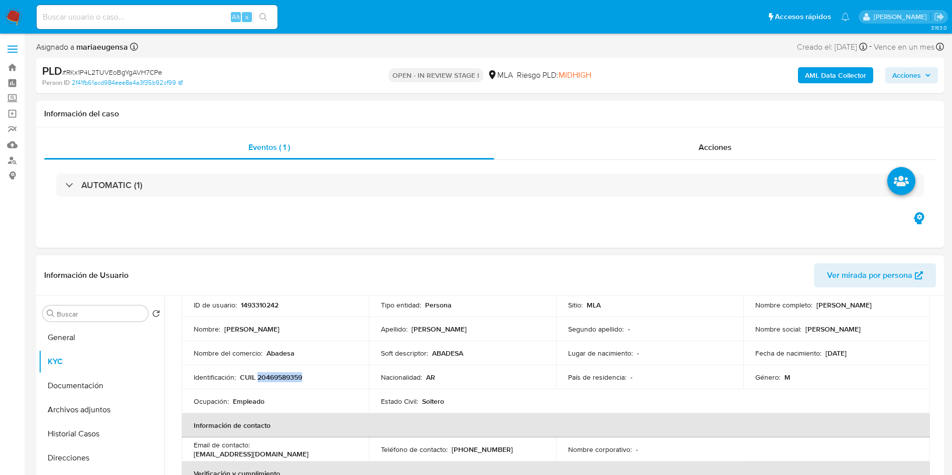
click at [277, 377] on p "CUIL 20469589359" at bounding box center [271, 377] width 62 height 9
copy p "20469589359"
click at [283, 350] on p "Abadesa" at bounding box center [280, 353] width 28 height 9
copy p "Abadesa"
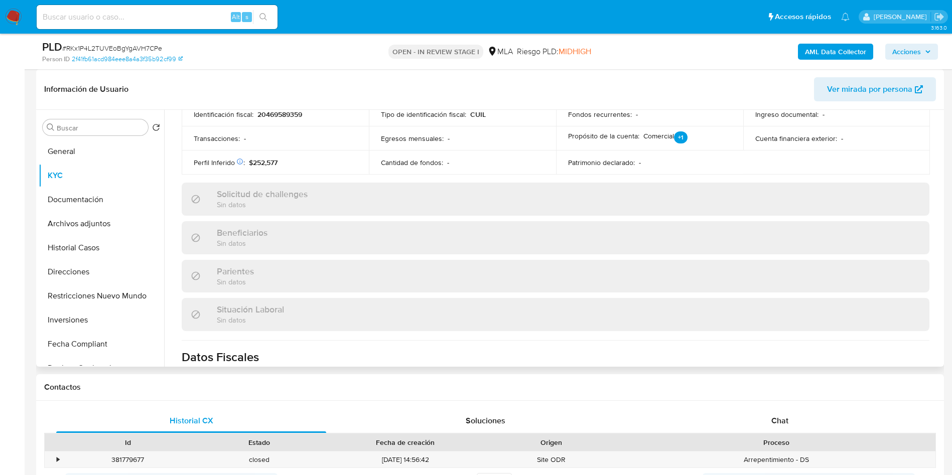
scroll to position [143, 0]
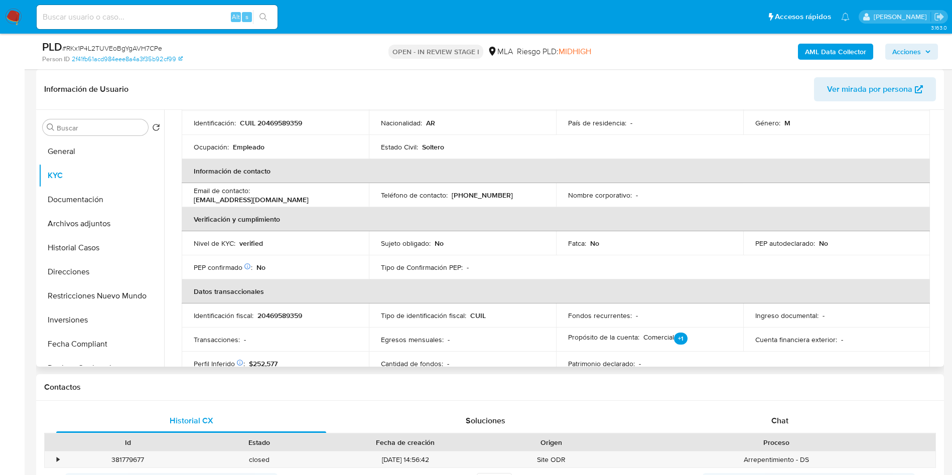
click at [278, 311] on p "20469589359" at bounding box center [279, 315] width 45 height 9
copy p "20469589359"
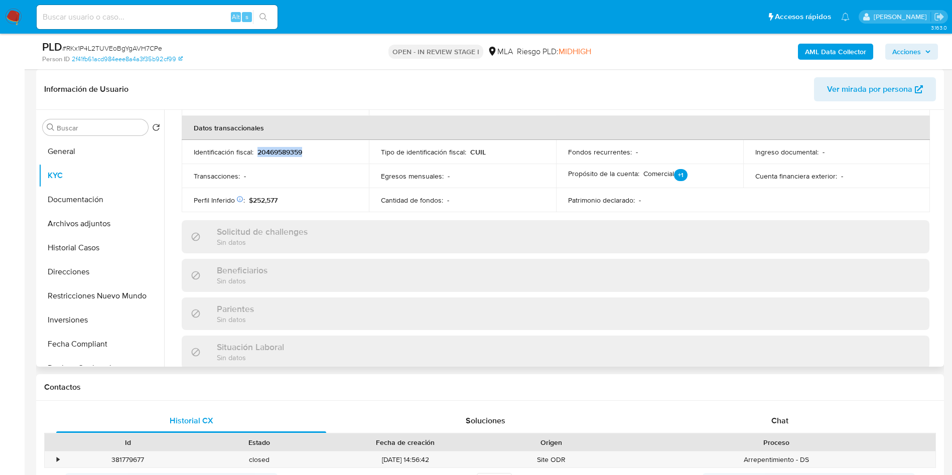
scroll to position [451, 0]
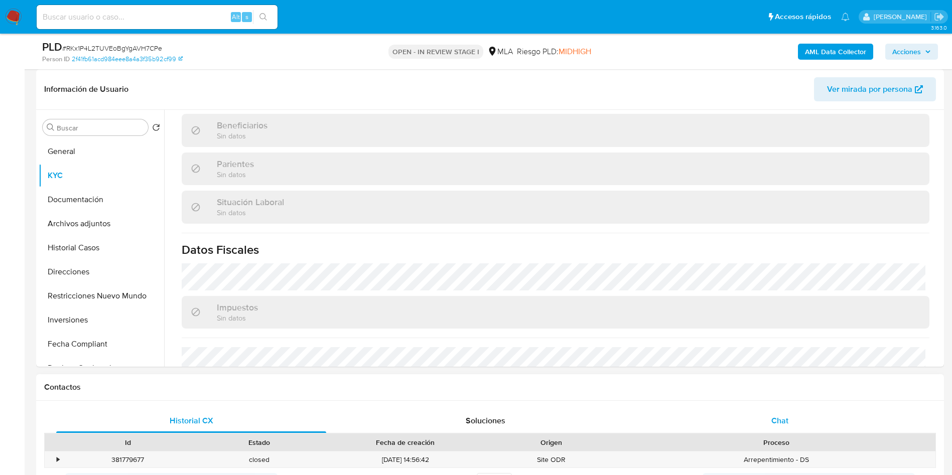
click at [801, 421] on div "Chat" at bounding box center [780, 421] width 270 height 24
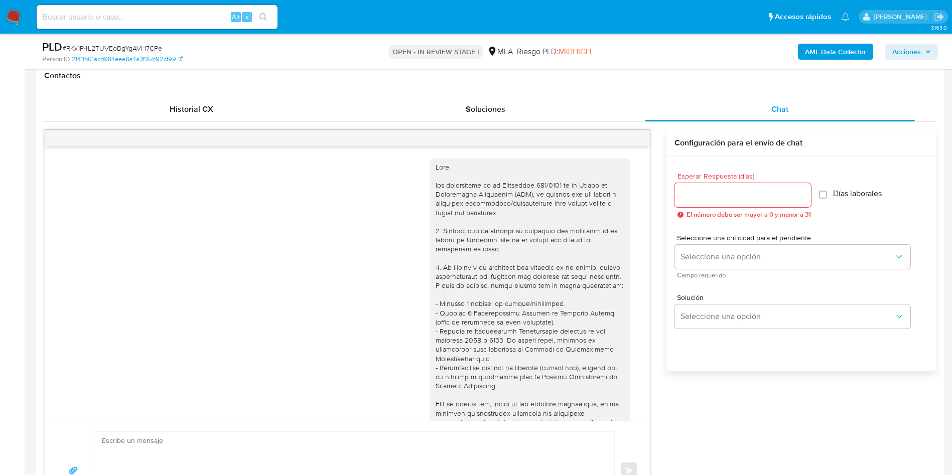
scroll to position [435, 0]
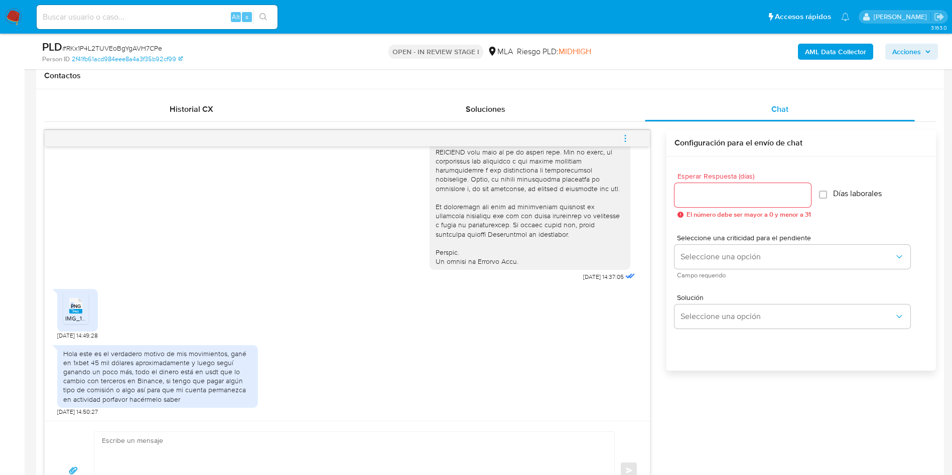
click at [72, 309] on div "PNG PNG" at bounding box center [75, 305] width 21 height 20
click at [72, 307] on span "PNG" at bounding box center [76, 306] width 10 height 7
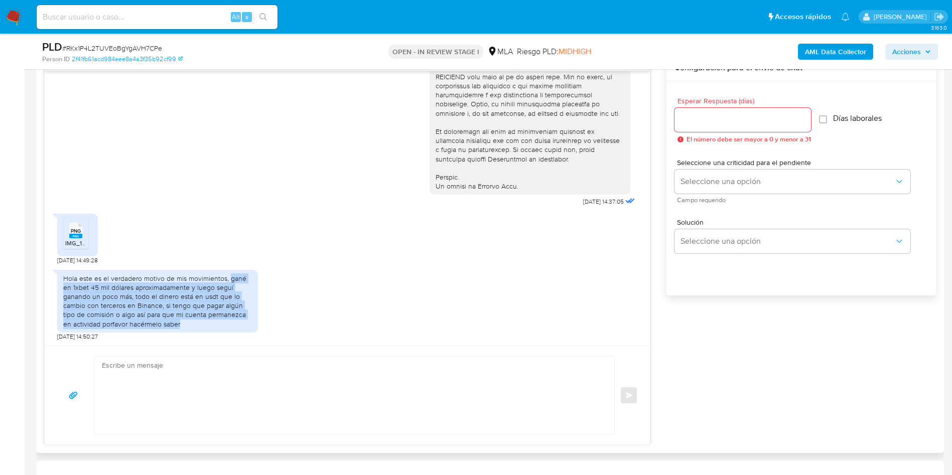
drag, startPoint x: 185, startPoint y: 327, endPoint x: 229, endPoint y: 279, distance: 65.3
click at [229, 279] on div "Hola este es el verdadero motivo de mis movimientos, gané en 1xbet 45 mil dólar…" at bounding box center [157, 301] width 189 height 55
copy div "gané en 1xbet 45 mil dólares aproximadamente y luego seguí ganando un poco más,…"
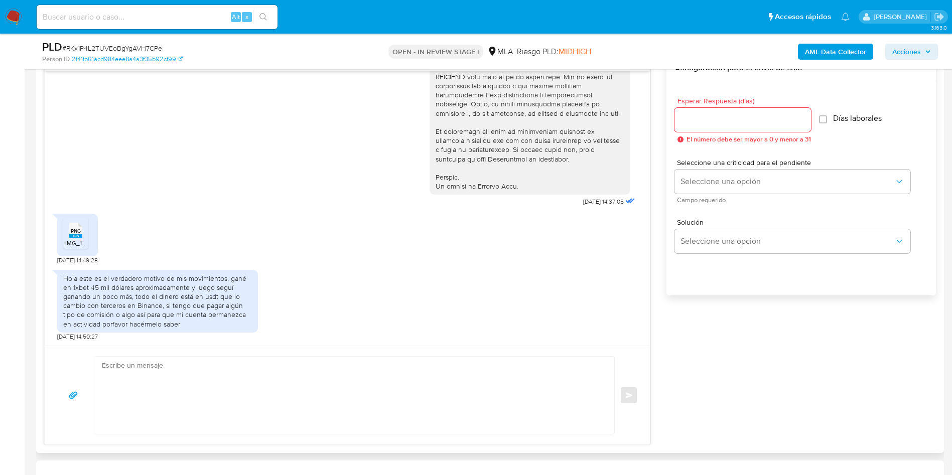
click at [76, 221] on li "PNG PNG IMG_1575.png" at bounding box center [75, 233] width 25 height 31
click at [717, 120] on input "Esperar Respuesta (días)" at bounding box center [742, 119] width 136 height 13
type input "0"
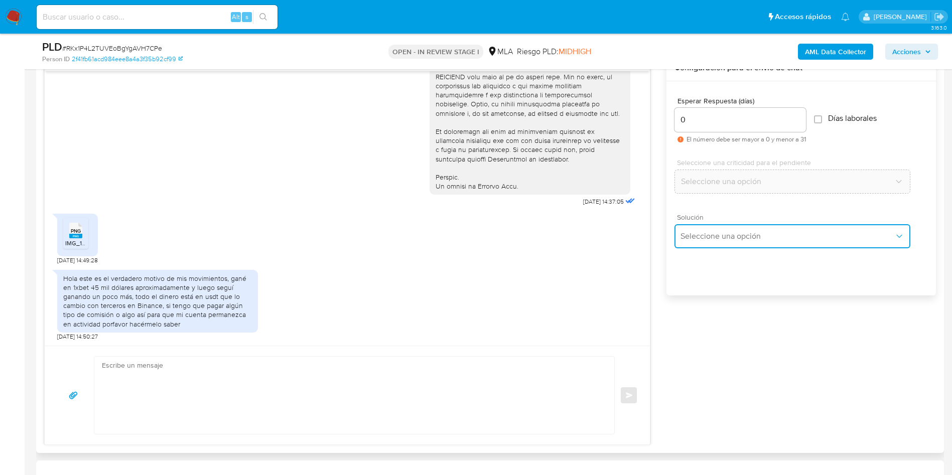
drag, startPoint x: 693, startPoint y: 231, endPoint x: 699, endPoint y: 247, distance: 17.1
click at [694, 231] on span "Seleccione una opción" at bounding box center [787, 236] width 214 height 10
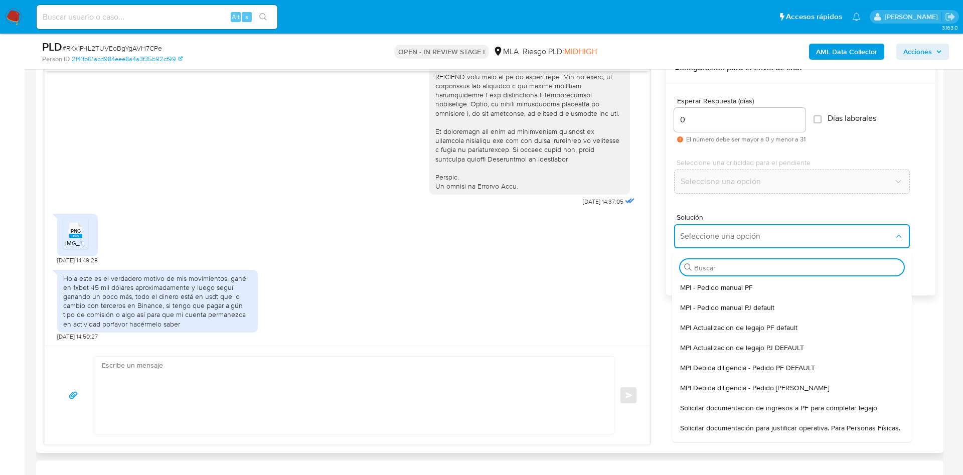
drag, startPoint x: 718, startPoint y: 434, endPoint x: 446, endPoint y: 396, distance: 274.0
click at [710, 432] on span "Solicitar documentación para justificar operativa. Para Personas Físicas." at bounding box center [790, 427] width 220 height 9
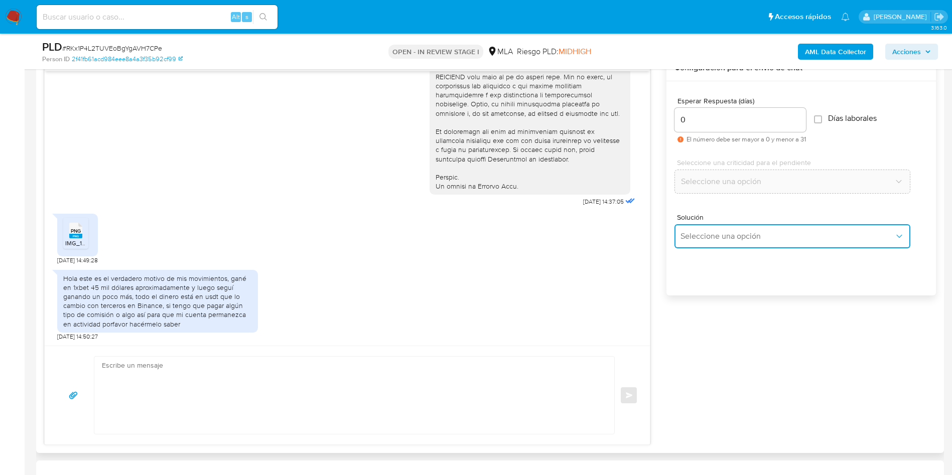
type textarea "Hola,En función de las operaciones registradas en tu cuenta de Mercado Pago, ne…"
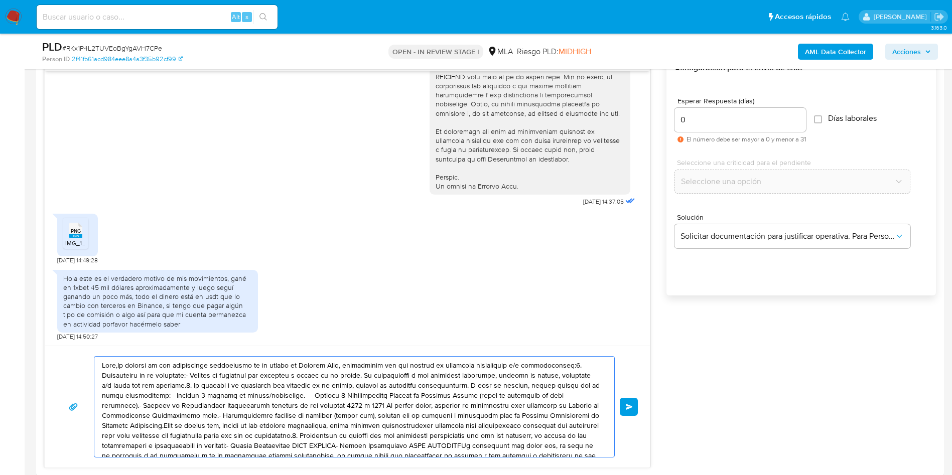
click at [390, 392] on textarea at bounding box center [352, 407] width 500 height 100
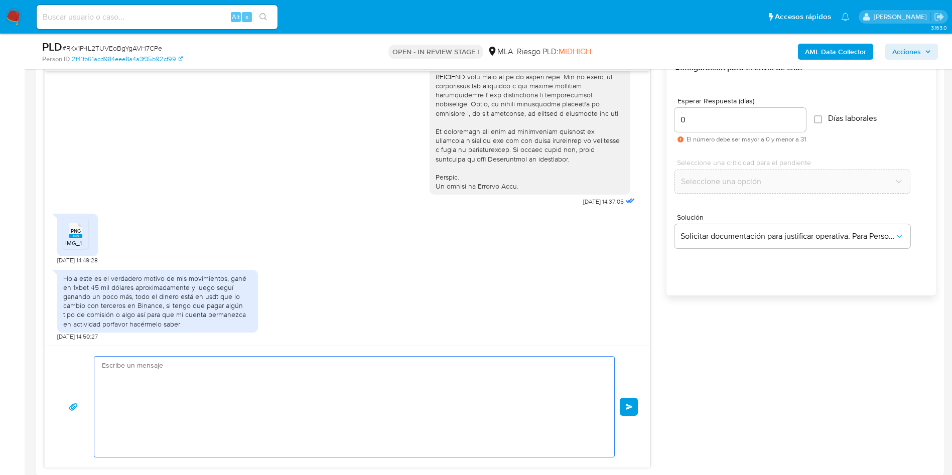
paste textarea "Hola, Muchas gracias por la respuesta. Analizamos tu caso y notamos que la info…"
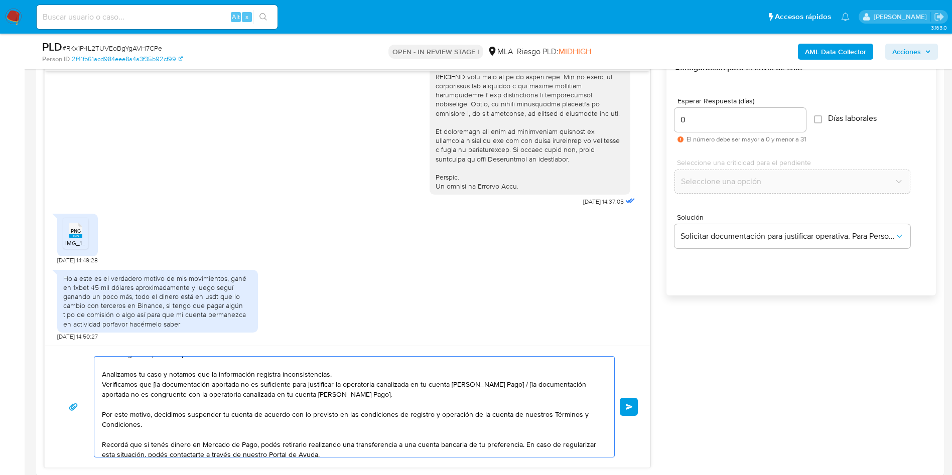
scroll to position [0, 0]
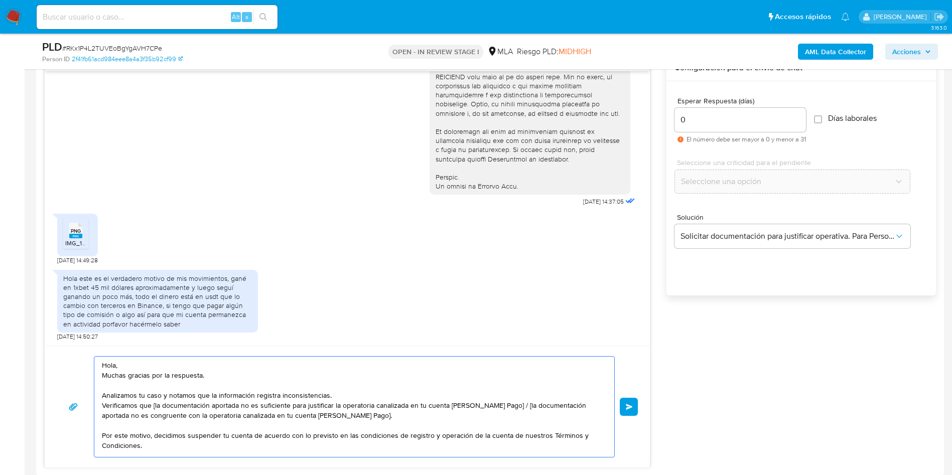
drag, startPoint x: 179, startPoint y: 346, endPoint x: 170, endPoint y: 357, distance: 13.9
click at [179, 347] on div "Hola, Muchas gracias por la respuesta. Analizamos tu caso y notamos que la info…" at bounding box center [347, 407] width 605 height 122
click at [170, 357] on textarea "Hola, Muchas gracias por la respuesta. Analizamos tu caso y notamos que la info…" at bounding box center [352, 407] width 500 height 100
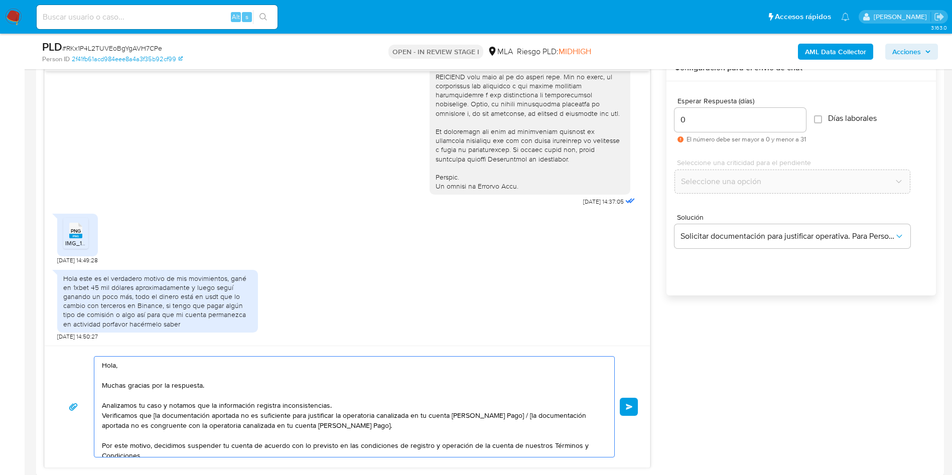
click at [154, 416] on textarea "Hola, Muchas gracias por la respuesta. Analizamos tu caso y notamos que la info…" at bounding box center [352, 407] width 500 height 100
drag, startPoint x: 288, startPoint y: 415, endPoint x: 293, endPoint y: 415, distance: 5.0
click at [290, 415] on textarea "Hola, Muchas gracias por la respuesta. Analizamos tu caso y notamos que la info…" at bounding box center [352, 407] width 500 height 100
click at [361, 417] on textarea "Hola, Muchas gracias por la respuesta. Analizamos tu caso y notamos que la info…" at bounding box center [352, 407] width 500 height 100
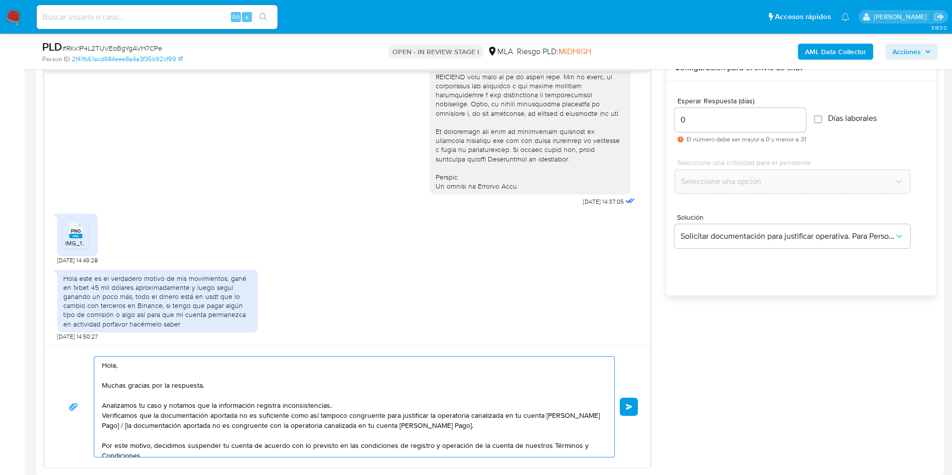
drag, startPoint x: 460, startPoint y: 429, endPoint x: 117, endPoint y: 426, distance: 343.1
click at [117, 426] on textarea "Hola, Muchas gracias por la respuesta. Analizamos tu caso y notamos que la info…" at bounding box center [352, 407] width 500 height 100
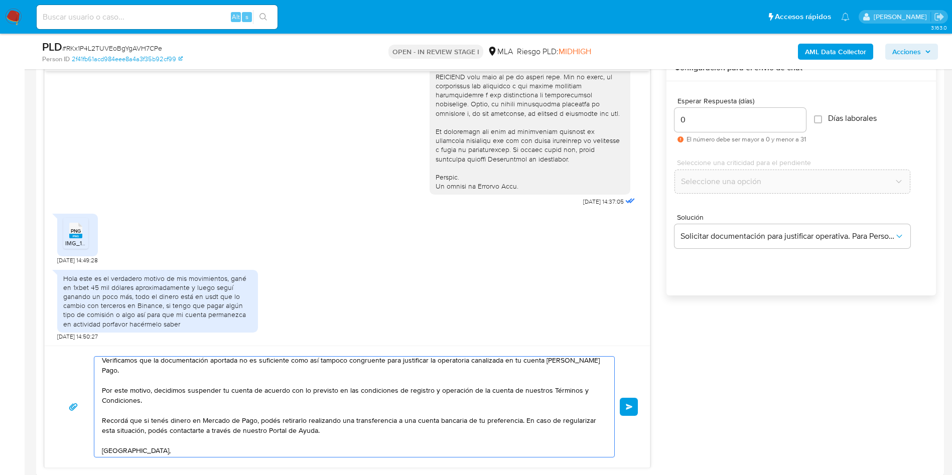
scroll to position [75, 0]
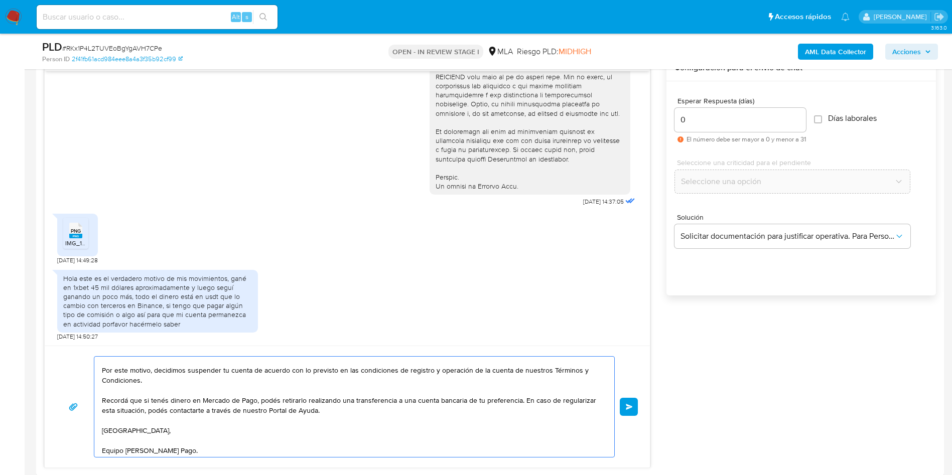
click at [137, 430] on textarea "Hola, Muchas gracias por la respuesta. Analizamos tu caso y notamos que la info…" at bounding box center [352, 407] width 500 height 100
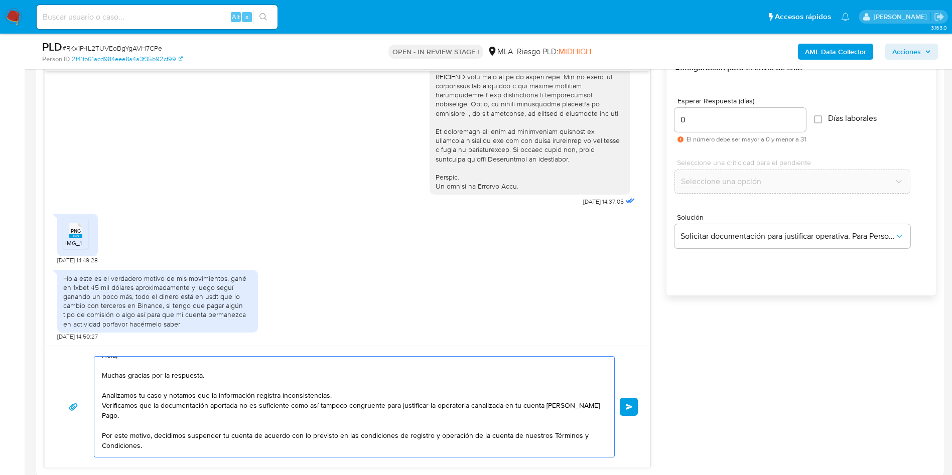
scroll to position [0, 0]
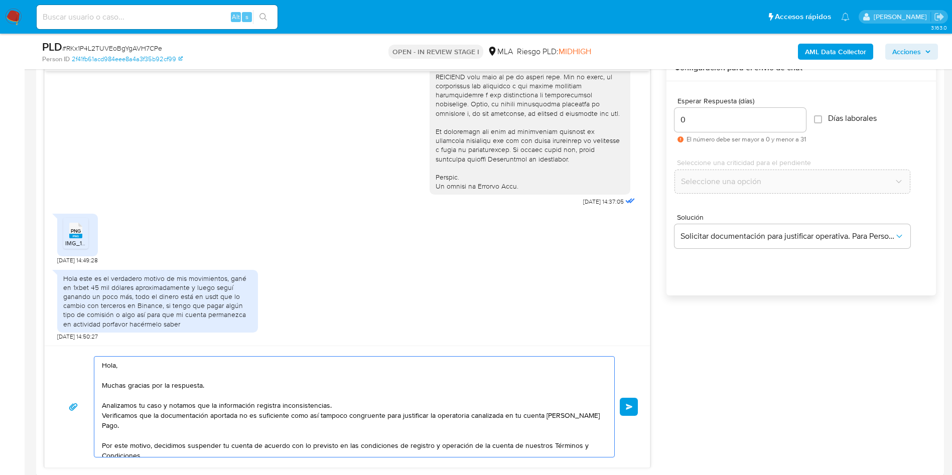
drag, startPoint x: 206, startPoint y: 452, endPoint x: 47, endPoint y: 344, distance: 192.7
click at [47, 344] on div "17/09/2025 14:37:05 PNG PNG IMG_1575.png 20/09/2025 14:49:28 Hola este es el ve…" at bounding box center [347, 261] width 606 height 413
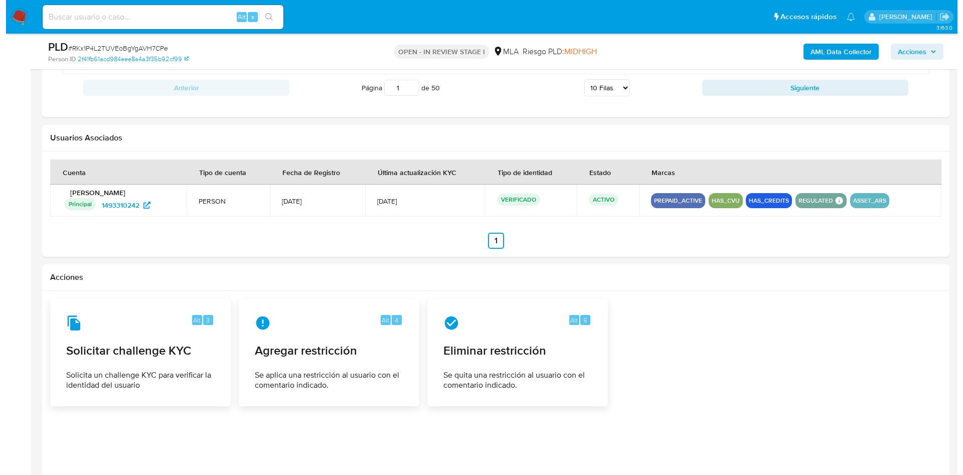
scroll to position [1558, 0]
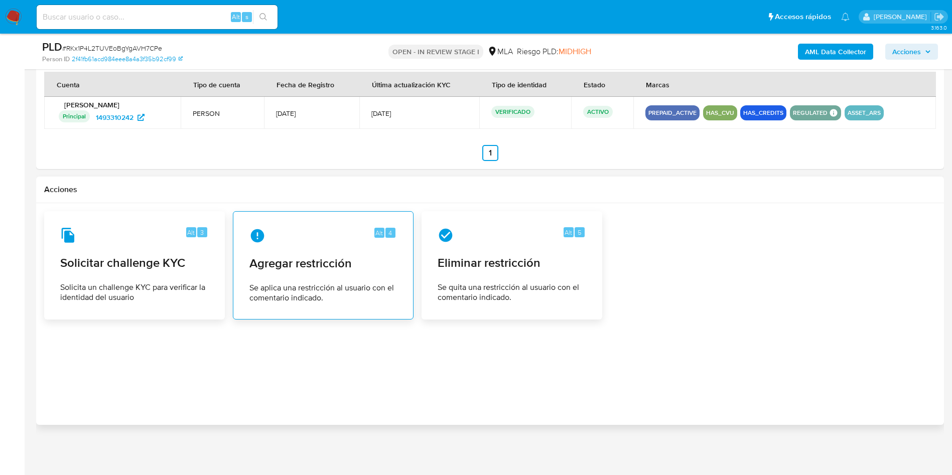
type textarea "Hola, Muchas gracias por la respuesta. Analizamos tu caso y notamos que la info…"
click at [312, 273] on div "Alt 4 Agregar restricción Se aplica una restricción al usuario con el comentari…" at bounding box center [323, 265] width 164 height 91
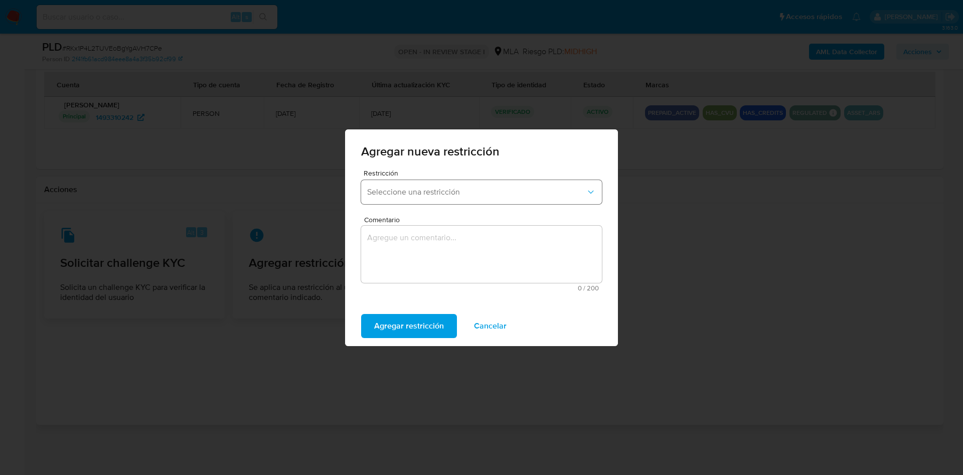
click at [415, 184] on button "Seleccione una restricción" at bounding box center [481, 192] width 241 height 24
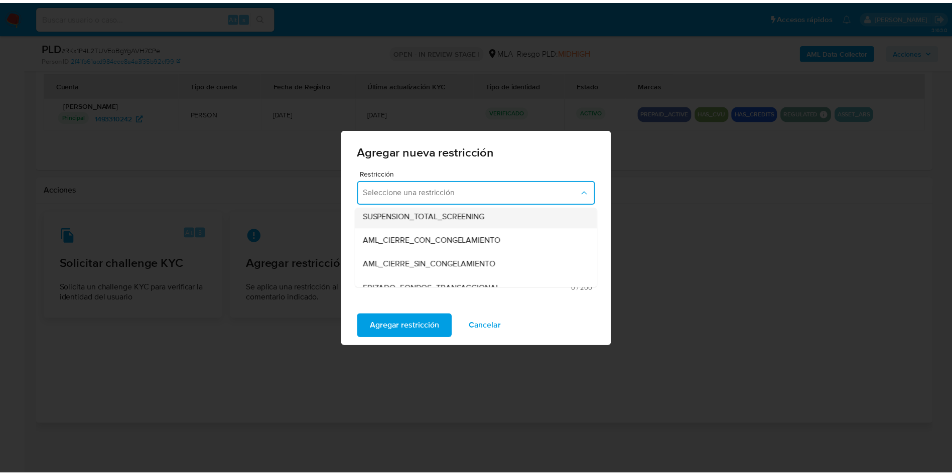
scroll to position [150, 0]
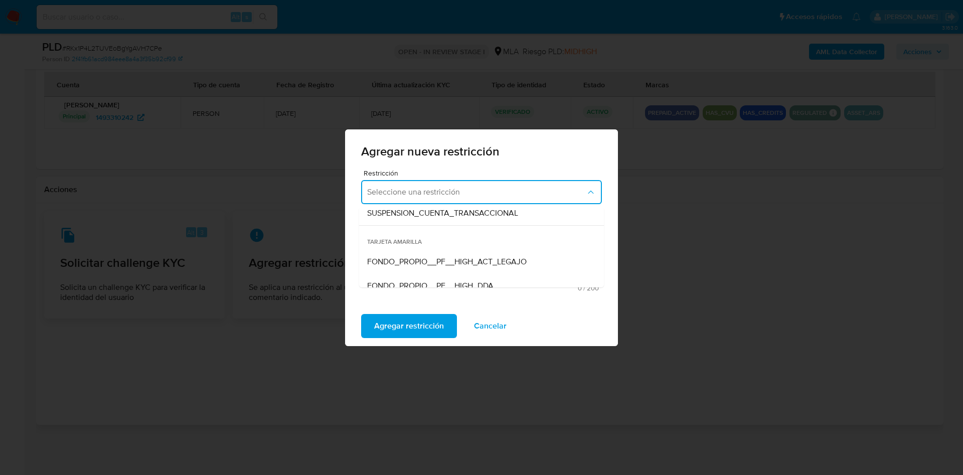
drag, startPoint x: 426, startPoint y: 208, endPoint x: 416, endPoint y: 238, distance: 31.9
click at [427, 208] on span "SUSPENSION_CUENTA_TRANSACCIONAL" at bounding box center [442, 213] width 151 height 10
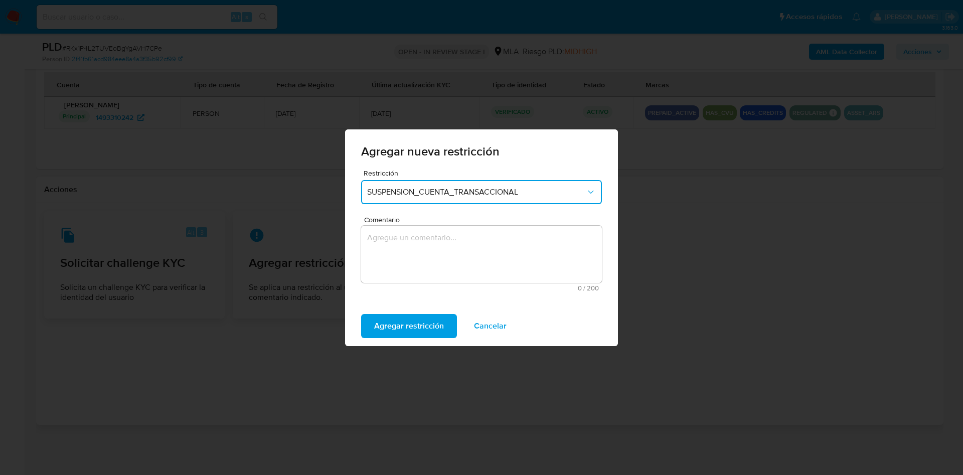
click at [410, 250] on textarea "Comentario" at bounding box center [481, 254] width 241 height 57
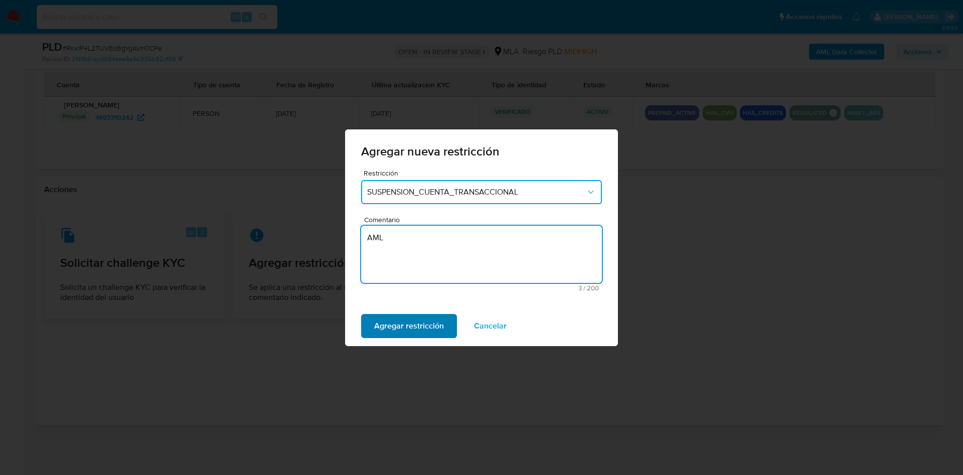
type textarea "AML"
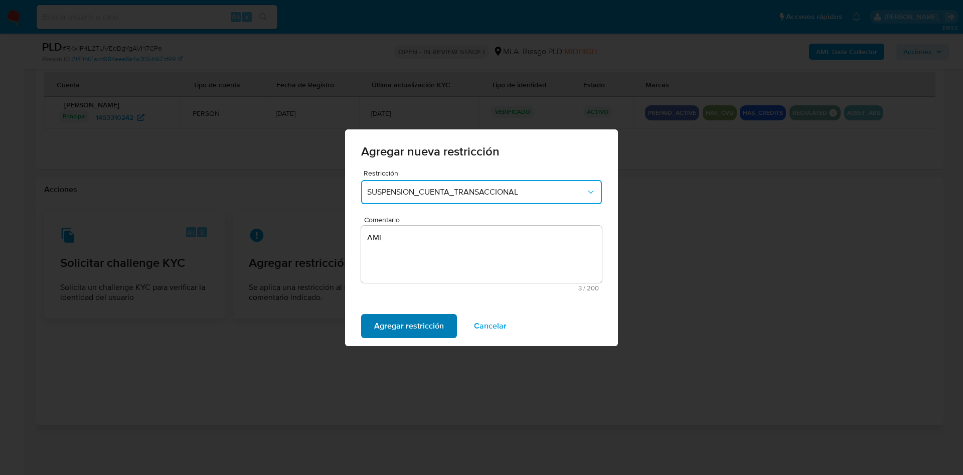
click at [399, 322] on span "Agregar restricción" at bounding box center [409, 326] width 70 height 22
click at [389, 317] on span "Confirmar" at bounding box center [392, 326] width 36 height 22
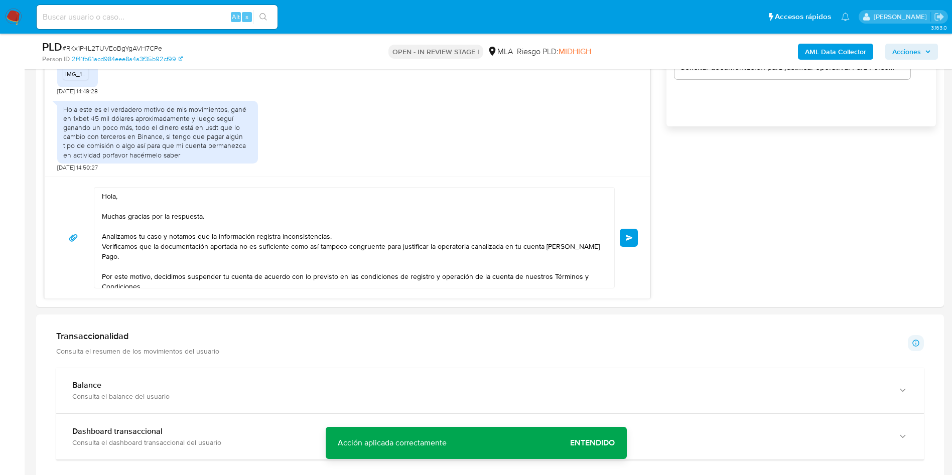
scroll to position [580, 0]
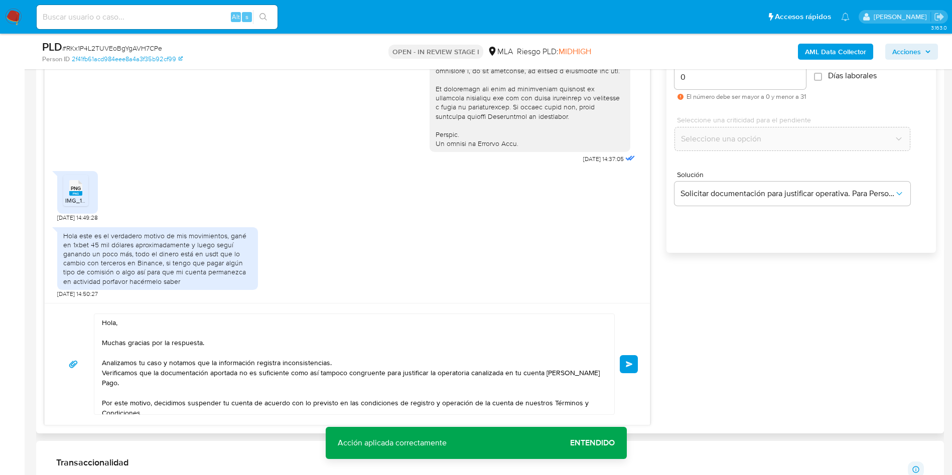
drag, startPoint x: 630, startPoint y: 362, endPoint x: 644, endPoint y: 236, distance: 127.1
click at [630, 361] on span "Enviar" at bounding box center [629, 364] width 7 height 6
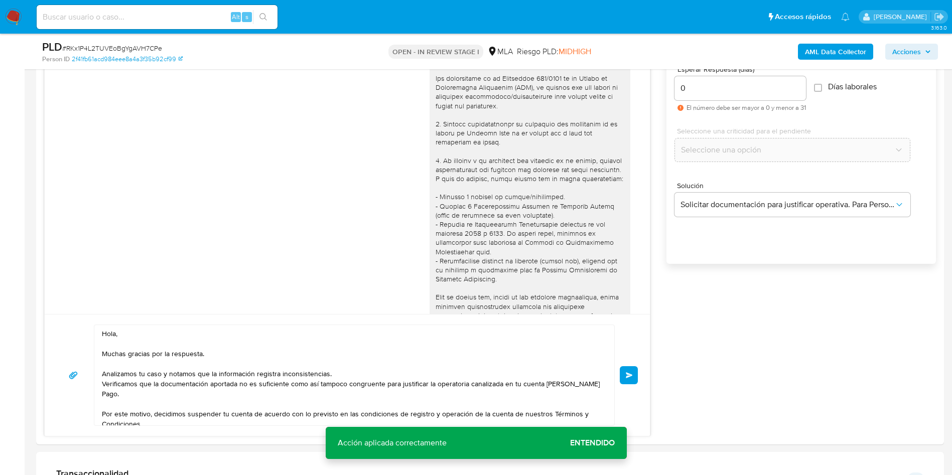
scroll to position [354, 0]
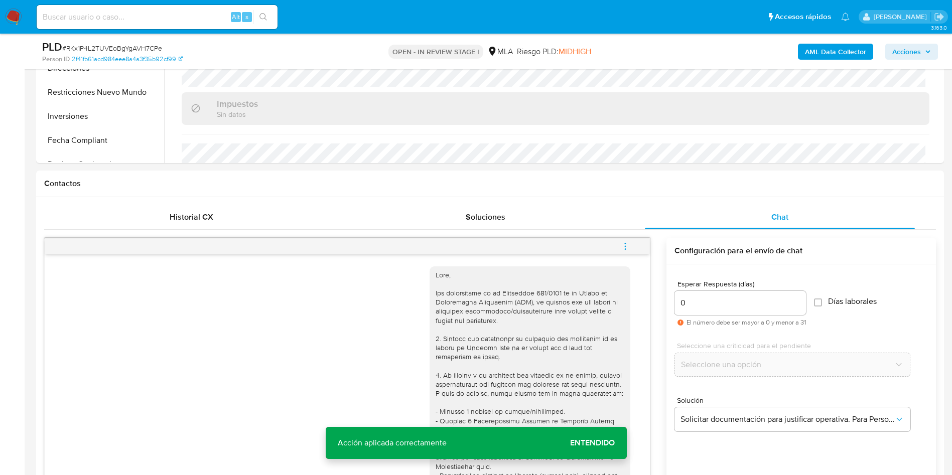
drag, startPoint x: 627, startPoint y: 249, endPoint x: 621, endPoint y: 242, distance: 8.9
click at [626, 249] on icon "menu-action" at bounding box center [624, 246] width 9 height 9
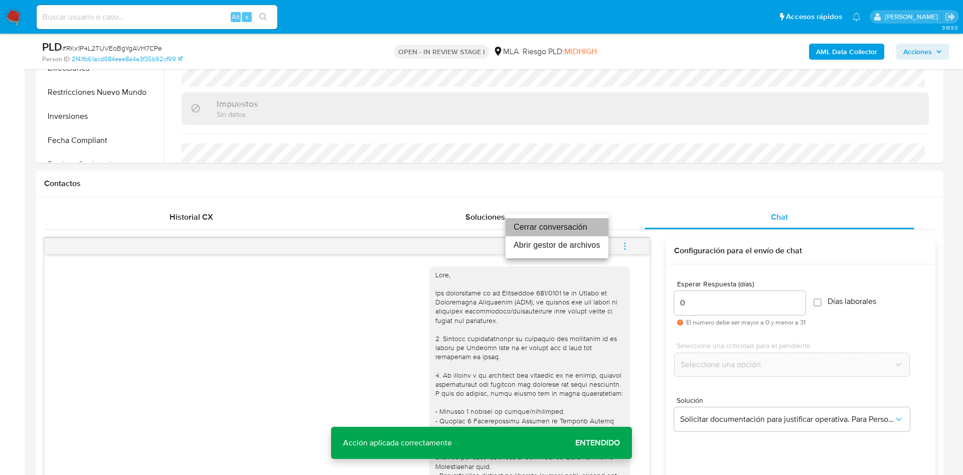
click at [583, 224] on li "Cerrar conversación" at bounding box center [557, 227] width 103 height 18
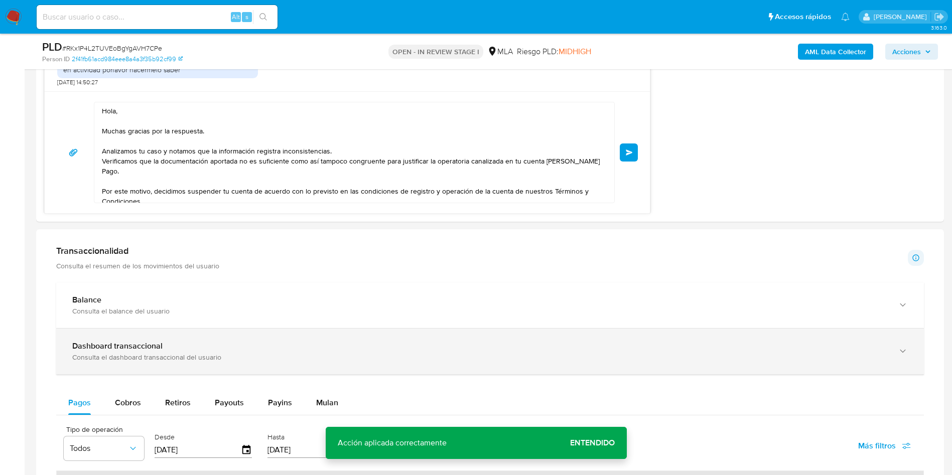
scroll to position [806, 0]
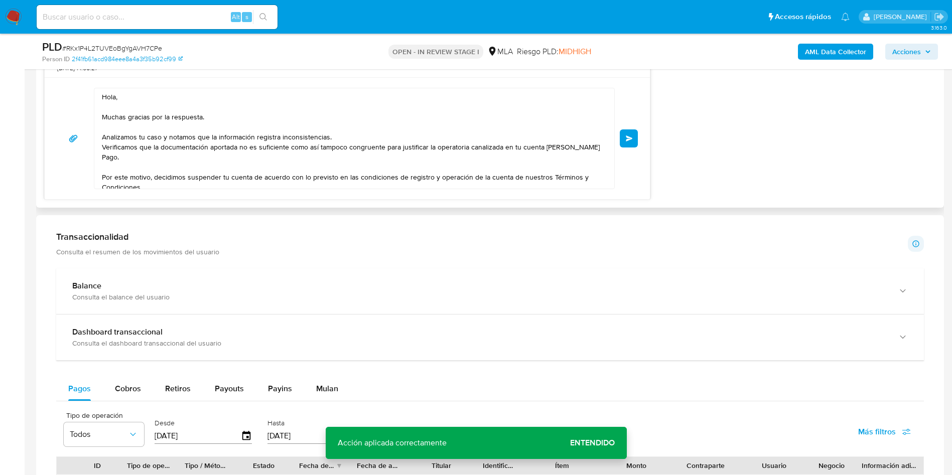
click at [631, 138] on span "Enviar" at bounding box center [629, 138] width 7 height 6
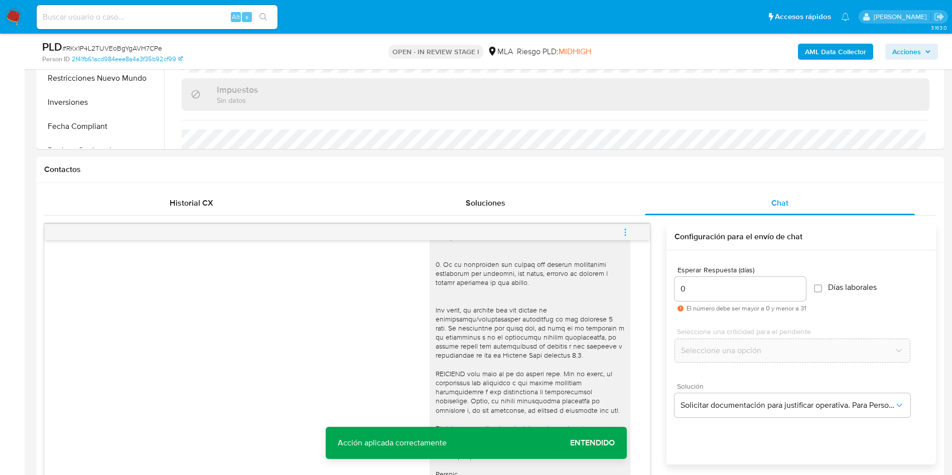
scroll to position [279, 0]
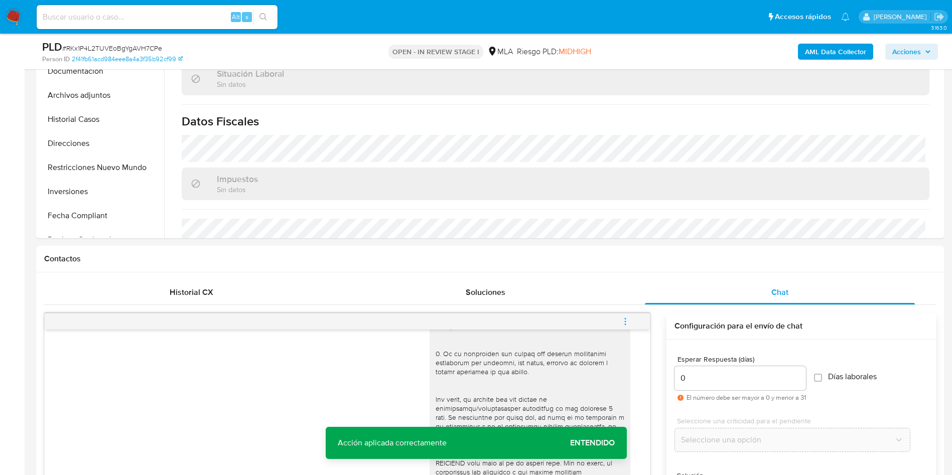
drag, startPoint x: 623, startPoint y: 320, endPoint x: 614, endPoint y: 306, distance: 16.7
click at [620, 317] on icon "menu-action" at bounding box center [624, 321] width 9 height 9
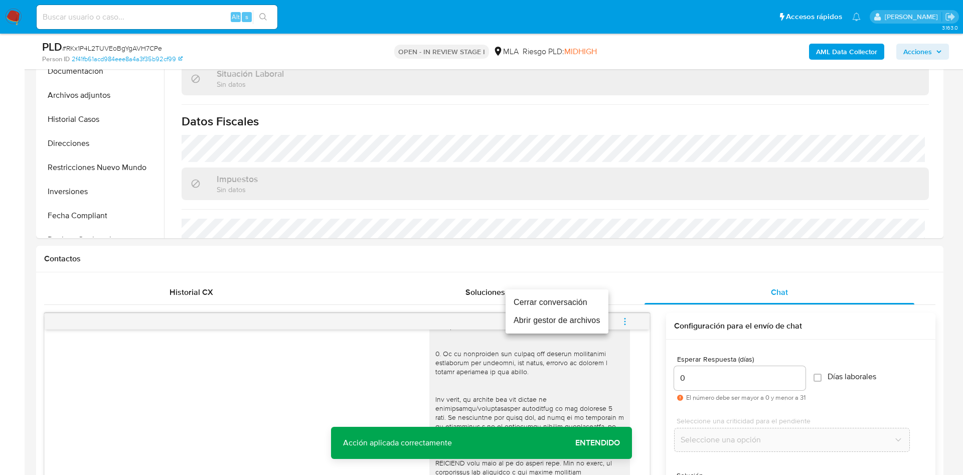
click at [566, 300] on li "Cerrar conversación" at bounding box center [557, 302] width 103 height 18
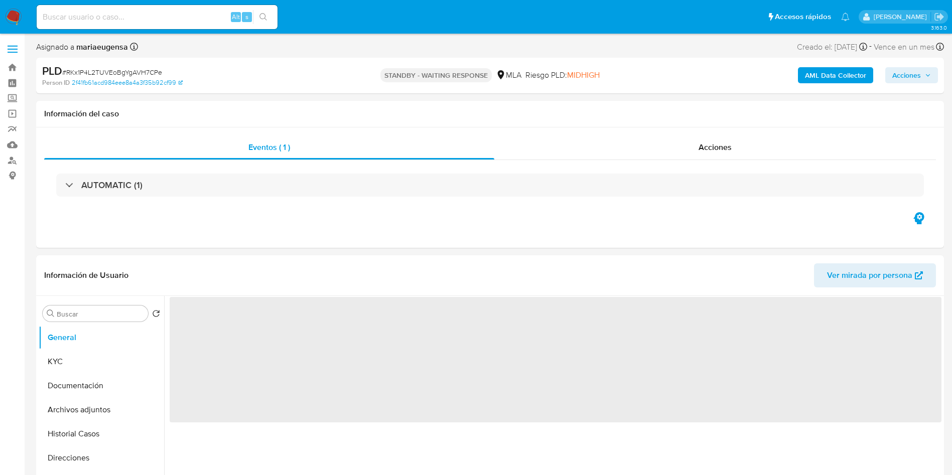
select select "10"
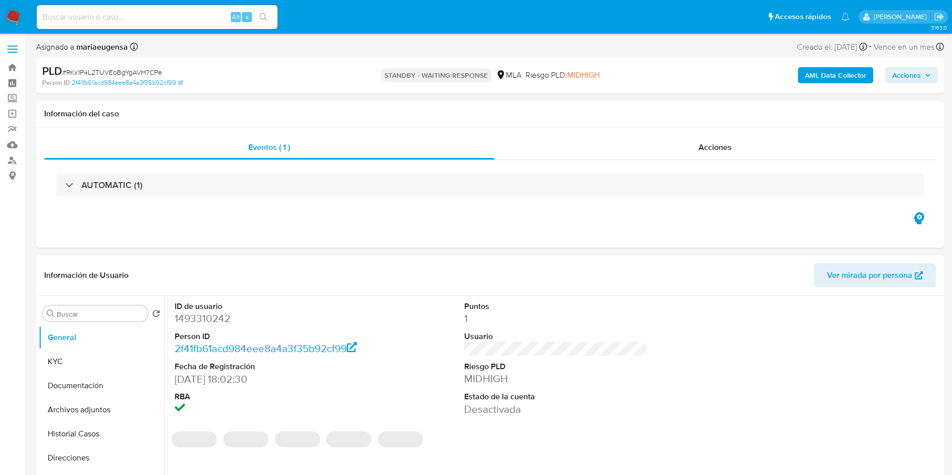
click at [131, 73] on span "# RKx1P4L2TUVEoBgYgAVH7CPe" at bounding box center [112, 72] width 100 height 10
copy span "RKx1P4L2TUVEoBgYgAVH7CPe"
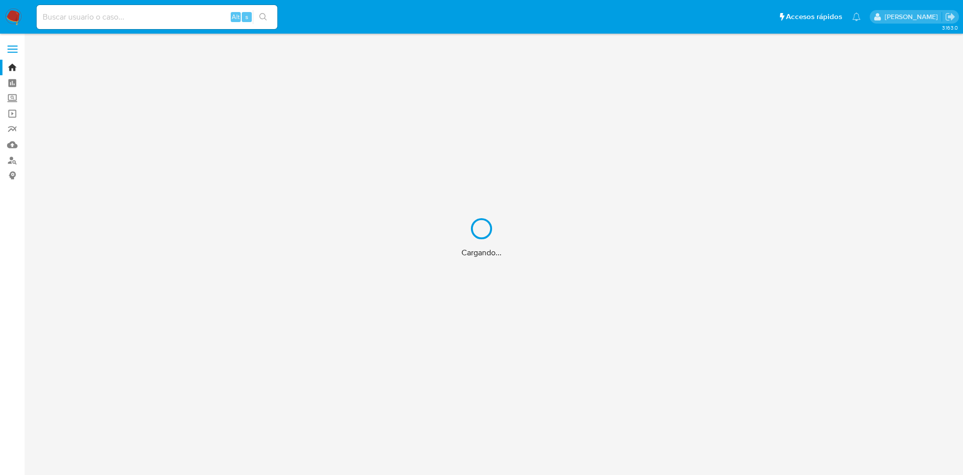
click at [172, 14] on div "Cargando..." at bounding box center [481, 237] width 963 height 475
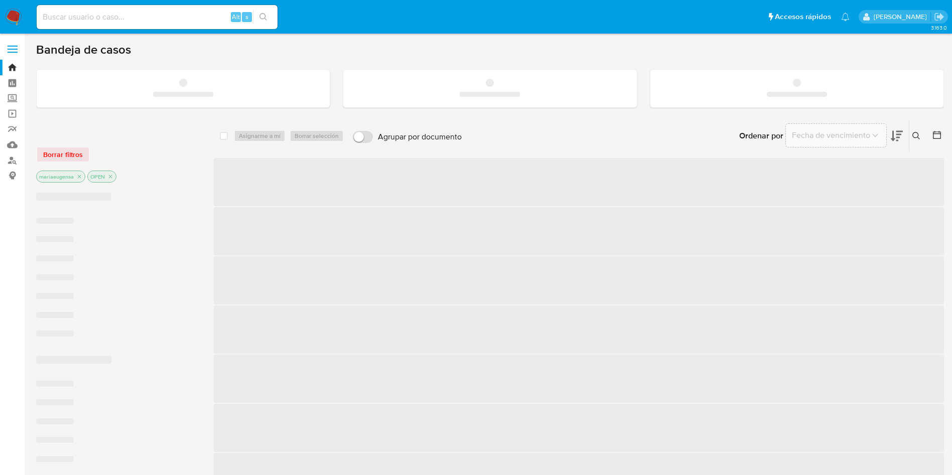
click at [173, 17] on input at bounding box center [157, 17] width 241 height 13
paste input "oZDP6vXVvoJlE79xmD3gXuIs"
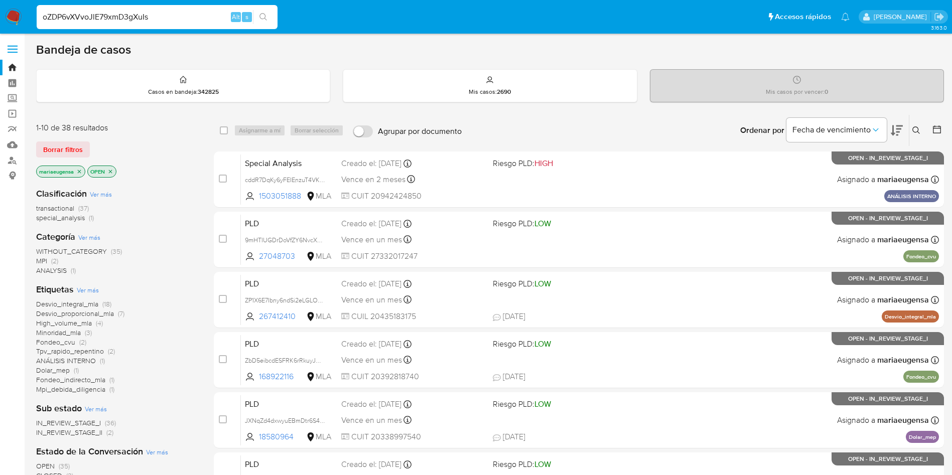
type input "oZDP6vXVvoJlE79xmD3gXuIs"
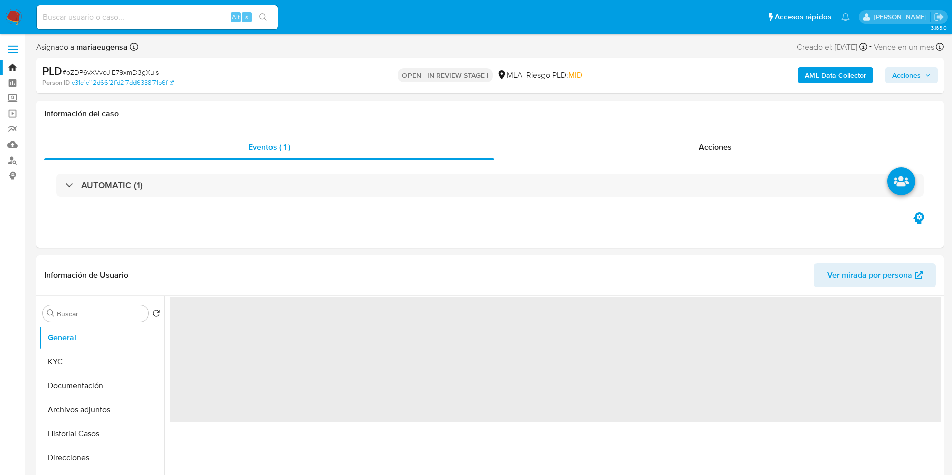
select select "10"
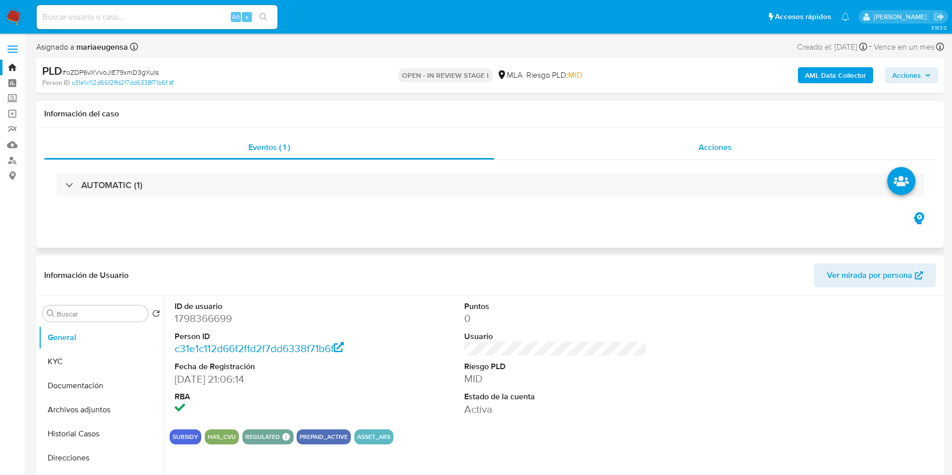
drag, startPoint x: 86, startPoint y: 411, endPoint x: 770, endPoint y: 144, distance: 734.6
click at [93, 407] on button "Archivos adjuntos" at bounding box center [101, 410] width 125 height 24
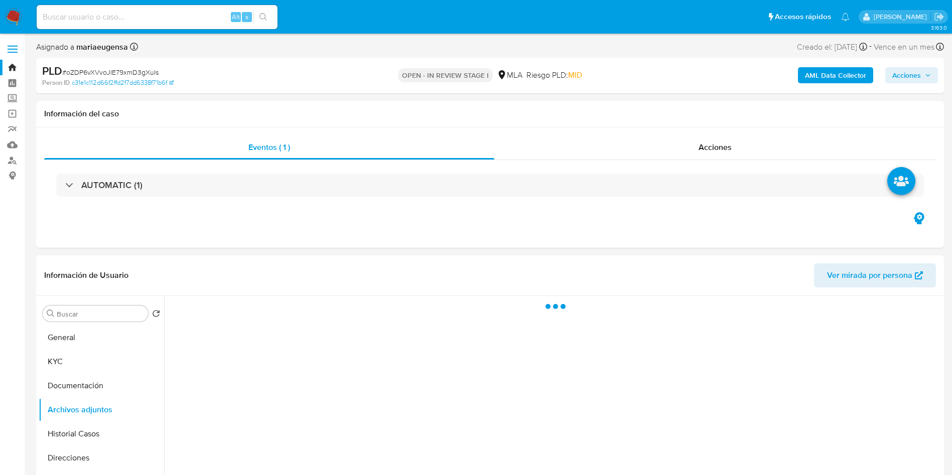
click at [809, 77] on b "AML Data Collector" at bounding box center [835, 75] width 61 height 16
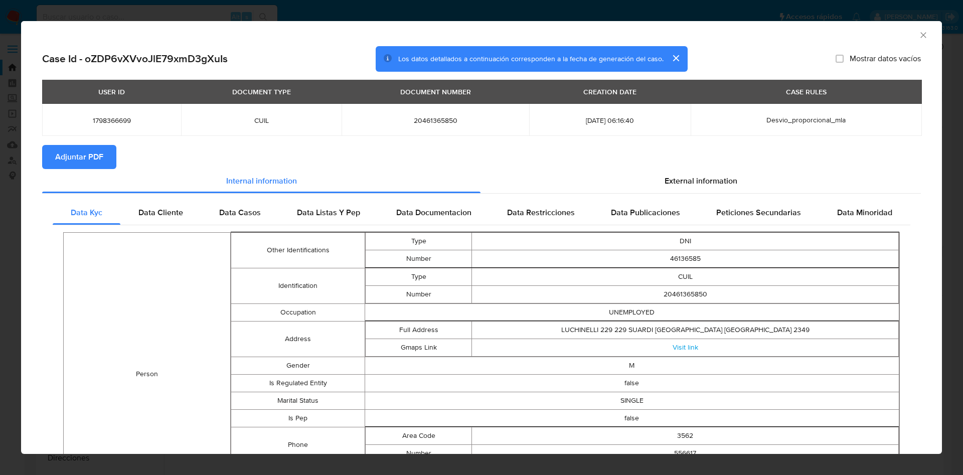
click at [72, 160] on span "Adjuntar PDF" at bounding box center [79, 157] width 48 height 22
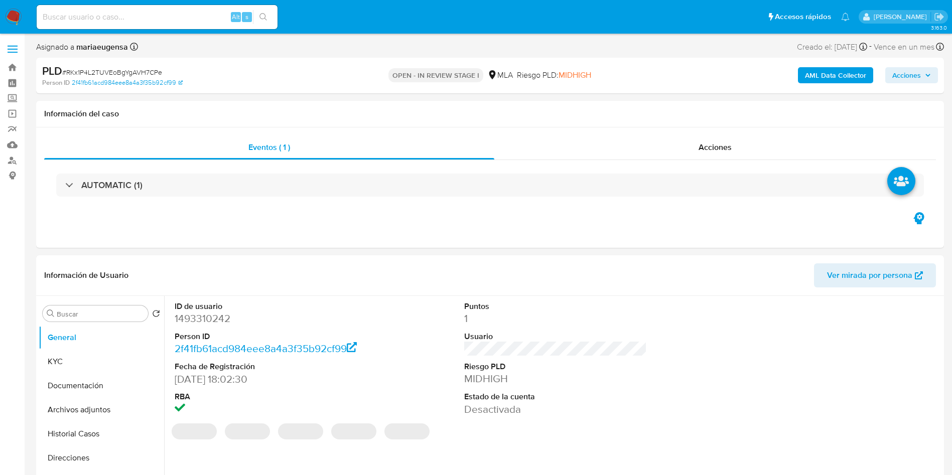
select select "10"
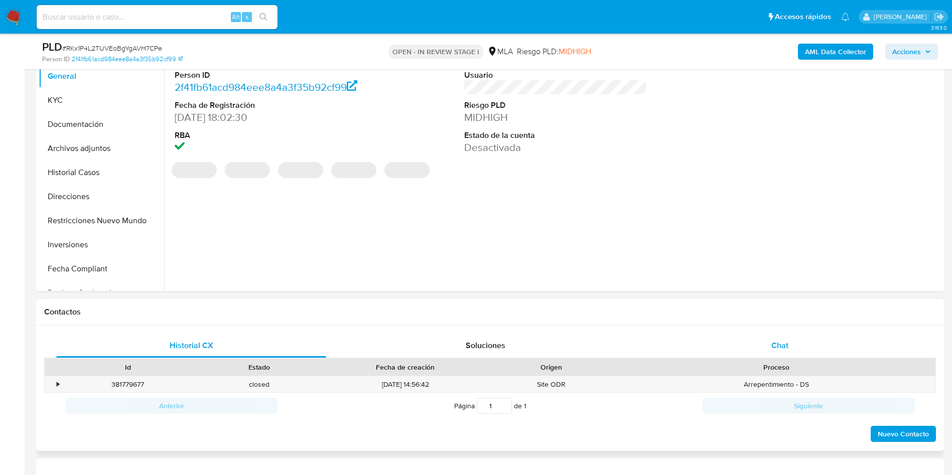
click at [771, 349] on span "Chat" at bounding box center [779, 346] width 17 height 12
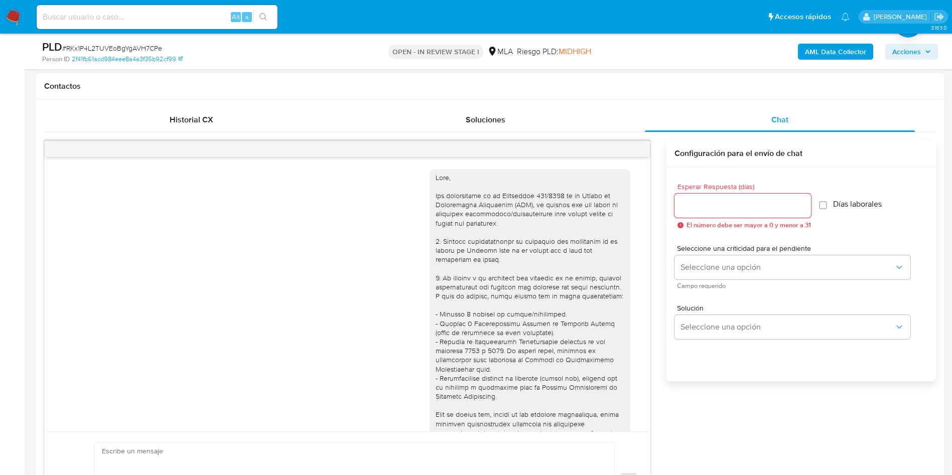
scroll to position [665, 0]
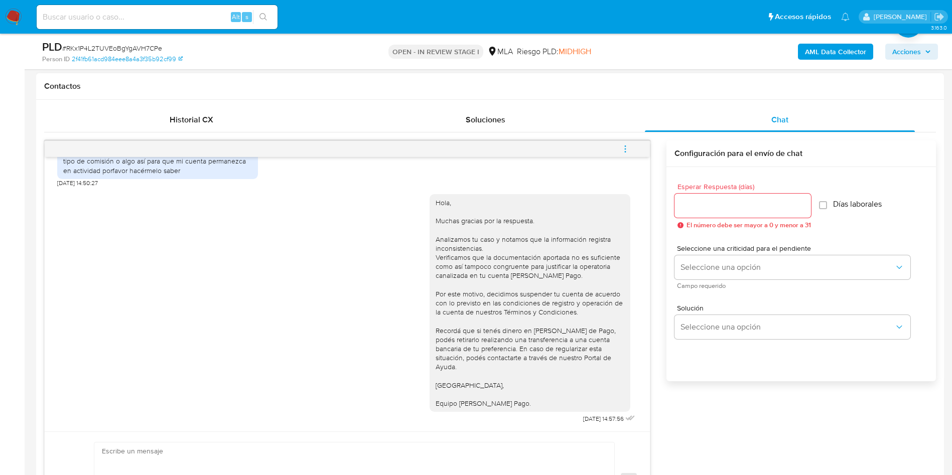
click at [628, 151] on icon "menu-action" at bounding box center [624, 148] width 9 height 9
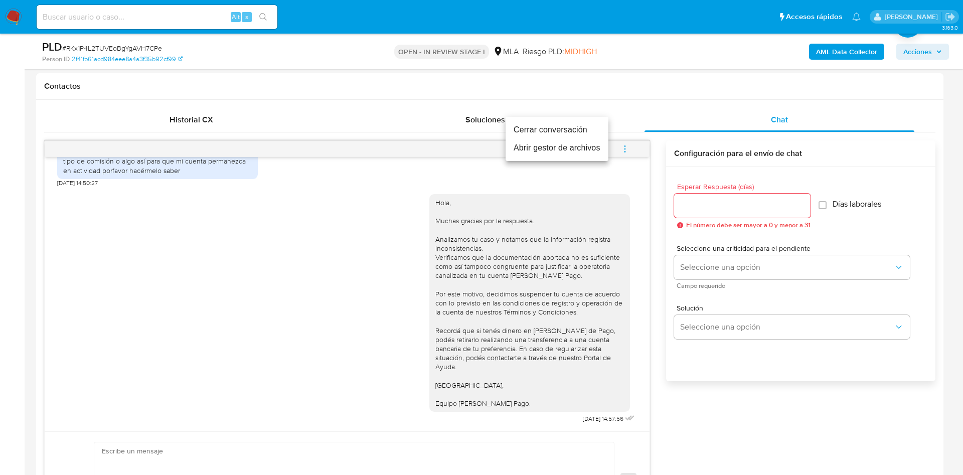
click at [590, 130] on li "Cerrar conversación" at bounding box center [557, 130] width 103 height 18
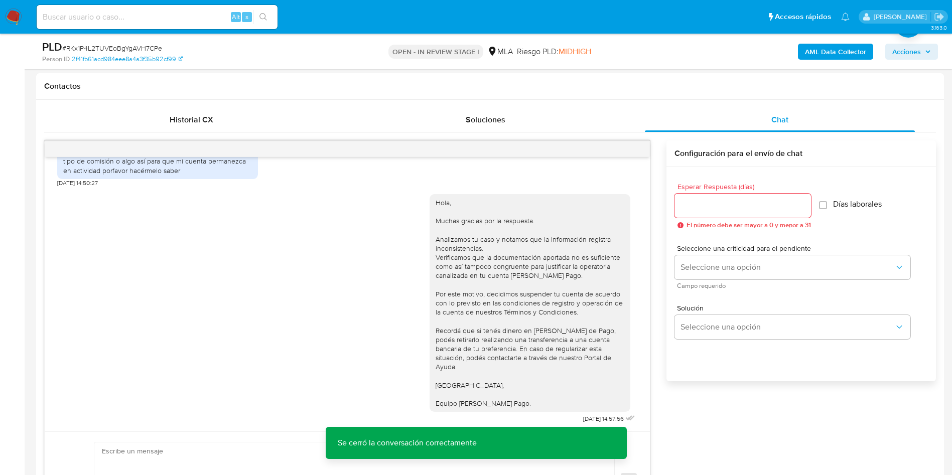
scroll to position [0, 0]
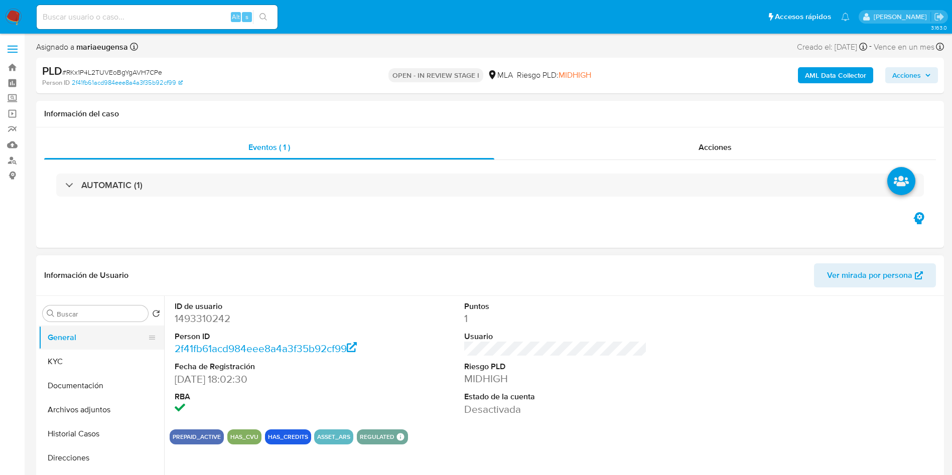
drag, startPoint x: 365, startPoint y: 357, endPoint x: 132, endPoint y: 337, distance: 233.7
click at [364, 357] on div "ID de usuario 1493310242 Person ID 2f41fb61acd984eee8a4a3f35b92cf99 Fecha de Re…" at bounding box center [555, 358] width 771 height 125
click at [113, 316] on input "Buscar" at bounding box center [100, 313] width 87 height 9
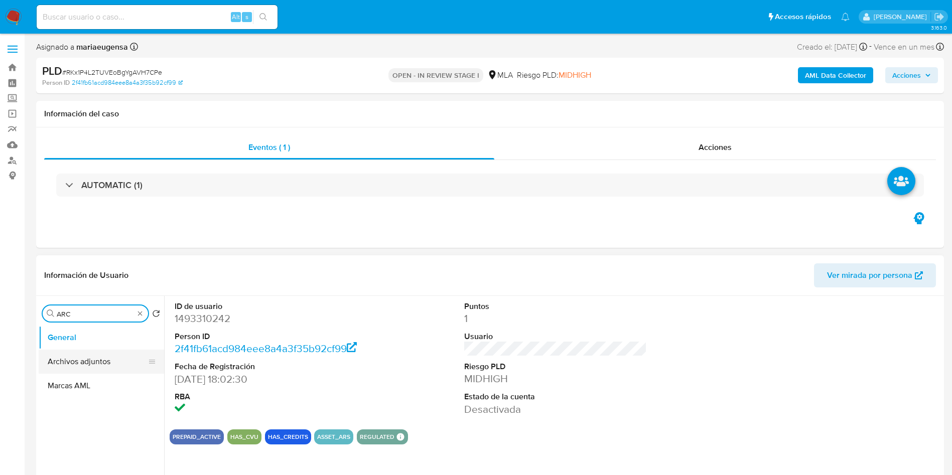
type input "ARC"
drag, startPoint x: 121, startPoint y: 358, endPoint x: 128, endPoint y: 144, distance: 214.3
click at [121, 358] on button "Archivos adjuntos" at bounding box center [101, 362] width 125 height 24
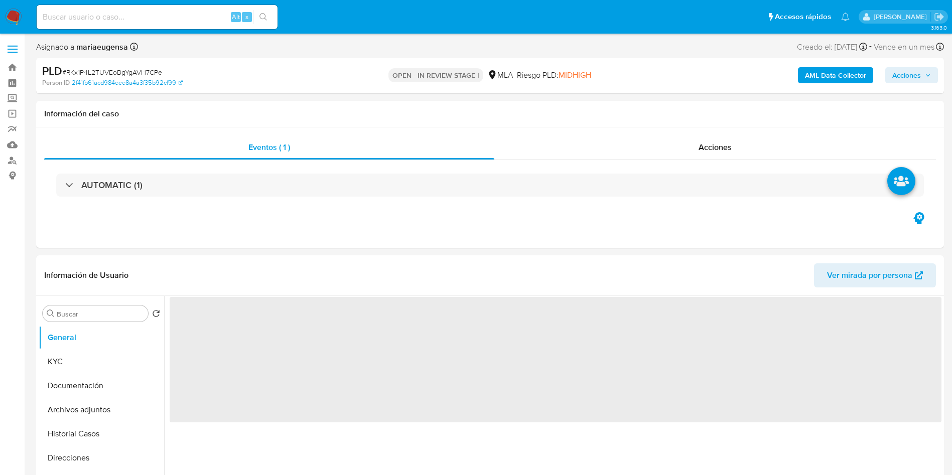
select select "10"
click at [98, 406] on button "Archivos adjuntos" at bounding box center [97, 410] width 117 height 24
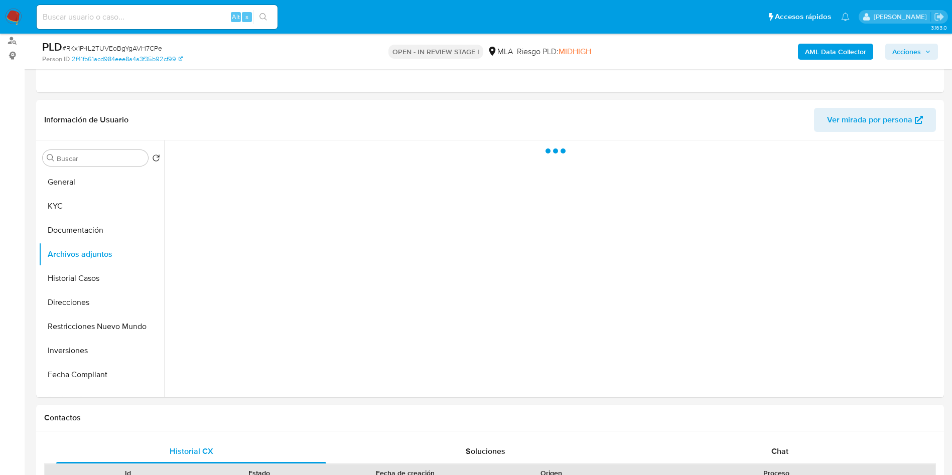
scroll to position [123, 0]
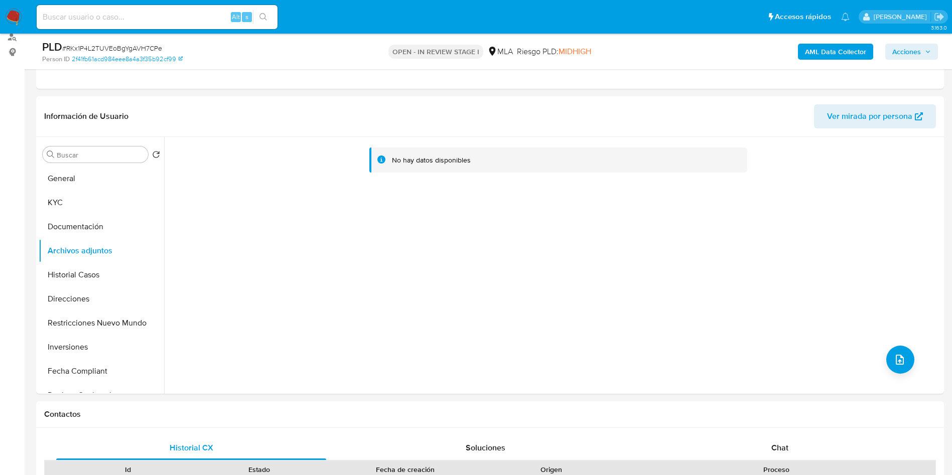
click at [818, 46] on b "AML Data Collector" at bounding box center [835, 52] width 61 height 16
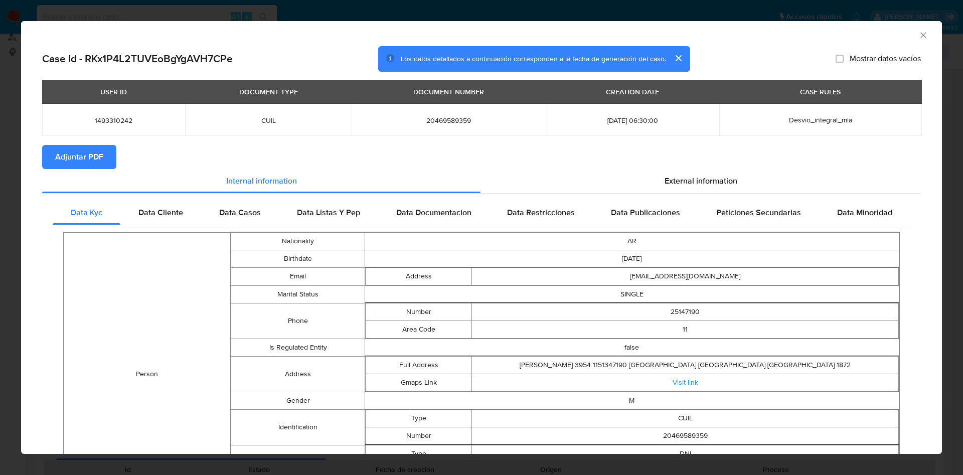
click at [918, 37] on icon "Cerrar ventana" at bounding box center [923, 35] width 10 height 10
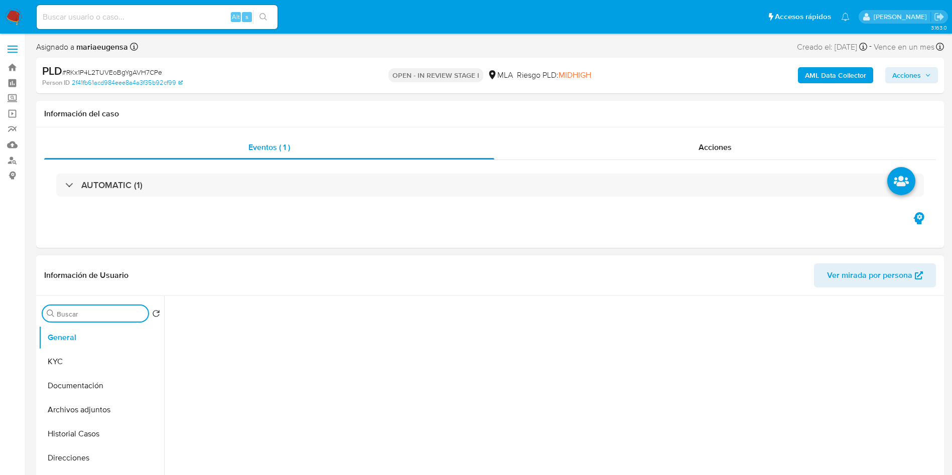
click at [83, 313] on input "Buscar" at bounding box center [100, 313] width 87 height 9
type input "A"
select select "10"
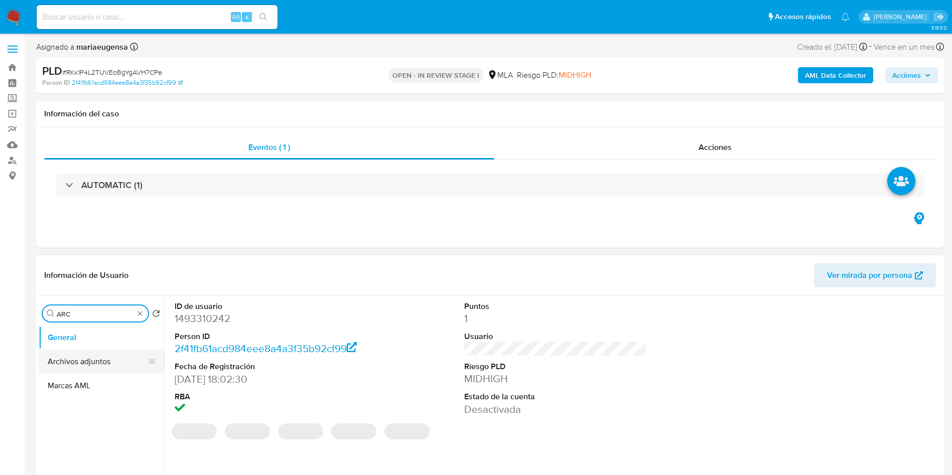
type input "ARC"
click at [90, 363] on button "Archivos adjuntos" at bounding box center [97, 362] width 117 height 24
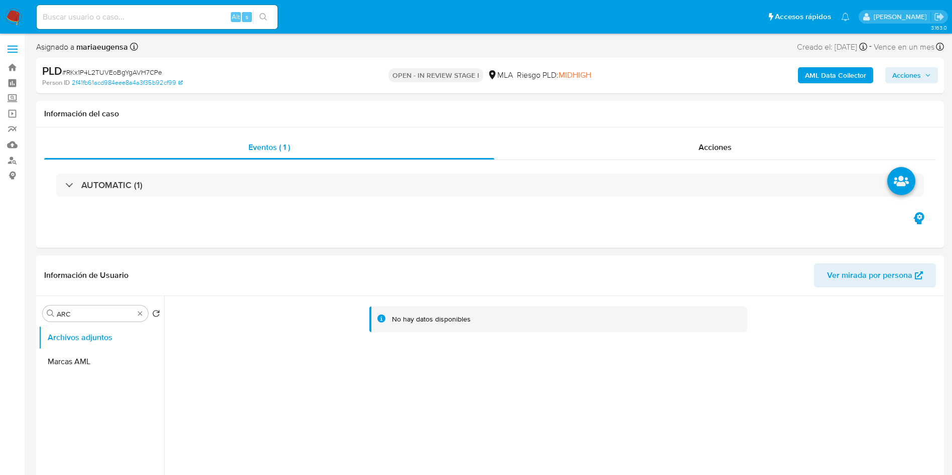
click at [822, 80] on b "AML Data Collector" at bounding box center [835, 75] width 61 height 16
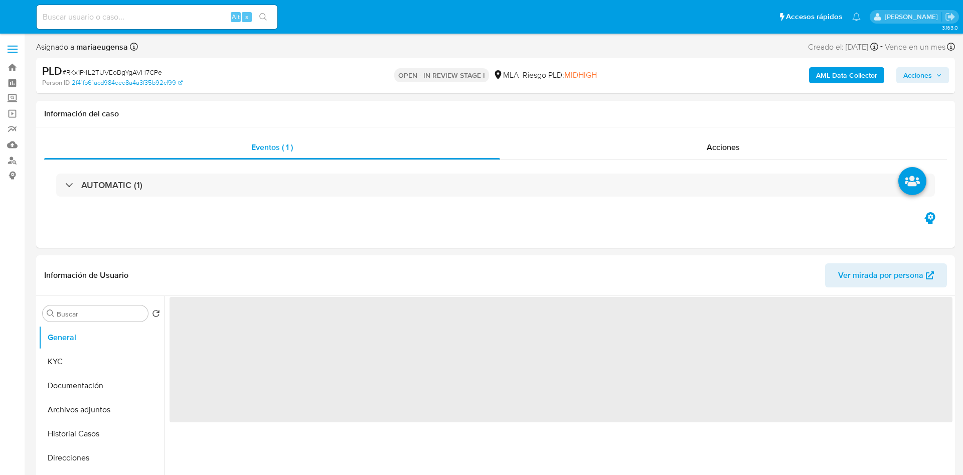
select select "10"
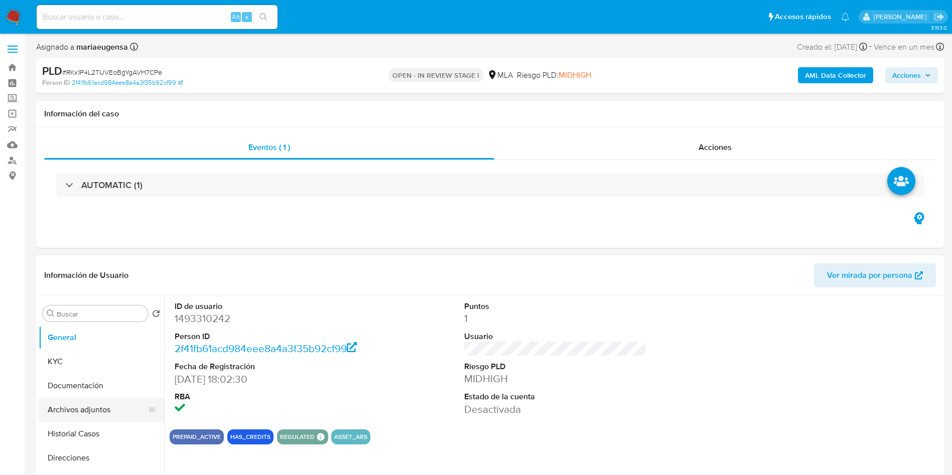
click at [92, 411] on button "Archivos adjuntos" at bounding box center [97, 410] width 117 height 24
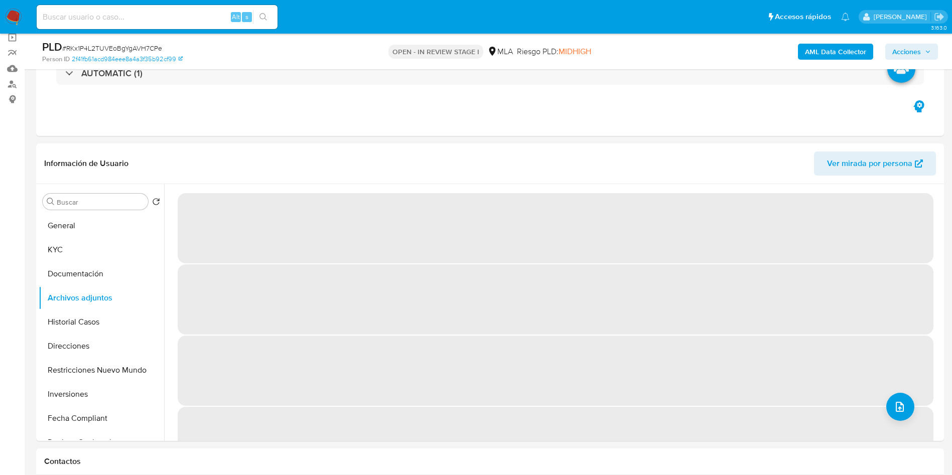
scroll to position [137, 0]
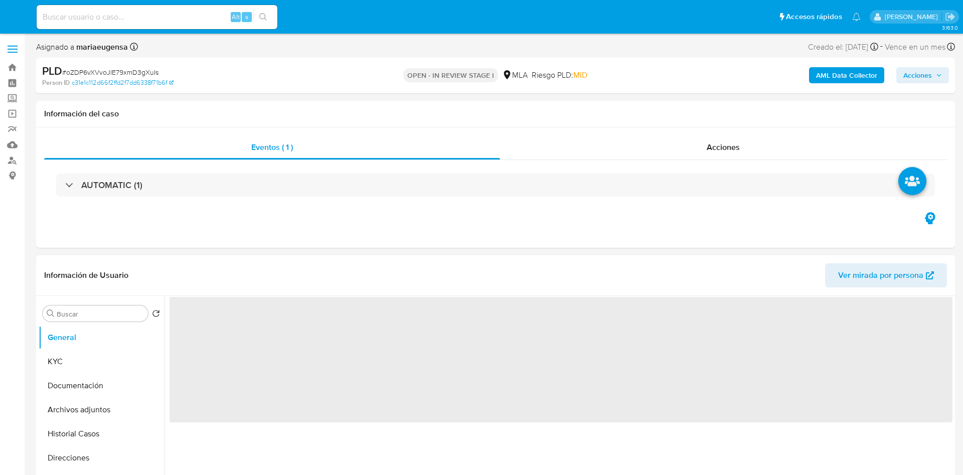
select select "10"
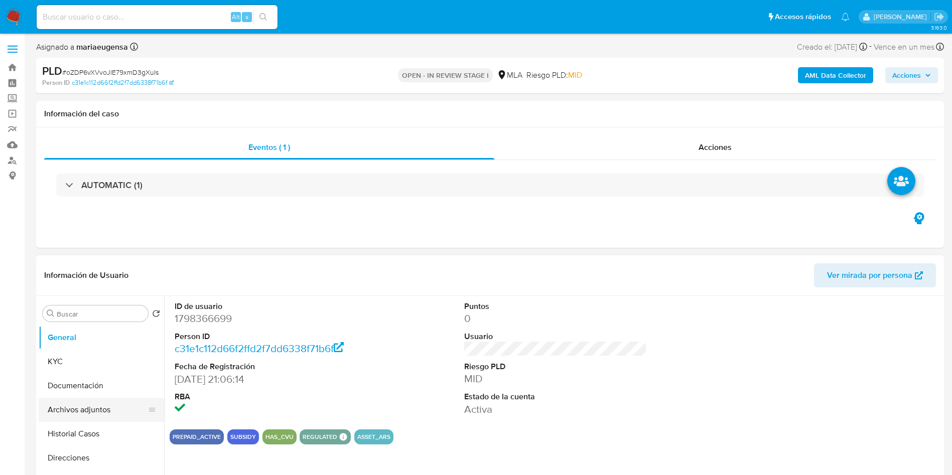
click at [91, 410] on button "Archivos adjuntos" at bounding box center [97, 410] width 117 height 24
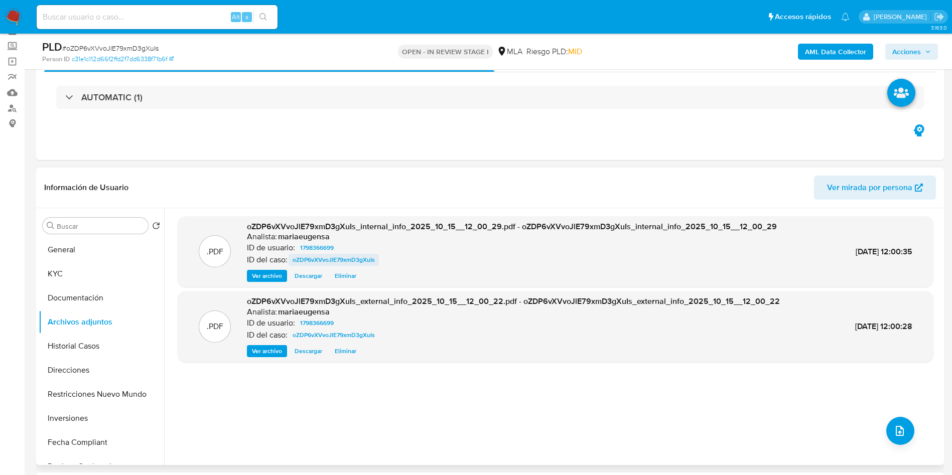
scroll to position [75, 0]
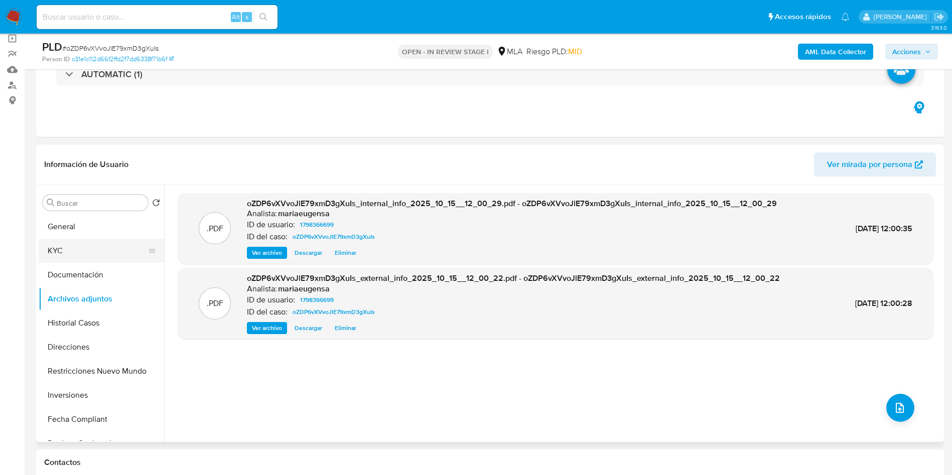
drag, startPoint x: 112, startPoint y: 224, endPoint x: 152, endPoint y: 242, distance: 43.8
click at [112, 224] on button "General" at bounding box center [101, 227] width 125 height 24
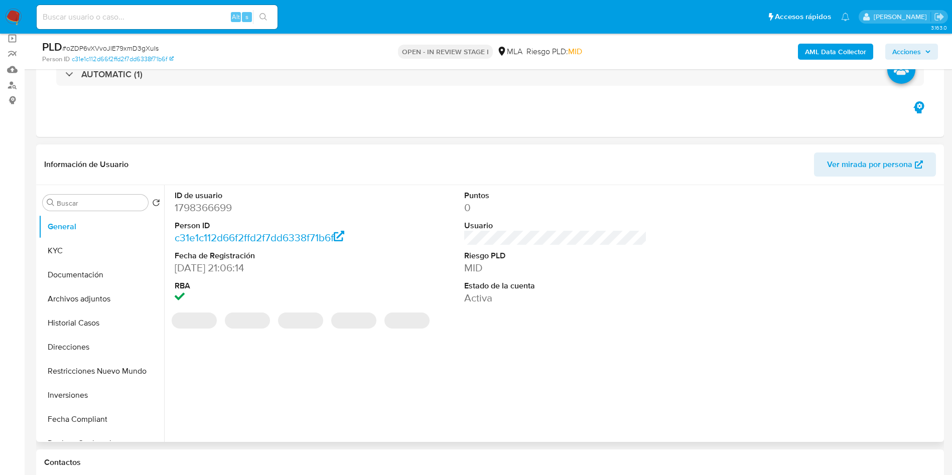
click at [199, 204] on dd "1798366699" at bounding box center [266, 208] width 183 height 14
copy dd "1798366699"
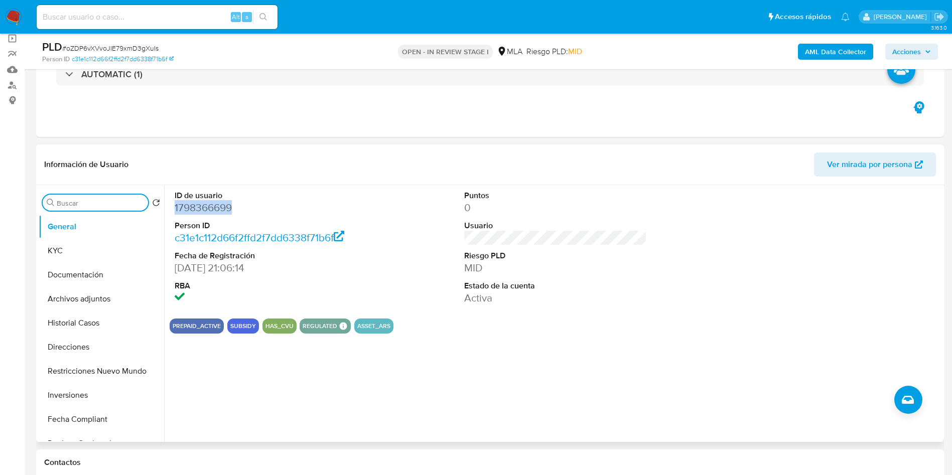
click at [99, 202] on input "Buscar" at bounding box center [100, 203] width 87 height 9
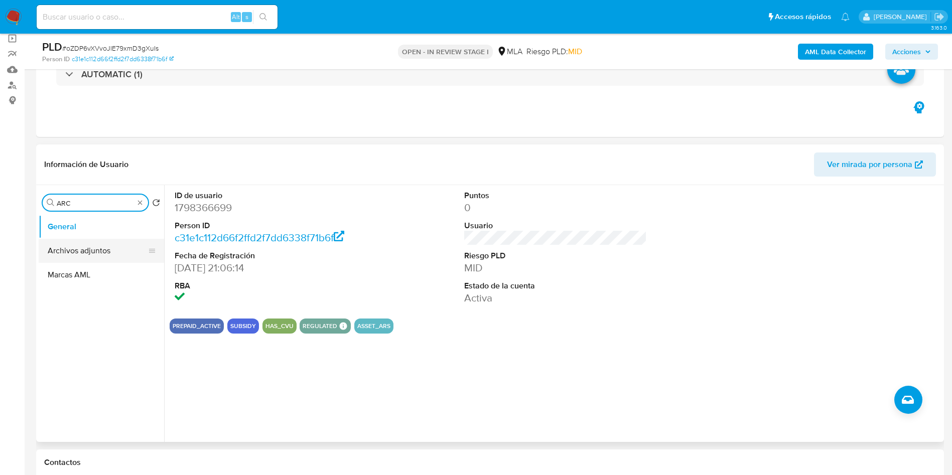
type input "ARC"
click at [105, 246] on button "Archivos adjuntos" at bounding box center [97, 251] width 117 height 24
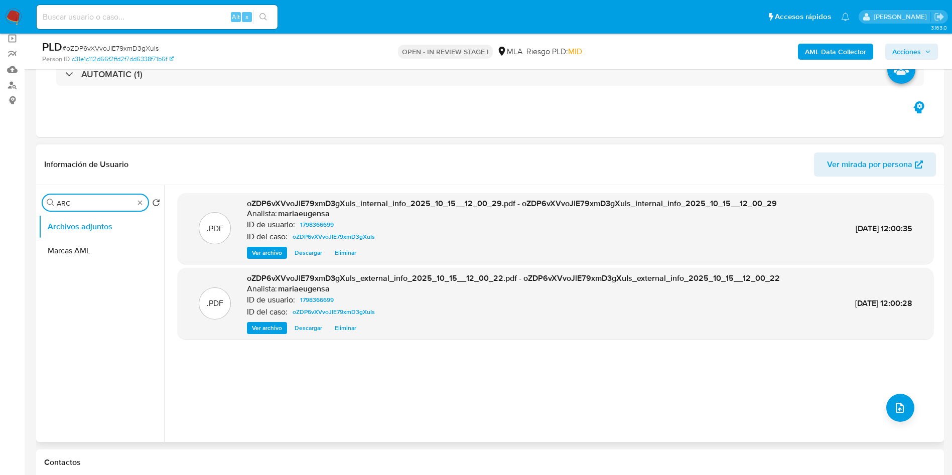
click at [94, 206] on input "ARC" at bounding box center [95, 203] width 77 height 9
click at [89, 219] on button "KYC" at bounding box center [97, 227] width 117 height 24
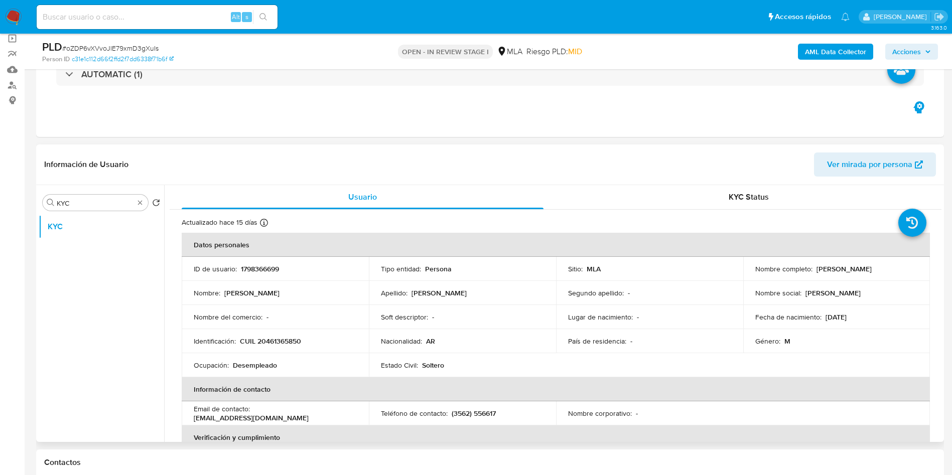
click at [275, 343] on p "CUIL 20461365850" at bounding box center [270, 341] width 61 height 9
copy p "20461365850"
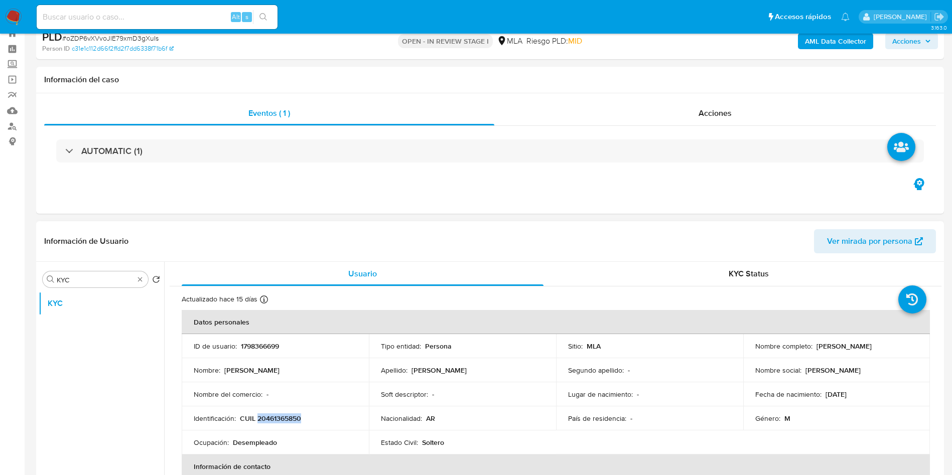
scroll to position [0, 0]
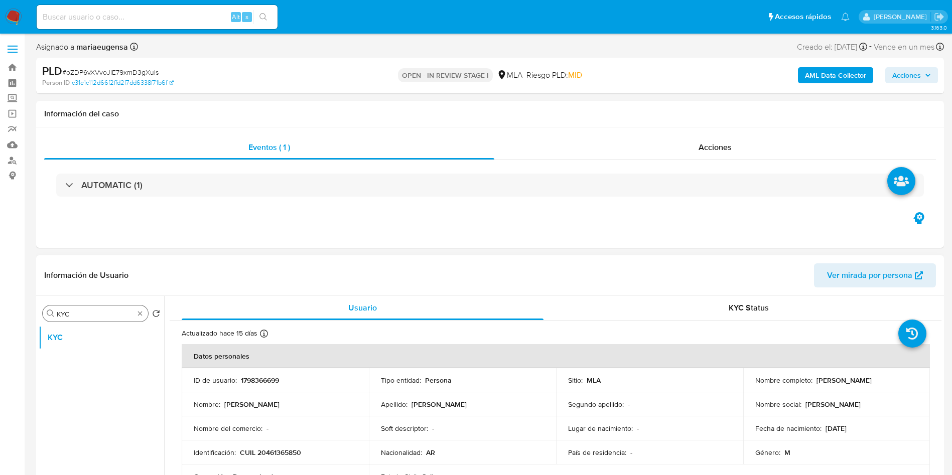
click at [94, 317] on input "KYC" at bounding box center [95, 313] width 77 height 9
click at [88, 364] on button "Archivos adjuntos" at bounding box center [97, 362] width 117 height 24
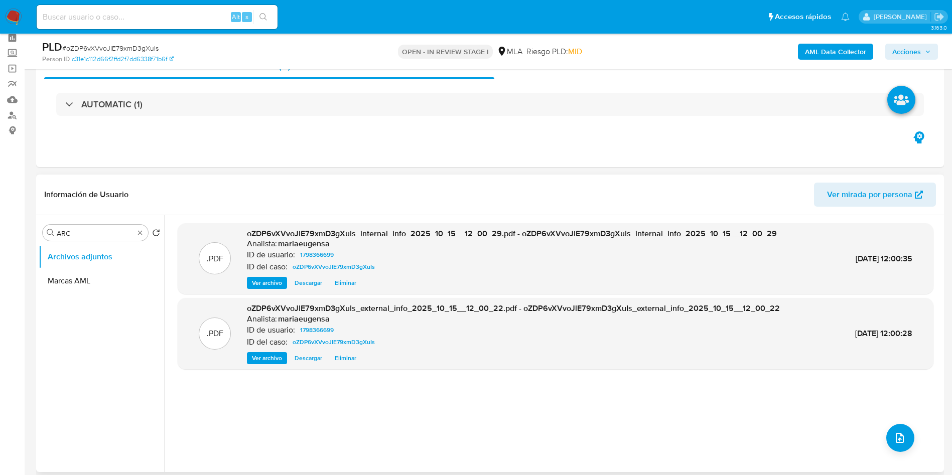
scroll to position [75, 0]
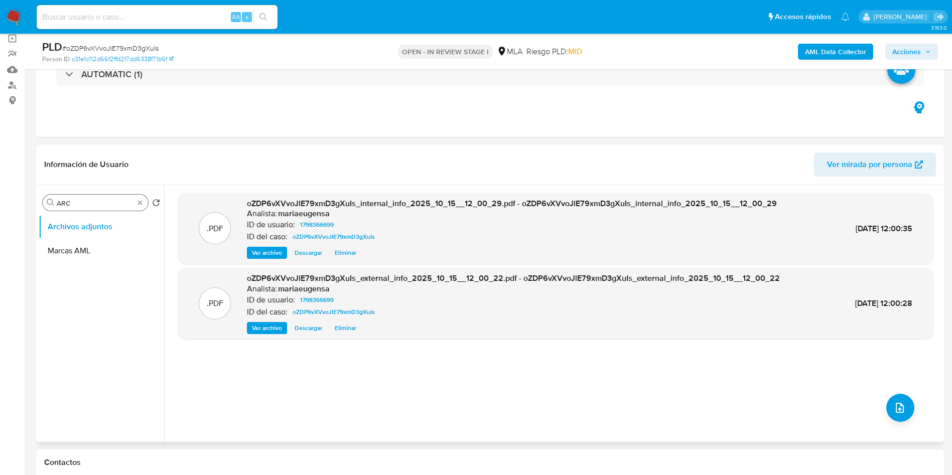
click at [92, 207] on input "ARC" at bounding box center [95, 203] width 77 height 9
type input "F"
click at [96, 221] on button "General" at bounding box center [97, 227] width 117 height 24
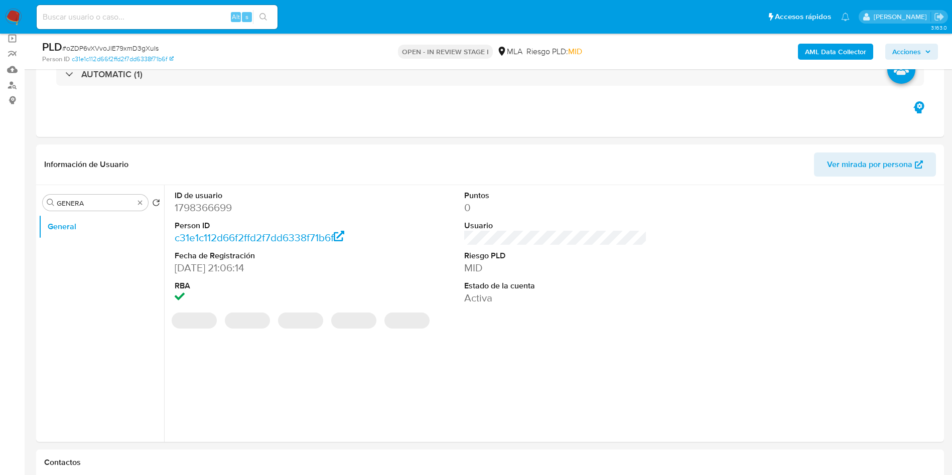
click at [196, 213] on dd "1798366699" at bounding box center [266, 208] width 183 height 14
copy dd "1798366699"
click at [102, 206] on input "GENERA" at bounding box center [95, 203] width 77 height 9
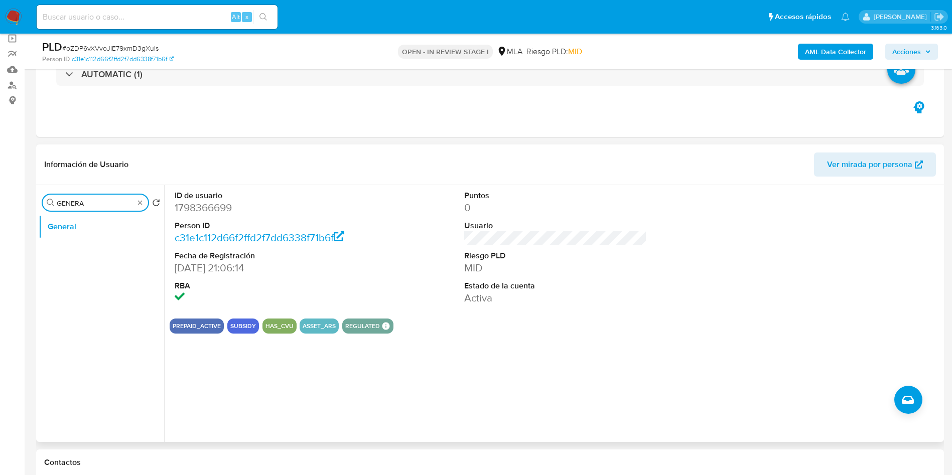
click at [102, 206] on input "GENERA" at bounding box center [95, 203] width 77 height 9
type input "KYC"
click at [102, 239] on button "KYC" at bounding box center [97, 251] width 117 height 24
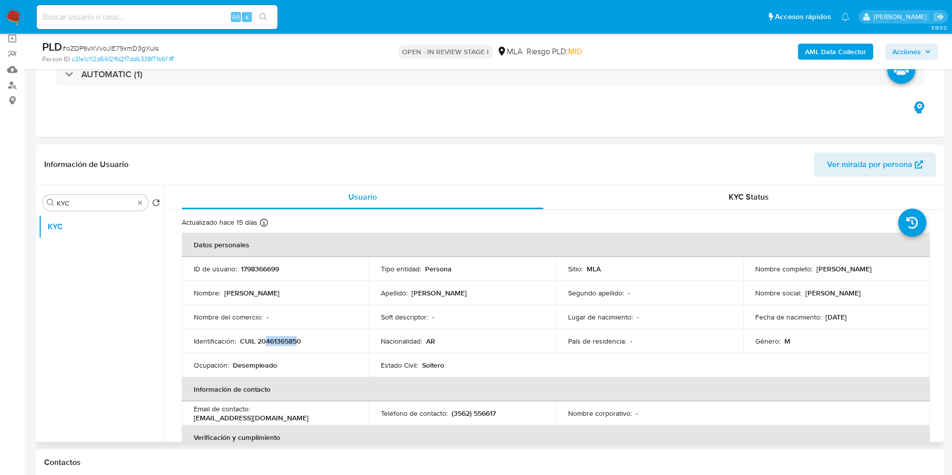
drag, startPoint x: 266, startPoint y: 339, endPoint x: 299, endPoint y: 342, distance: 32.8
click at [299, 342] on p "CUIL 20461365850" at bounding box center [270, 341] width 61 height 9
copy p "46136585"
click at [103, 199] on input "KYC" at bounding box center [95, 203] width 77 height 9
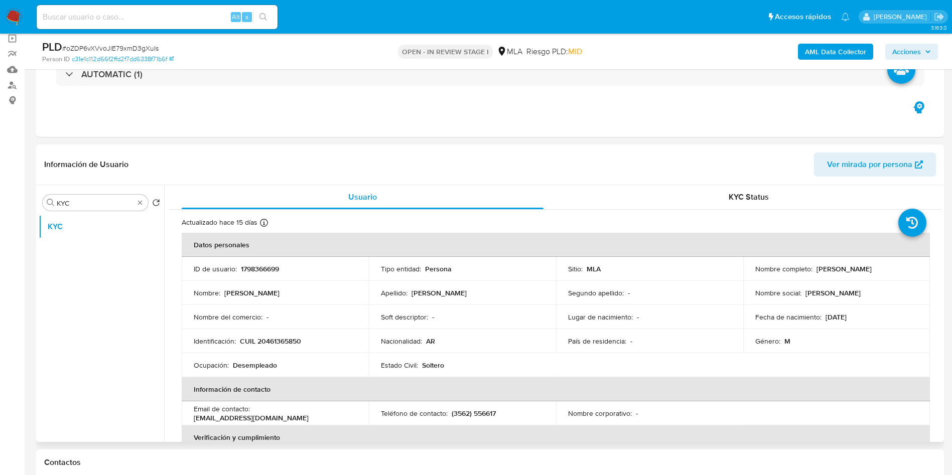
click at [266, 267] on p "1798366699" at bounding box center [260, 268] width 38 height 9
copy p "1798366699"
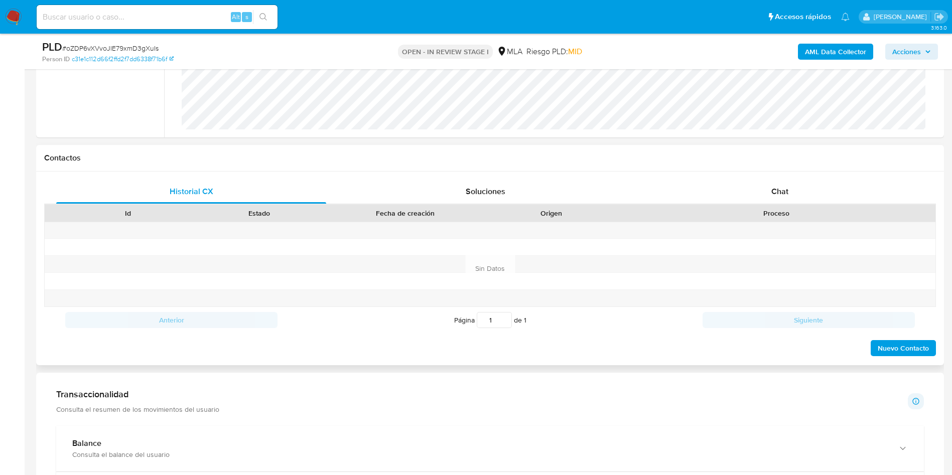
scroll to position [451, 0]
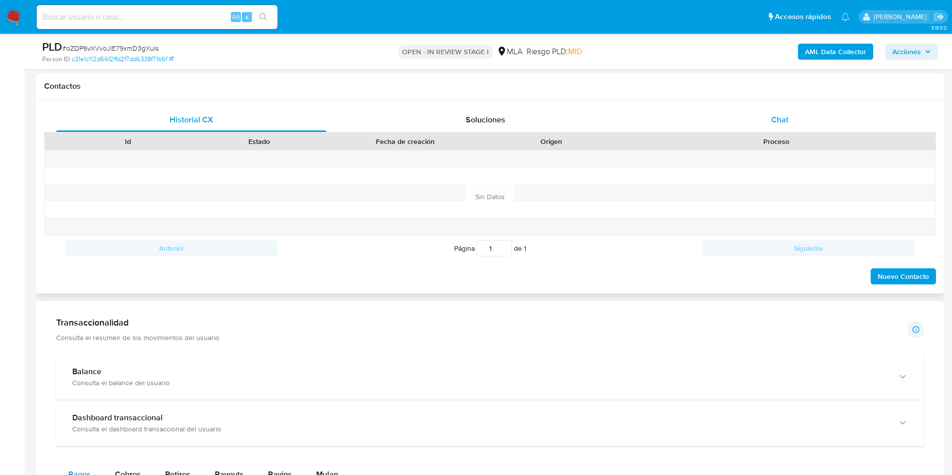
click at [808, 109] on div "Chat" at bounding box center [780, 120] width 270 height 24
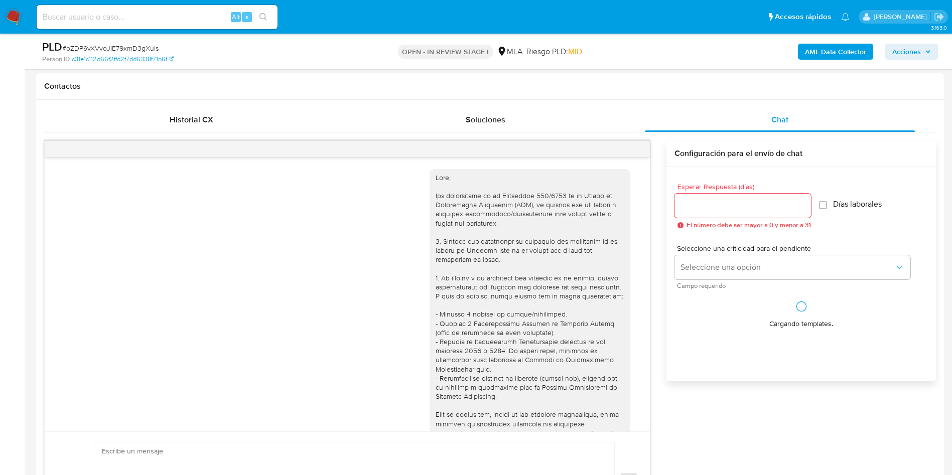
scroll to position [515, 0]
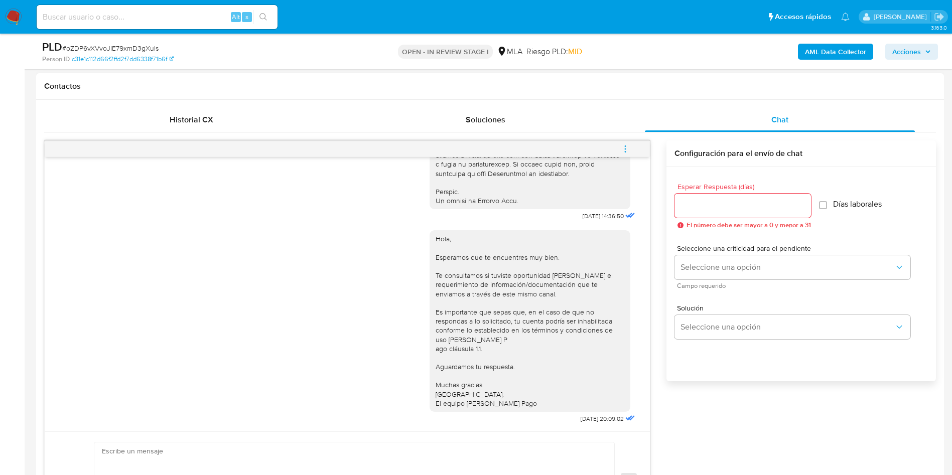
click at [624, 147] on icon "menu-action" at bounding box center [624, 148] width 9 height 9
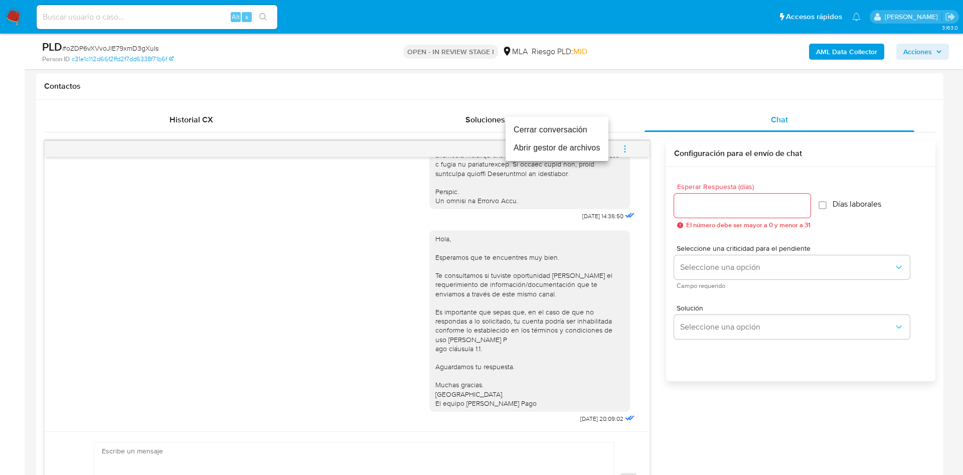
drag, startPoint x: 578, startPoint y: 128, endPoint x: 660, endPoint y: 132, distance: 82.3
click at [578, 129] on li "Cerrar conversación" at bounding box center [557, 130] width 103 height 18
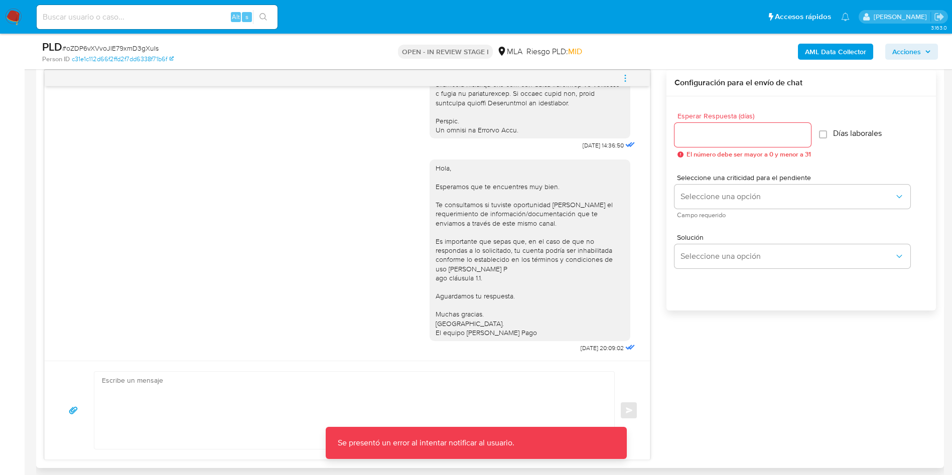
scroll to position [447, 0]
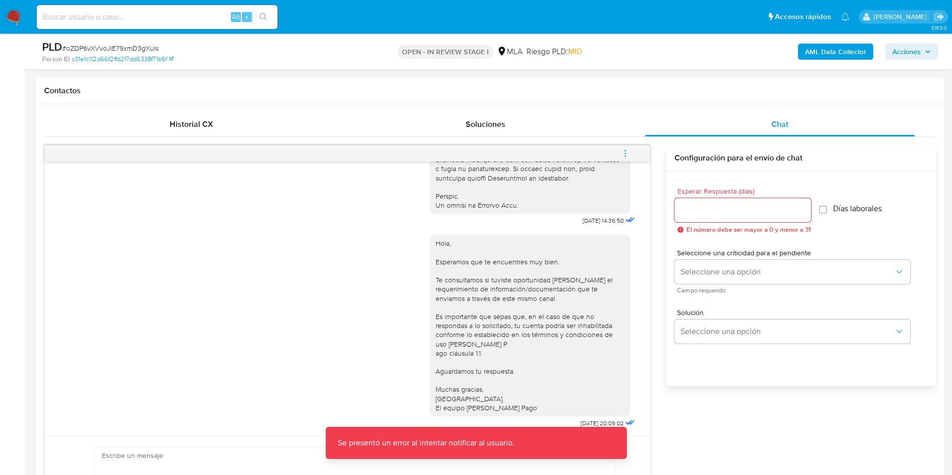
drag, startPoint x: 625, startPoint y: 152, endPoint x: 617, endPoint y: 151, distance: 7.6
click at [623, 152] on icon "menu-action" at bounding box center [624, 153] width 9 height 9
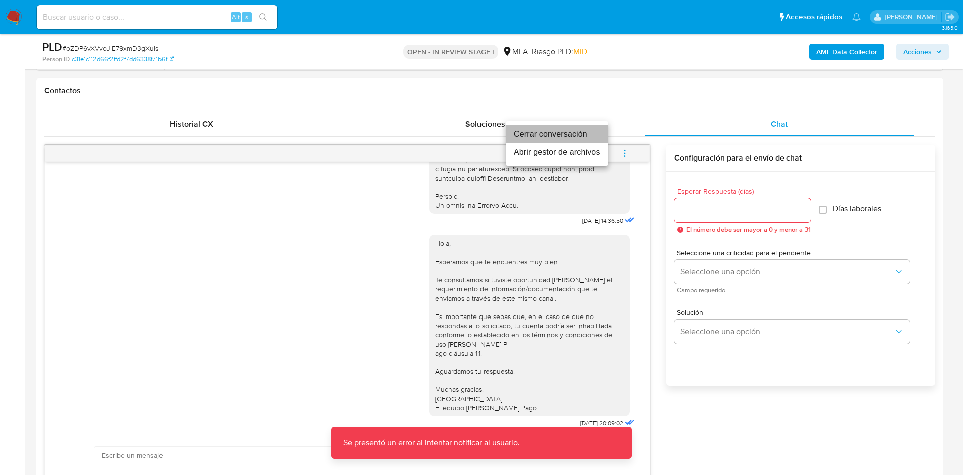
click at [591, 136] on li "Cerrar conversación" at bounding box center [557, 134] width 103 height 18
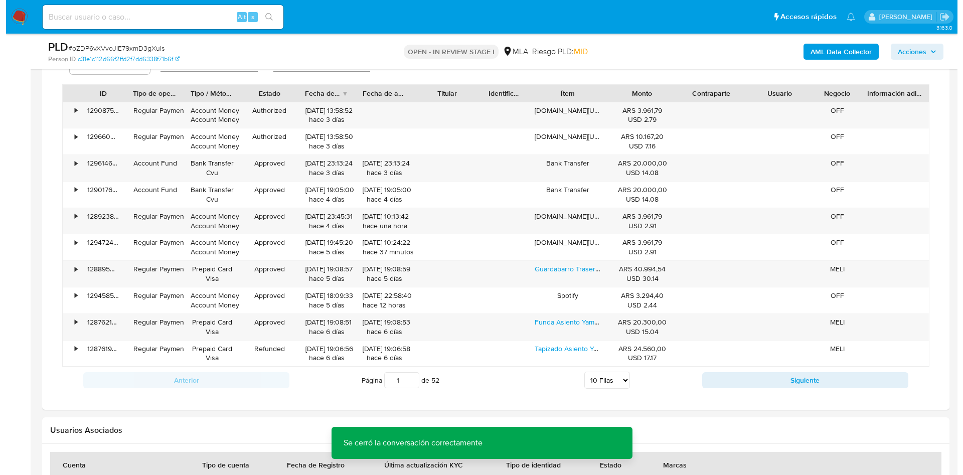
scroll to position [1535, 0]
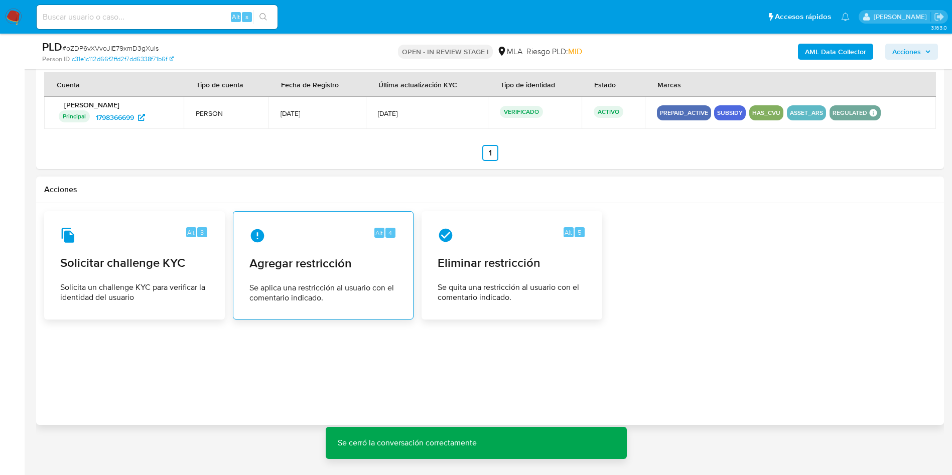
click at [389, 275] on div "Alt 4 Agregar restricción Se aplica una restricción al usuario con el comentari…" at bounding box center [323, 265] width 164 height 91
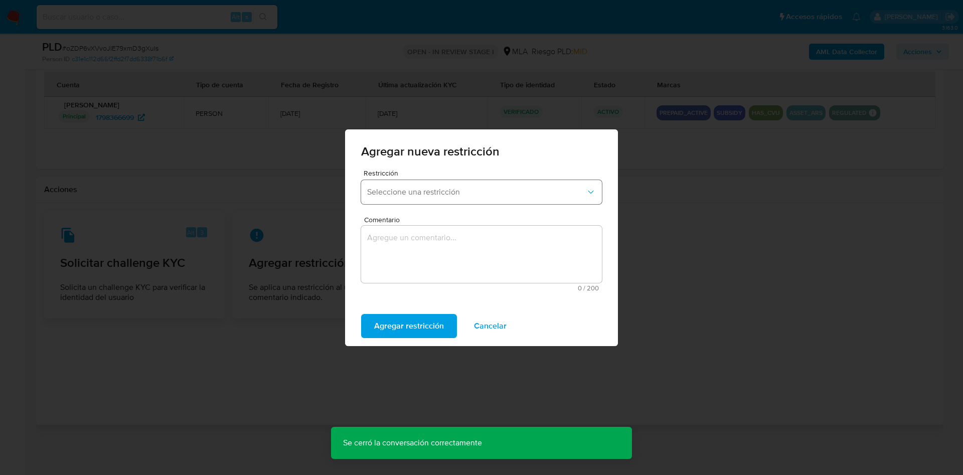
click at [401, 197] on button "Seleccione una restricción" at bounding box center [481, 192] width 241 height 24
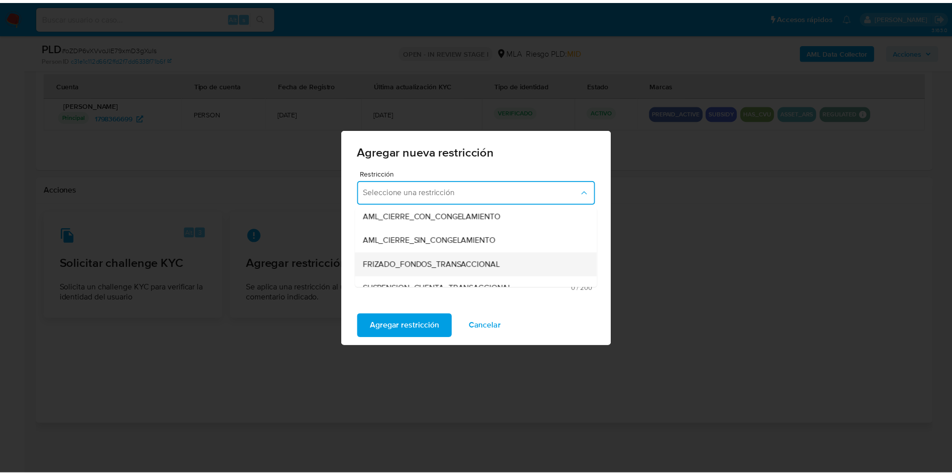
scroll to position [150, 0]
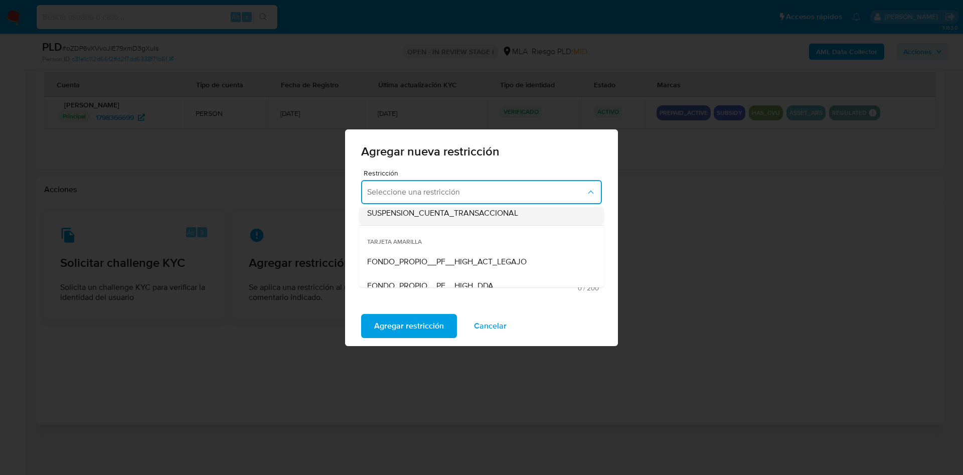
click at [432, 212] on span "SUSPENSION_CUENTA_TRANSACCIONAL" at bounding box center [442, 213] width 151 height 10
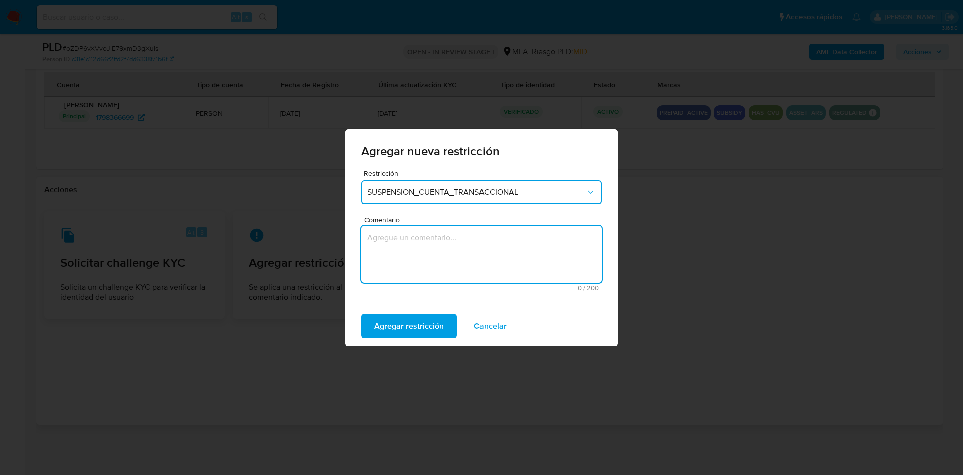
click at [417, 256] on textarea "Comentario" at bounding box center [481, 254] width 241 height 57
type textarea "AML"
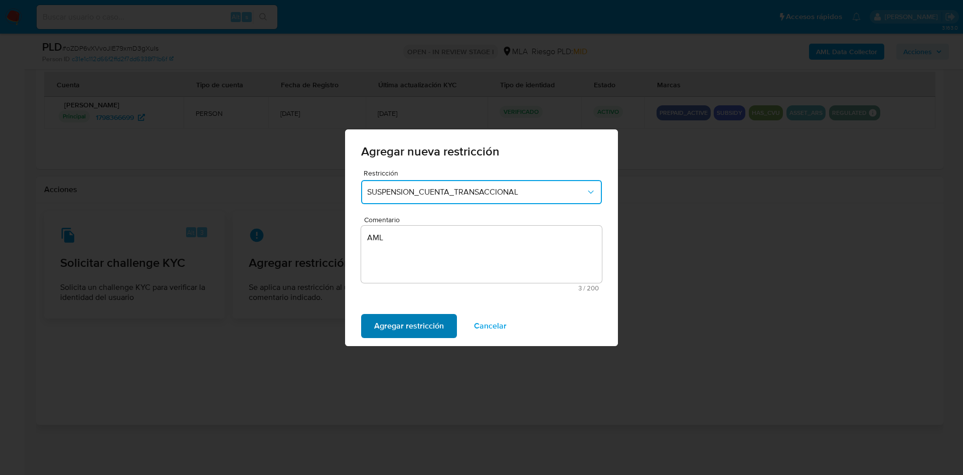
click at [396, 331] on span "Agregar restricción" at bounding box center [409, 326] width 70 height 22
click at [379, 318] on span "Confirmar" at bounding box center [392, 326] width 36 height 22
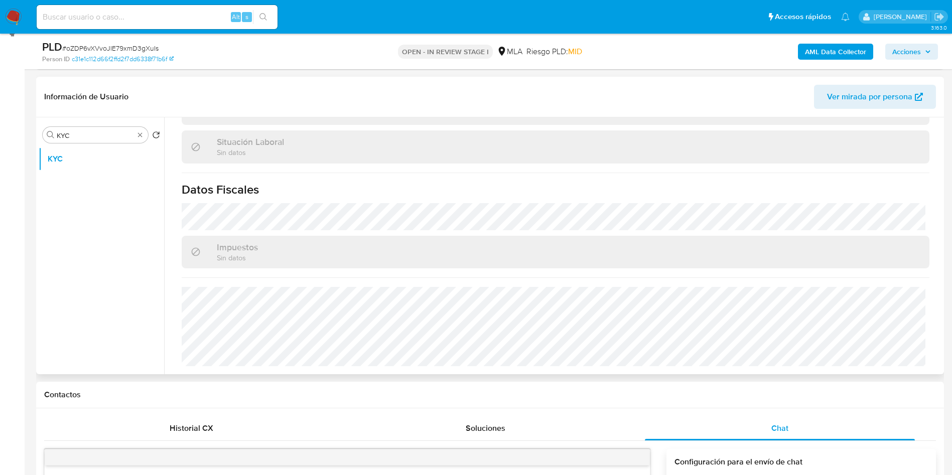
scroll to position [30, 0]
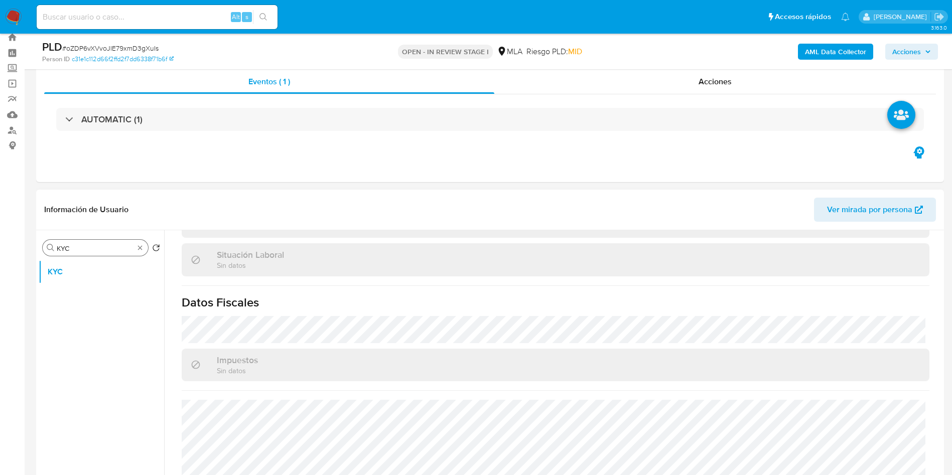
click at [84, 245] on input "KYC" at bounding box center [95, 248] width 77 height 9
type input "res"
click at [82, 299] on button "Restricciones Nuevo Mundo" at bounding box center [97, 296] width 117 height 24
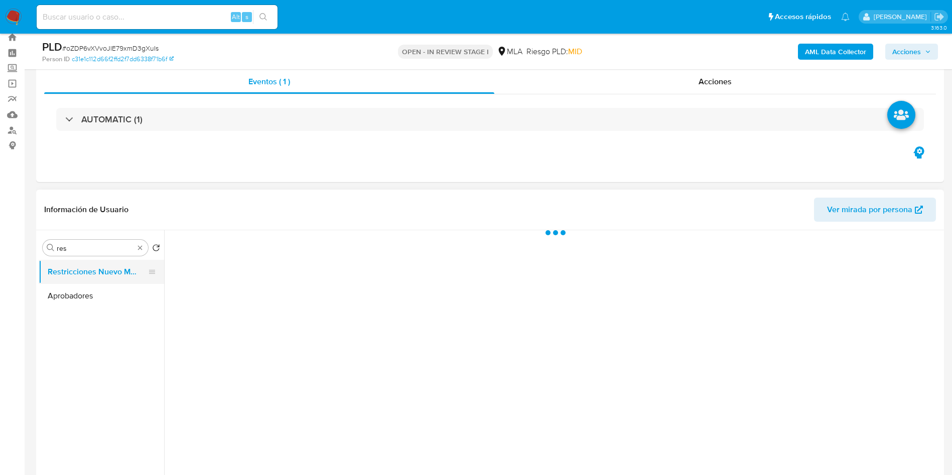
scroll to position [0, 0]
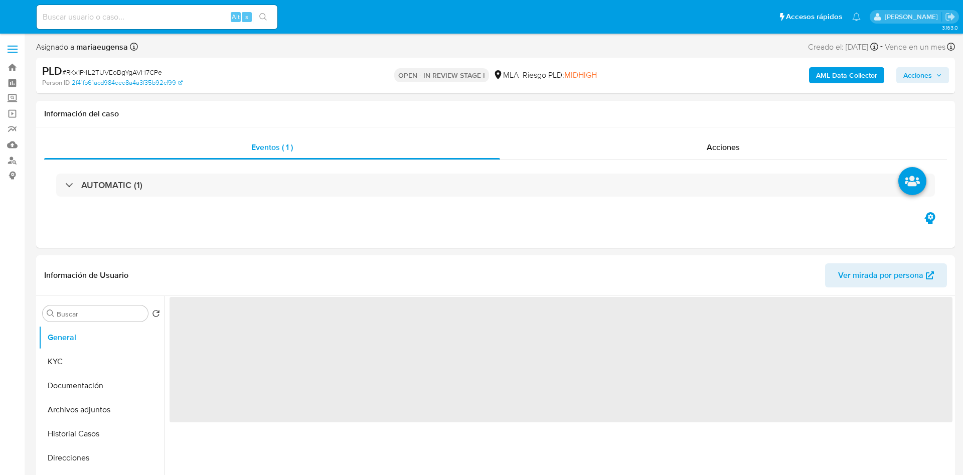
select select "10"
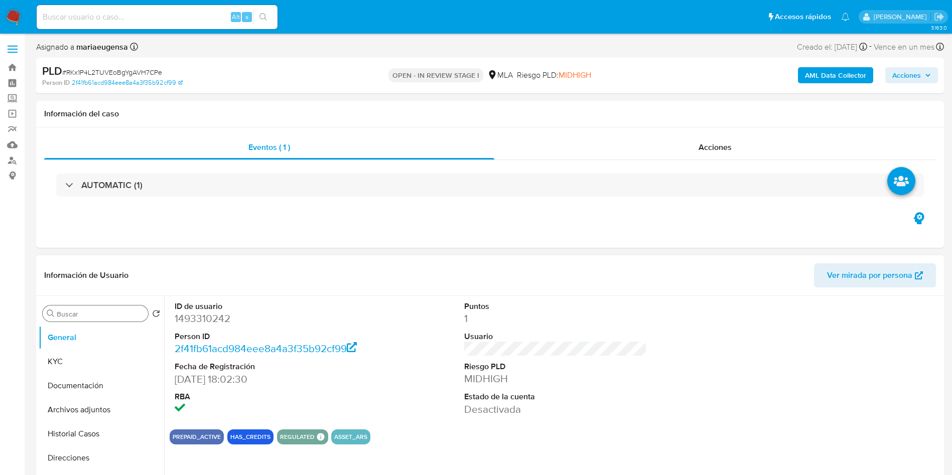
drag, startPoint x: 87, startPoint y: 322, endPoint x: 97, endPoint y: 309, distance: 15.8
click at [90, 316] on div "Buscar Volver al orden por defecto General KYC Documentación Archivos adjuntos …" at bounding box center [101, 424] width 125 height 255
click at [97, 309] on input "Buscar" at bounding box center [100, 313] width 87 height 9
click at [97, 314] on input "Buscar" at bounding box center [100, 313] width 87 height 9
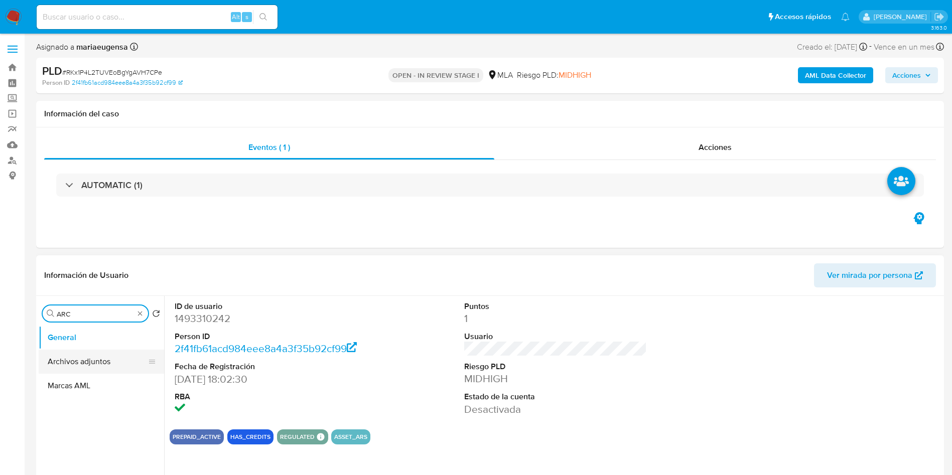
type input "ARC"
click at [89, 362] on button "Archivos adjuntos" at bounding box center [97, 362] width 117 height 24
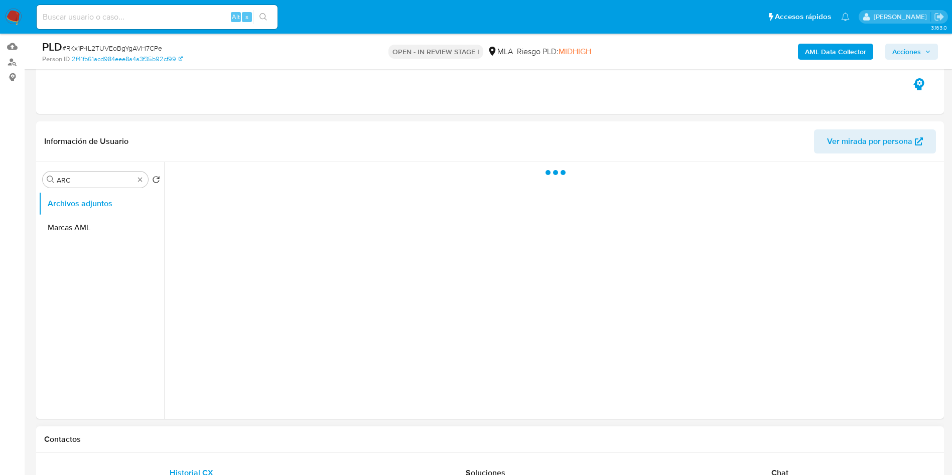
scroll to position [150, 0]
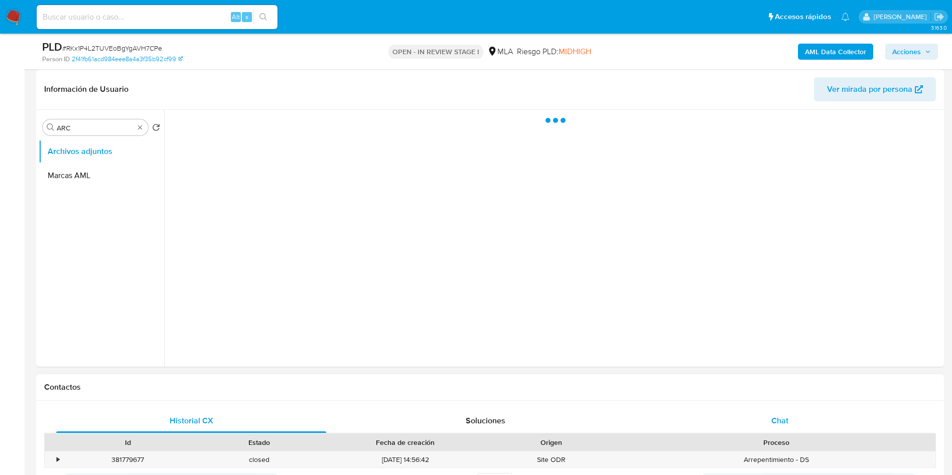
click at [759, 422] on div "Chat" at bounding box center [780, 421] width 270 height 24
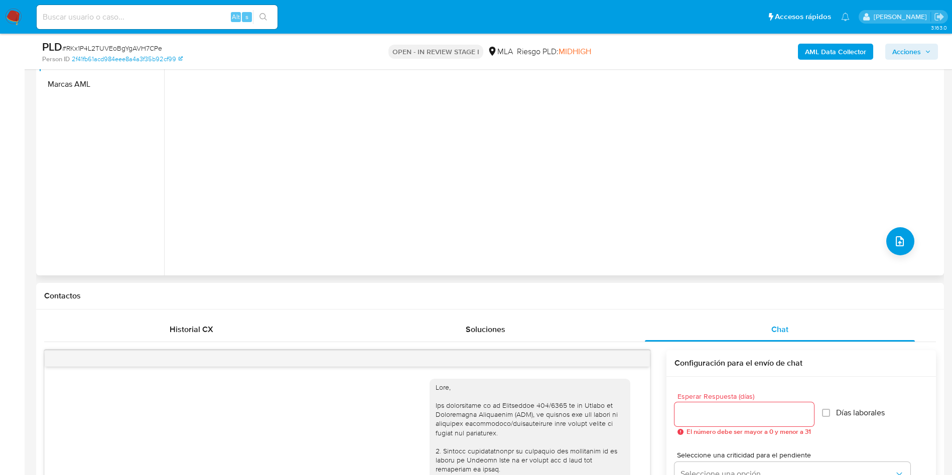
scroll to position [75, 0]
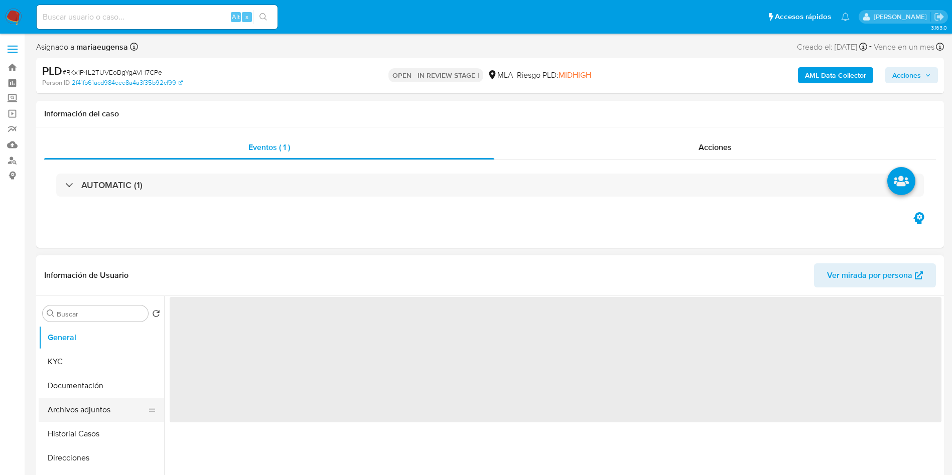
click at [112, 408] on button "Archivos adjuntos" at bounding box center [97, 410] width 117 height 24
select select "10"
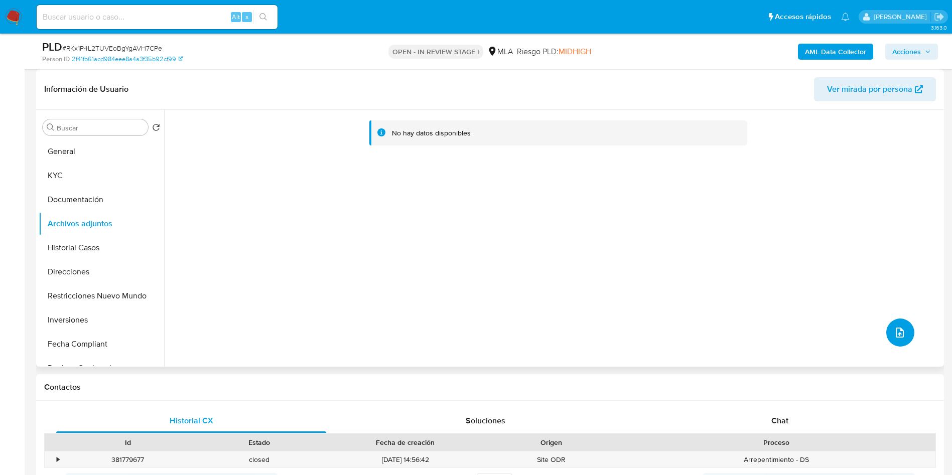
click at [893, 331] on icon "upload-file" at bounding box center [899, 333] width 12 height 12
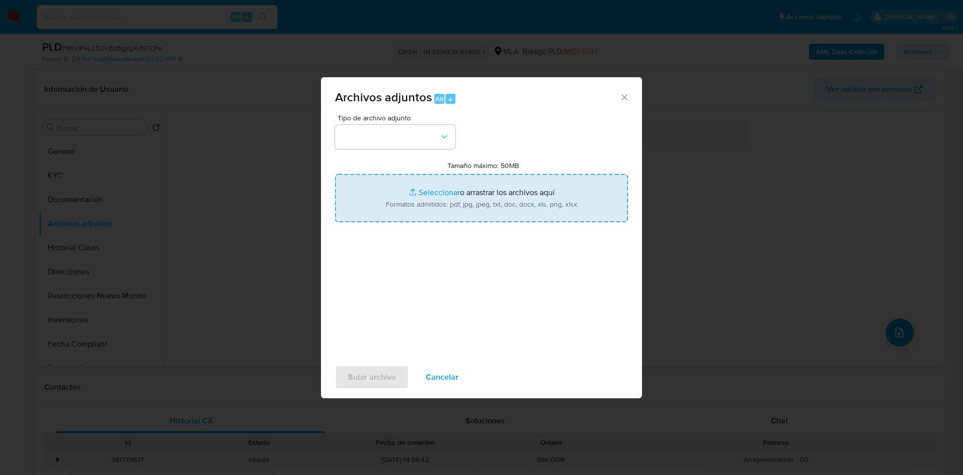
click at [466, 192] on input "Tamaño máximo: 50MB Seleccionar archivos" at bounding box center [481, 198] width 293 height 48
type input "C:\fakepath\Caselog RKx1P4L2TUVEoBgYgAVH7CPe_2025_09_18_15_35_58.docx"
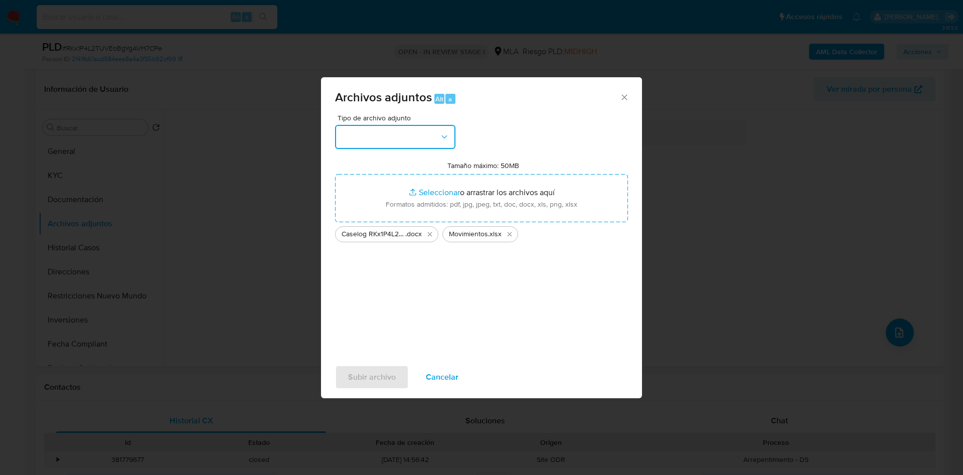
click at [370, 127] on button "button" at bounding box center [395, 137] width 120 height 24
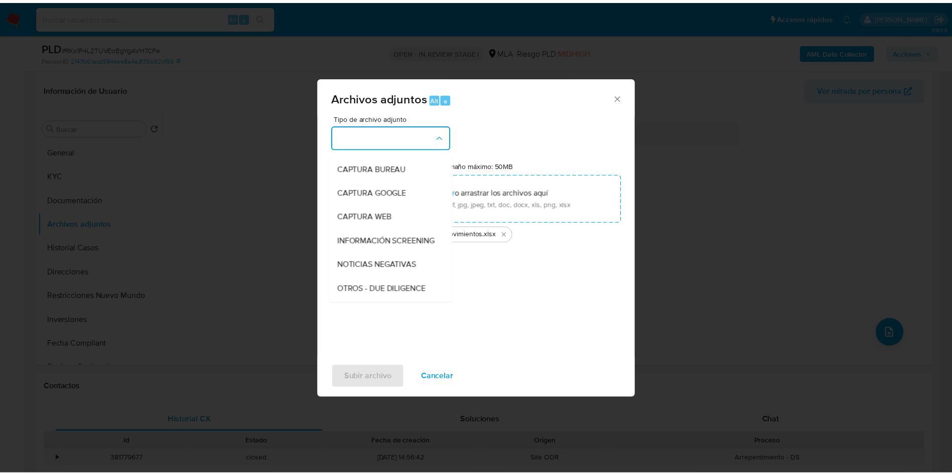
scroll to position [150, 0]
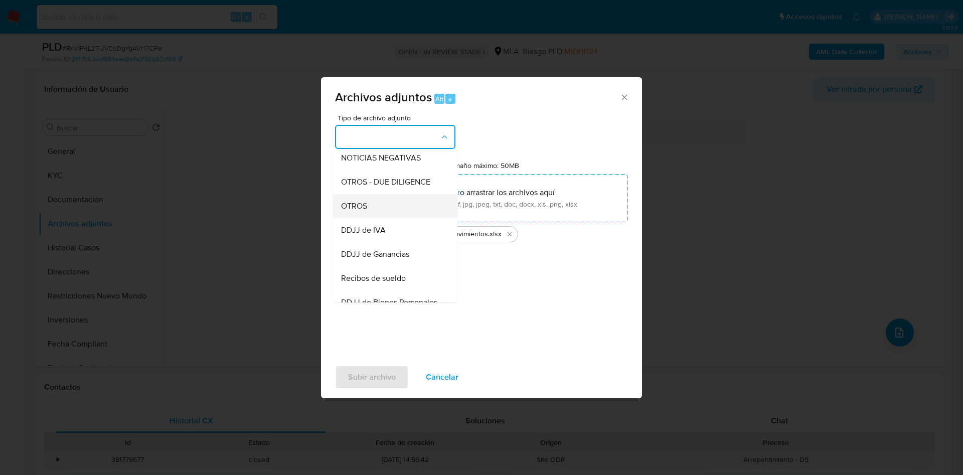
click at [368, 218] on div "OTROS" at bounding box center [392, 206] width 102 height 24
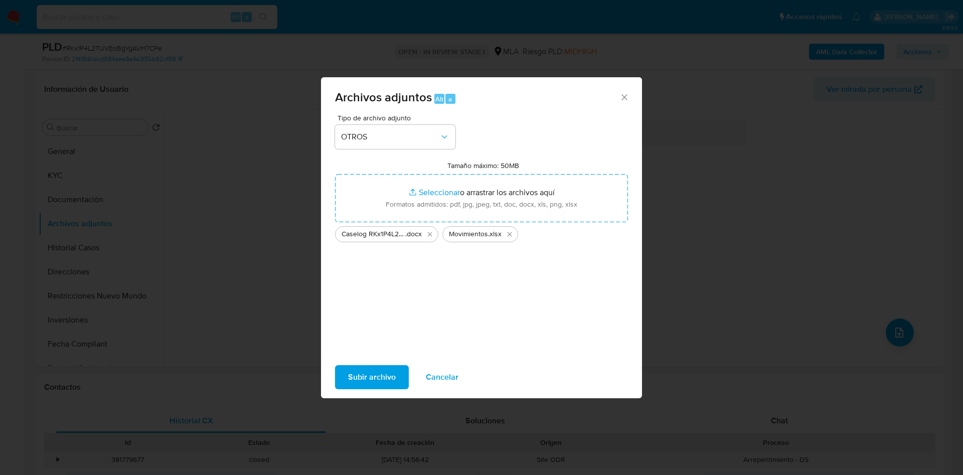
click at [382, 373] on span "Subir archivo" at bounding box center [372, 377] width 48 height 22
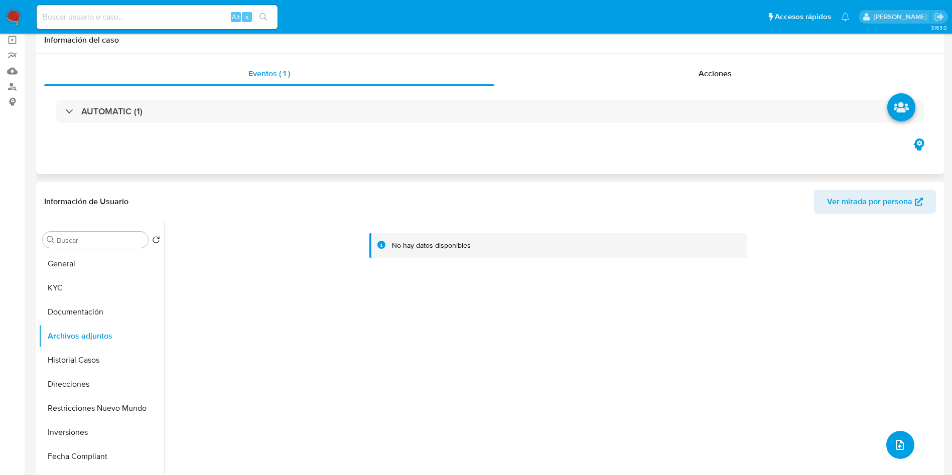
scroll to position [0, 0]
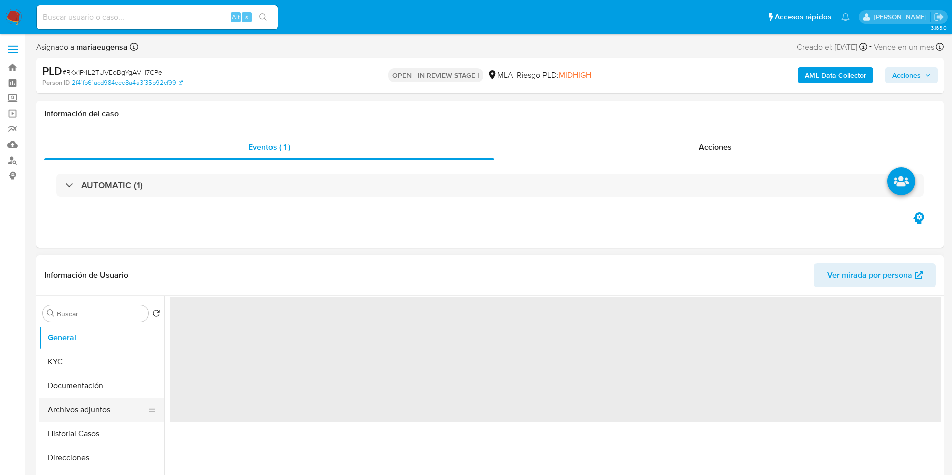
click at [61, 419] on button "Archivos adjuntos" at bounding box center [97, 410] width 117 height 24
select select "10"
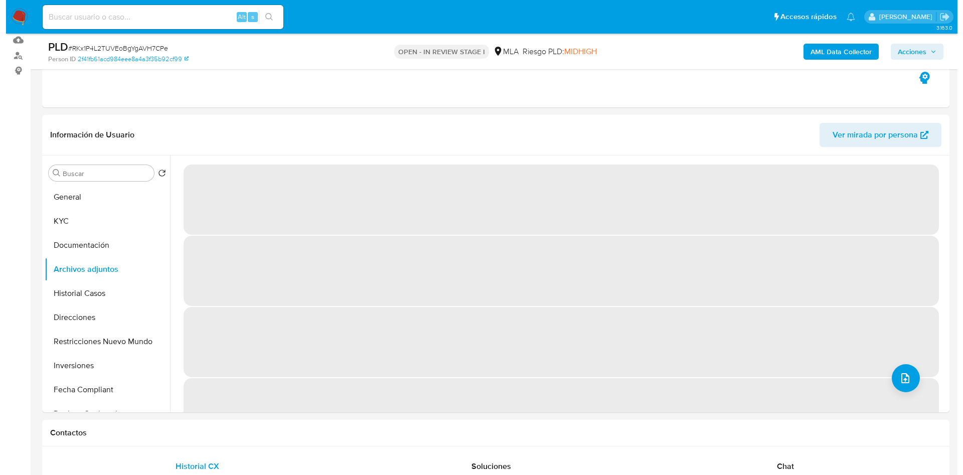
scroll to position [128, 0]
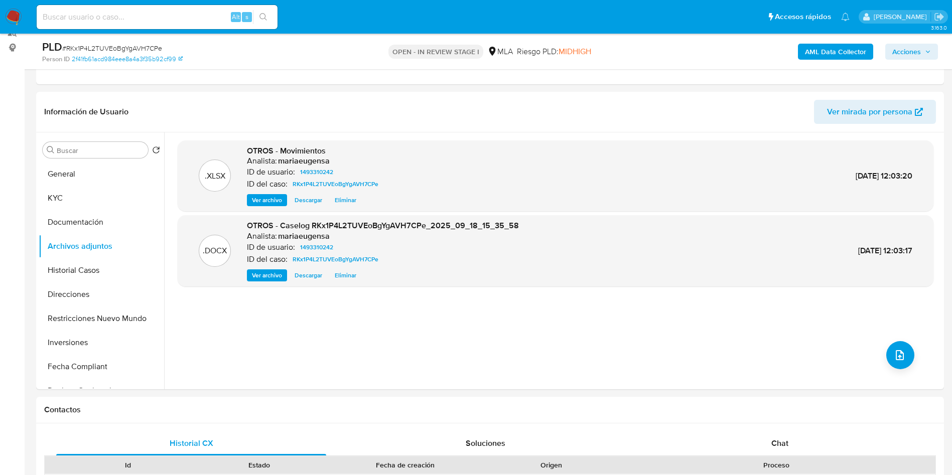
click at [816, 55] on b "AML Data Collector" at bounding box center [835, 52] width 61 height 16
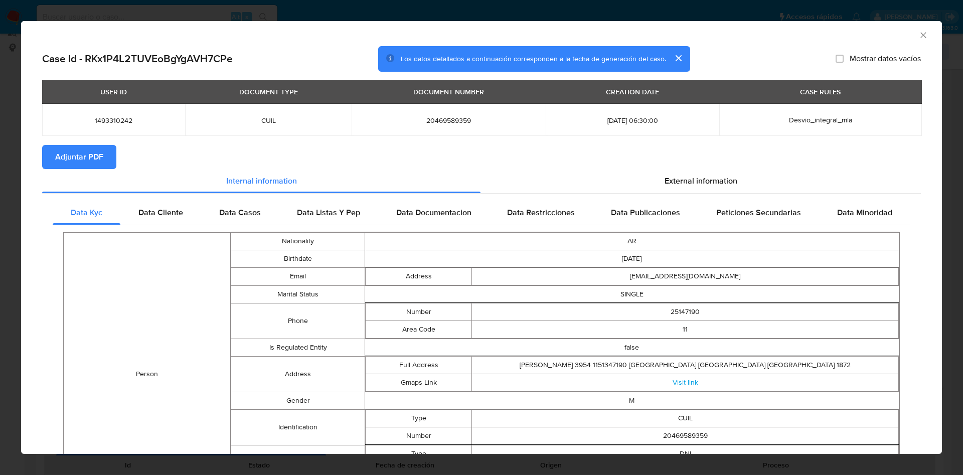
click at [97, 146] on span "Adjuntar PDF" at bounding box center [79, 157] width 48 height 22
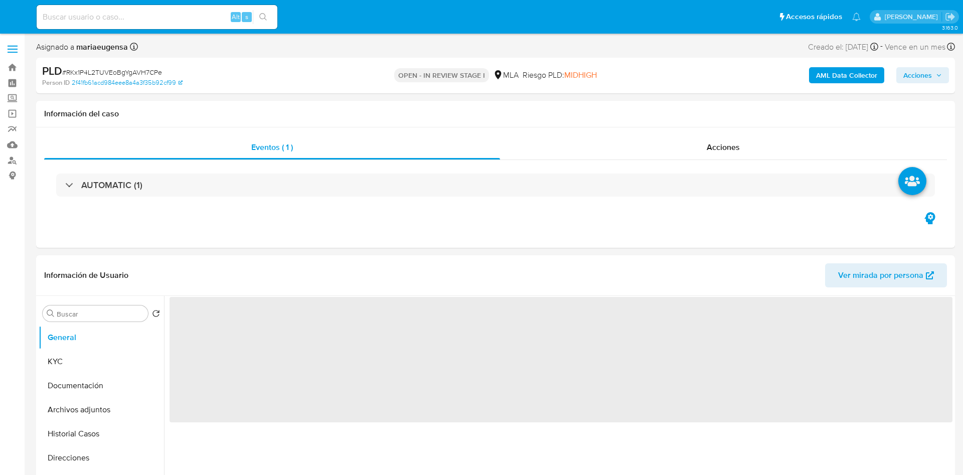
select select "10"
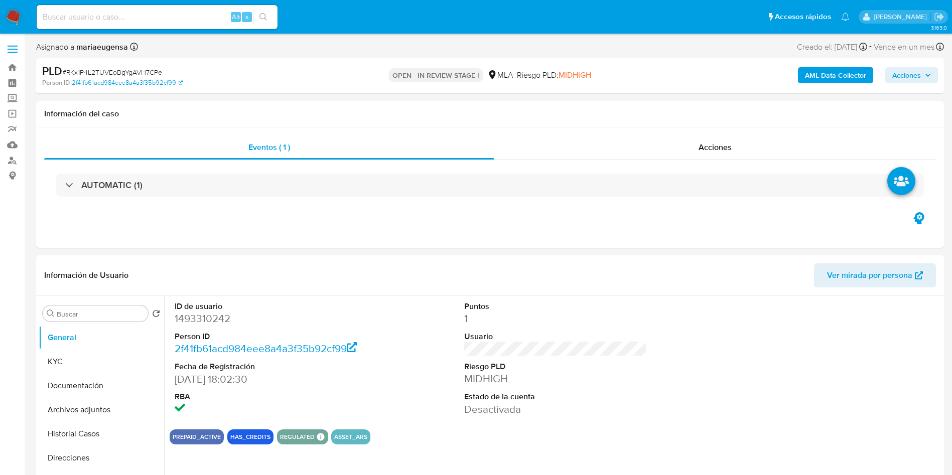
click at [125, 64] on div "PLD # RKx1P4L2TUVEoBgYgAVH7CPe" at bounding box center [189, 71] width 295 height 15
click at [125, 73] on span "# RKx1P4L2TUVEoBgYgAVH7CPe" at bounding box center [112, 72] width 100 height 10
click at [125, 72] on span "# RKx1P4L2TUVEoBgYgAVH7CPe" at bounding box center [112, 72] width 100 height 10
copy span "RKx1P4L2TUVEoBgYgAVH7CPe"
click at [119, 310] on input "Buscar" at bounding box center [100, 313] width 87 height 9
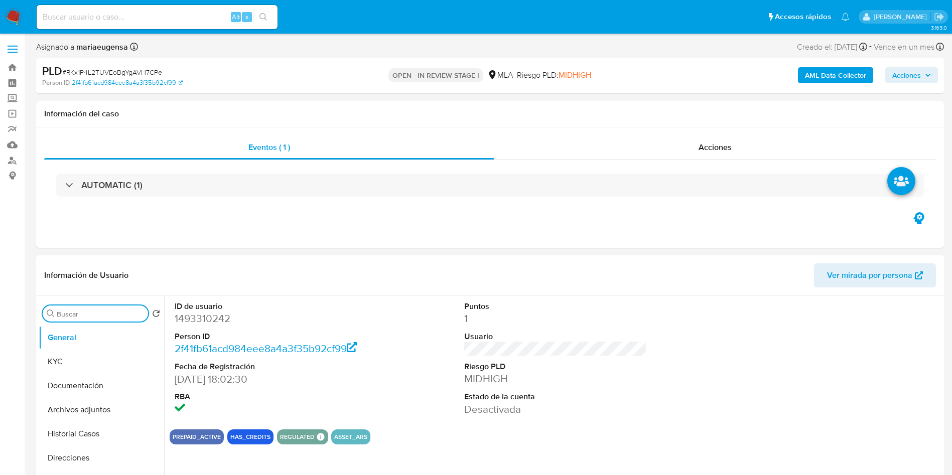
click at [115, 317] on input "Buscar" at bounding box center [100, 313] width 87 height 9
type input "arc"
click at [102, 354] on button "Archivos adjuntos" at bounding box center [97, 362] width 117 height 24
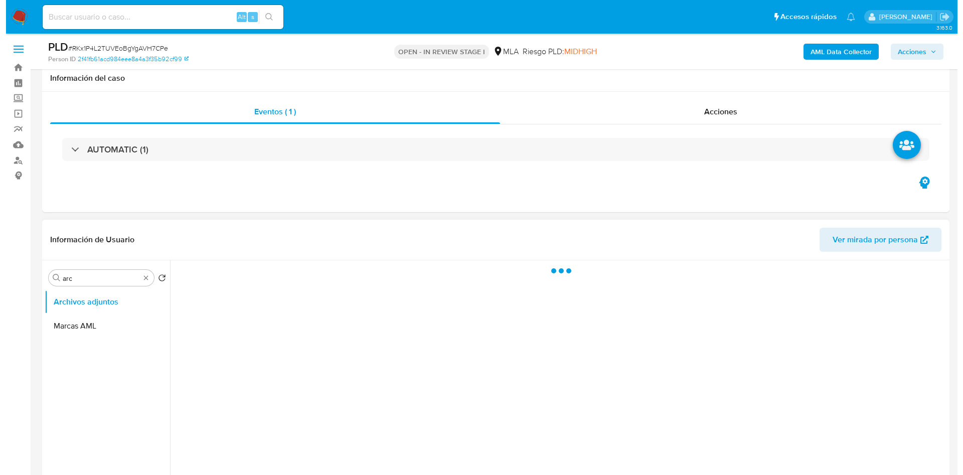
scroll to position [150, 0]
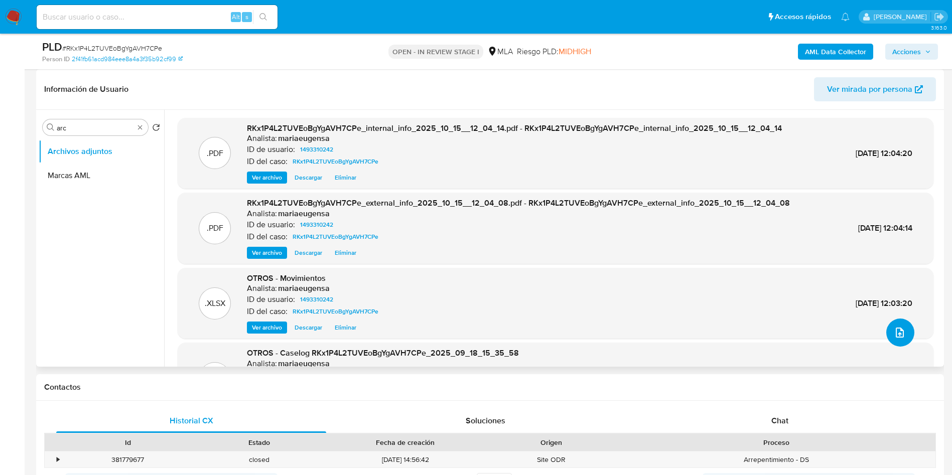
click at [896, 336] on icon "upload-file" at bounding box center [899, 333] width 12 height 12
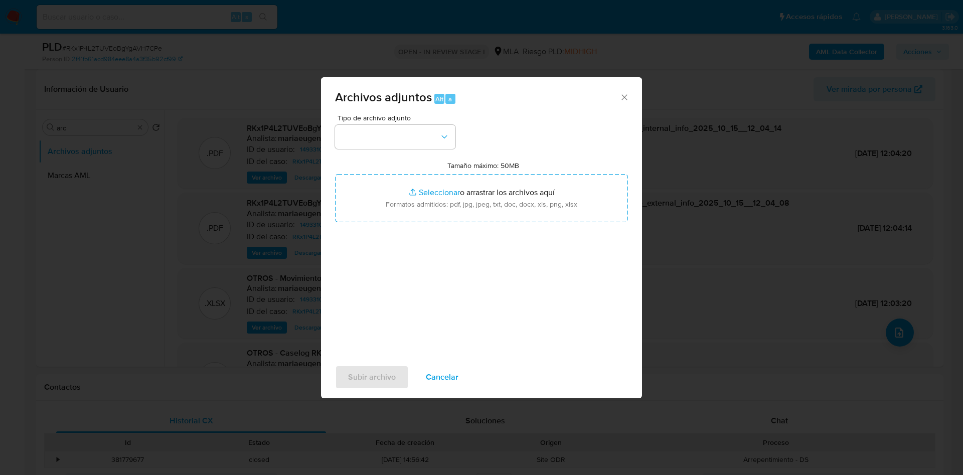
click at [413, 179] on input "Tamaño máximo: 50MB Seleccionar archivos" at bounding box center [481, 198] width 293 height 48
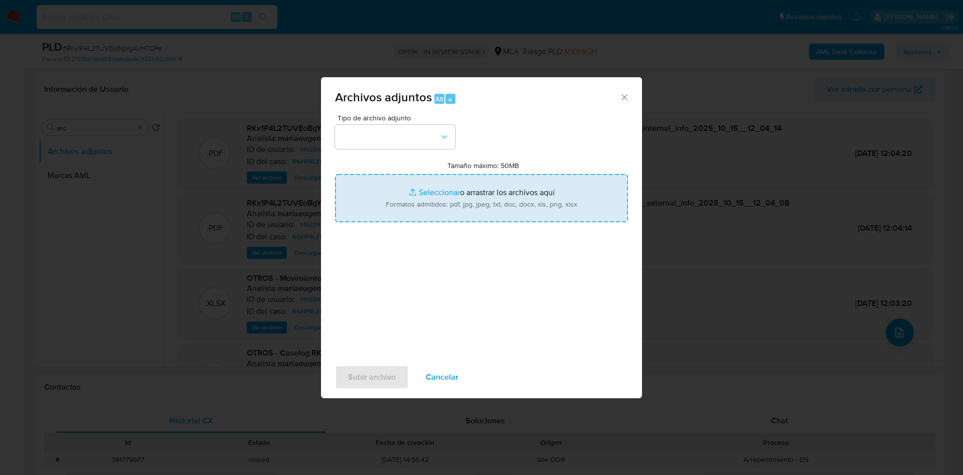
type input "C:\fakepath\Caselog RKx1P4L2TUVEoBgYgAVH7CPe_2025_09_18_15_35_58 - V2.docx"
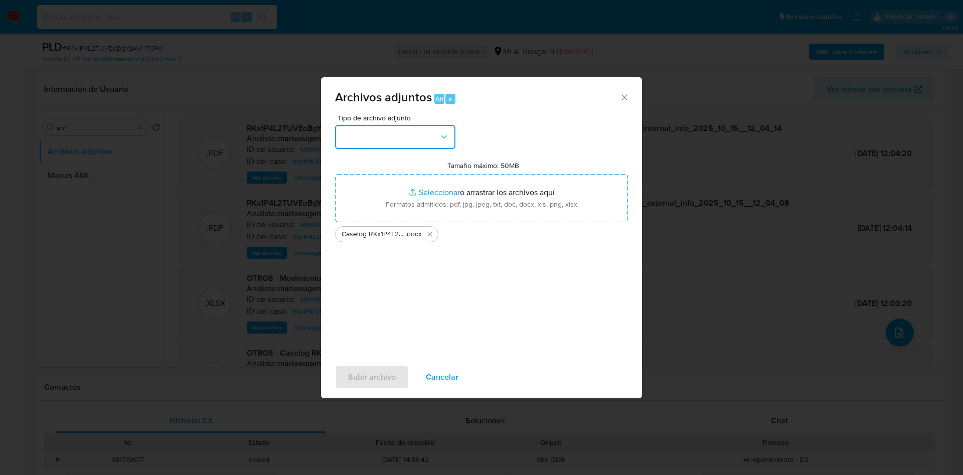
click at [392, 128] on button "button" at bounding box center [395, 137] width 120 height 24
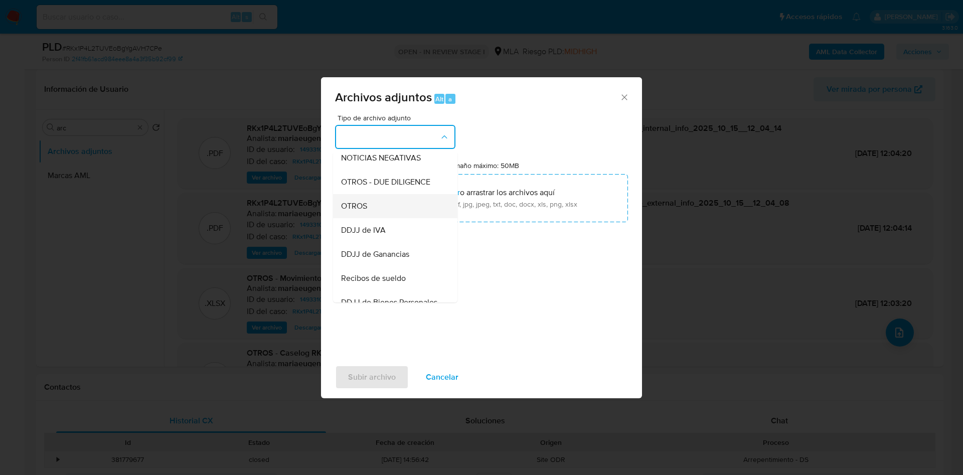
click at [372, 214] on div "OTROS" at bounding box center [392, 206] width 102 height 24
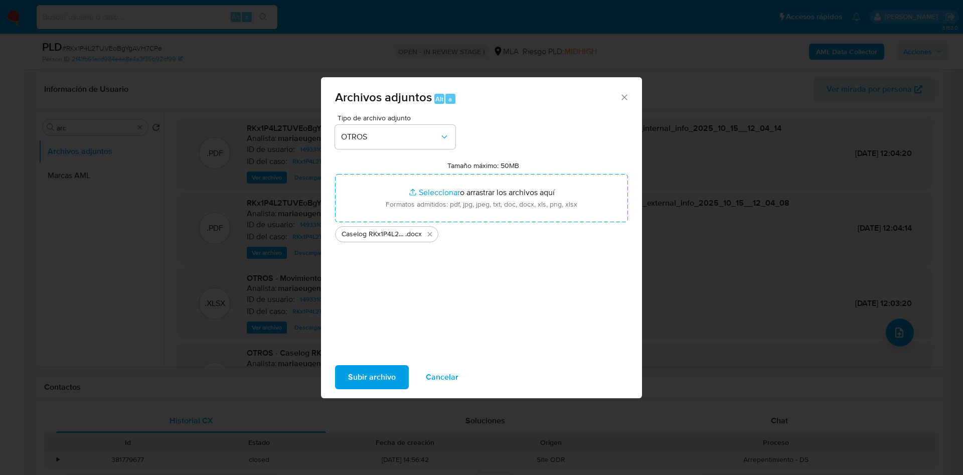
click at [362, 369] on span "Subir archivo" at bounding box center [372, 377] width 48 height 22
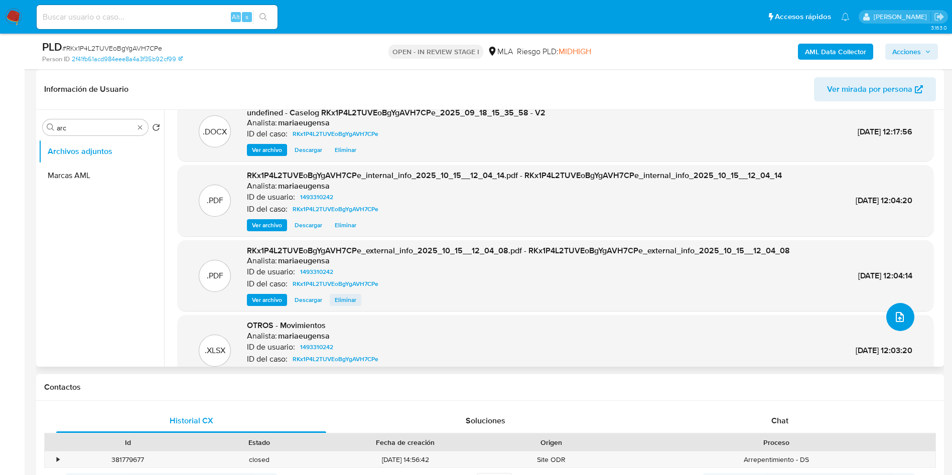
scroll to position [0, 0]
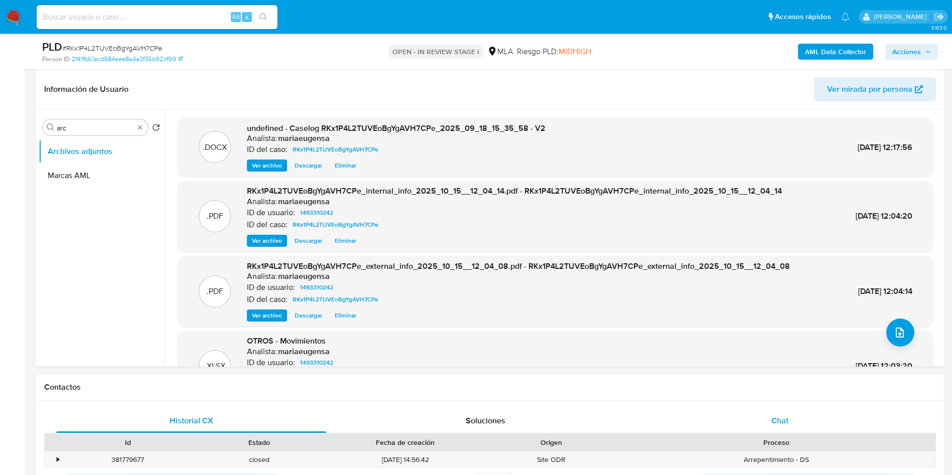
click at [794, 409] on div "Chat" at bounding box center [780, 421] width 270 height 24
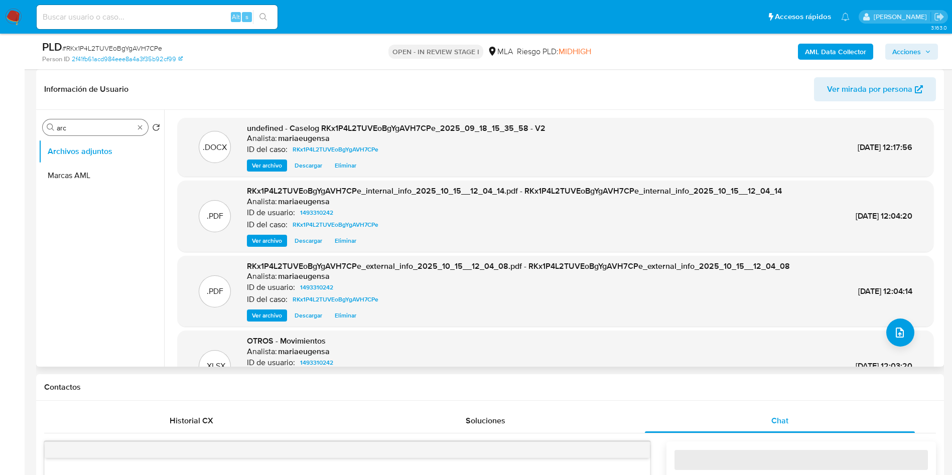
drag, startPoint x: 110, startPoint y: 122, endPoint x: 103, endPoint y: 134, distance: 14.4
click at [110, 122] on div "Buscar arc" at bounding box center [95, 127] width 105 height 16
click at [101, 136] on div "Buscar arc Volver al orden por defecto Archivos adjuntos Marcas AML" at bounding box center [101, 238] width 125 height 255
click at [107, 128] on input "arc" at bounding box center [95, 127] width 77 height 9
click at [107, 127] on input "arc" at bounding box center [95, 127] width 77 height 9
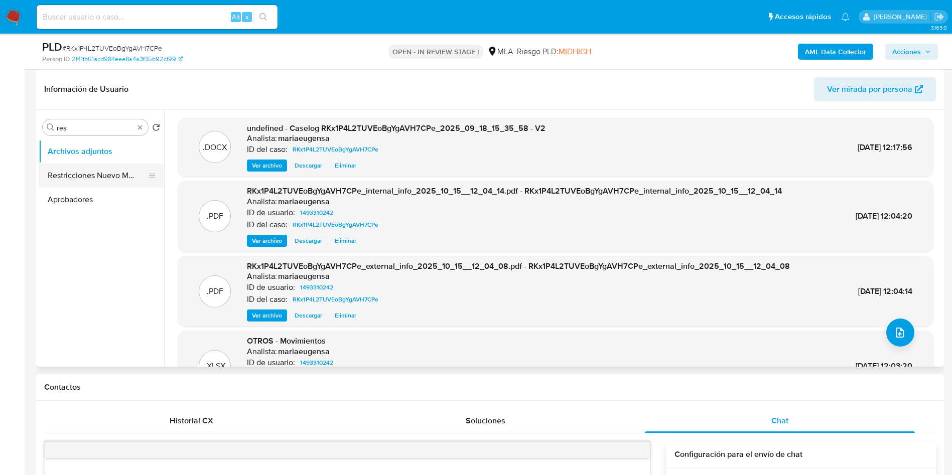
click at [108, 179] on button "Restricciones Nuevo Mundo" at bounding box center [97, 176] width 117 height 24
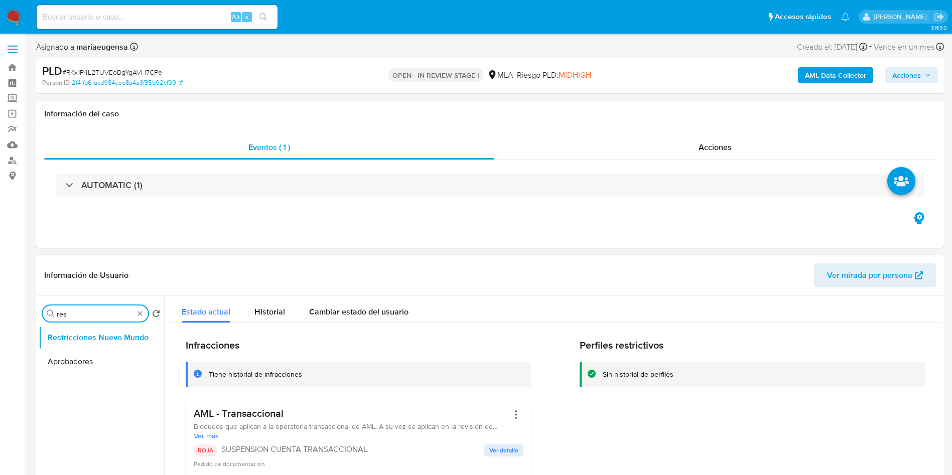
click at [82, 318] on input "res" at bounding box center [95, 313] width 77 height 9
click at [82, 318] on input "A" at bounding box center [95, 313] width 77 height 9
type input "ARC"
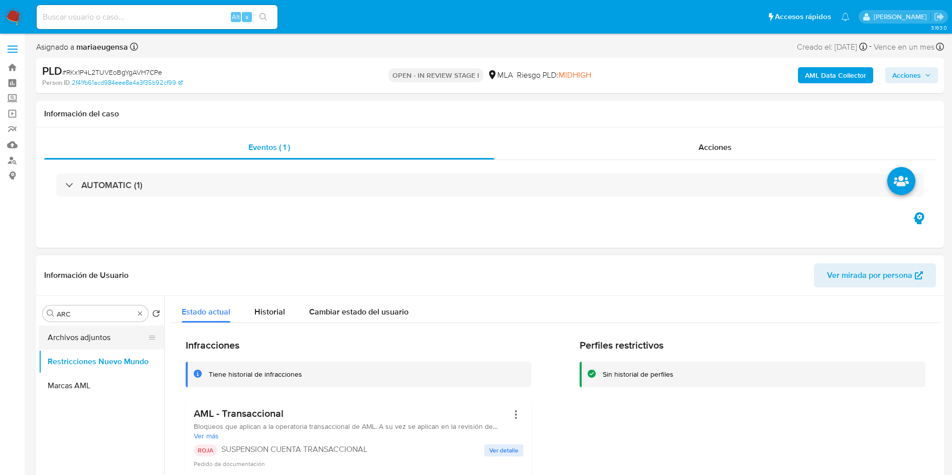
click at [82, 333] on button "Archivos adjuntos" at bounding box center [97, 338] width 117 height 24
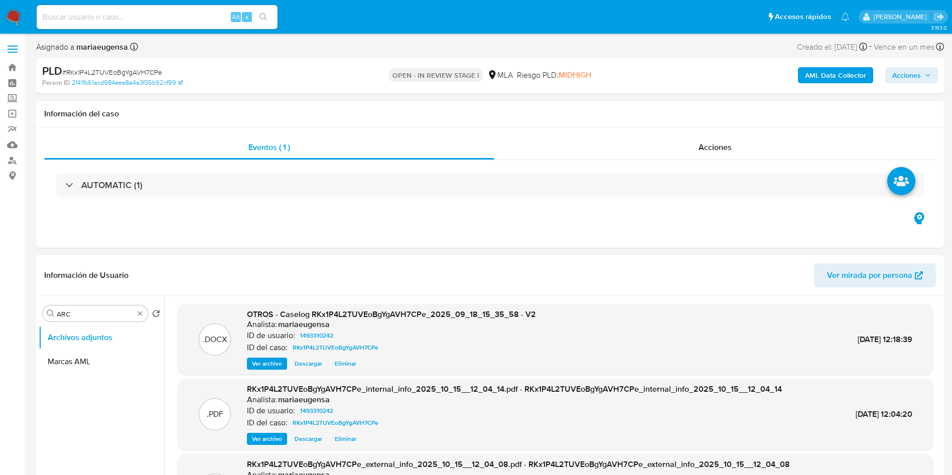
drag, startPoint x: 932, startPoint y: 72, endPoint x: 921, endPoint y: 73, distance: 10.6
click at [921, 73] on button "Acciones" at bounding box center [911, 75] width 53 height 16
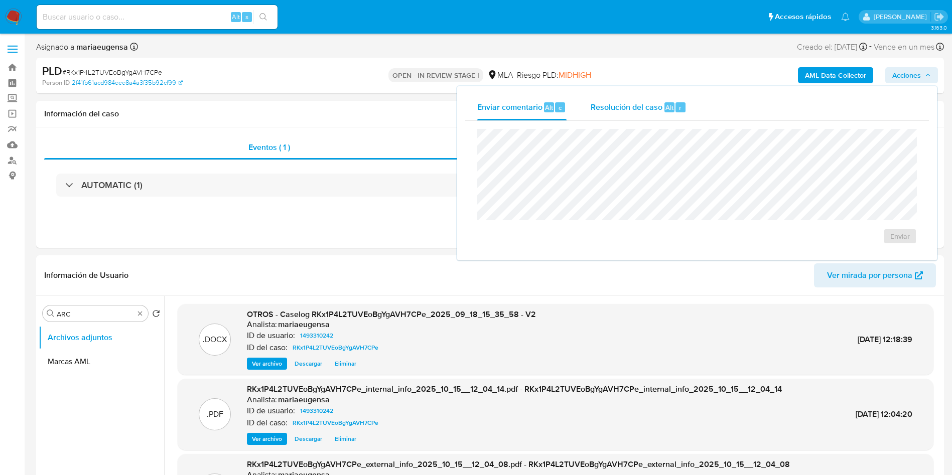
drag, startPoint x: 638, startPoint y: 101, endPoint x: 637, endPoint y: 107, distance: 6.7
click at [637, 107] on span "Resolución del caso" at bounding box center [626, 107] width 72 height 12
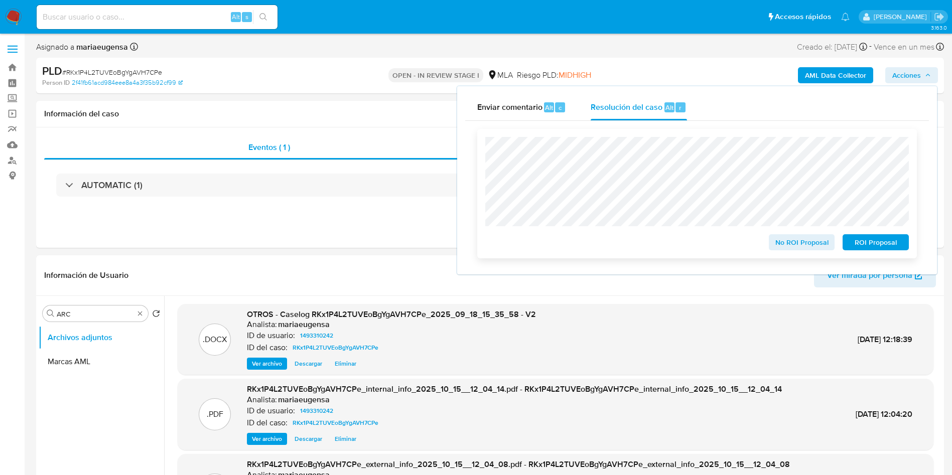
click at [869, 240] on span "ROI Proposal" at bounding box center [875, 242] width 52 height 14
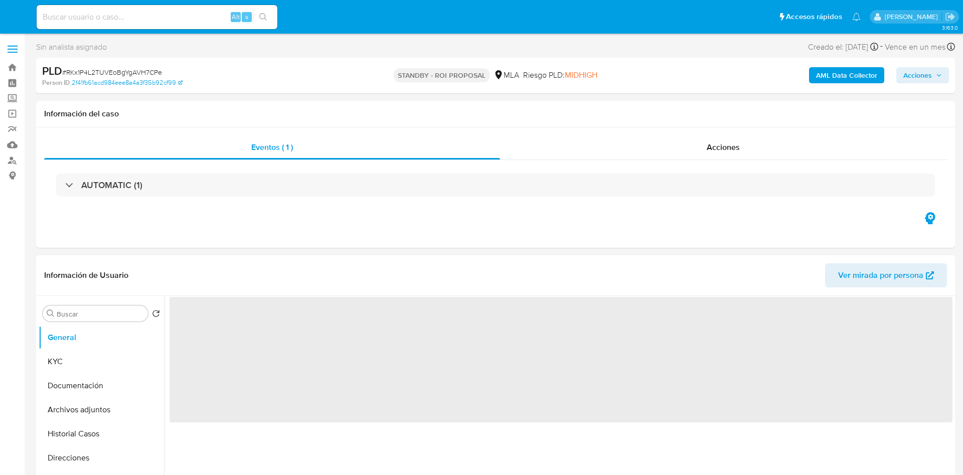
select select "10"
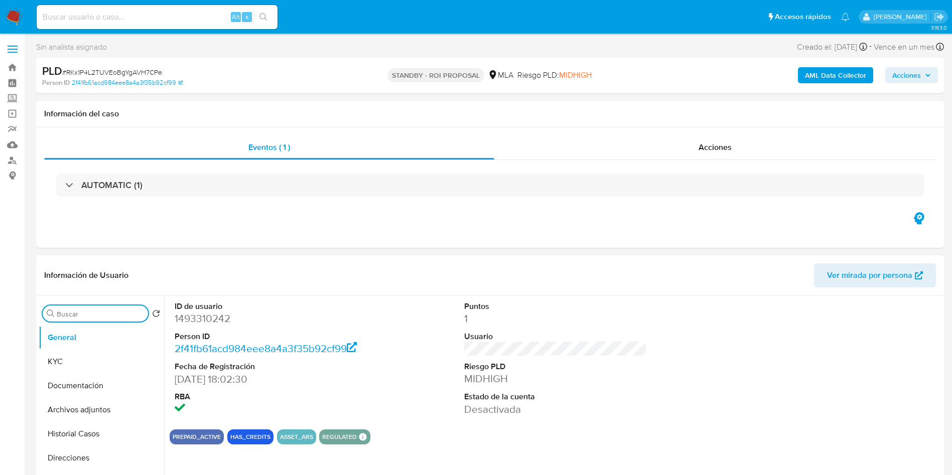
click at [74, 314] on input "Buscar" at bounding box center [100, 313] width 87 height 9
type input "ar"
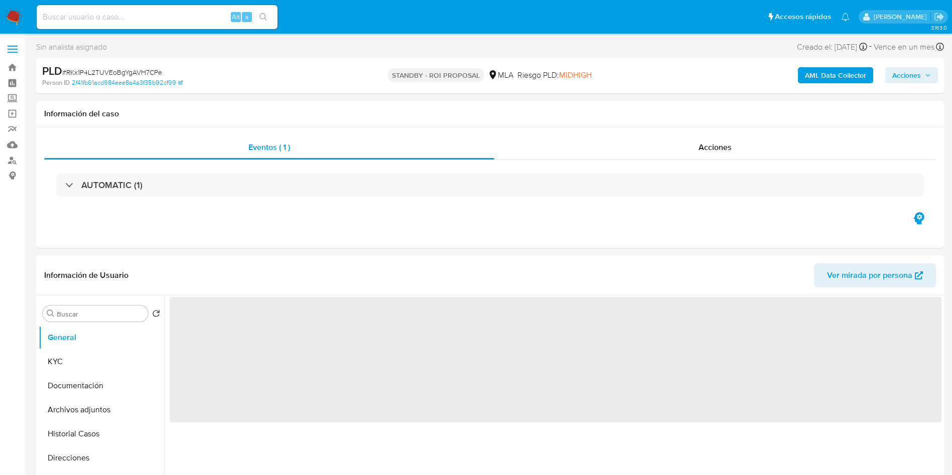
select select "10"
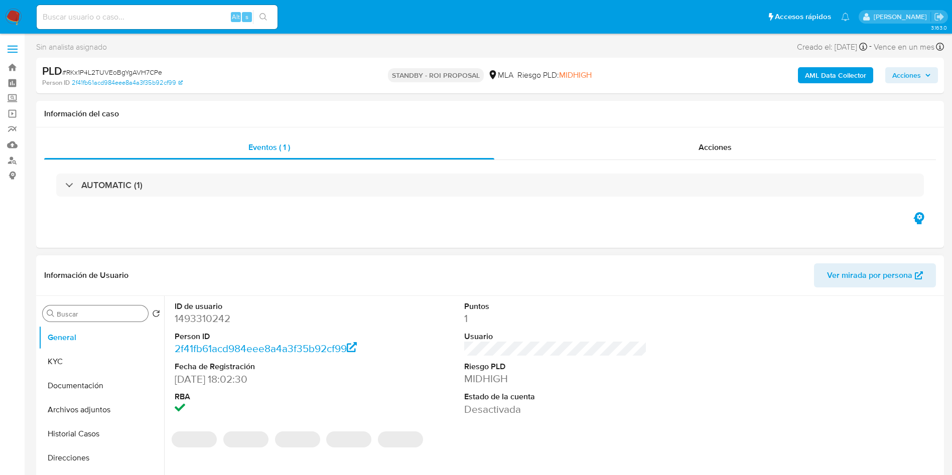
click at [107, 319] on div "Buscar" at bounding box center [95, 313] width 105 height 16
click at [99, 312] on input "Buscar" at bounding box center [100, 313] width 87 height 9
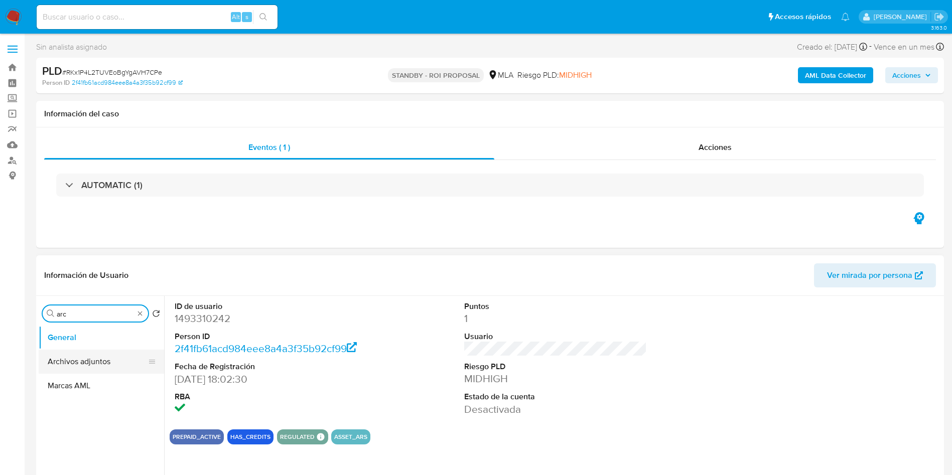
type input "arc"
click at [102, 357] on button "Archivos adjuntos" at bounding box center [97, 362] width 117 height 24
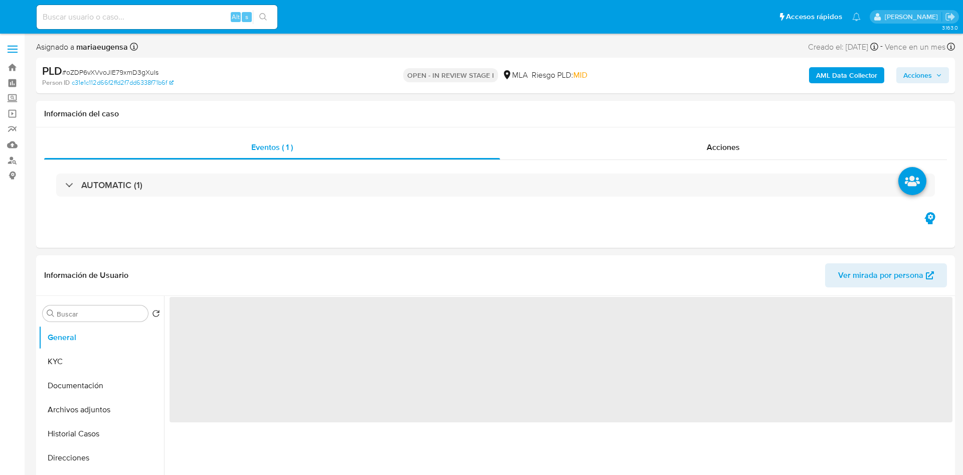
select select "10"
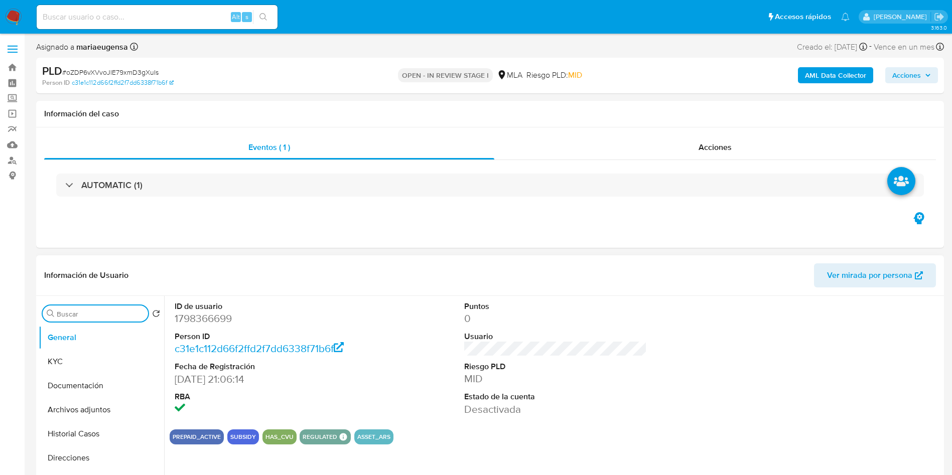
click at [108, 315] on input "Buscar" at bounding box center [100, 313] width 87 height 9
type input "a"
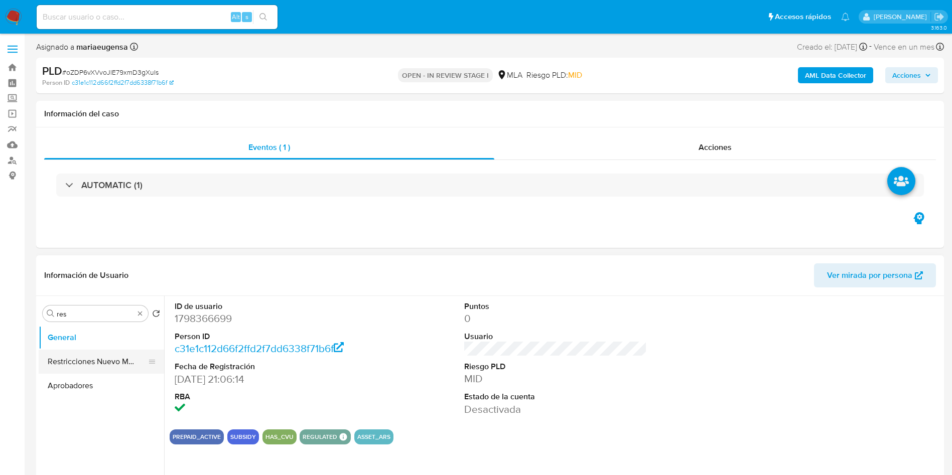
click at [114, 352] on button "Restricciones Nuevo Mundo" at bounding box center [97, 362] width 117 height 24
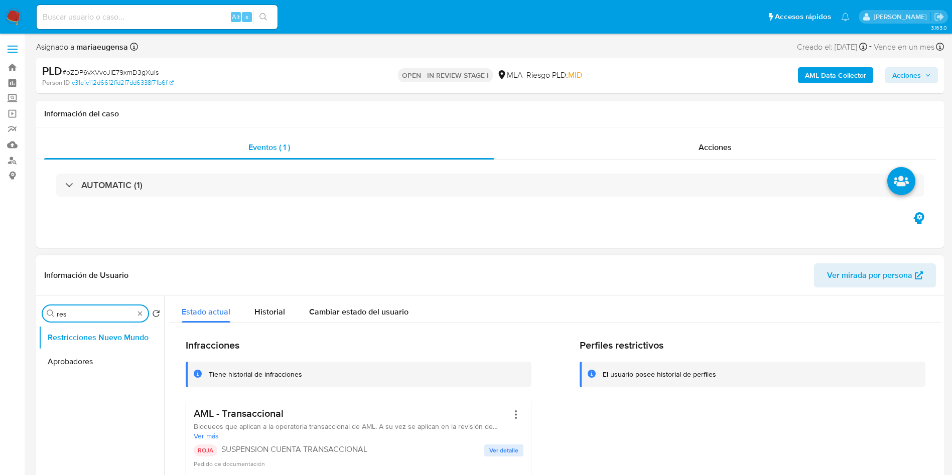
click at [118, 312] on input "res" at bounding box center [95, 313] width 77 height 9
type input "arc"
click at [116, 327] on button "Archivos adjuntos" at bounding box center [97, 338] width 117 height 24
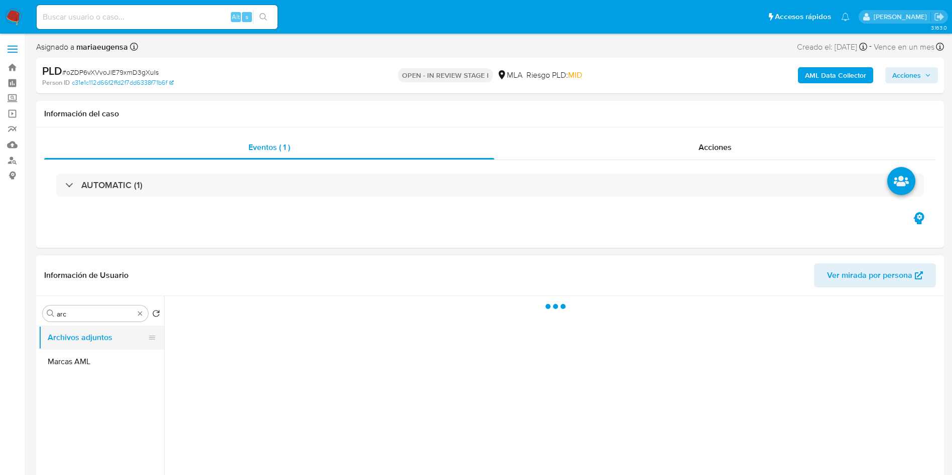
click at [111, 336] on button "Archivos adjuntos" at bounding box center [97, 338] width 117 height 24
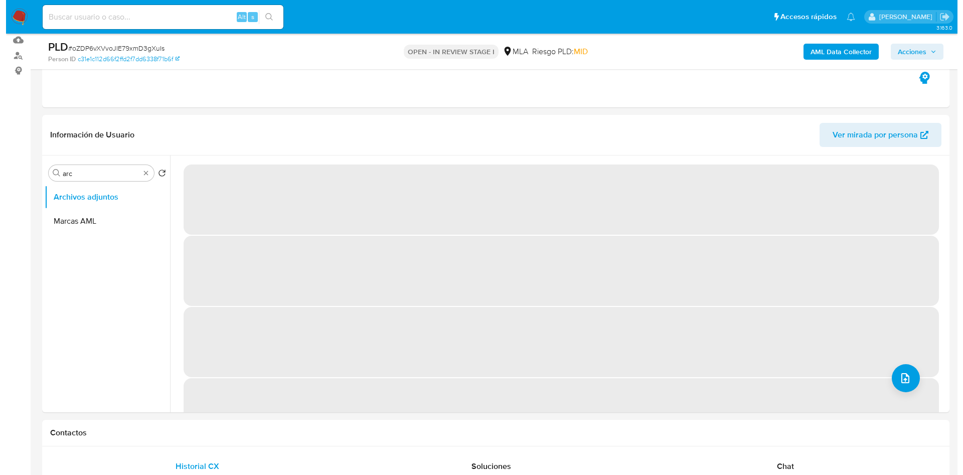
scroll to position [114, 0]
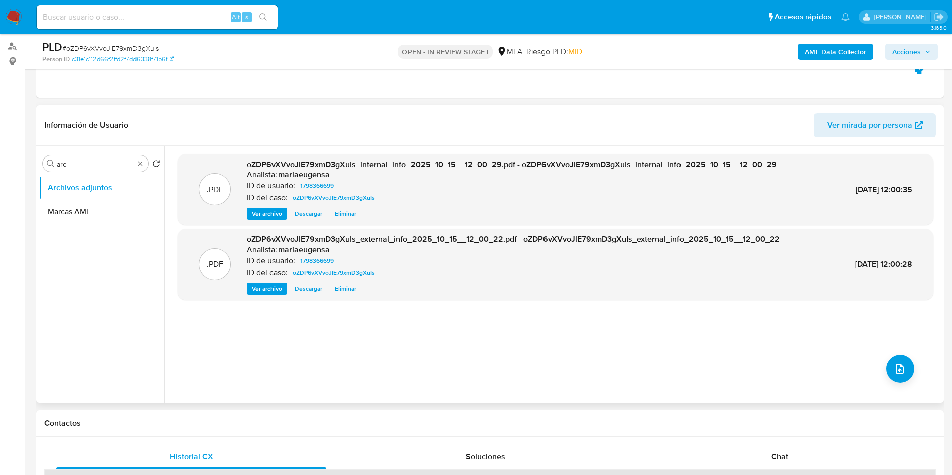
click at [770, 350] on div ".PDF oZDP6vXVvoJlE79xmD3gXuIs_internal_info_2025_10_15__12_00_29.pdf - oZDP6vXV…" at bounding box center [555, 274] width 755 height 241
click at [893, 374] on icon "upload-file" at bounding box center [899, 369] width 12 height 12
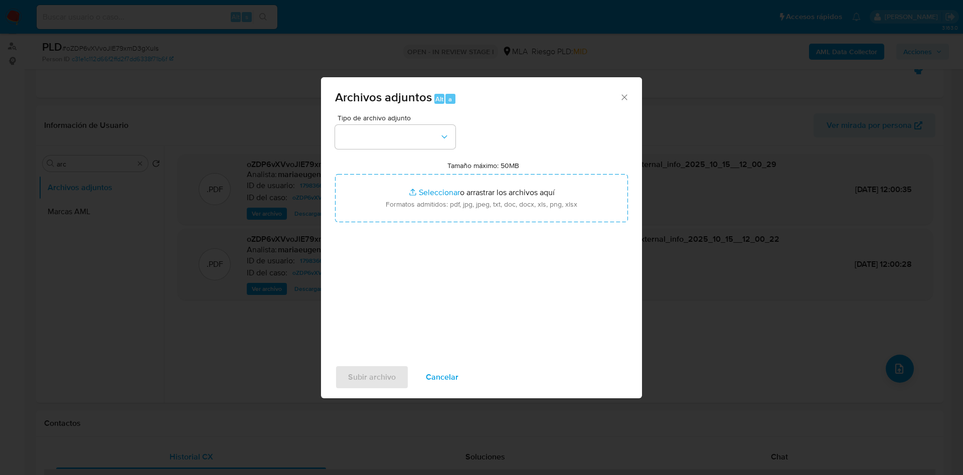
click at [434, 196] on input "Tamaño máximo: 50MB Seleccionar archivos" at bounding box center [481, 198] width 293 height 48
type input "C:\fakepath\Caselog oZDP6vXVvoJlE79xmD3gXuIs_2025_09_17_21_33_15.docx"
click at [369, 130] on button "button" at bounding box center [395, 137] width 120 height 24
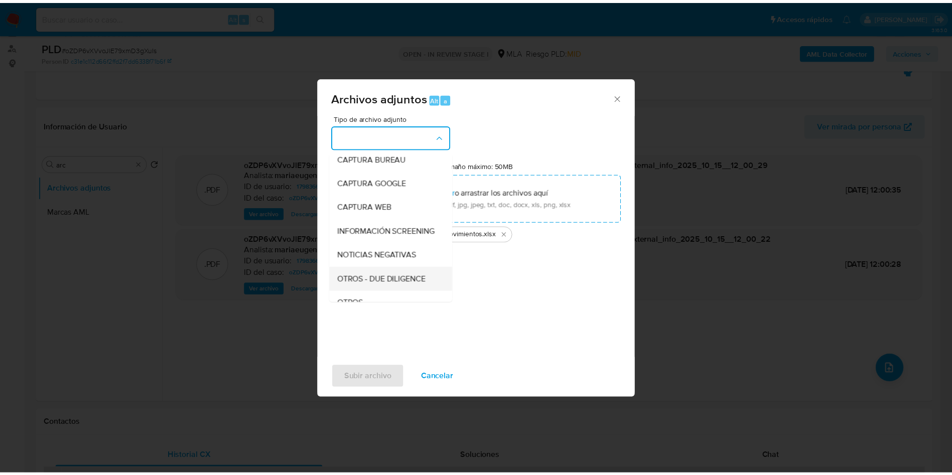
scroll to position [75, 0]
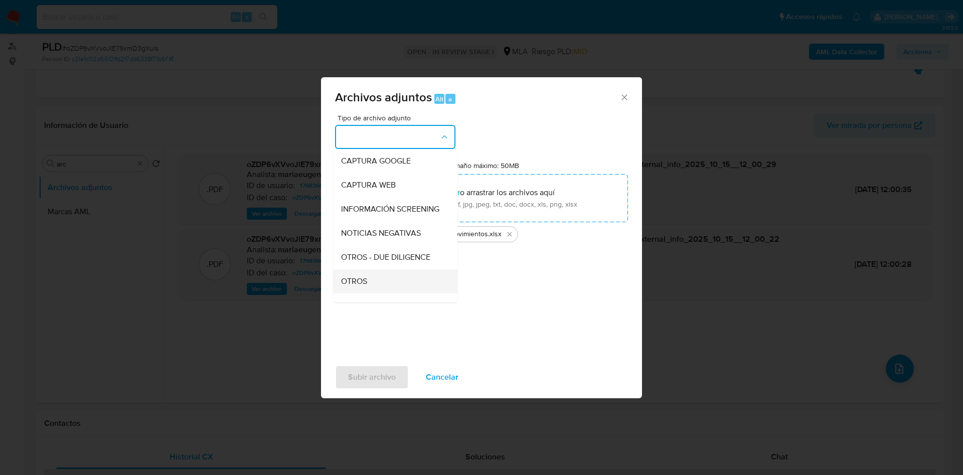
click at [359, 286] on span "OTROS" at bounding box center [354, 281] width 26 height 10
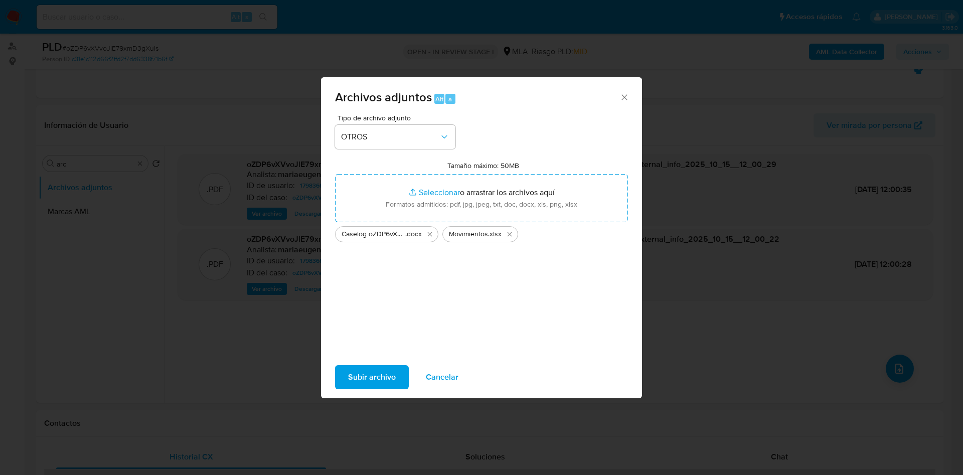
click at [384, 378] on span "Subir archivo" at bounding box center [372, 377] width 48 height 22
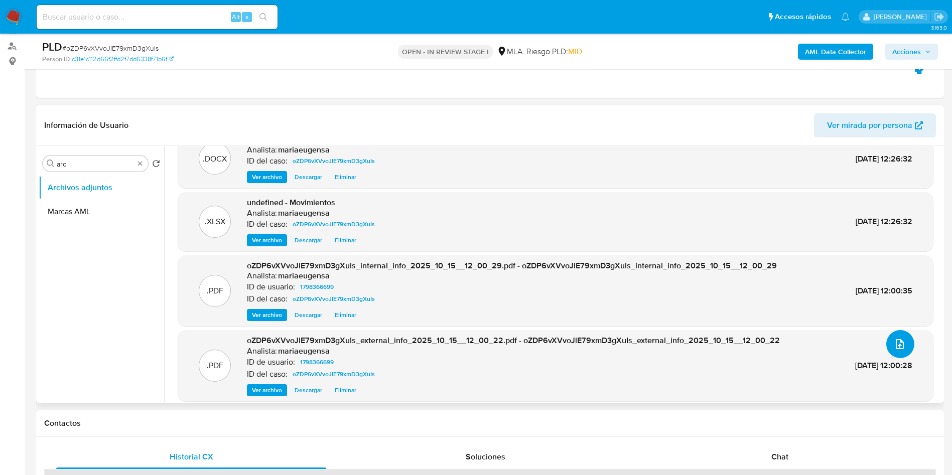
scroll to position [32, 0]
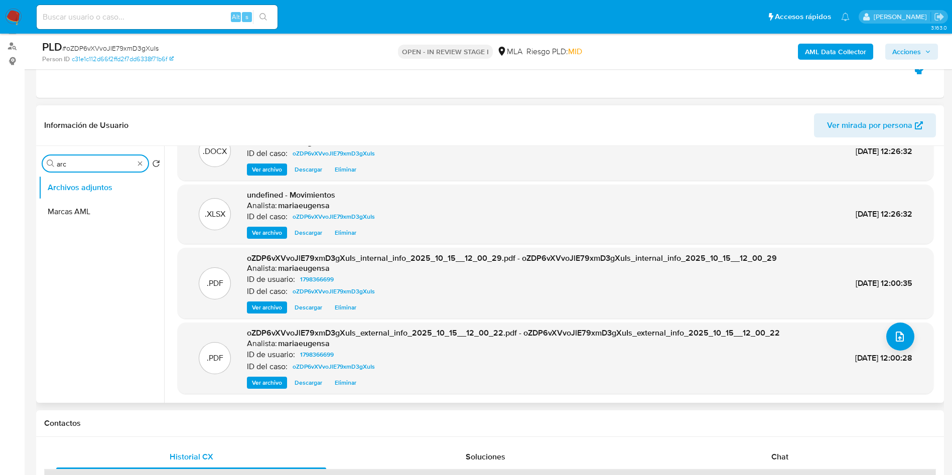
drag, startPoint x: 71, startPoint y: 165, endPoint x: 68, endPoint y: 170, distance: 5.7
type input "res"
drag, startPoint x: 91, startPoint y: 215, endPoint x: 108, endPoint y: 230, distance: 22.7
click at [93, 215] on button "Restricciones Nuevo Mundo" at bounding box center [101, 212] width 125 height 24
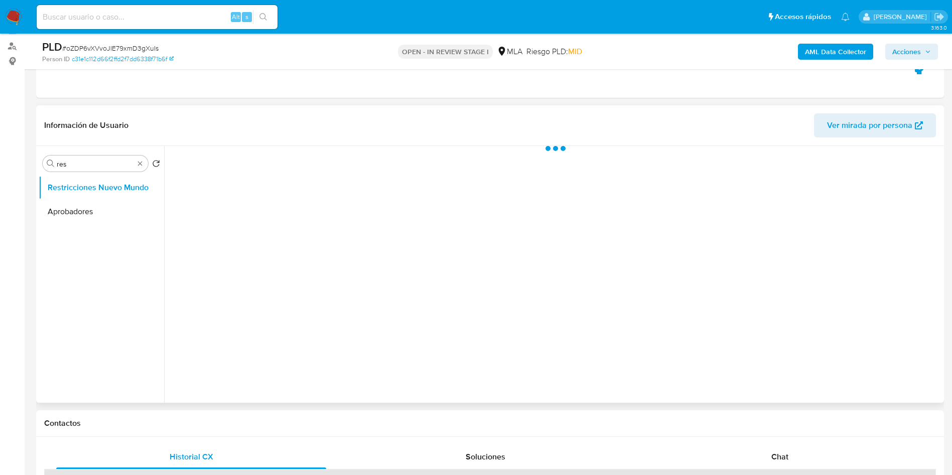
scroll to position [0, 0]
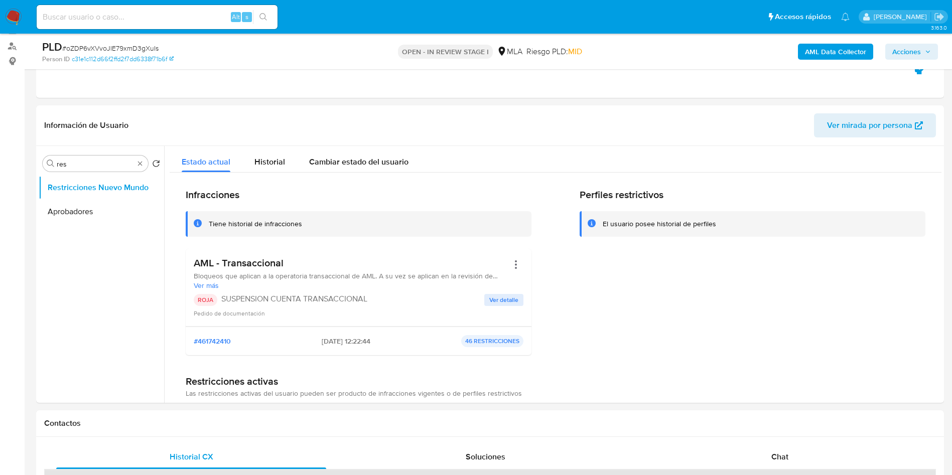
click at [924, 49] on icon "button" at bounding box center [927, 52] width 6 height 6
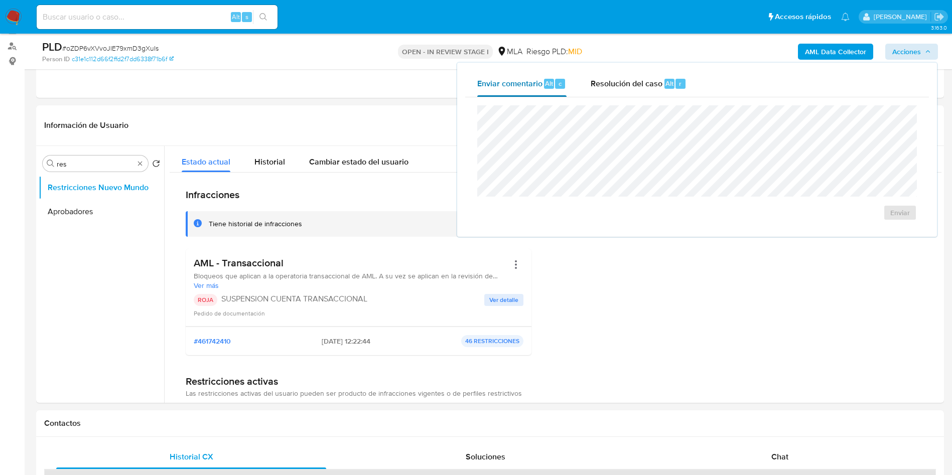
click at [572, 73] on button "Enviar comentario Alt c" at bounding box center [521, 84] width 113 height 26
click at [643, 83] on span "Resolución del caso" at bounding box center [626, 83] width 72 height 12
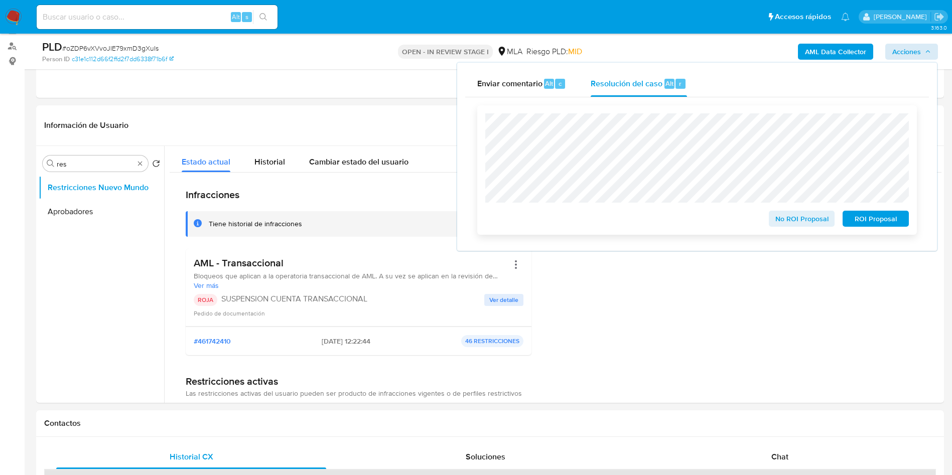
click at [880, 224] on span "ROI Proposal" at bounding box center [875, 219] width 52 height 14
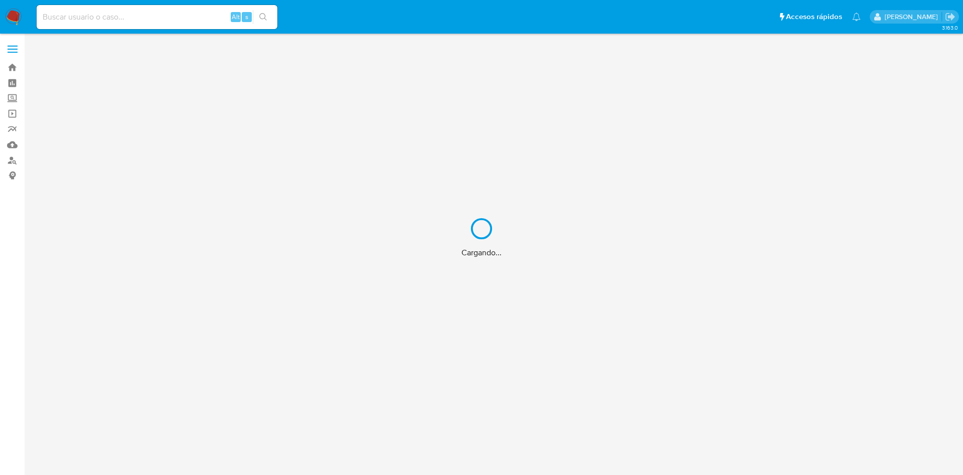
click at [153, 19] on div "Cargando..." at bounding box center [481, 237] width 963 height 475
click at [153, 18] on div "Cargando..." at bounding box center [481, 237] width 963 height 475
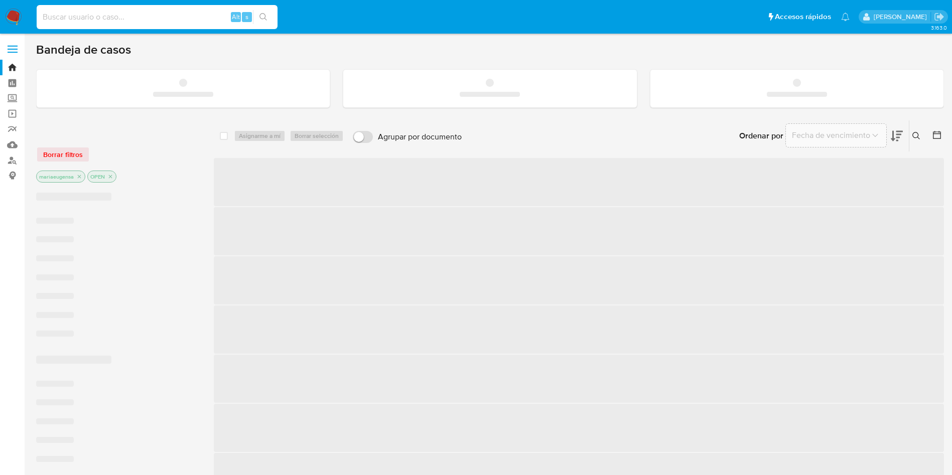
click at [162, 20] on input at bounding box center [157, 17] width 241 height 13
paste input "HPvZqXFGxm09dZRUd3b4vIO2"
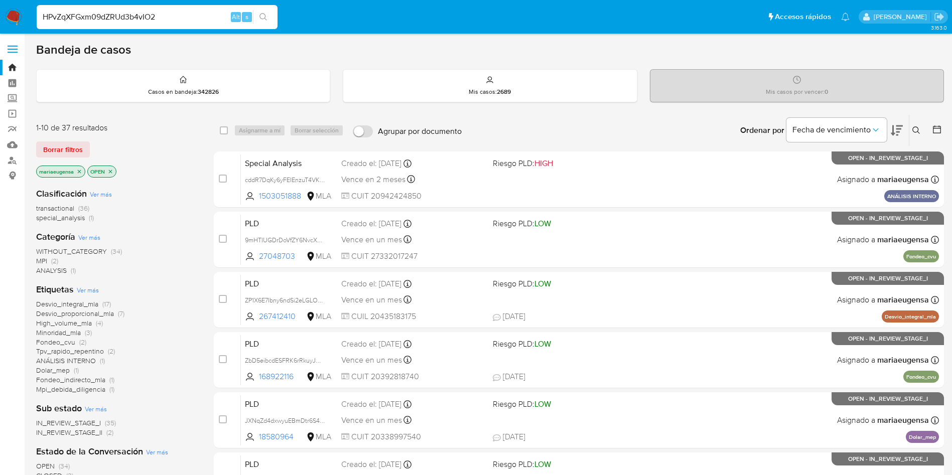
type input "HPvZqXFGxm09dZRUd3b4vIO2"
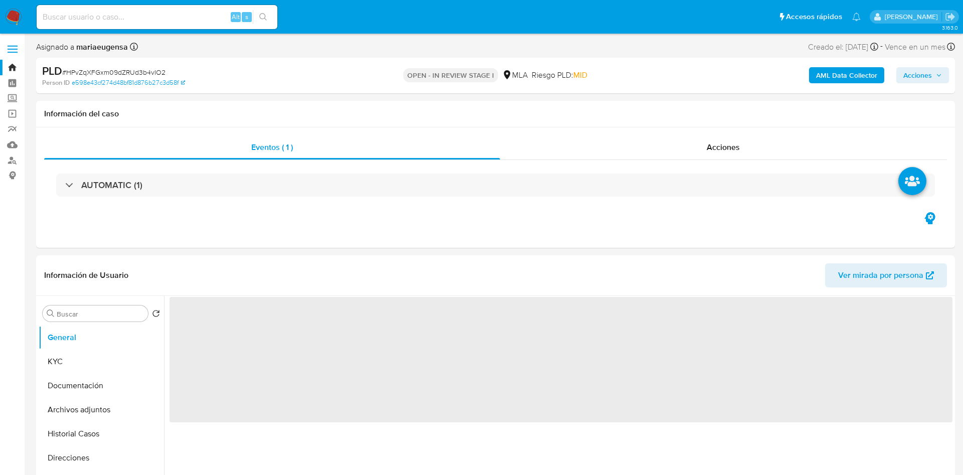
select select "10"
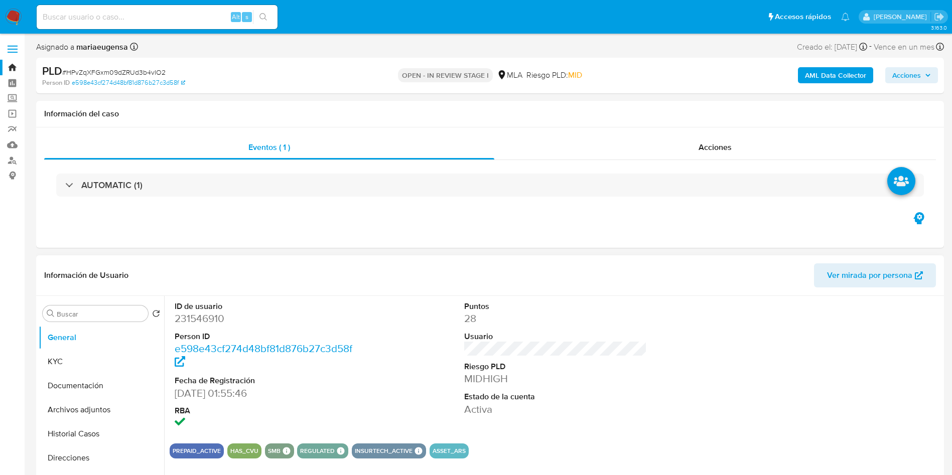
click at [213, 317] on dd "231546910" at bounding box center [266, 318] width 183 height 14
copy dd "231546910"
drag, startPoint x: 78, startPoint y: 363, endPoint x: 56, endPoint y: 361, distance: 22.2
click at [78, 362] on button "KYC" at bounding box center [97, 362] width 117 height 24
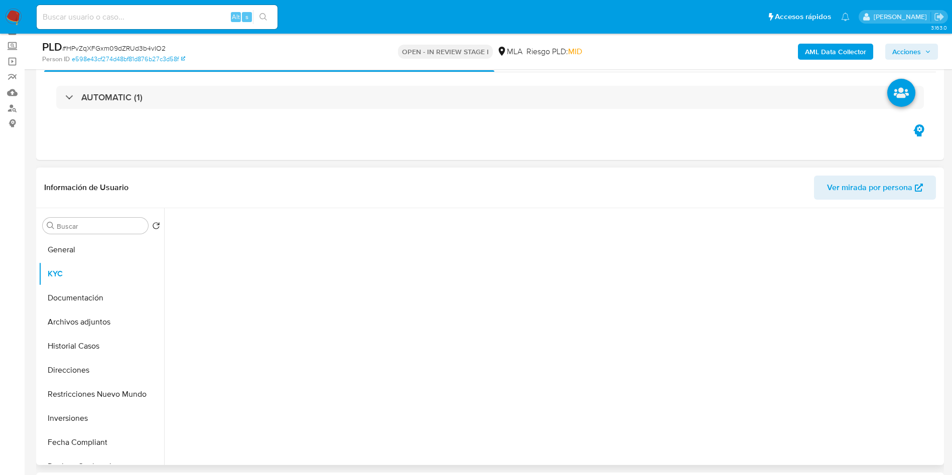
scroll to position [75, 0]
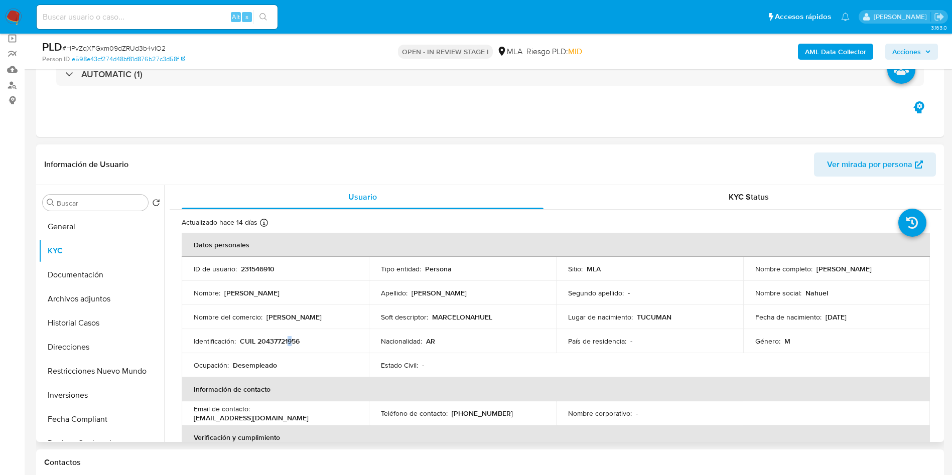
click at [290, 342] on p "CUIL 20437721956" at bounding box center [270, 341] width 60 height 9
copy p "9"
click at [276, 342] on p "CUIL 20437721956" at bounding box center [270, 341] width 60 height 9
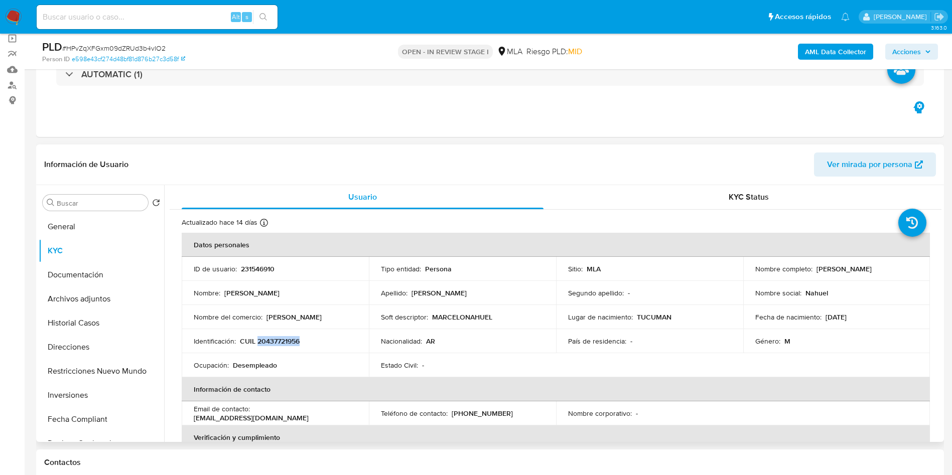
copy p "20437721956"
click at [277, 347] on td "Identificación : CUIL 20437721956" at bounding box center [275, 341] width 187 height 24
drag, startPoint x: 264, startPoint y: 341, endPoint x: 298, endPoint y: 341, distance: 33.6
click at [295, 344] on p "CUIL 20437721956" at bounding box center [270, 341] width 60 height 9
copy p "43772195"
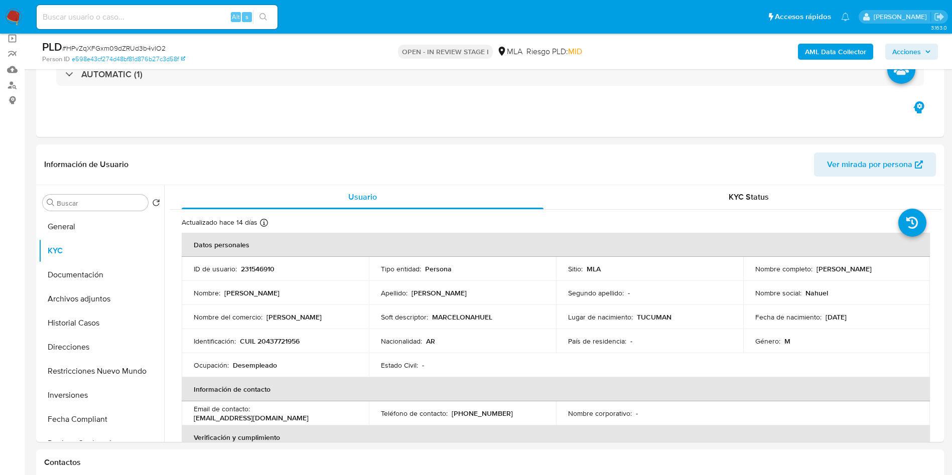
click at [117, 42] on div "PLD # HPvZqXFGxm09dZRUd3b4vIO2" at bounding box center [189, 47] width 295 height 15
click at [116, 50] on span "# HPvZqXFGxm09dZRUd3b4vIO2" at bounding box center [113, 48] width 103 height 10
copy span "HPvZqXFGxm09dZRUd3b4vIO2"
click at [83, 227] on button "General" at bounding box center [97, 227] width 117 height 24
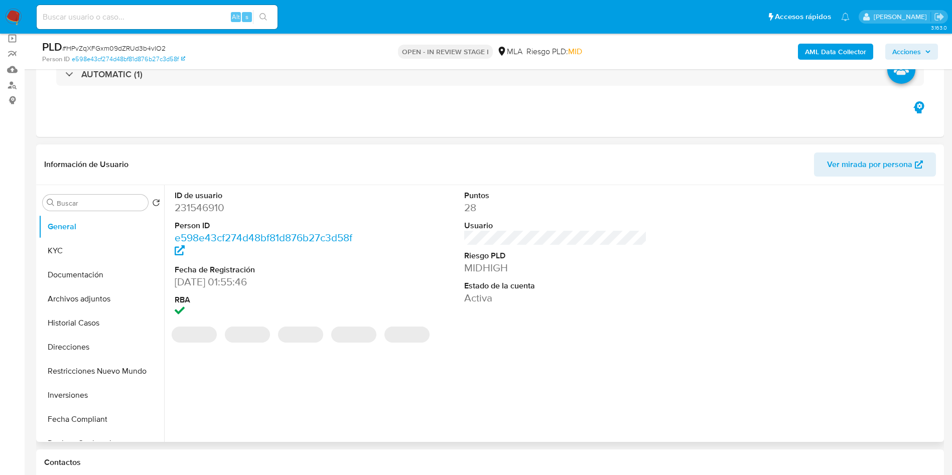
click at [209, 211] on dd "231546910" at bounding box center [266, 208] width 183 height 14
copy dd "231546910"
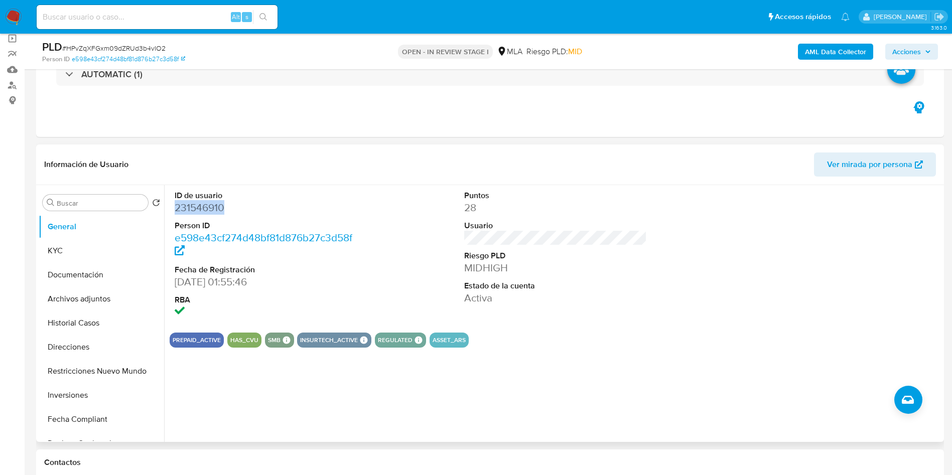
click at [199, 207] on dd "231546910" at bounding box center [266, 208] width 183 height 14
drag, startPoint x: 103, startPoint y: 242, endPoint x: 78, endPoint y: 272, distance: 38.8
click at [99, 246] on button "KYC" at bounding box center [101, 251] width 125 height 24
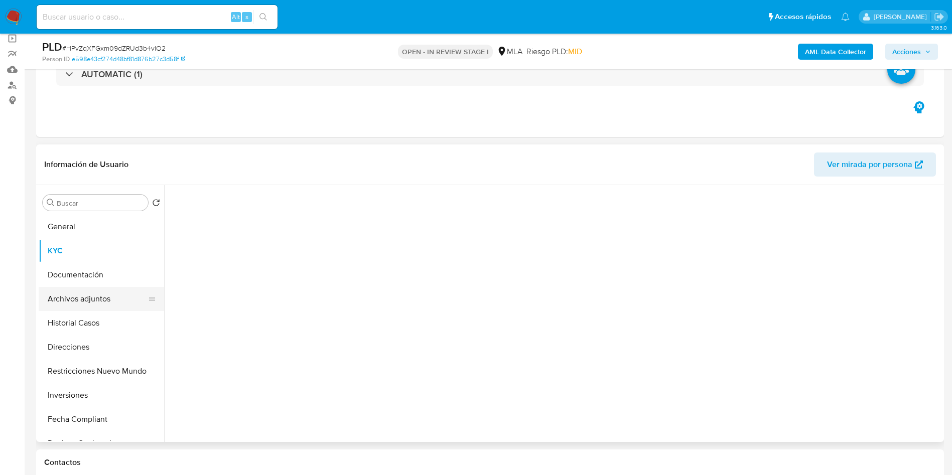
drag, startPoint x: 83, startPoint y: 251, endPoint x: 62, endPoint y: 291, distance: 45.3
click at [78, 263] on ul "General KYC Documentación Archivos adjuntos Historial Casos Direcciones Restric…" at bounding box center [101, 328] width 125 height 226
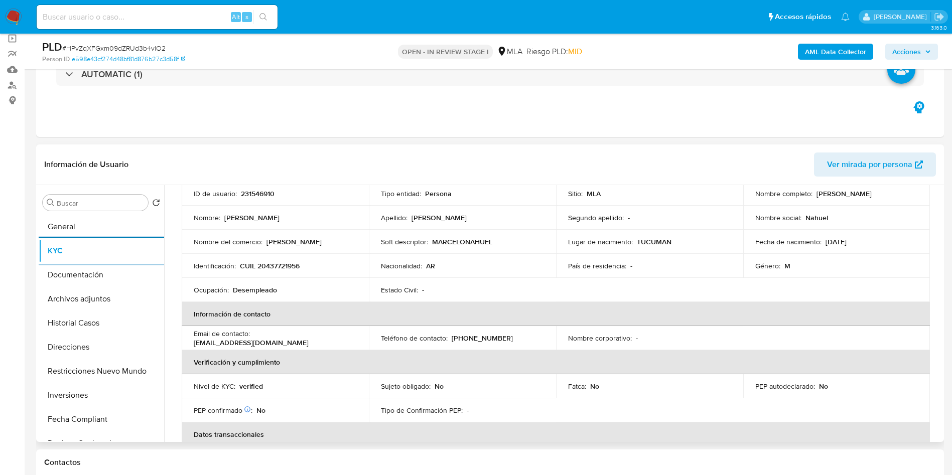
click at [285, 260] on td "Identificación : CUIL 20437721956" at bounding box center [275, 266] width 187 height 24
click at [286, 266] on p "CUIL 20437721956" at bounding box center [270, 265] width 60 height 9
copy p "20437721956"
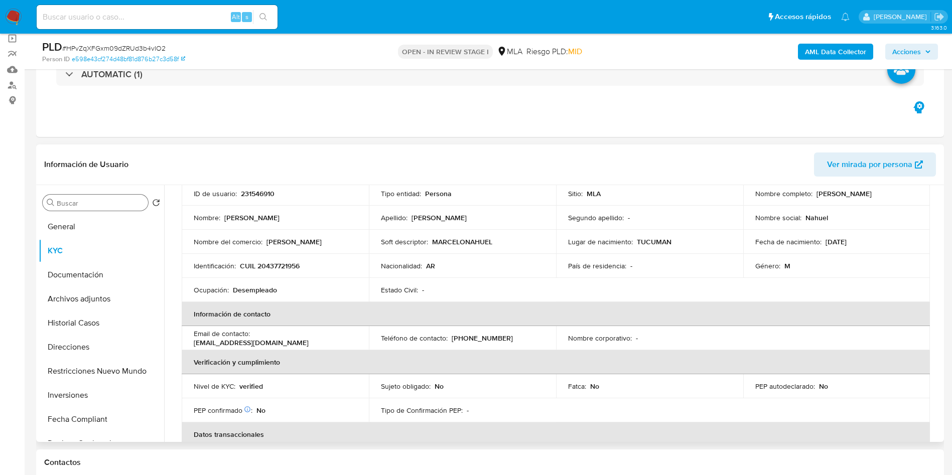
click at [80, 208] on div "Buscar" at bounding box center [95, 203] width 105 height 16
click at [117, 274] on button "Documentación" at bounding box center [97, 275] width 117 height 24
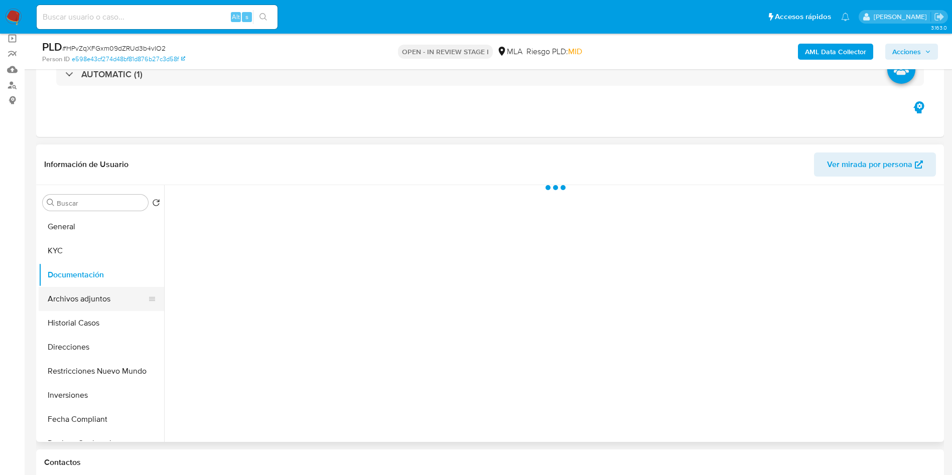
scroll to position [0, 0]
click at [109, 295] on button "Archivos adjuntos" at bounding box center [97, 299] width 117 height 24
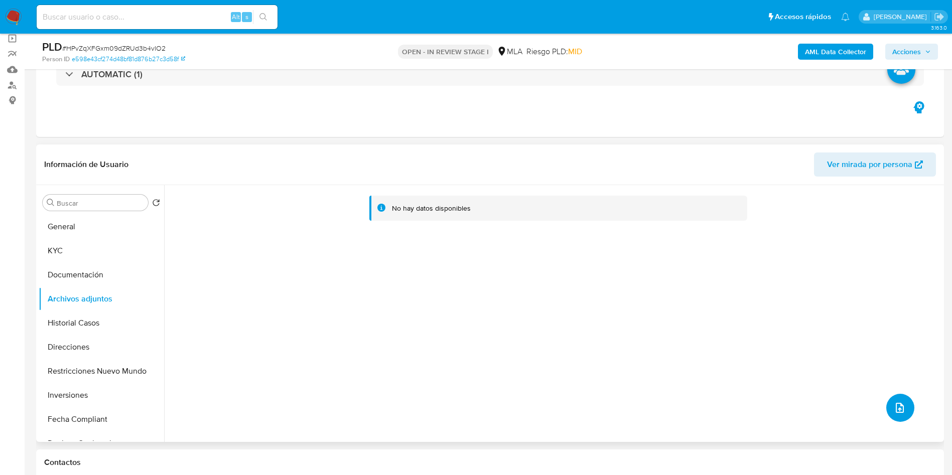
drag, startPoint x: 888, startPoint y: 407, endPoint x: 674, endPoint y: 357, distance: 219.4
click at [673, 368] on div "No hay datos disponibles" at bounding box center [552, 313] width 777 height 257
click at [833, 57] on b "AML Data Collector" at bounding box center [835, 52] width 61 height 16
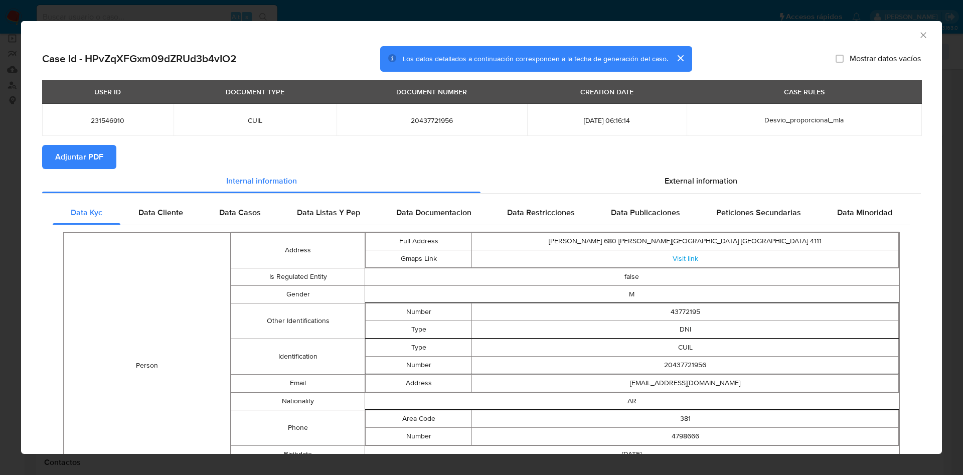
click at [105, 160] on button "Adjuntar PDF" at bounding box center [79, 157] width 74 height 24
click at [918, 33] on icon "Cerrar ventana" at bounding box center [923, 35] width 10 height 10
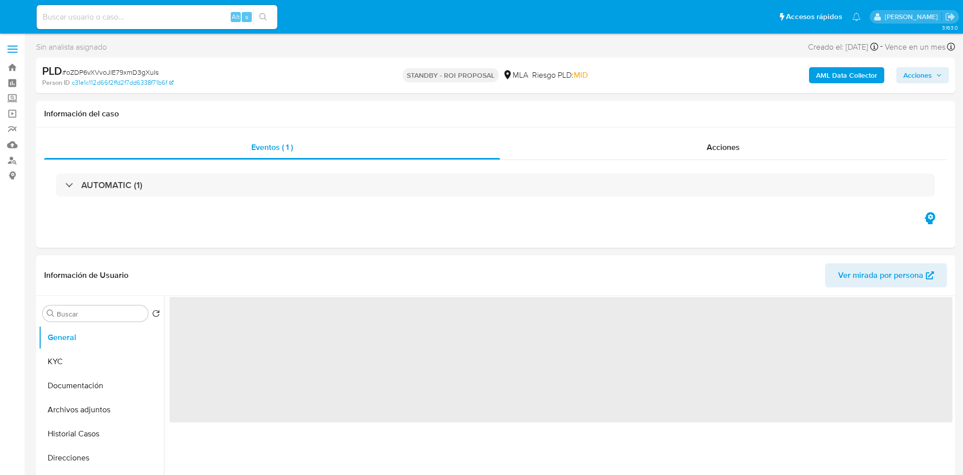
select select "10"
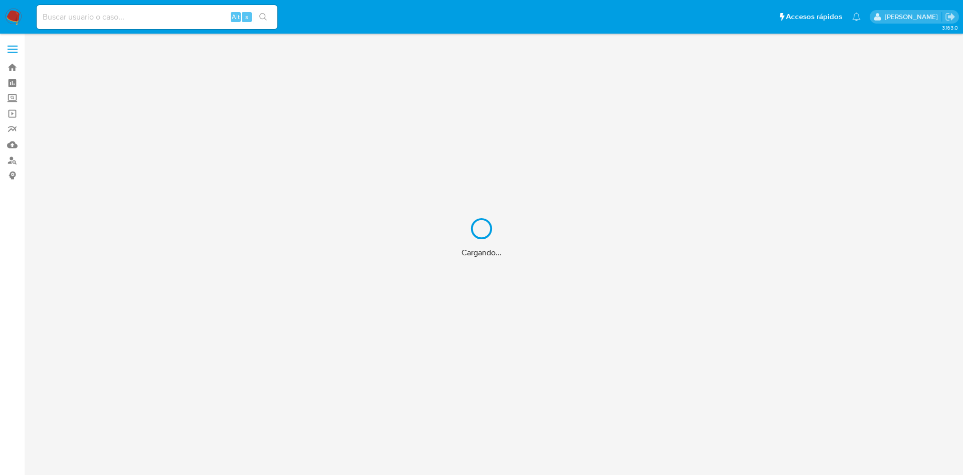
click at [117, 18] on div "Cargando..." at bounding box center [481, 237] width 963 height 475
click at [120, 21] on div "Cargando..." at bounding box center [481, 237] width 963 height 475
click at [127, 15] on div "Cargando..." at bounding box center [481, 237] width 963 height 475
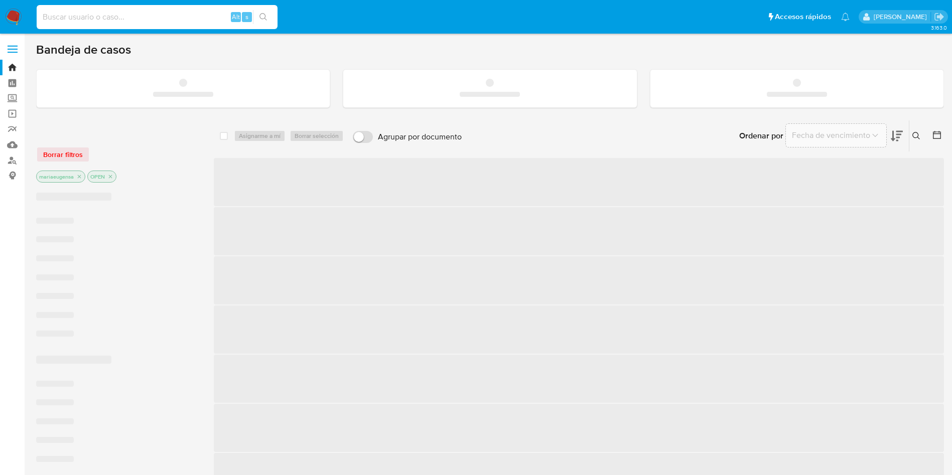
click at [130, 17] on input at bounding box center [157, 17] width 241 height 13
paste input "oZDP6vXVvoJlE79xmD3gXuIs"
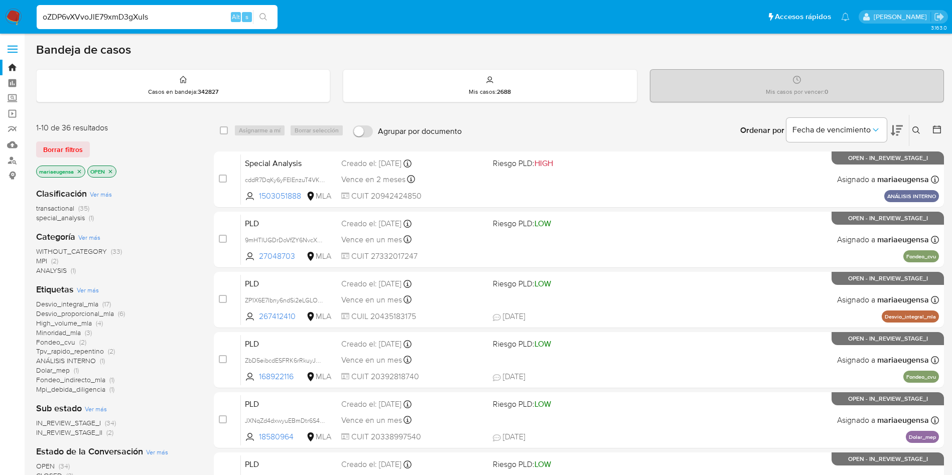
type input "oZDP6vXVvoJlE79xmD3gXuIs"
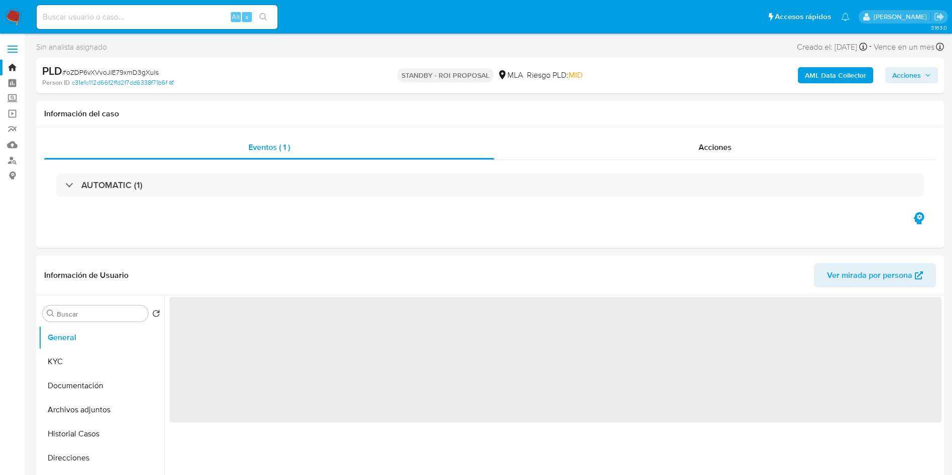
select select "10"
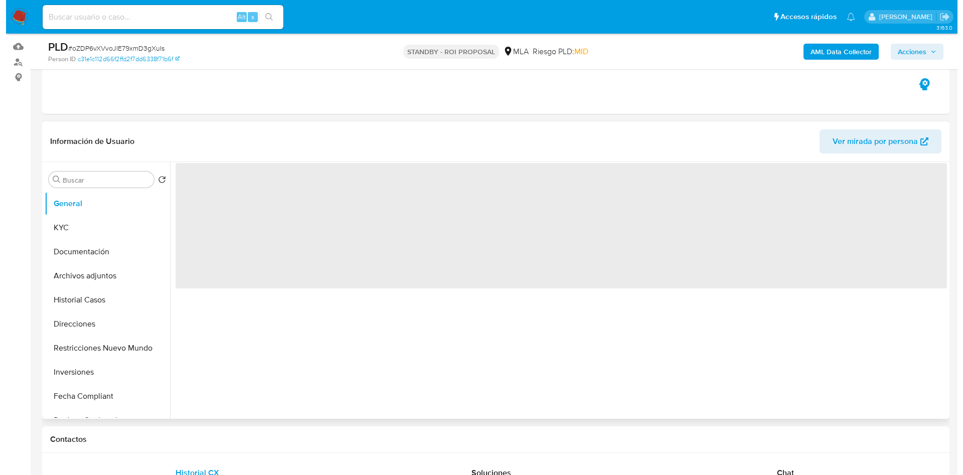
scroll to position [104, 0]
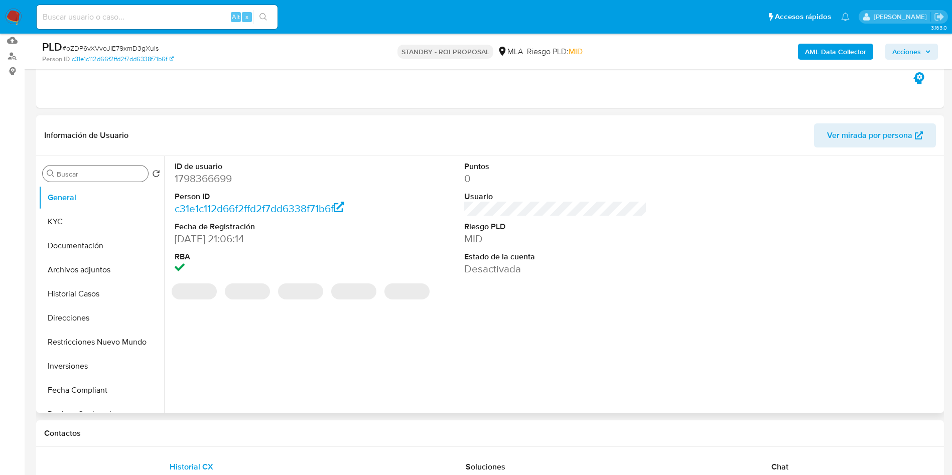
drag, startPoint x: 98, startPoint y: 182, endPoint x: 102, endPoint y: 174, distance: 9.4
click at [98, 181] on div "Buscar Volver al orden por defecto General KYC Documentación Archivos adjuntos …" at bounding box center [101, 285] width 125 height 255
click at [102, 174] on input "Buscar" at bounding box center [100, 174] width 87 height 9
click at [104, 174] on input "Buscar" at bounding box center [100, 174] width 87 height 9
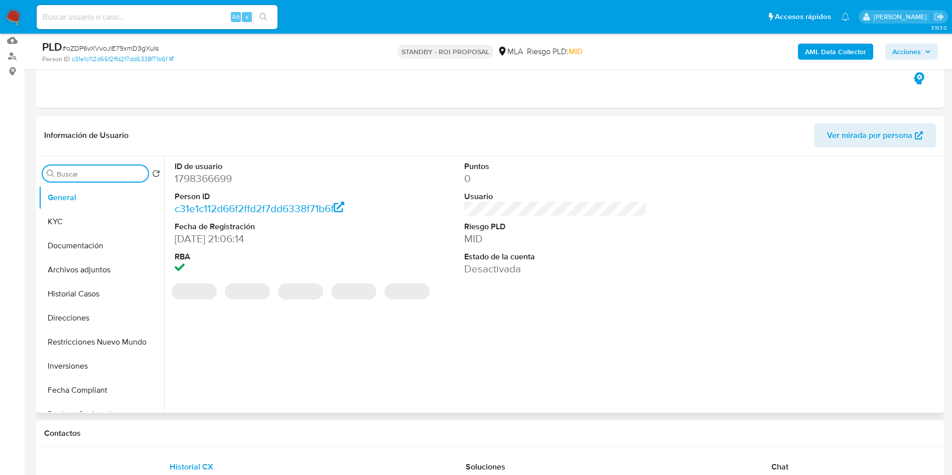
click at [104, 173] on input "Buscar" at bounding box center [100, 174] width 87 height 9
click at [104, 174] on input "a" at bounding box center [100, 174] width 87 height 9
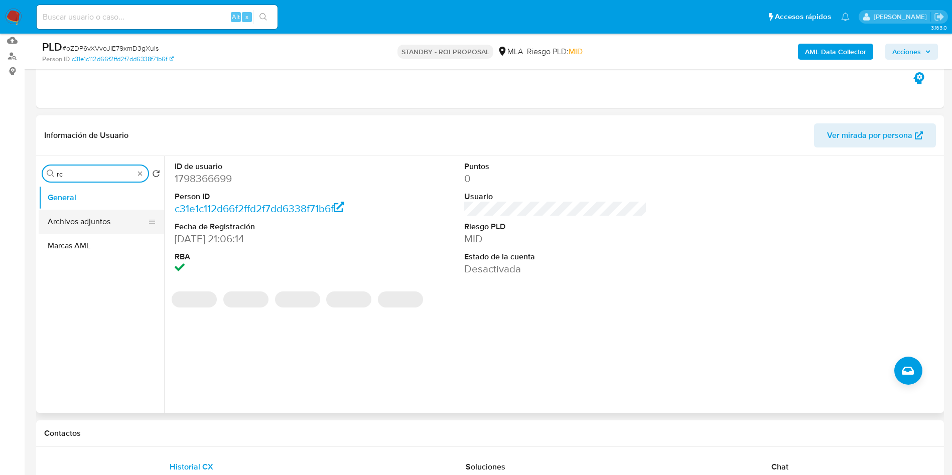
type input "rc"
click at [97, 223] on button "Archivos adjuntos" at bounding box center [97, 222] width 117 height 24
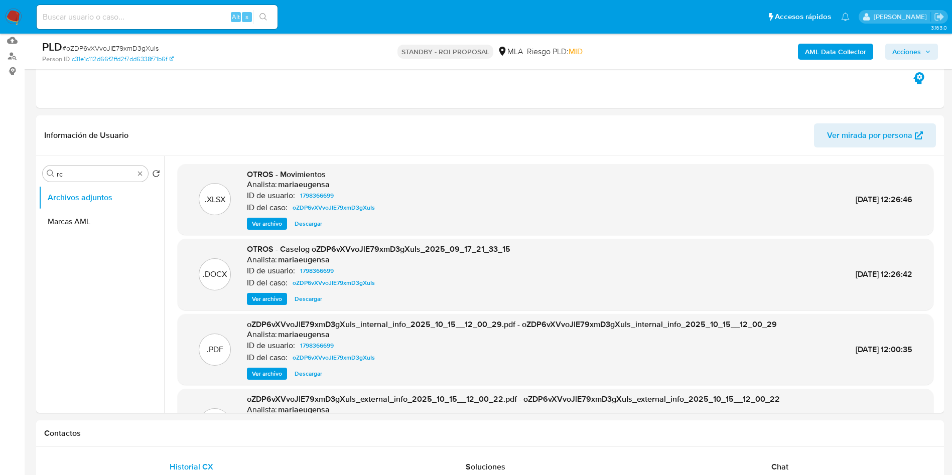
click at [272, 297] on span "Ver archivo" at bounding box center [267, 299] width 30 height 10
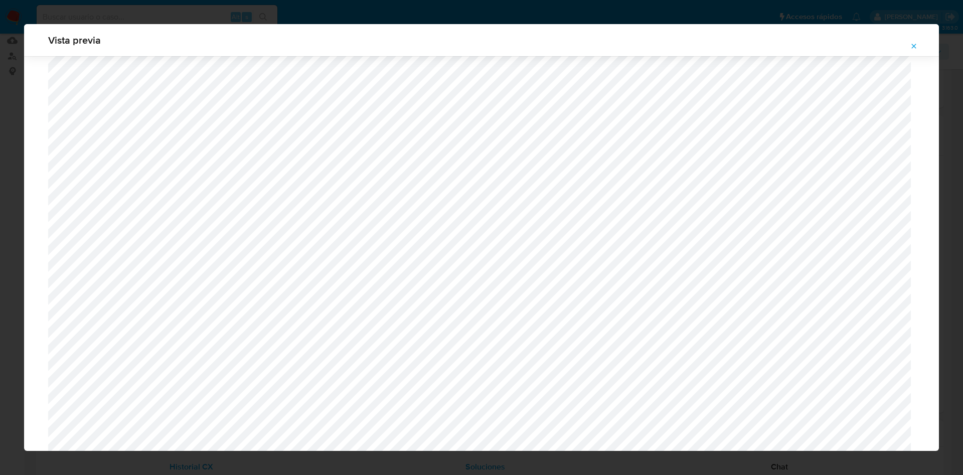
scroll to position [732, 0]
click at [911, 46] on icon "Attachment preview" at bounding box center [914, 46] width 8 height 8
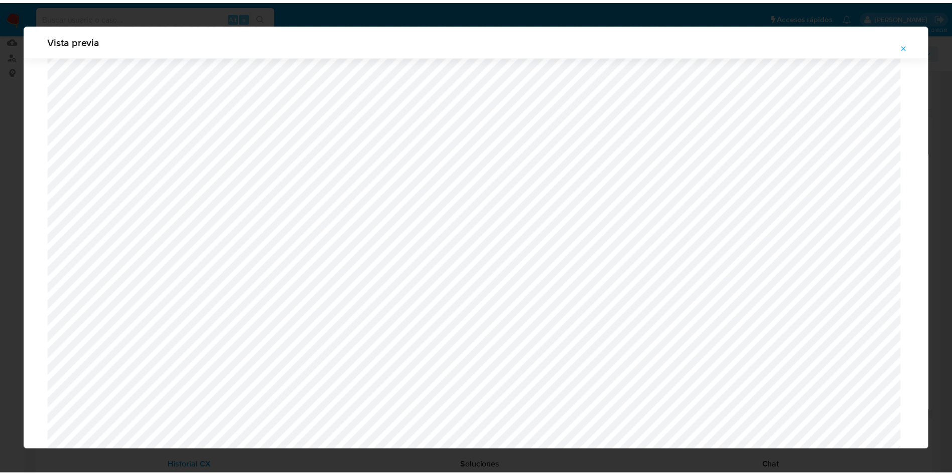
scroll to position [0, 0]
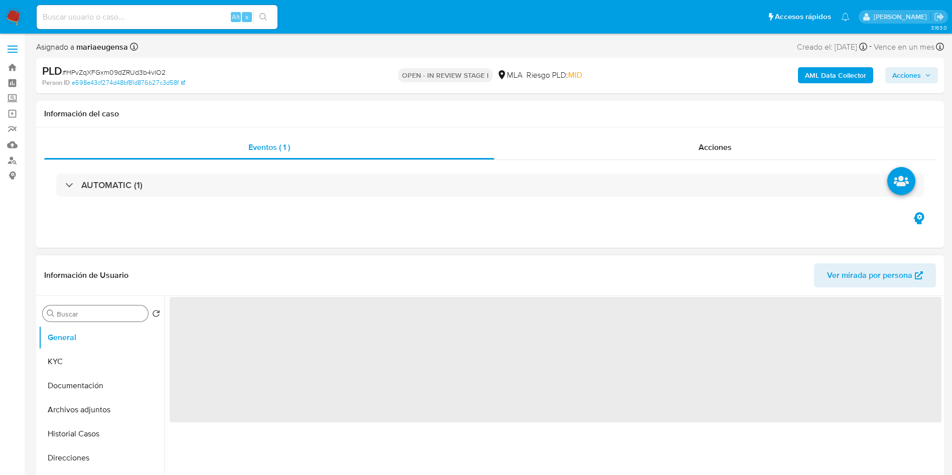
click at [99, 311] on input "Buscar" at bounding box center [100, 313] width 87 height 9
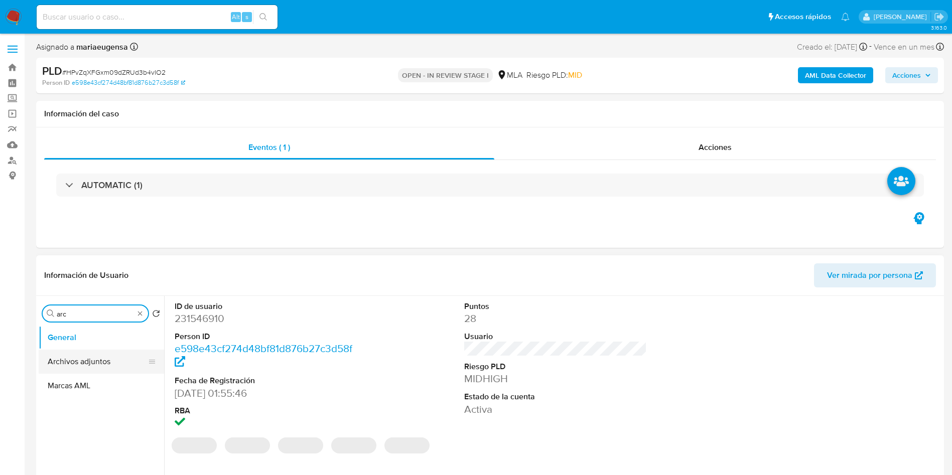
type input "arc"
click at [113, 358] on button "Archivos adjuntos" at bounding box center [97, 362] width 117 height 24
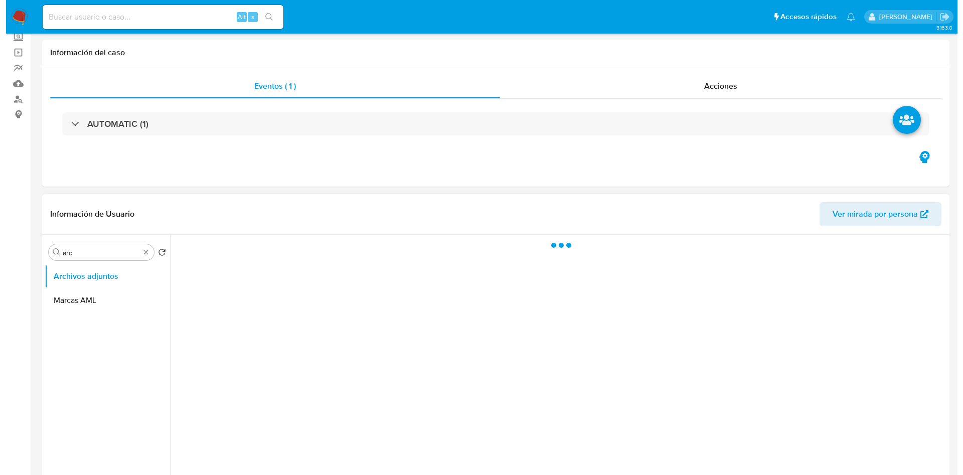
scroll to position [75, 0]
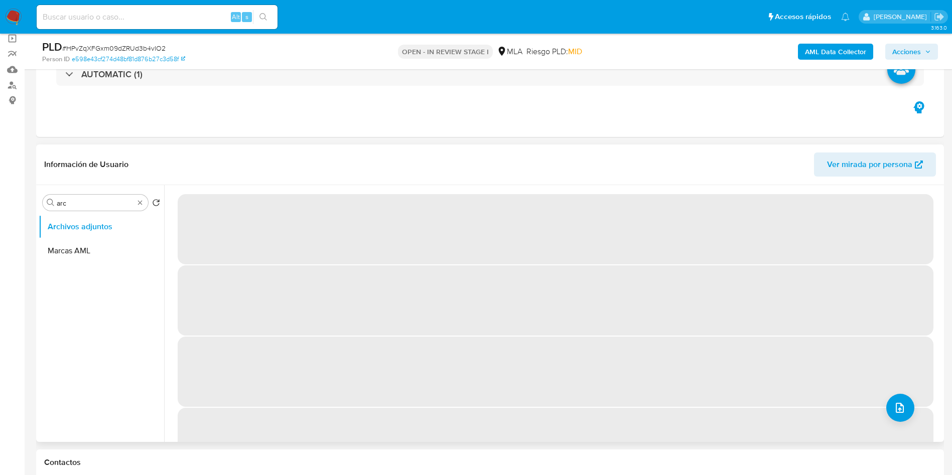
select select "10"
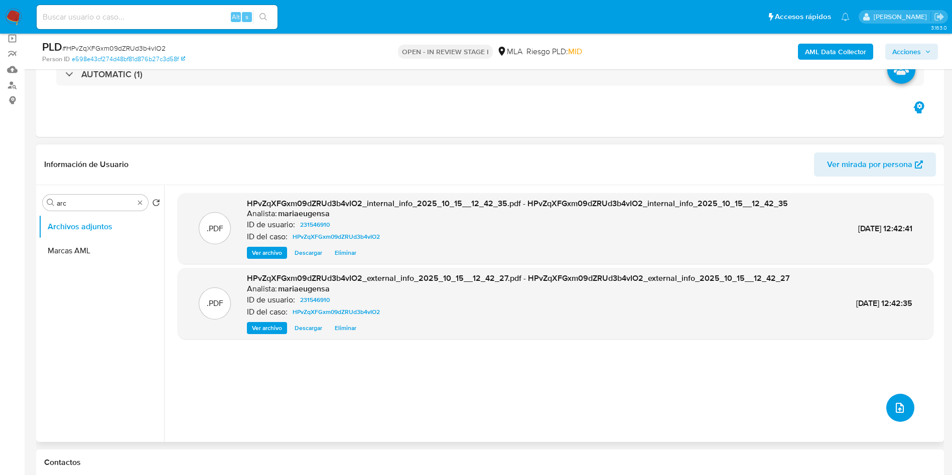
click at [887, 407] on button "upload-file" at bounding box center [900, 408] width 28 height 28
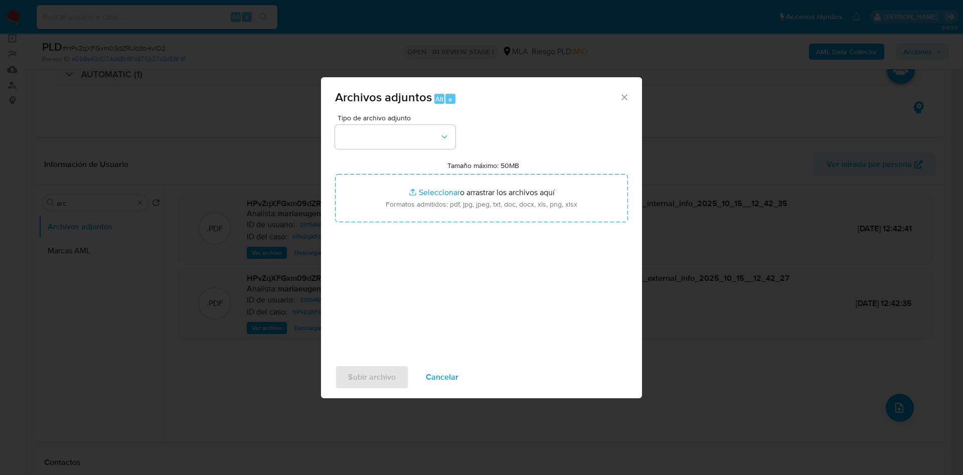
click at [459, 188] on input "Tamaño máximo: 50MB Seleccionar archivos" at bounding box center [481, 198] width 293 height 48
type input "C:\fakepath\Caselog HPvZqXFGxm09dZRUd3b4vIO2_2025_09_17_17_13_27 (1).docx"
click at [375, 139] on button "button" at bounding box center [395, 137] width 120 height 24
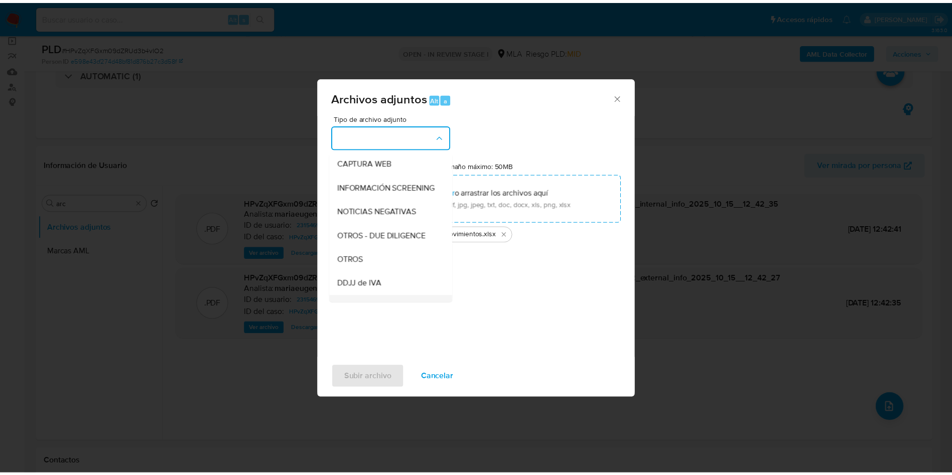
scroll to position [150, 0]
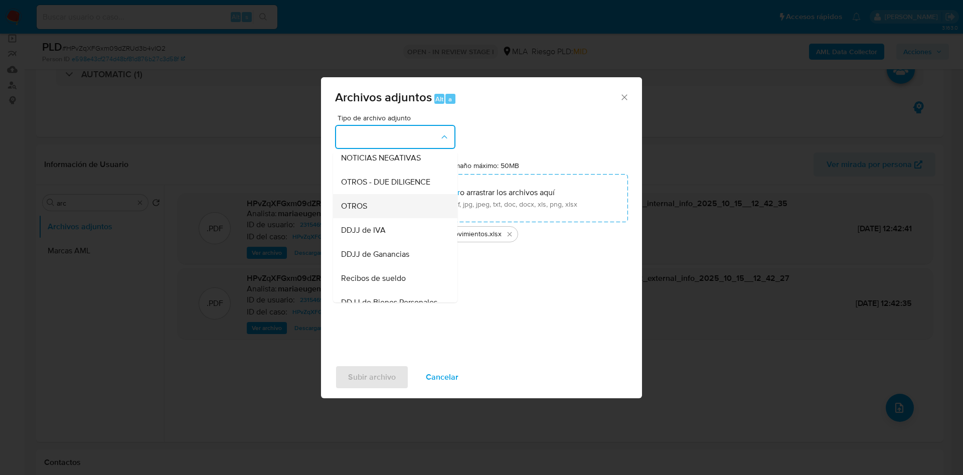
click at [370, 218] on div "OTROS" at bounding box center [392, 206] width 102 height 24
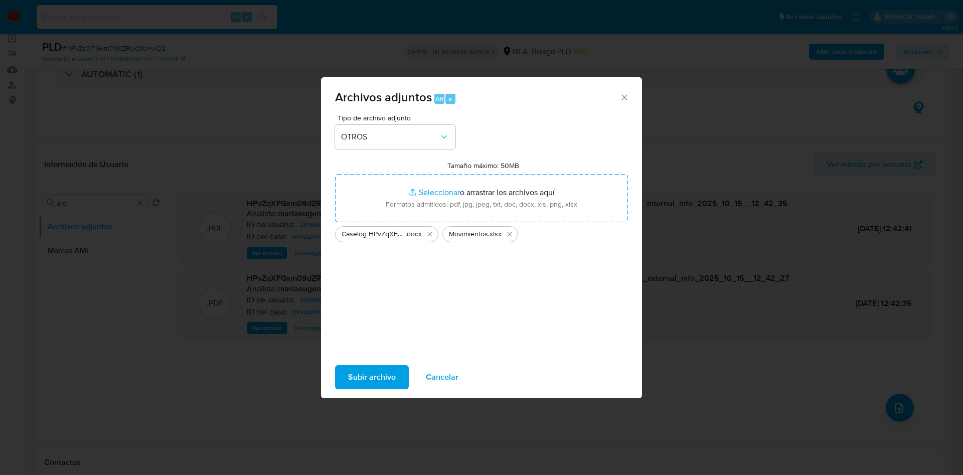
click at [379, 373] on span "Subir archivo" at bounding box center [372, 377] width 48 height 22
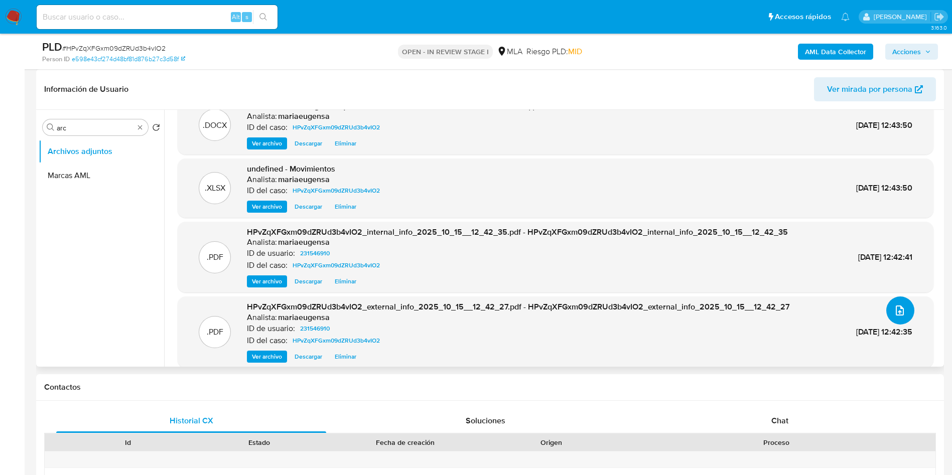
scroll to position [32, 0]
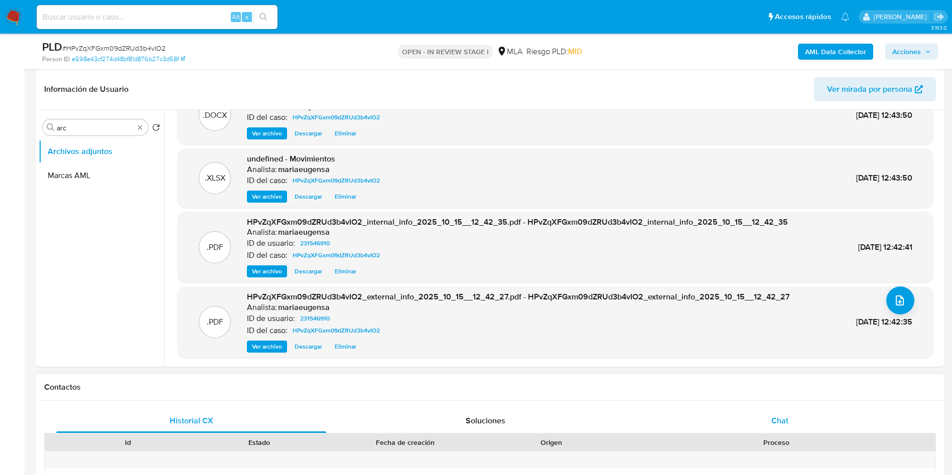
click at [769, 428] on div "Chat" at bounding box center [780, 421] width 270 height 24
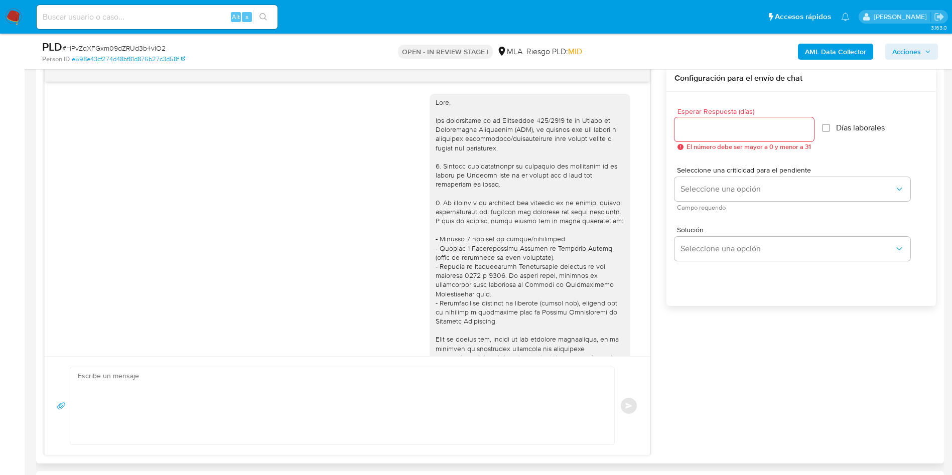
scroll to position [388, 0]
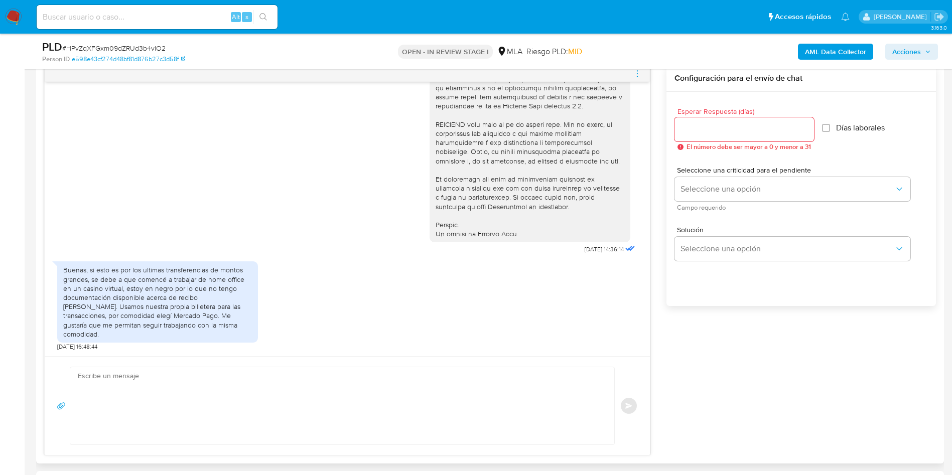
click at [118, 307] on div "Buenas, si esto es por los ultimas transferencias de montos grandes, se debe a …" at bounding box center [157, 301] width 189 height 73
click at [122, 298] on div "Buenas, si esto es por los ultimas transferencias de montos grandes, se debe a …" at bounding box center [157, 301] width 189 height 73
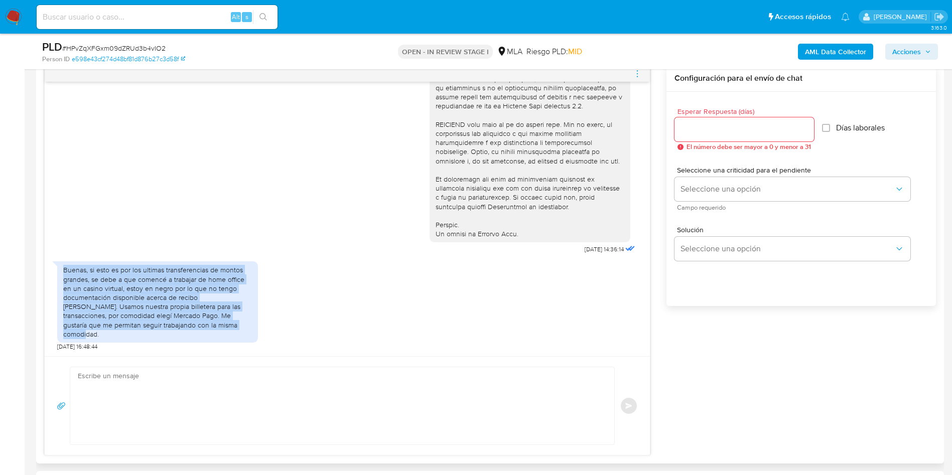
drag, startPoint x: 226, startPoint y: 332, endPoint x: 59, endPoint y: 273, distance: 177.5
click at [59, 273] on div "Buenas, si esto es por los ultimas transferencias de montos grandes, se debe a …" at bounding box center [157, 301] width 201 height 81
copy div "Buenas, si esto es por los ultimas transferencias de montos grandes, se debe a …"
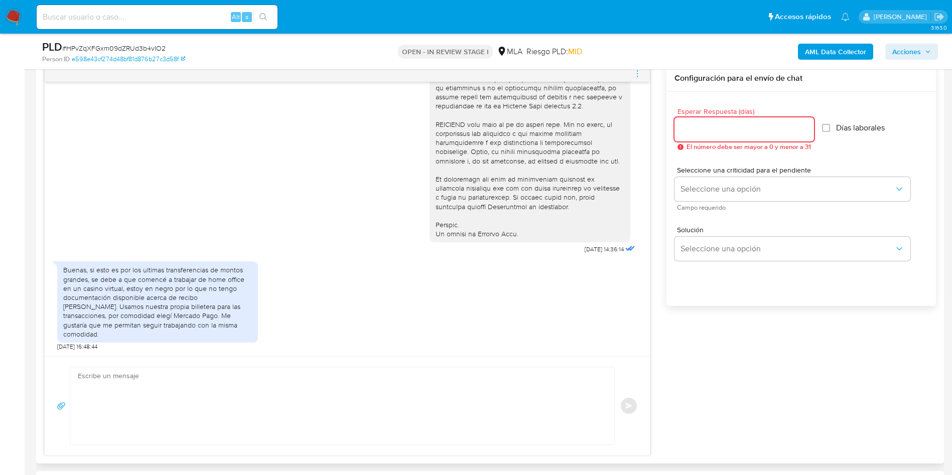
click at [683, 128] on input "Esperar Respuesta (días)" at bounding box center [743, 129] width 139 height 13
type input "0"
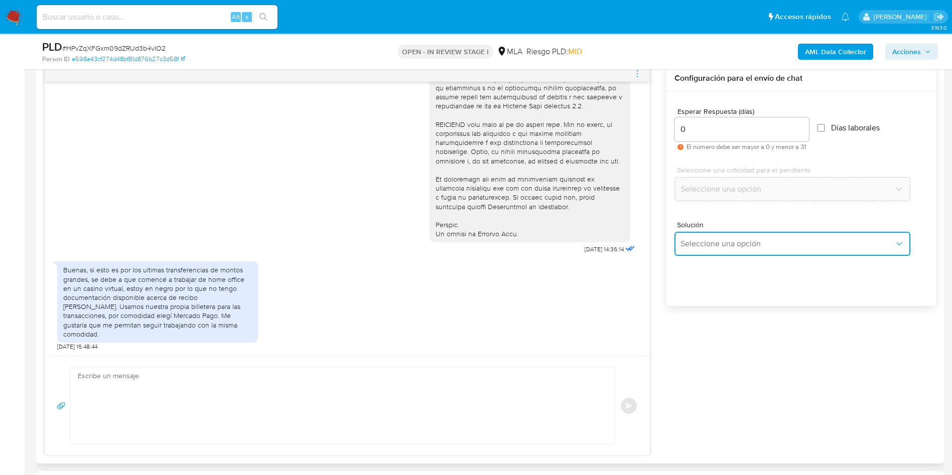
click at [698, 239] on span "Seleccione una opción" at bounding box center [787, 244] width 214 height 10
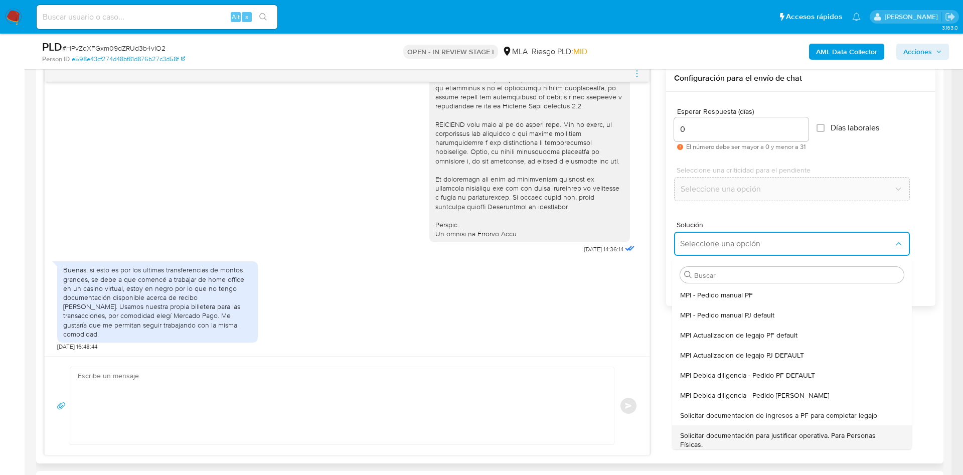
click at [697, 440] on span "Solicitar documentación para justificar operativa. Para Personas Físicas." at bounding box center [789, 440] width 218 height 18
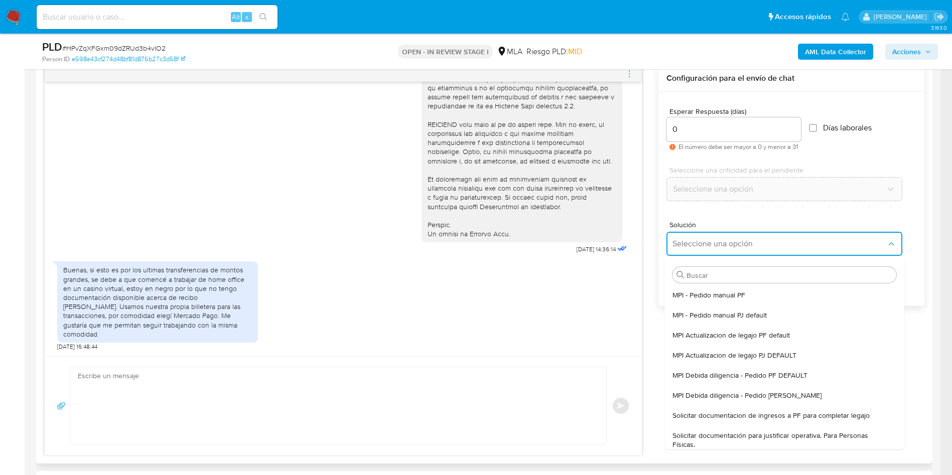
type textarea "Hola,En función de las operaciones registradas en tu cuenta de Mercado Pago, ne…"
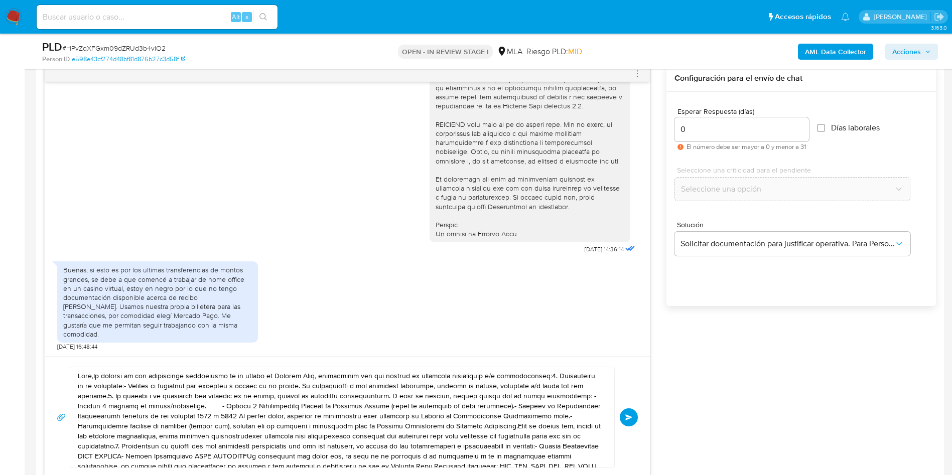
click at [566, 428] on textarea at bounding box center [340, 417] width 524 height 100
click at [566, 427] on textarea at bounding box center [340, 417] width 524 height 100
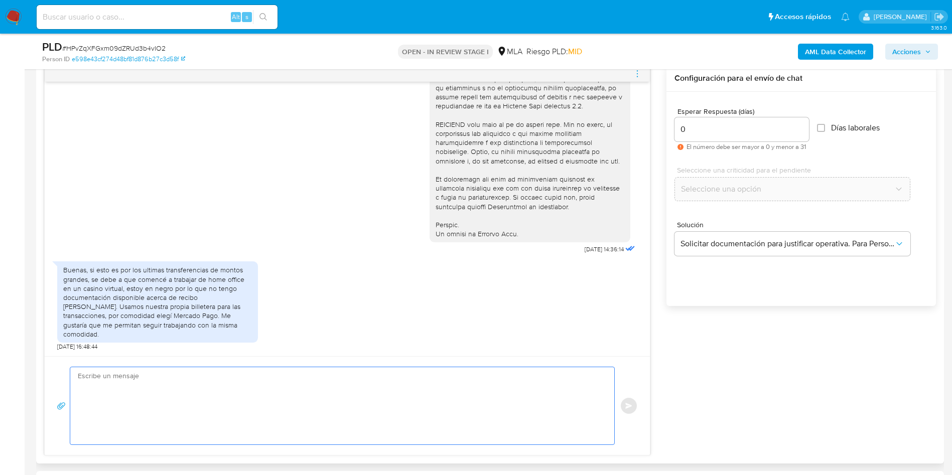
paste textarea "Hola XXX, Muchas gracias por tu respuesta. Analizamos tu caso y verificamos que…"
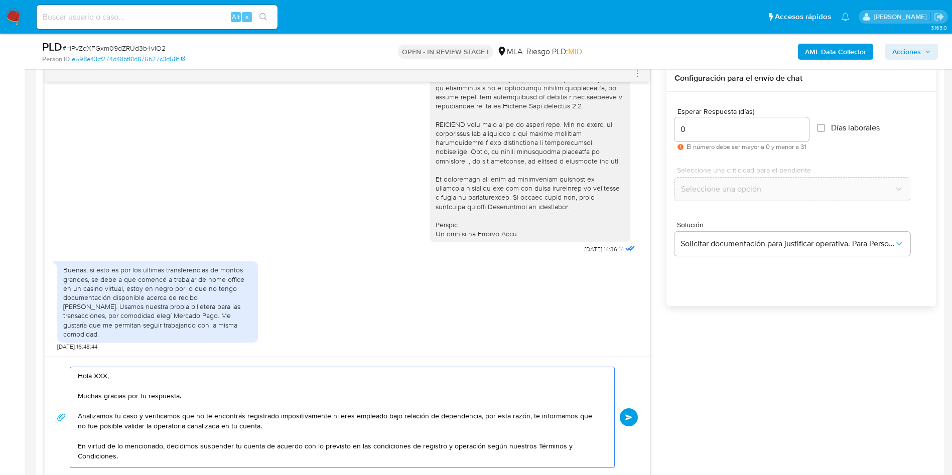
scroll to position [54, 0]
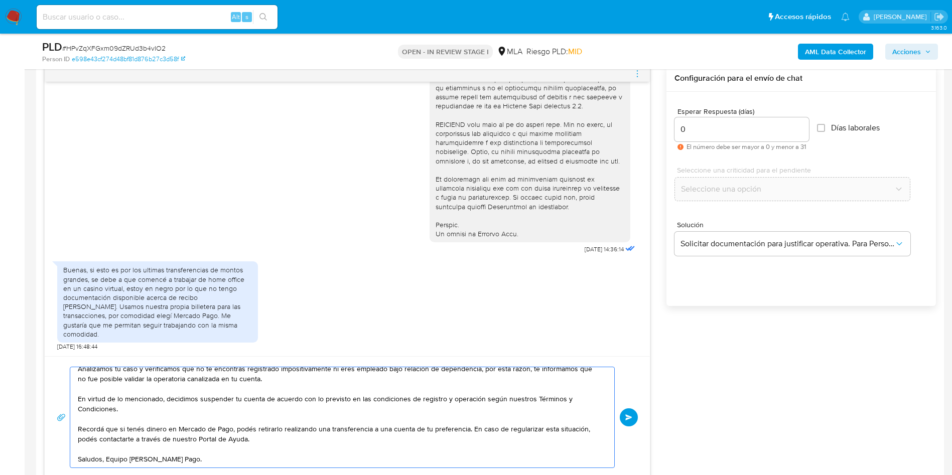
click at [106, 454] on textarea "Hola XXX, Muchas gracias por tu respuesta. Analizamos tu caso y verificamos que…" at bounding box center [340, 417] width 524 height 100
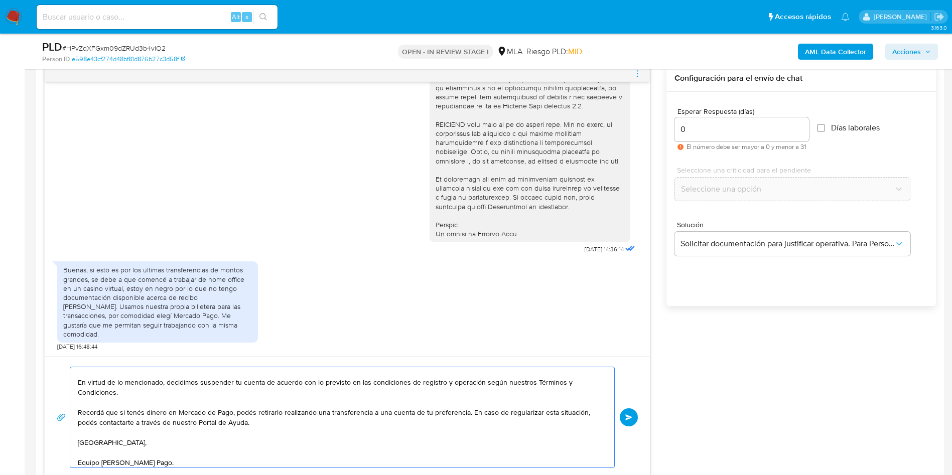
scroll to position [0, 0]
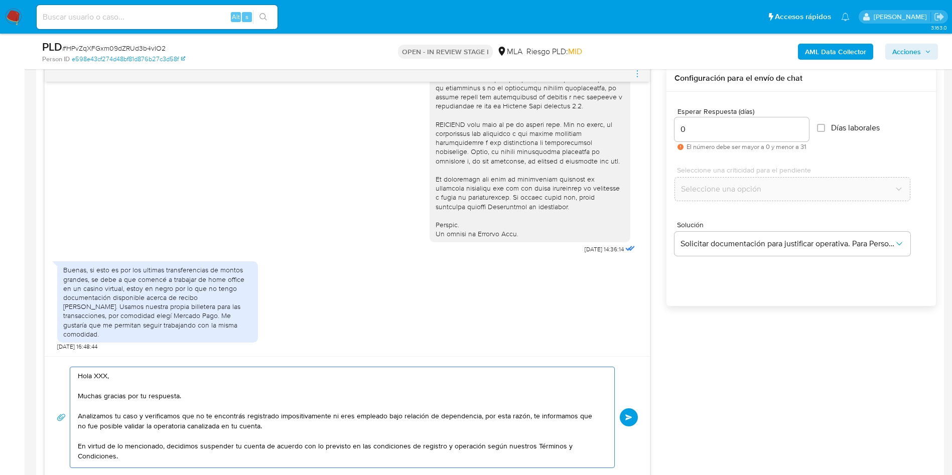
click at [96, 377] on textarea "Hola XXX, Muchas gracias por tu respuesta. Analizamos tu caso y verificamos que…" at bounding box center [340, 417] width 524 height 100
click at [245, 429] on textarea "Hola , Muchas gracias por tu respuesta. Analizamos tu caso y verificamos que no…" at bounding box center [340, 417] width 524 height 100
type textarea "Hola , Muchas gracias por tu respuesta. Analizamos tu caso y verificamos que no…"
drag, startPoint x: 636, startPoint y: 418, endPoint x: 675, endPoint y: 407, distance: 40.2
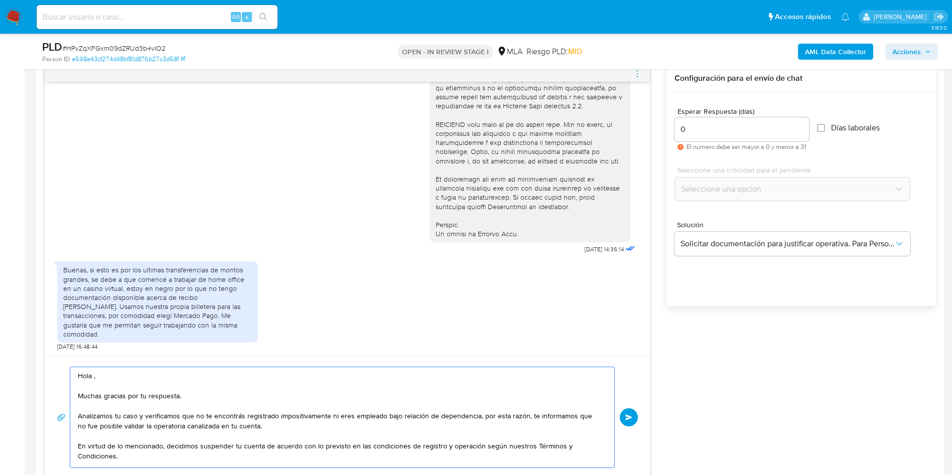
click at [637, 418] on button "Enviar" at bounding box center [628, 417] width 18 height 18
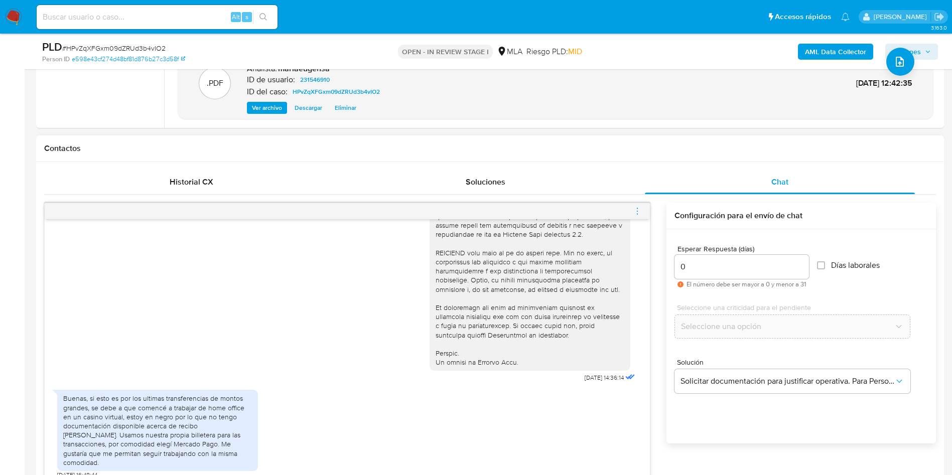
scroll to position [609, 0]
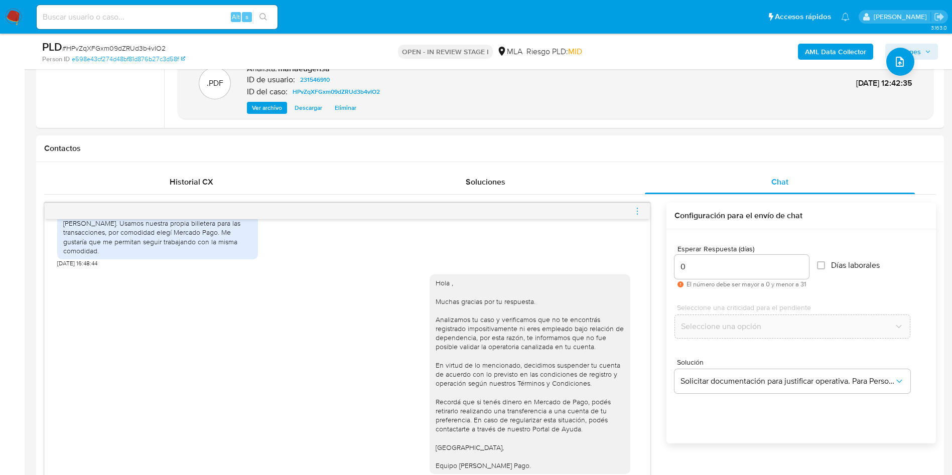
drag, startPoint x: 637, startPoint y: 208, endPoint x: 618, endPoint y: 195, distance: 22.3
click at [634, 206] on span "menu-action" at bounding box center [637, 211] width 9 height 24
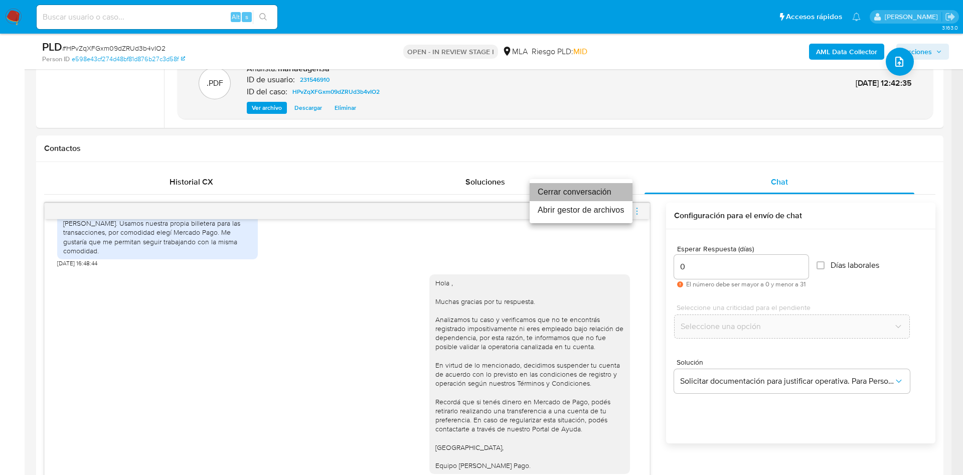
click at [611, 190] on li "Cerrar conversación" at bounding box center [581, 192] width 103 height 18
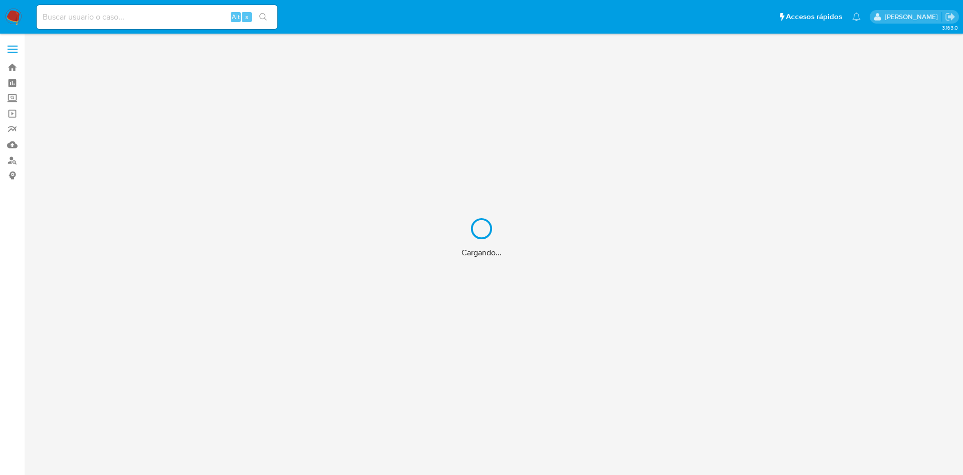
click at [117, 16] on div "Cargando..." at bounding box center [481, 237] width 963 height 475
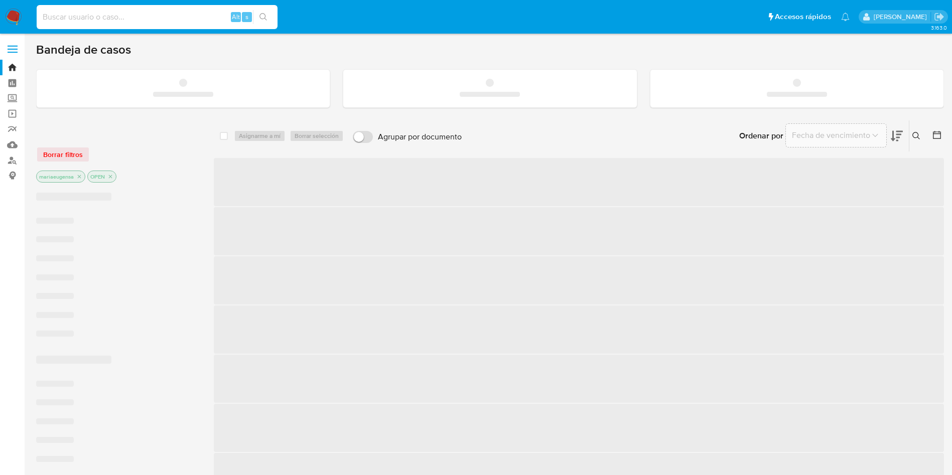
click at [124, 21] on input at bounding box center [157, 17] width 241 height 13
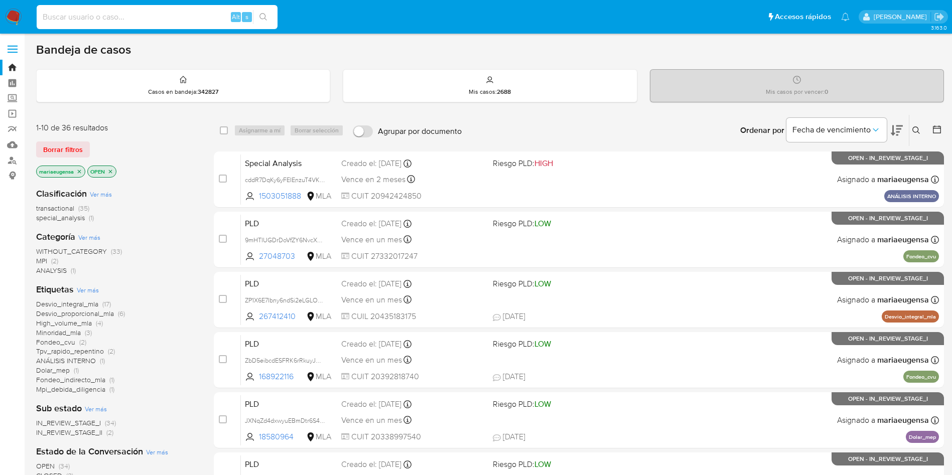
paste input "ZP1X6E7Ibny6ndSi2eLGLOTQ"
type input "ZP1X6E7Ibny6ndSi2eLGLOTQ"
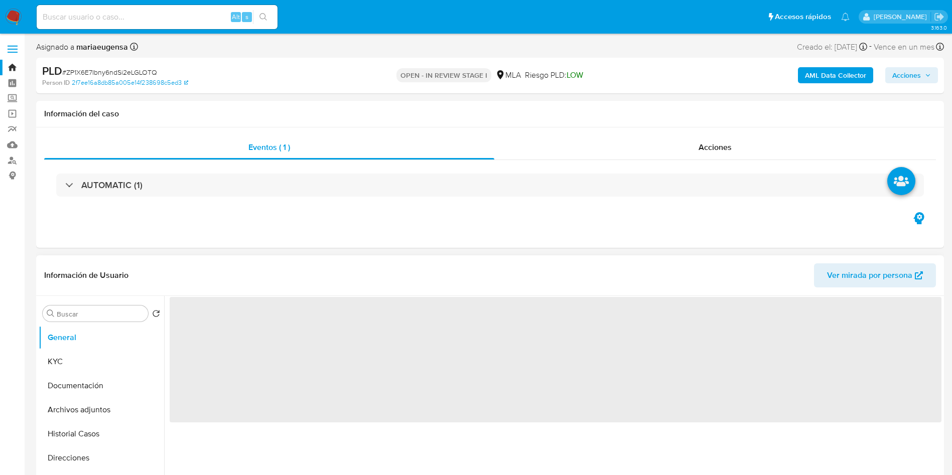
select select "10"
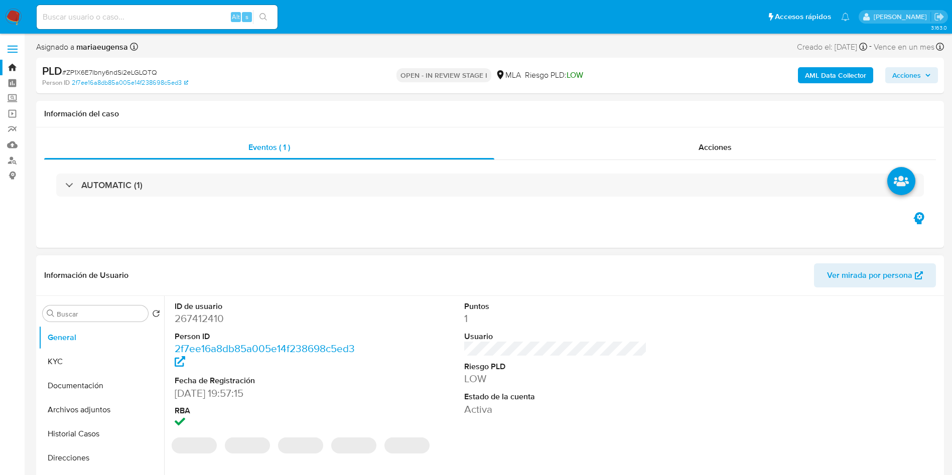
click at [191, 313] on dd "267412410" at bounding box center [266, 318] width 183 height 14
copy dd "267412410"
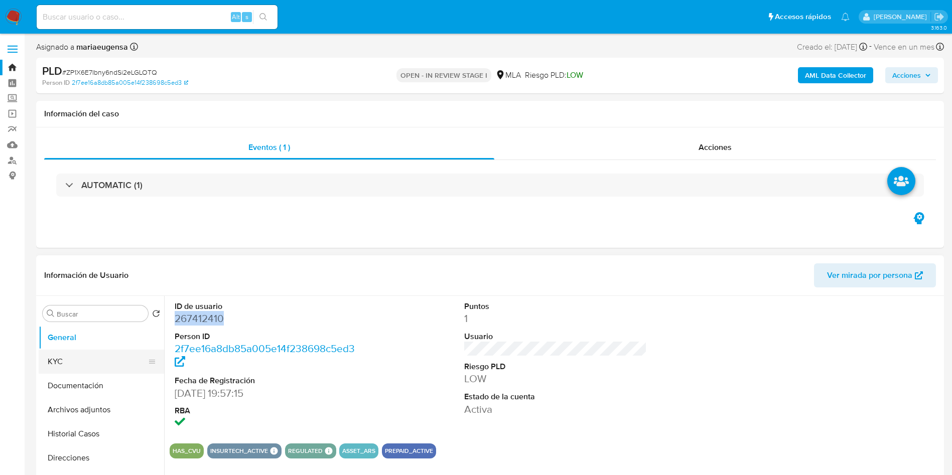
click at [99, 361] on button "KYC" at bounding box center [97, 362] width 117 height 24
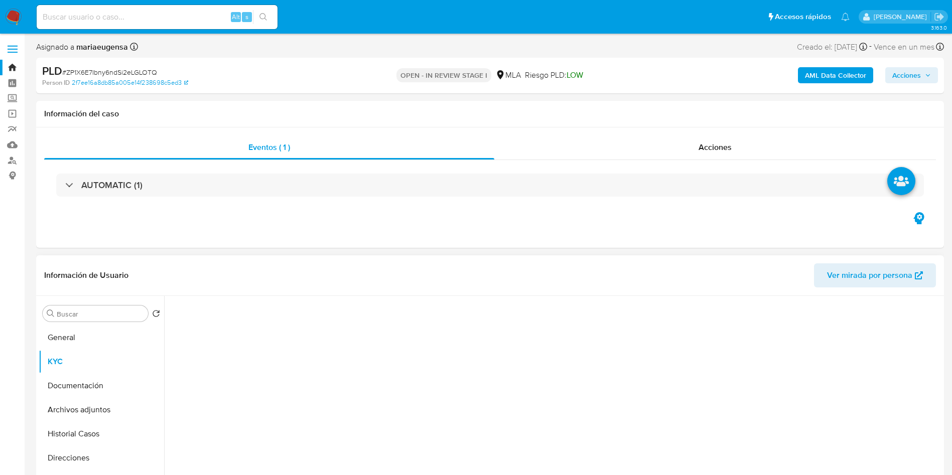
scroll to position [75, 0]
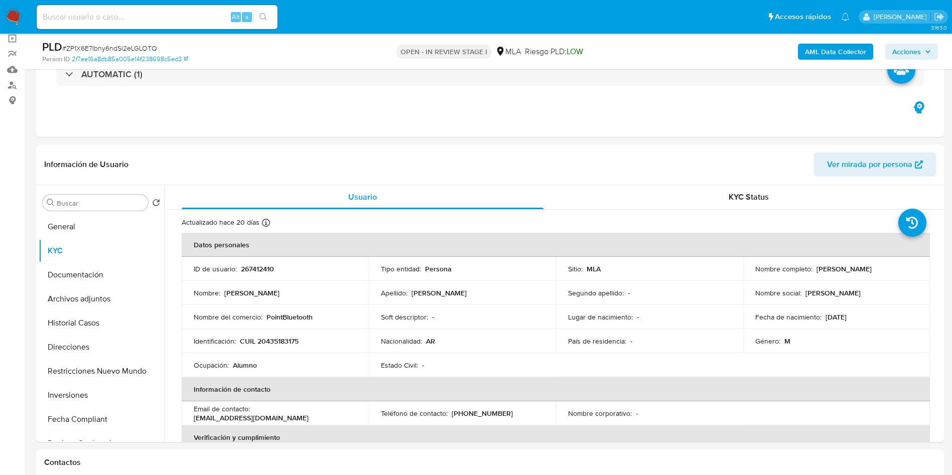
drag, startPoint x: 123, startPoint y: 35, endPoint x: 124, endPoint y: 43, distance: 8.6
click at [123, 37] on div "PLD # ZP1X6E7Ibny6ndSi2eLGLOTQ Person ID 2f7ee16a8db85a005e14f238698c5ed3 OPEN …" at bounding box center [489, 52] width 907 height 36
click at [133, 42] on div "PLD # ZP1X6E7Ibny6ndSi2eLGLOTQ" at bounding box center [189, 47] width 295 height 15
click at [132, 46] on span "# ZP1X6E7Ibny6ndSi2eLGLOTQ" at bounding box center [109, 48] width 95 height 10
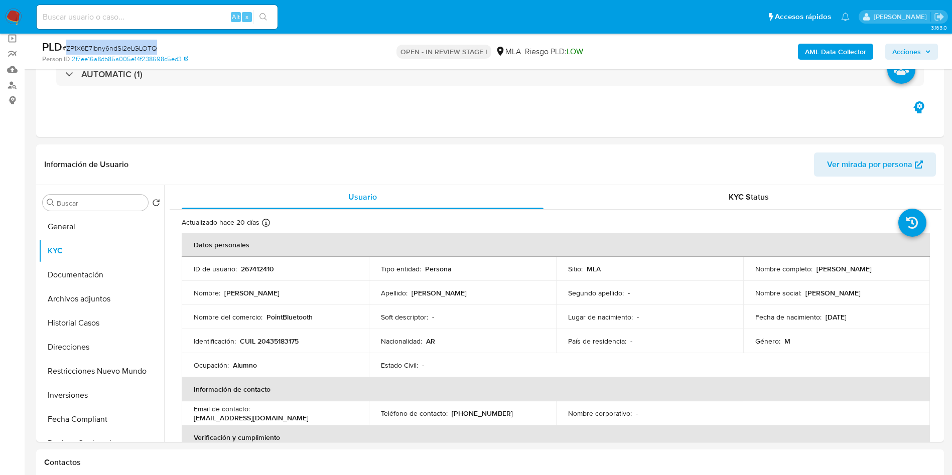
copy span "ZP1X6E7Ibny6ndSi2eLGLOTQ"
drag, startPoint x: 280, startPoint y: 346, endPoint x: 284, endPoint y: 339, distance: 8.3
click at [281, 345] on td "Identificación : CUIL 20435183175" at bounding box center [275, 341] width 187 height 24
click at [284, 339] on p "CUIL 20435183175" at bounding box center [269, 341] width 59 height 9
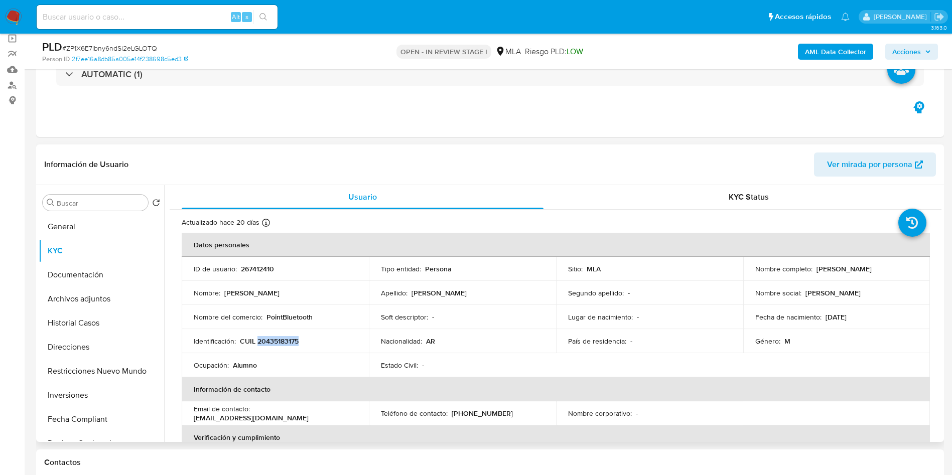
copy p "20435183175"
click at [118, 12] on input at bounding box center [157, 17] width 241 height 13
paste input "ZP1X6E7Ibny6ndSi2eLGLOTQ"
type input "ZP1X6E7Ibny6ndSi2eLGLOTQ"
click at [281, 341] on p "CUIL 20435183175" at bounding box center [269, 341] width 59 height 9
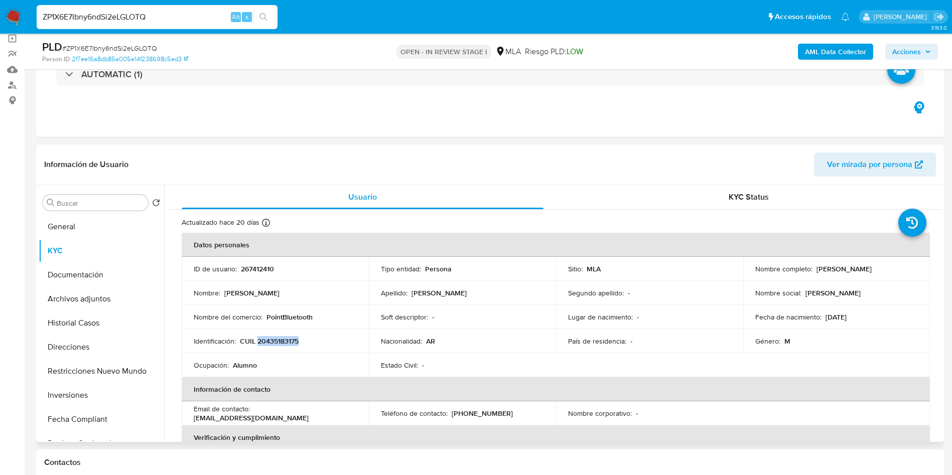
click at [281, 341] on p "CUIL 20435183175" at bounding box center [269, 341] width 59 height 9
copy p "20435183175"
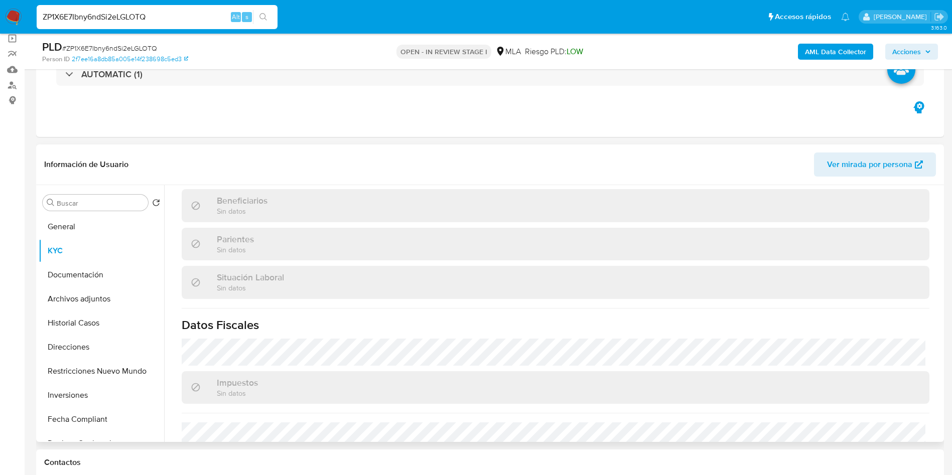
scroll to position [519, 0]
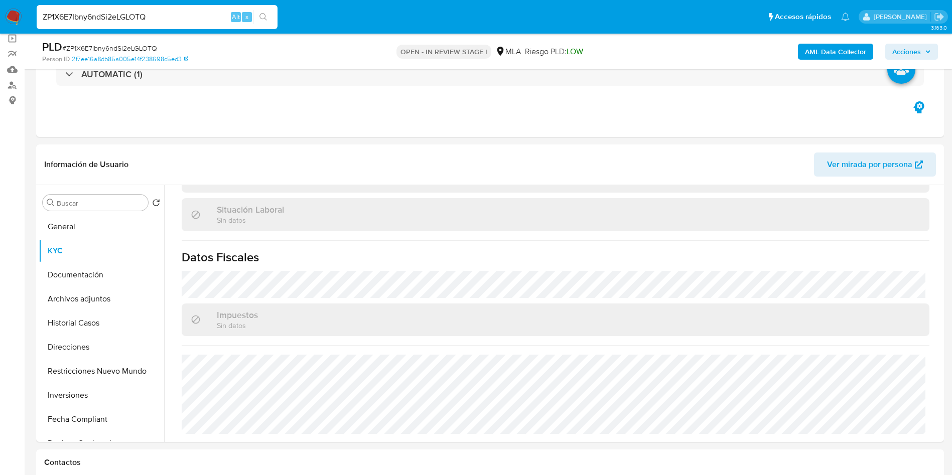
click at [110, 44] on span "# ZP1X6E7Ibny6ndSi2eLGLOTQ" at bounding box center [109, 48] width 95 height 10
copy span "ZP1X6E7Ibny6ndSi2eLGLOTQ"
click at [93, 231] on button "General" at bounding box center [97, 227] width 117 height 24
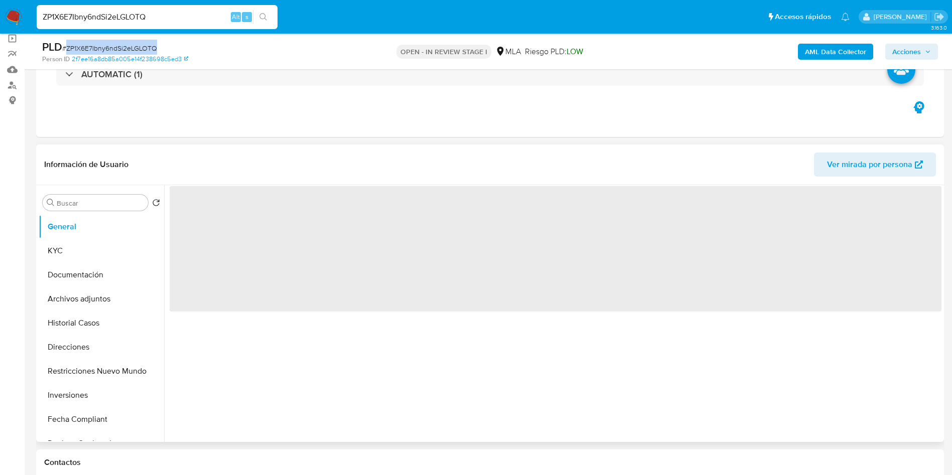
scroll to position [0, 0]
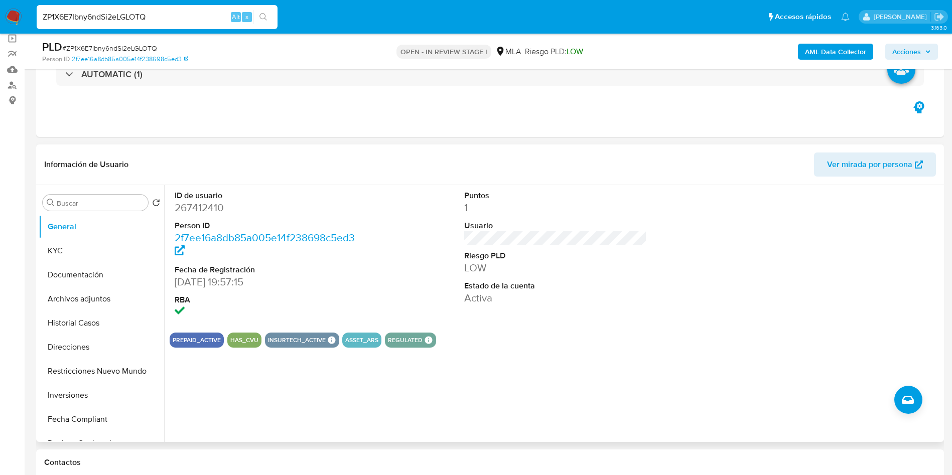
click at [203, 206] on dd "267412410" at bounding box center [266, 208] width 183 height 14
copy dd "267412410"
click at [203, 206] on dd "267412410" at bounding box center [266, 208] width 183 height 14
click at [121, 48] on span "# ZP1X6E7Ibny6ndSi2eLGLOTQ" at bounding box center [109, 48] width 95 height 10
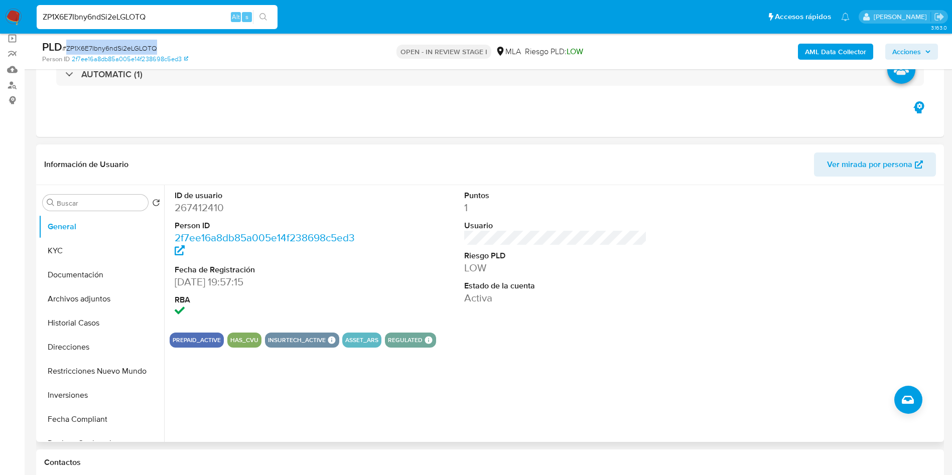
copy span "ZP1X6E7Ibny6ndSi2eLGLOTQ"
click at [93, 249] on button "KYC" at bounding box center [97, 251] width 117 height 24
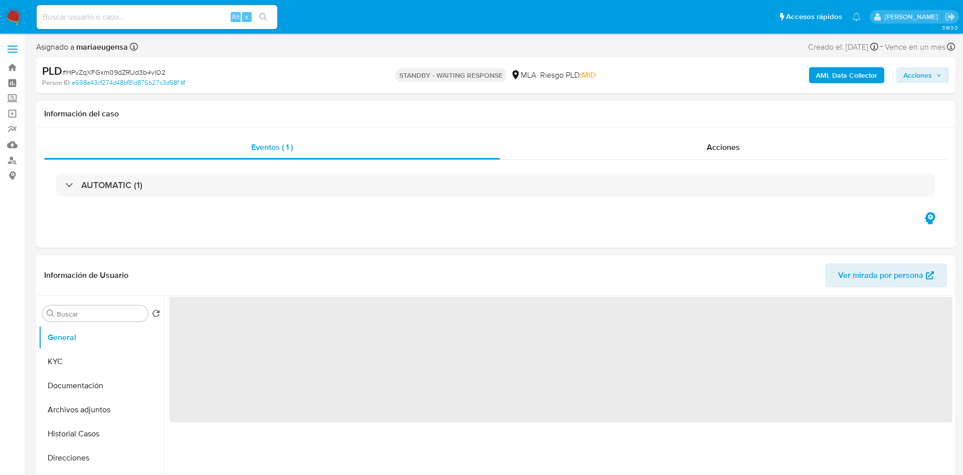
select select "10"
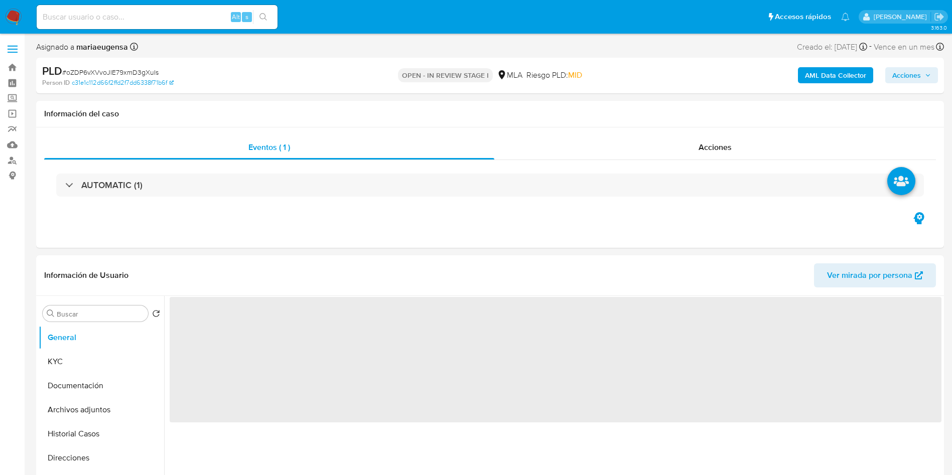
select select "10"
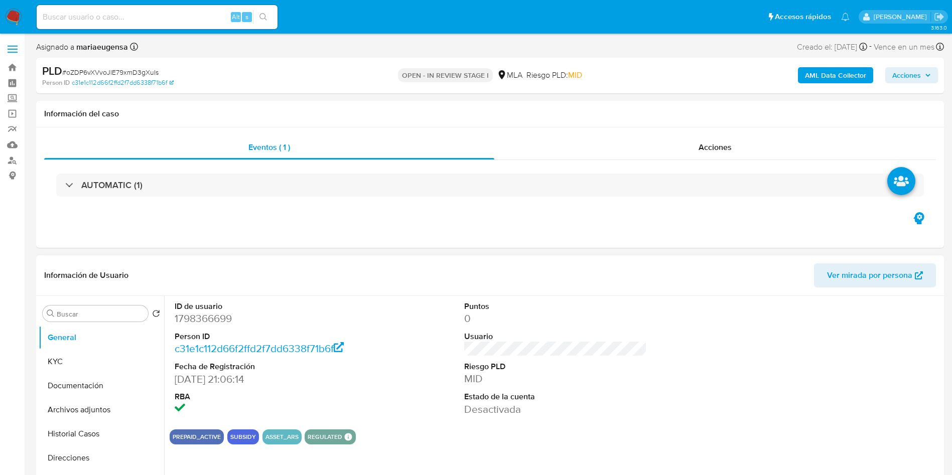
click at [408, 395] on div "ID de usuario 1798366699 Person ID c31e1c112d66f2ffd2f7dd6338f71b6f Fecha de Re…" at bounding box center [555, 358] width 771 height 125
click at [92, 361] on button "KYC" at bounding box center [97, 362] width 117 height 24
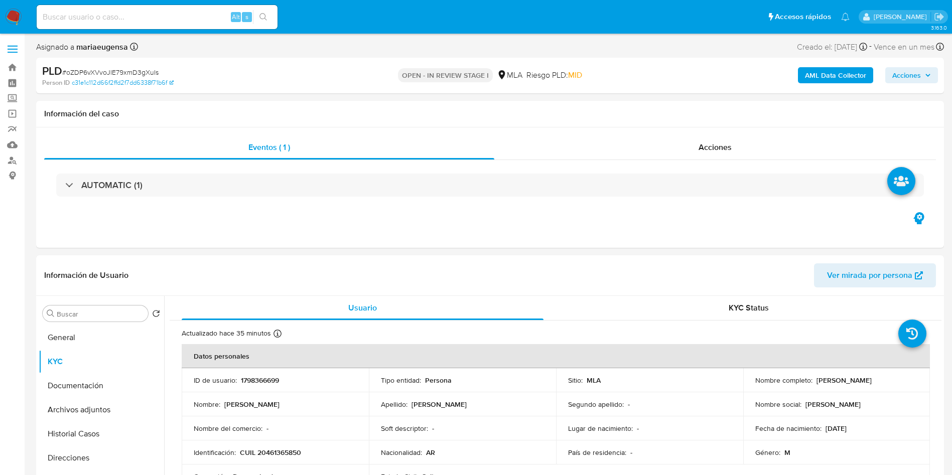
click at [142, 72] on span "# oZDP6vXVvoJlE79xmD3gXuIs" at bounding box center [110, 72] width 96 height 10
copy span "oZDP6vXVvoJlE79xmD3gXuIs"
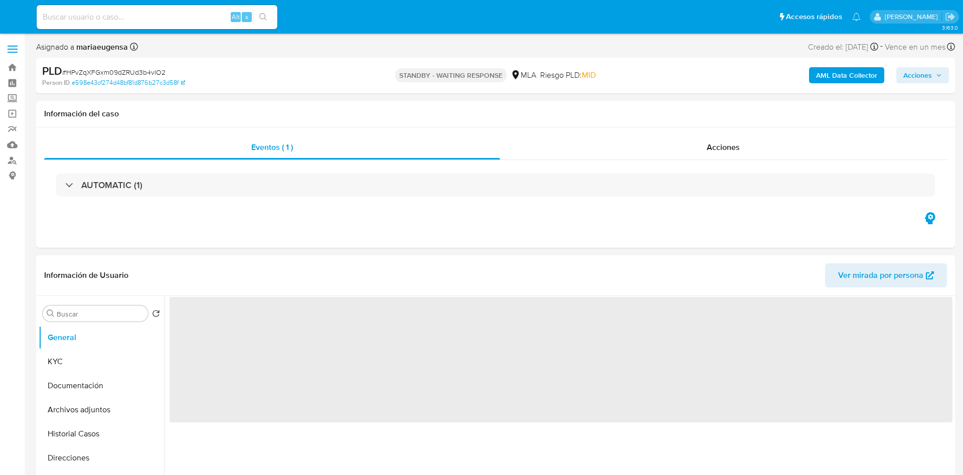
select select "10"
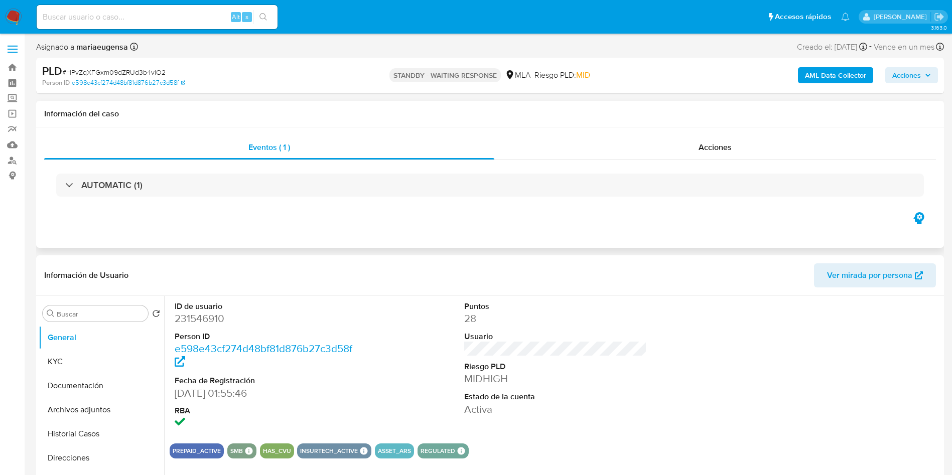
click at [400, 211] on div "Eventos ( 1 ) Acciones AUTOMATIC (1)" at bounding box center [489, 187] width 907 height 120
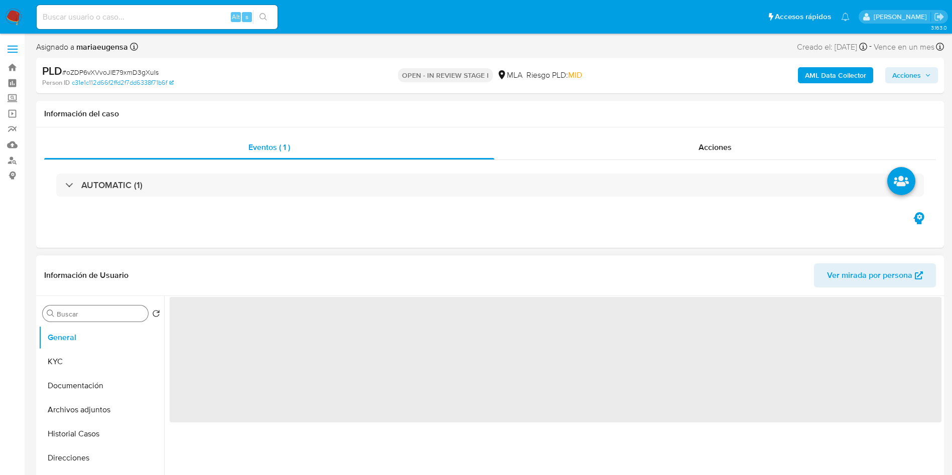
click at [100, 313] on input "Buscar" at bounding box center [100, 313] width 87 height 9
select select "10"
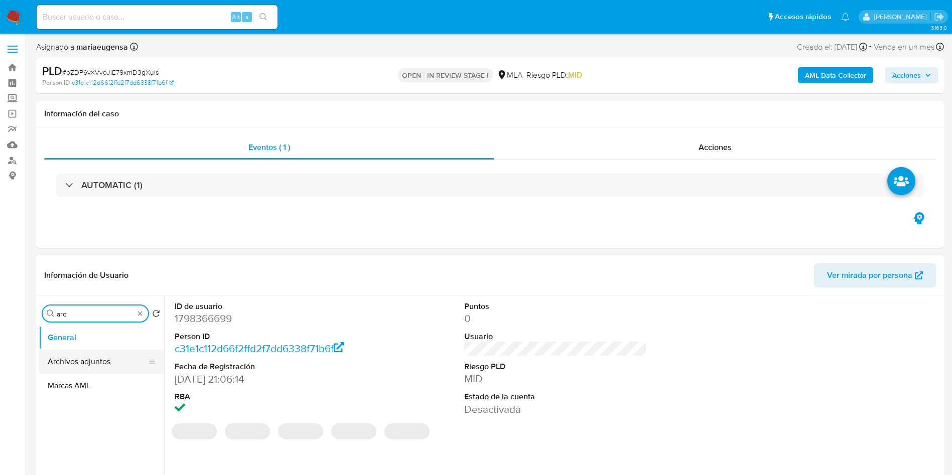
type input "arc"
click at [97, 357] on button "Archivos adjuntos" at bounding box center [97, 362] width 117 height 24
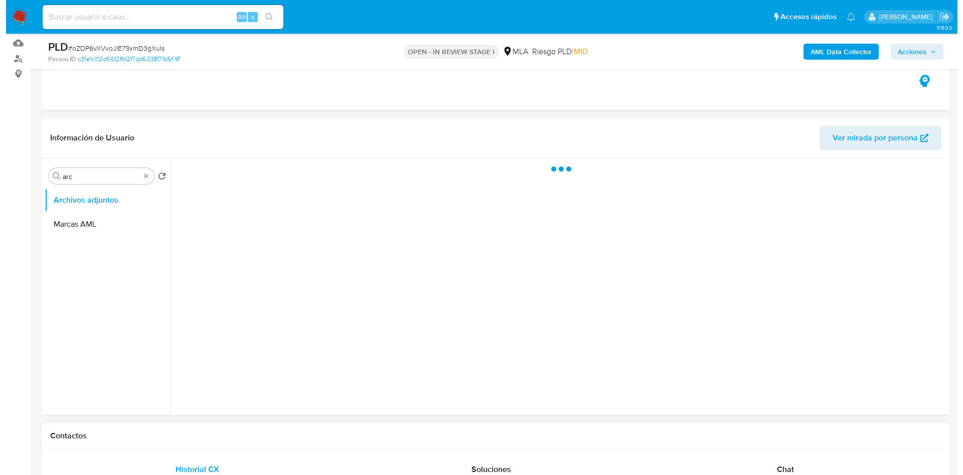
scroll to position [150, 0]
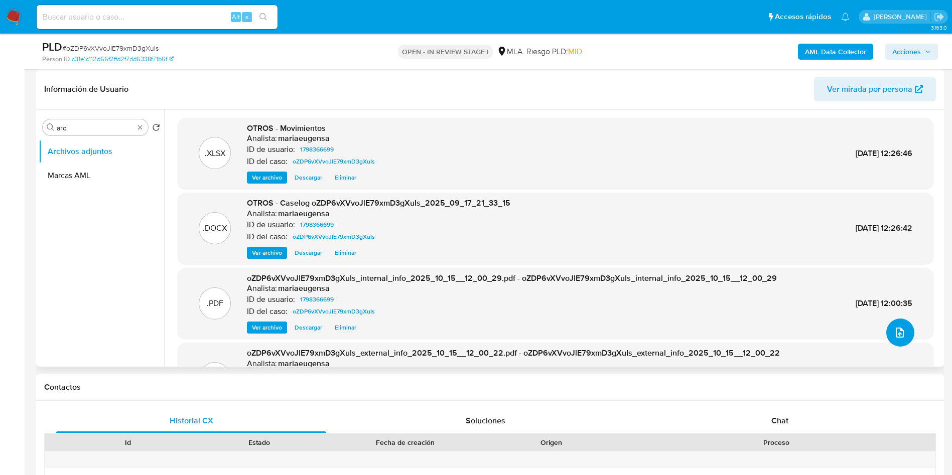
click at [905, 340] on button "upload-file" at bounding box center [900, 333] width 28 height 28
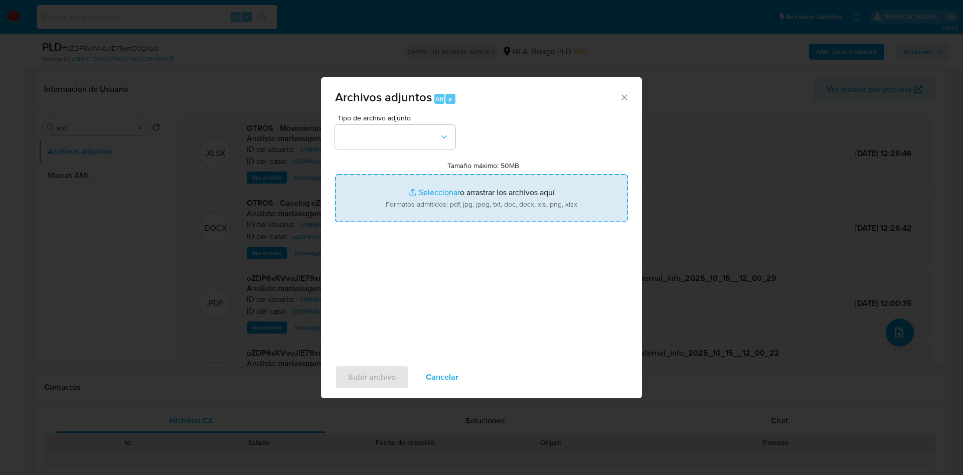
click at [450, 197] on input "Tamaño máximo: 50MB Seleccionar archivos" at bounding box center [481, 198] width 293 height 48
type input "C:\fakepath\Caselog oZDP6vXVvoJlE79xmD3gXuIs_2025_09_17_21_33_15 v2.docx"
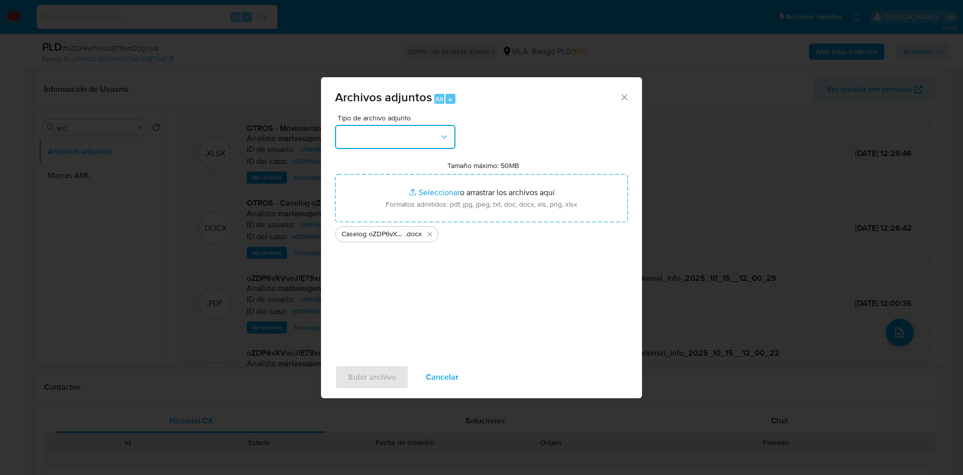
click at [395, 126] on button "button" at bounding box center [395, 137] width 120 height 24
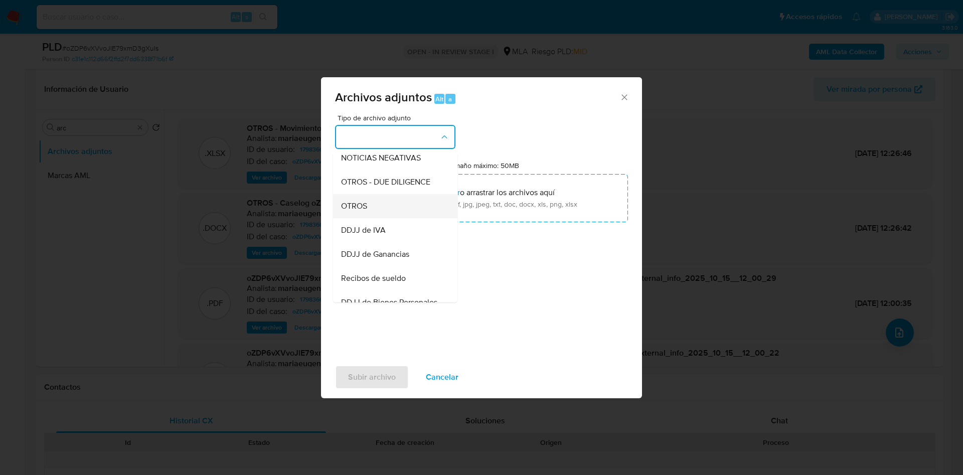
click at [383, 207] on div "OTROS" at bounding box center [392, 206] width 102 height 24
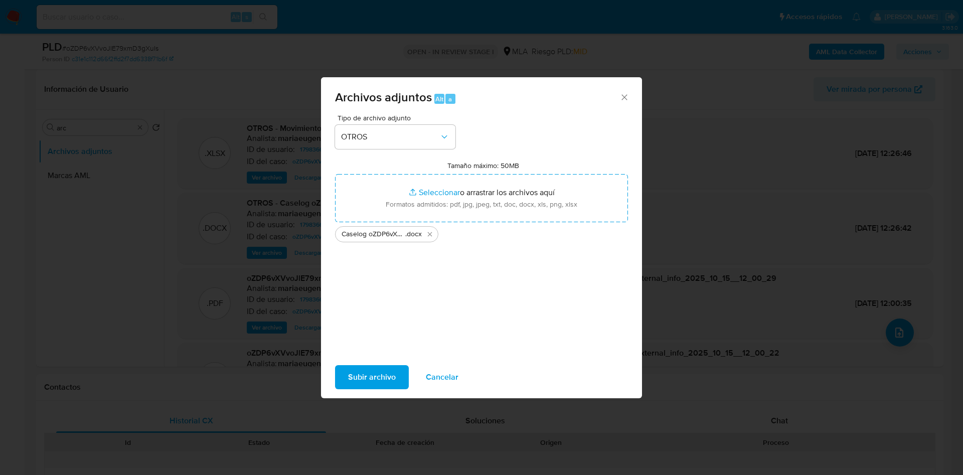
click at [389, 371] on span "Subir archivo" at bounding box center [372, 377] width 48 height 22
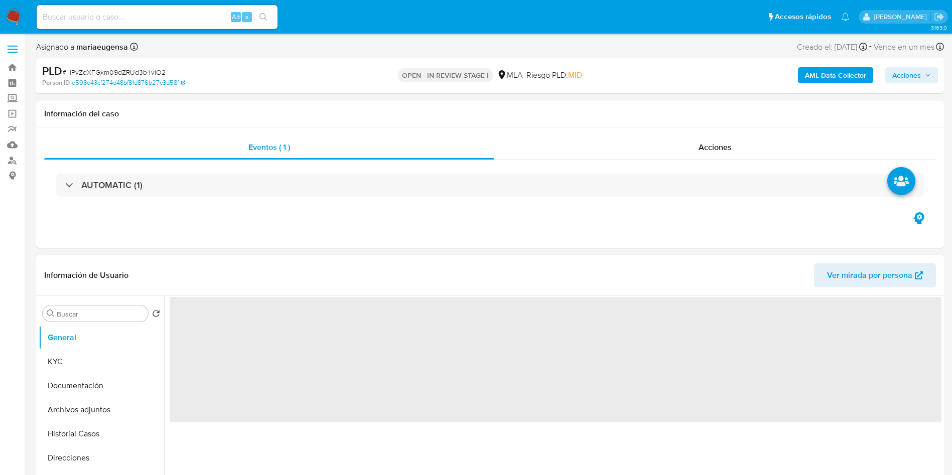
select select "10"
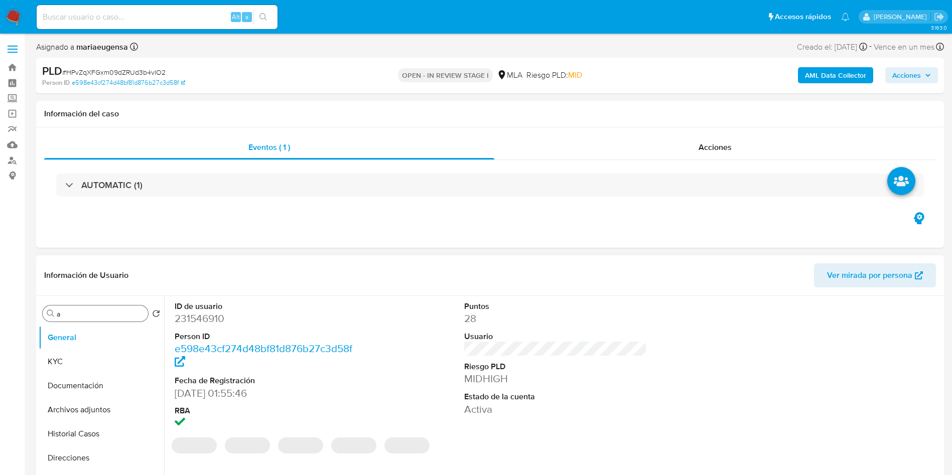
click at [95, 316] on input "a" at bounding box center [100, 313] width 87 height 9
type input "arc"
click at [92, 358] on button "Archivos adjuntos" at bounding box center [97, 362] width 117 height 24
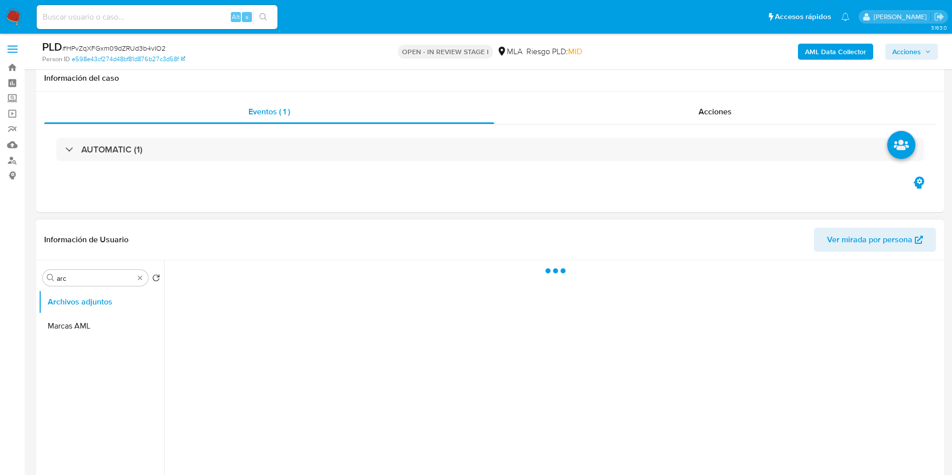
scroll to position [150, 0]
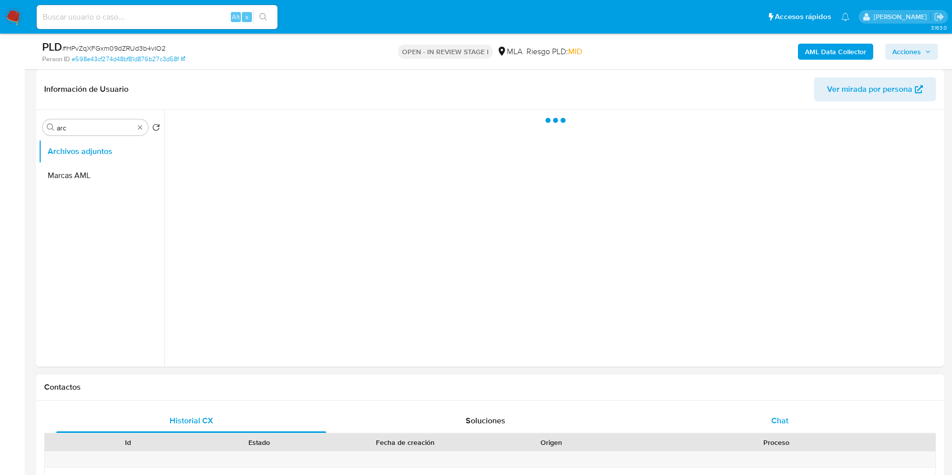
click at [771, 424] on span "Chat" at bounding box center [779, 421] width 17 height 12
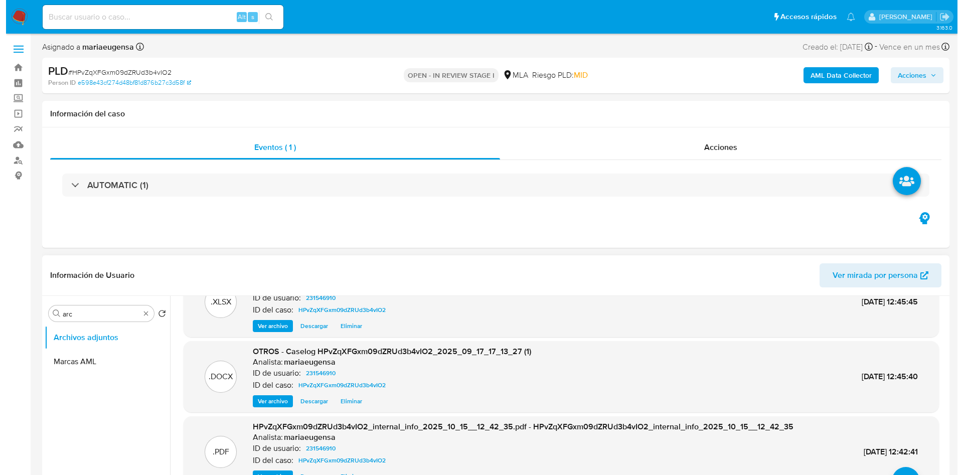
scroll to position [56, 0]
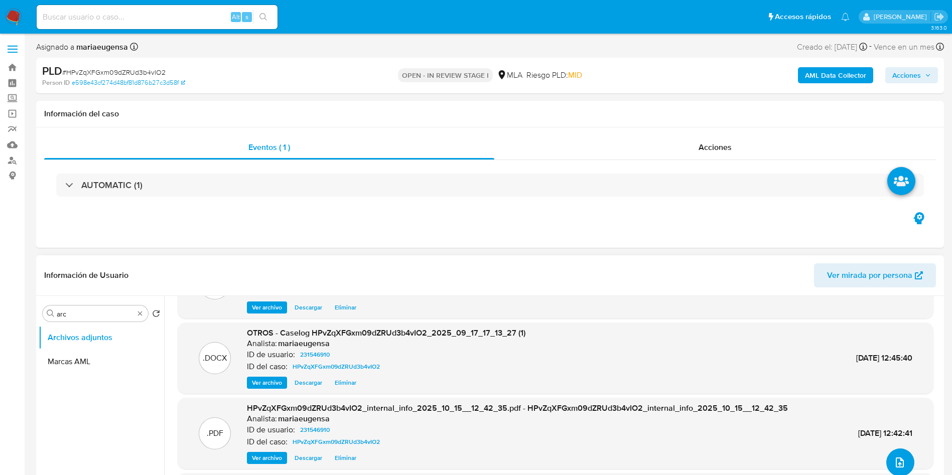
click at [886, 462] on button "upload-file" at bounding box center [900, 462] width 28 height 28
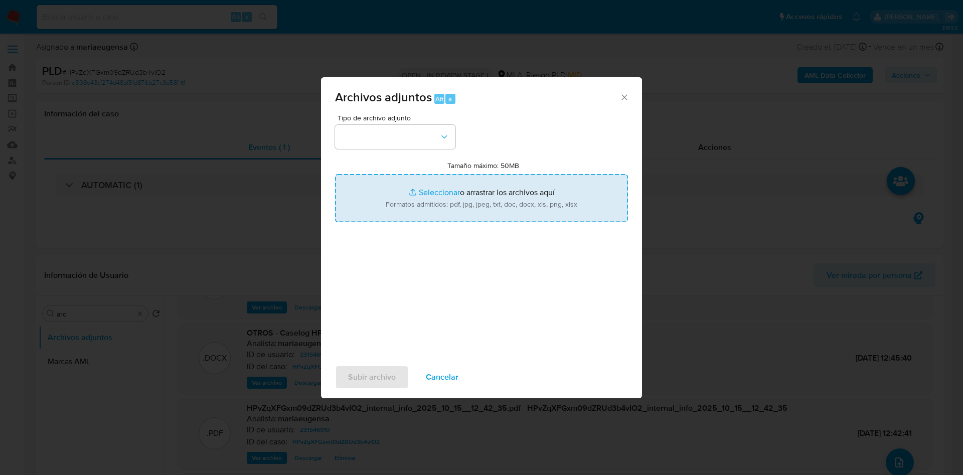
click at [416, 211] on input "Tamaño máximo: 50MB Seleccionar archivos" at bounding box center [481, 198] width 293 height 48
type input "C:\fakepath\Caselog HPvZqXFGxm09dZRUd3b4vIO2_2025_09_17_17_13_27 v2.docx"
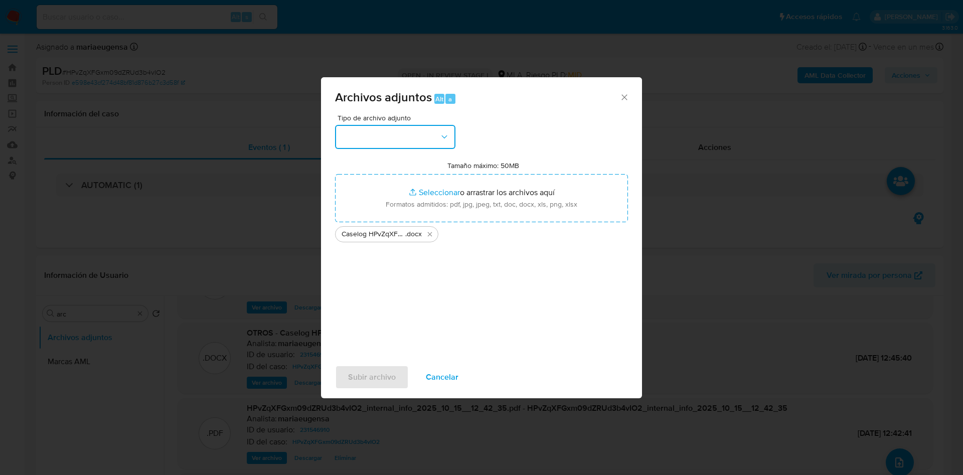
click at [400, 144] on button "button" at bounding box center [395, 137] width 120 height 24
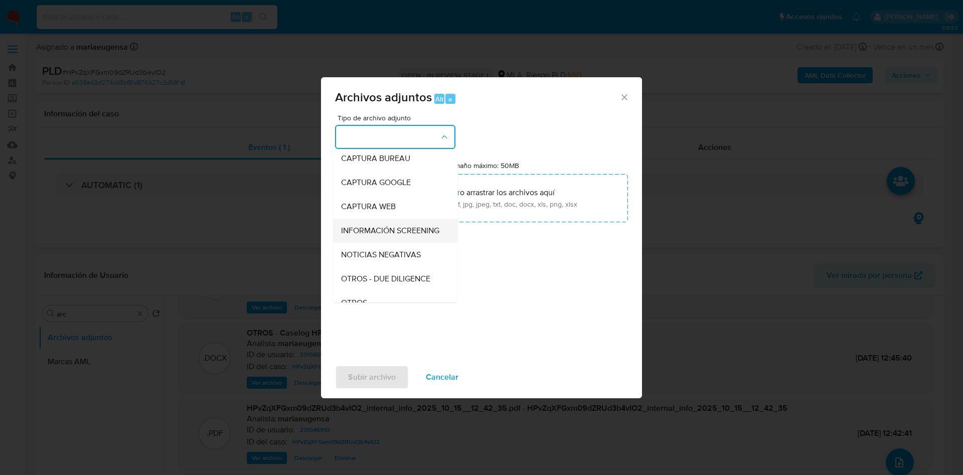
scroll to position [75, 0]
click at [349, 293] on div "OTROS" at bounding box center [392, 281] width 102 height 24
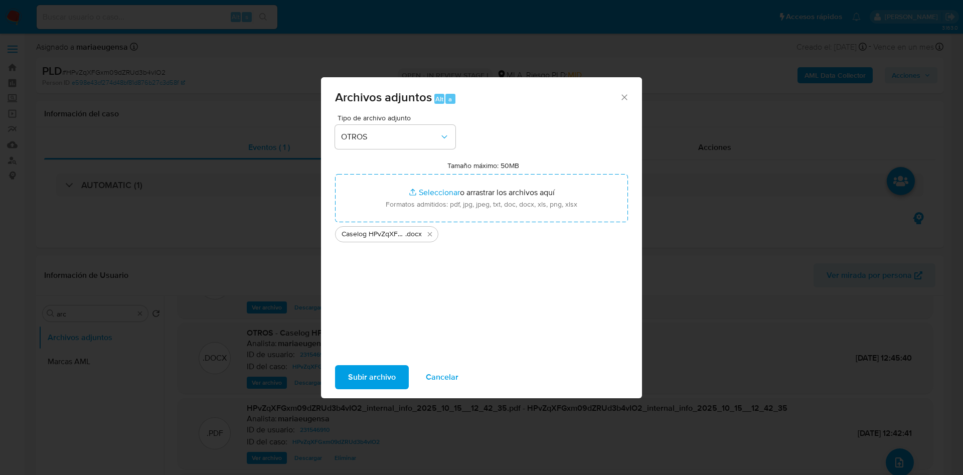
click at [378, 377] on span "Subir archivo" at bounding box center [372, 377] width 48 height 22
